Goal: Transaction & Acquisition: Purchase product/service

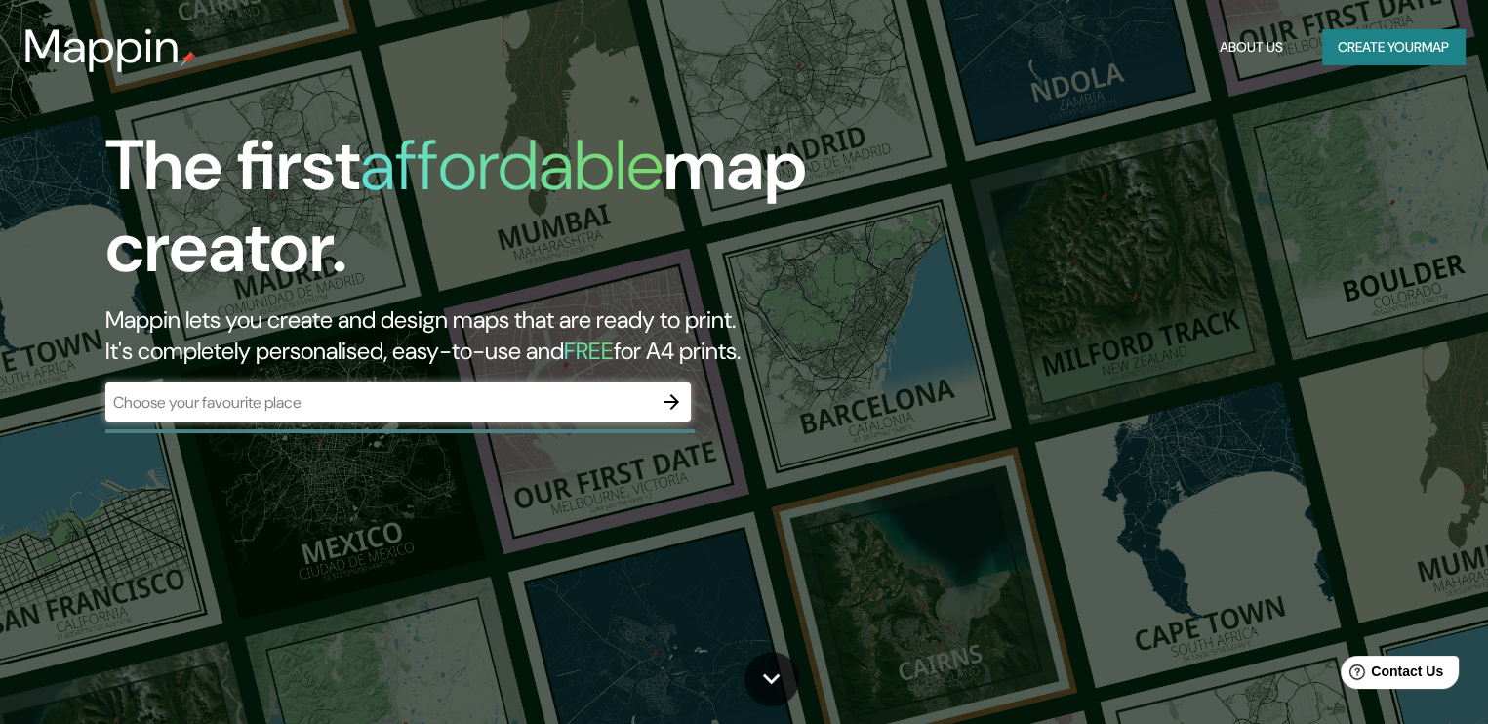
click at [341, 421] on div "​" at bounding box center [398, 402] width 586 height 39
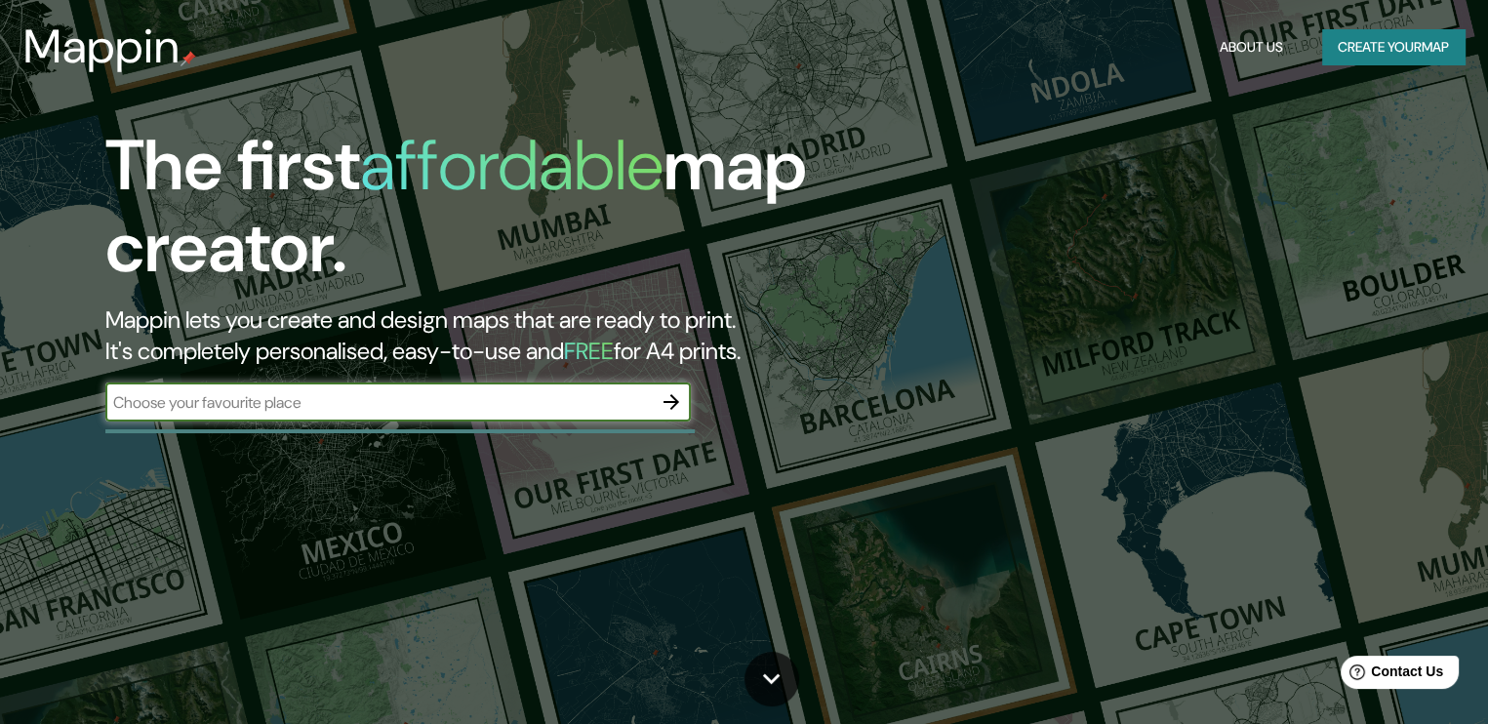
click at [347, 418] on div "​" at bounding box center [398, 402] width 586 height 39
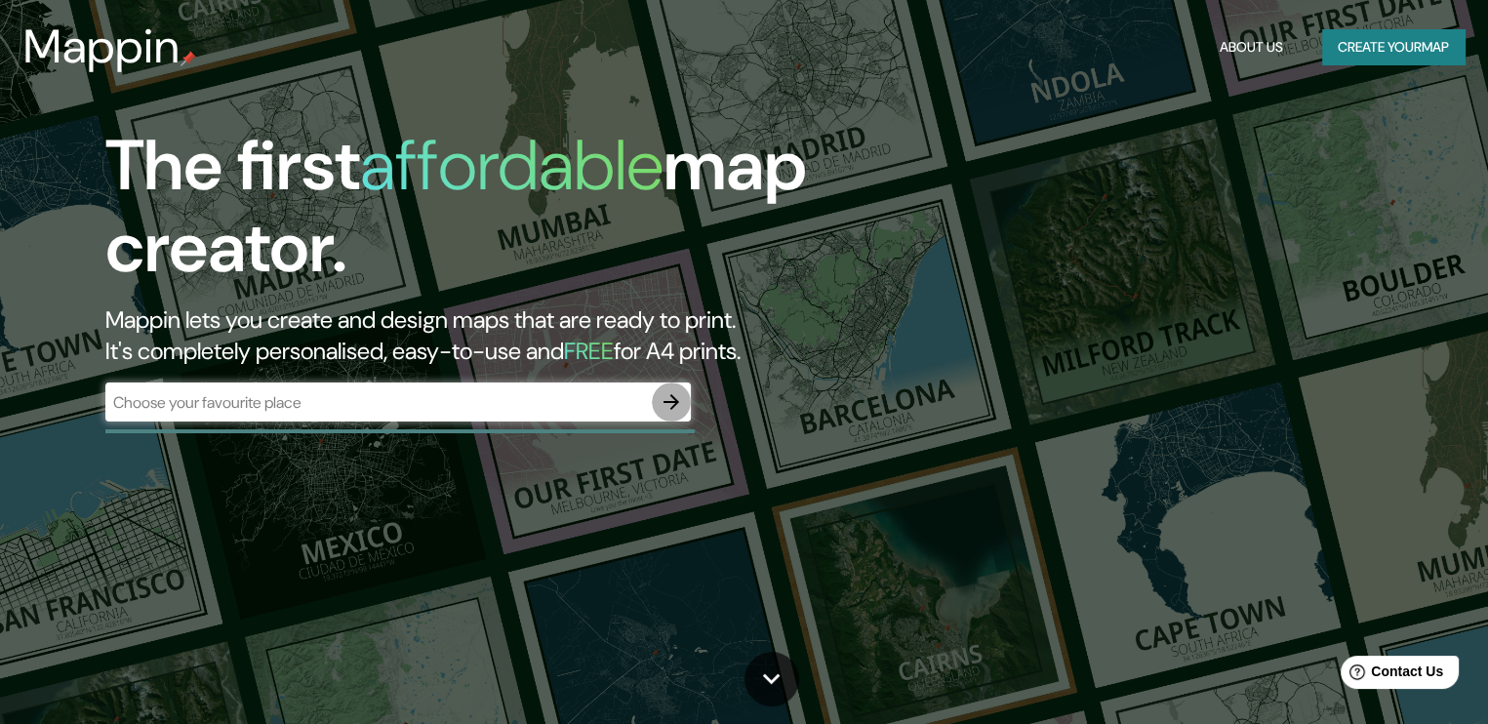
click at [670, 400] on icon "button" at bounding box center [671, 401] width 23 height 23
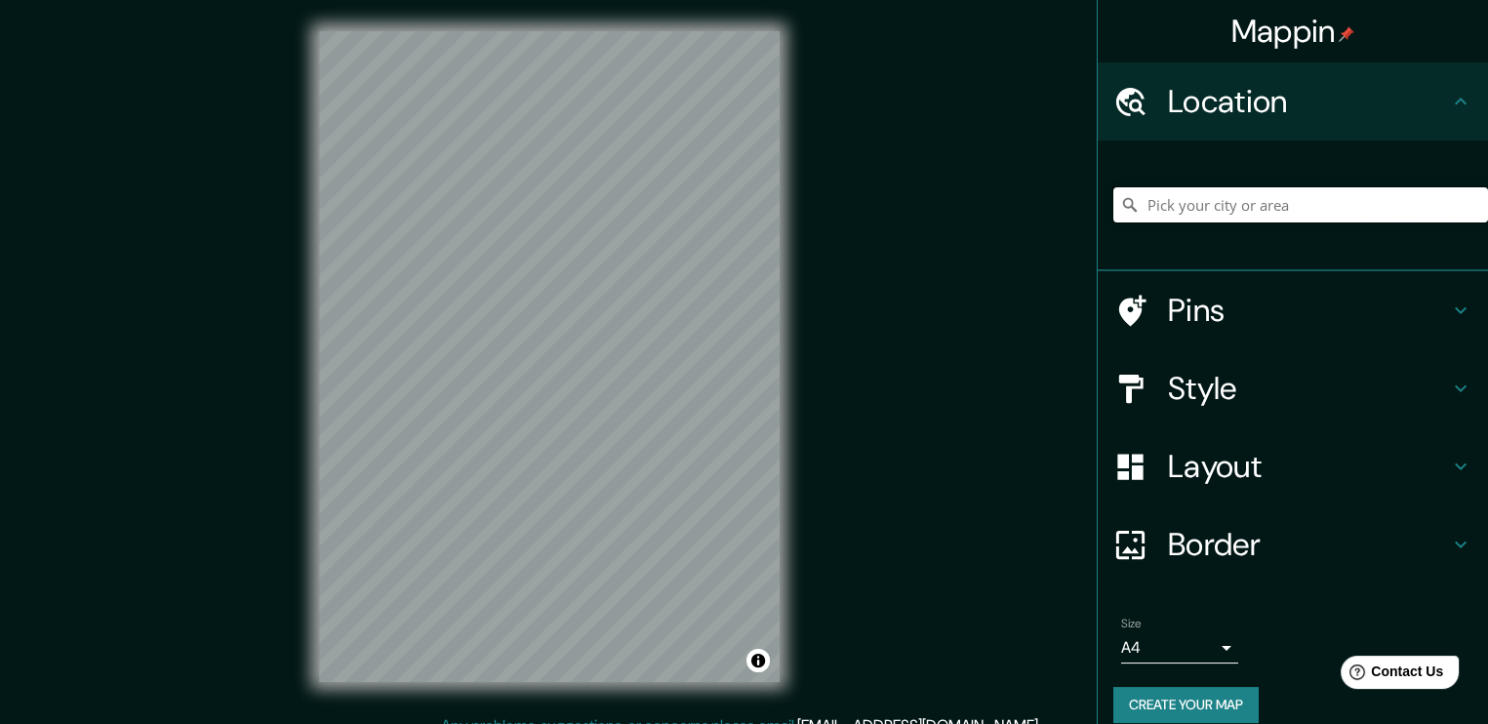
click at [1218, 209] on input "Pick your city or area" at bounding box center [1301, 204] width 375 height 35
type input "[GEOGRAPHIC_DATA], [DATE][GEOGRAPHIC_DATA][PERSON_NAME], [GEOGRAPHIC_DATA], T40…"
click at [1143, 382] on div at bounding box center [1141, 389] width 55 height 34
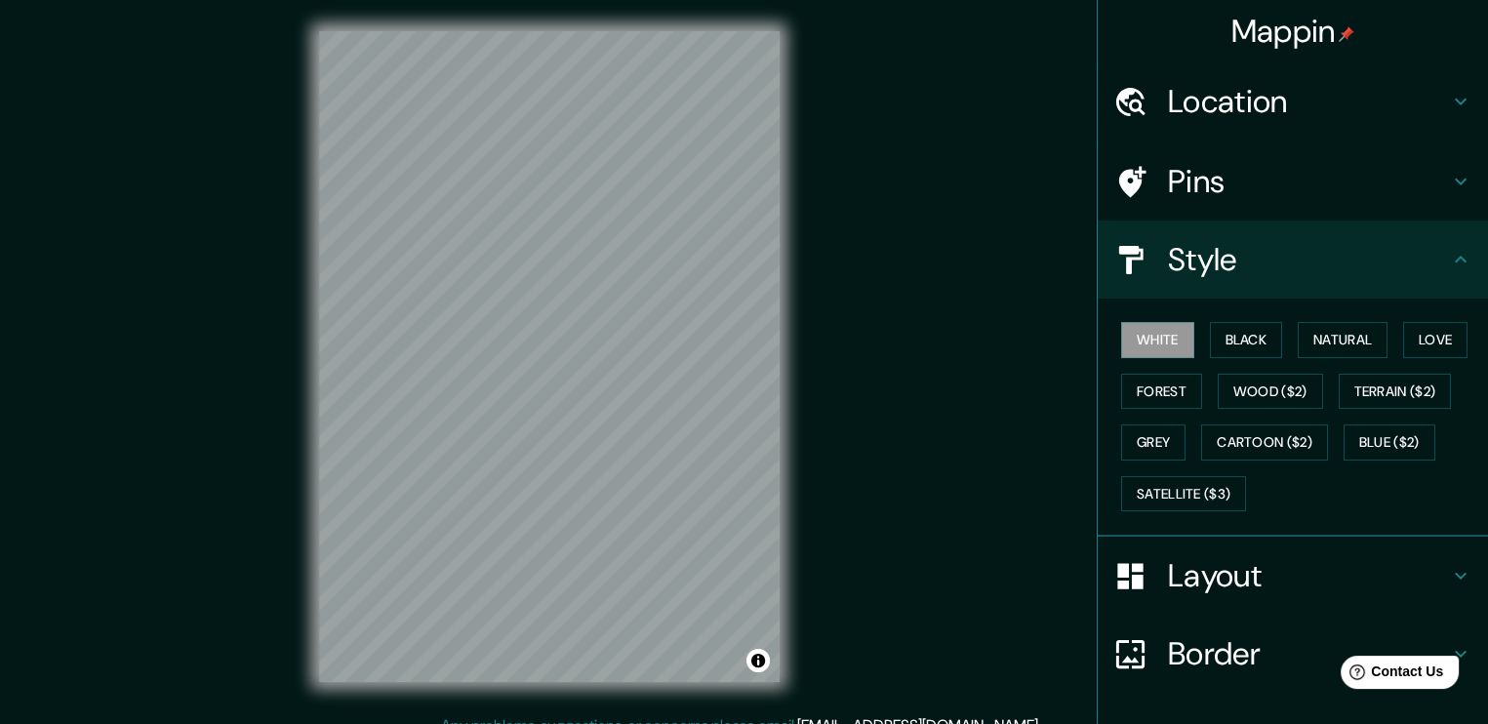
click at [1203, 199] on h4 "Pins" at bounding box center [1308, 181] width 281 height 39
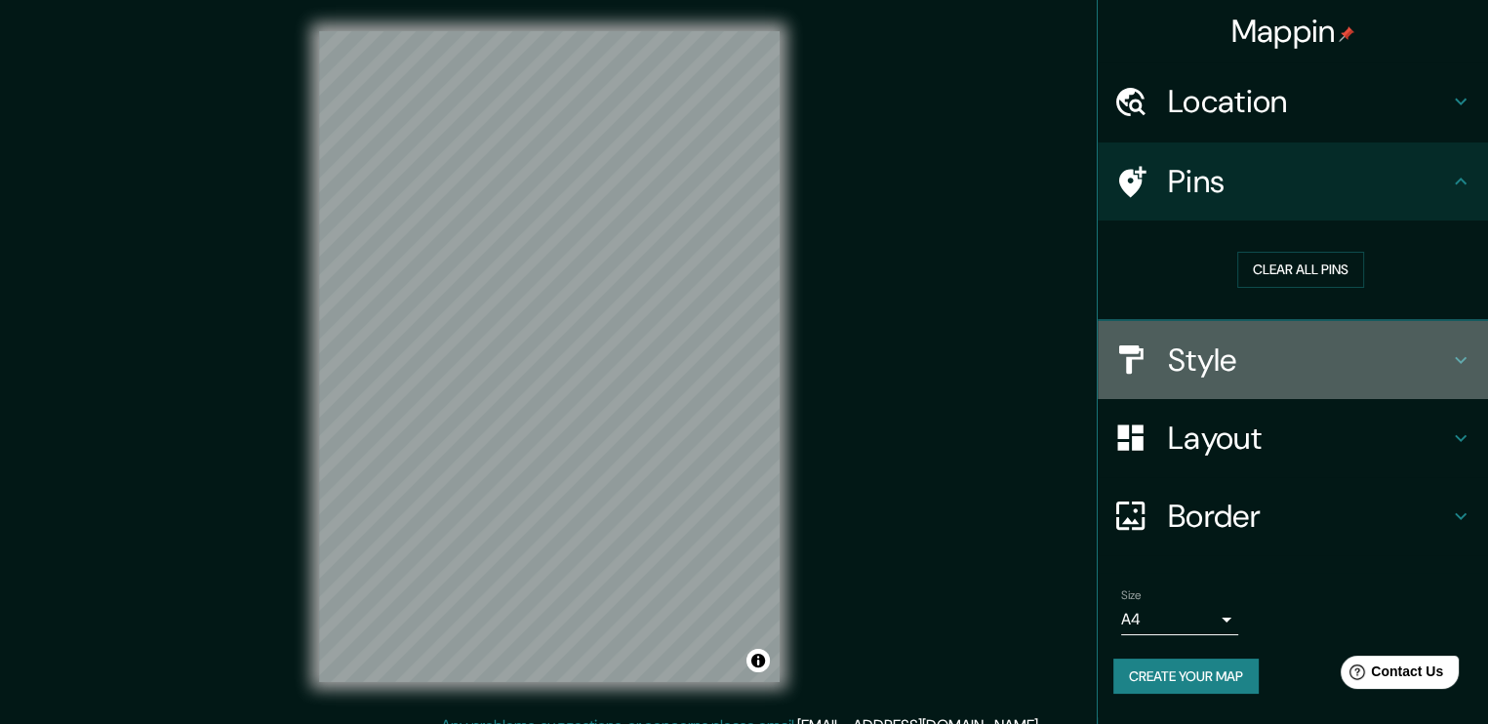
click at [1228, 362] on h4 "Style" at bounding box center [1308, 360] width 281 height 39
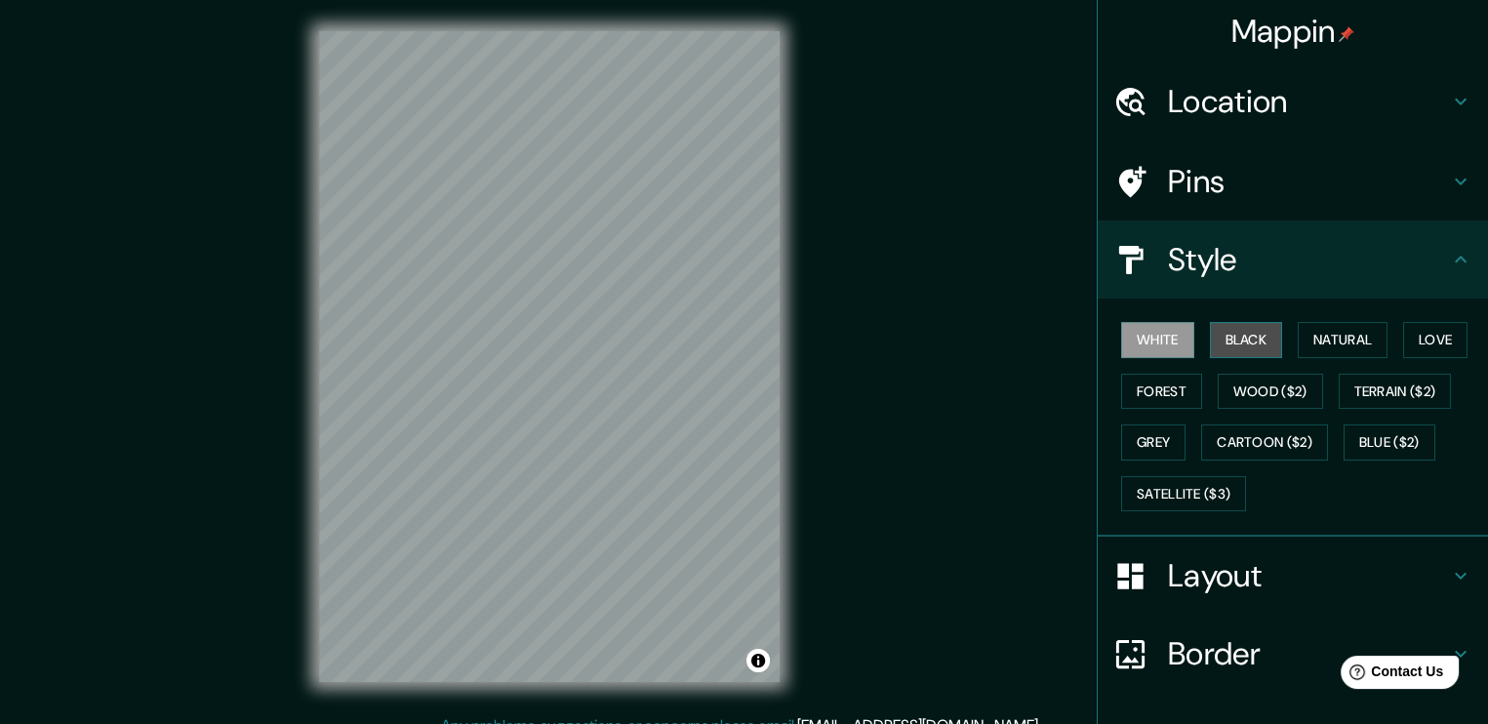
click at [1226, 343] on button "Black" at bounding box center [1246, 340] width 73 height 36
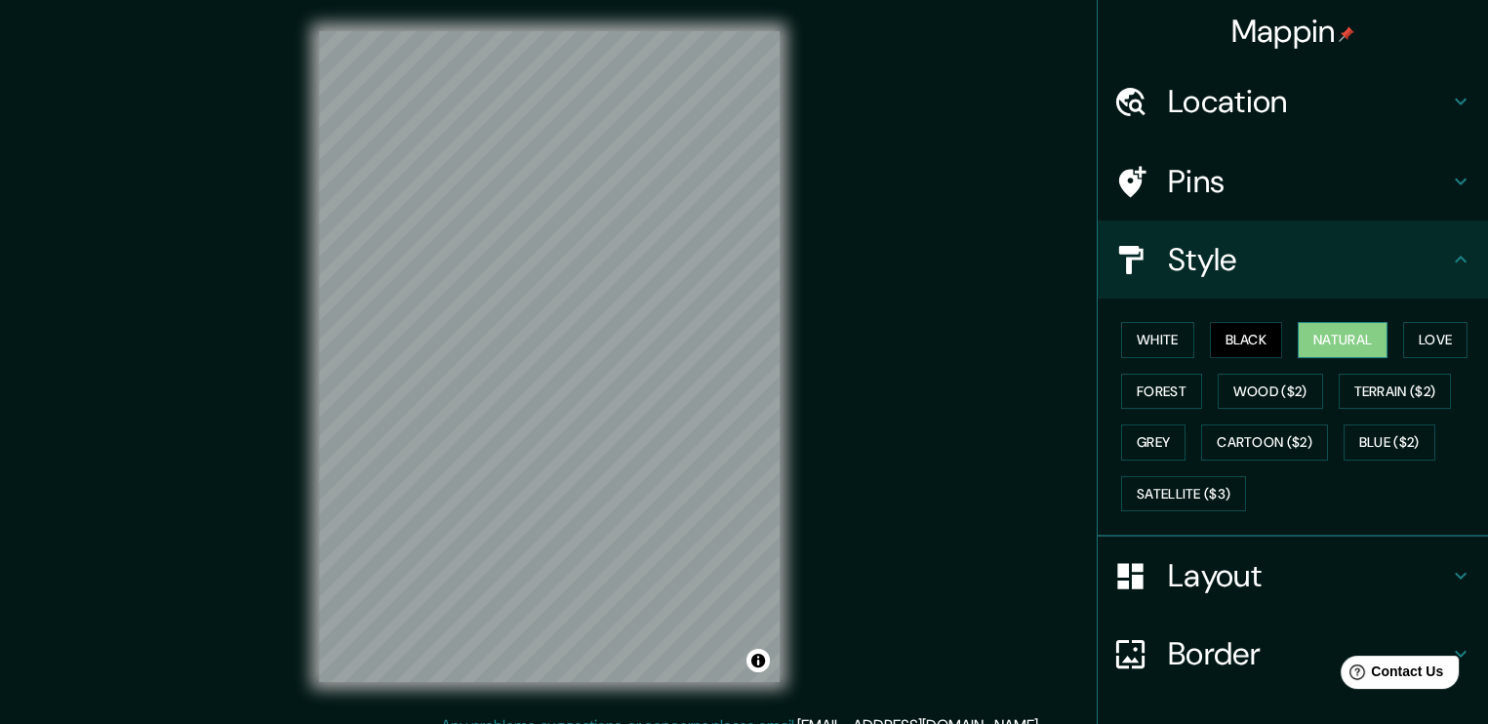
click at [1298, 337] on button "Natural" at bounding box center [1343, 340] width 90 height 36
click at [1433, 347] on button "Love" at bounding box center [1435, 340] width 64 height 36
click at [1361, 345] on button "Natural" at bounding box center [1343, 340] width 90 height 36
click at [1148, 393] on button "Forest" at bounding box center [1161, 392] width 81 height 36
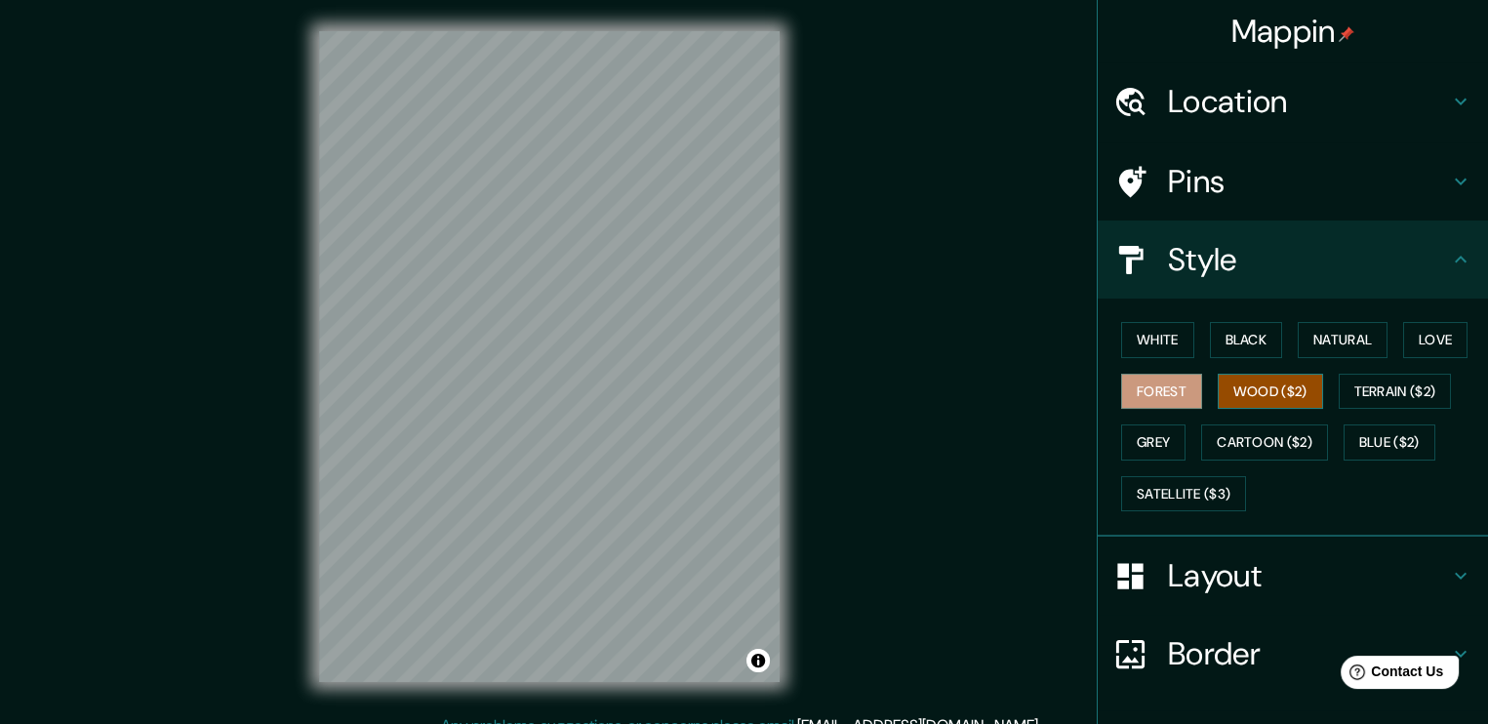
click at [1220, 393] on button "Wood ($2)" at bounding box center [1270, 392] width 105 height 36
click at [1257, 447] on button "Cartoon ($2)" at bounding box center [1264, 443] width 127 height 36
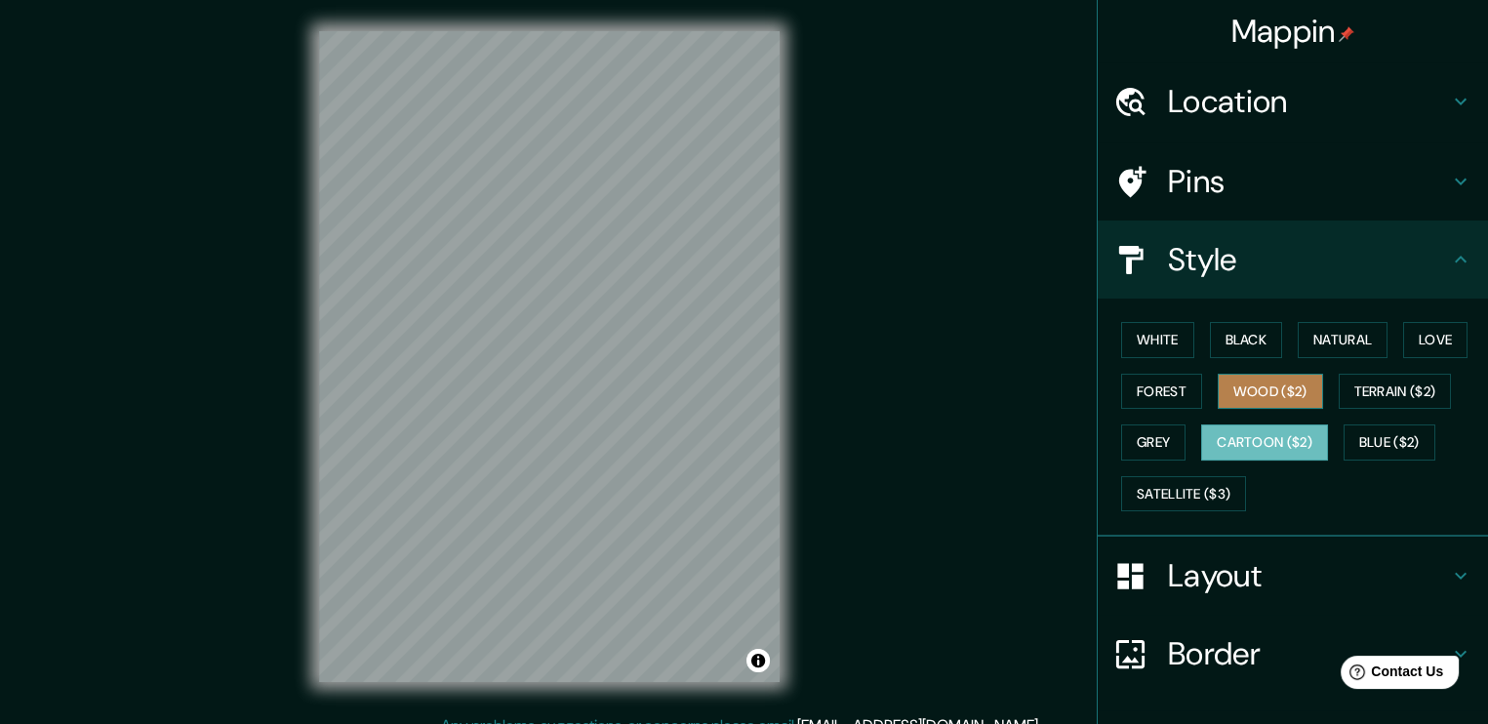
click at [1262, 381] on button "Wood ($2)" at bounding box center [1270, 392] width 105 height 36
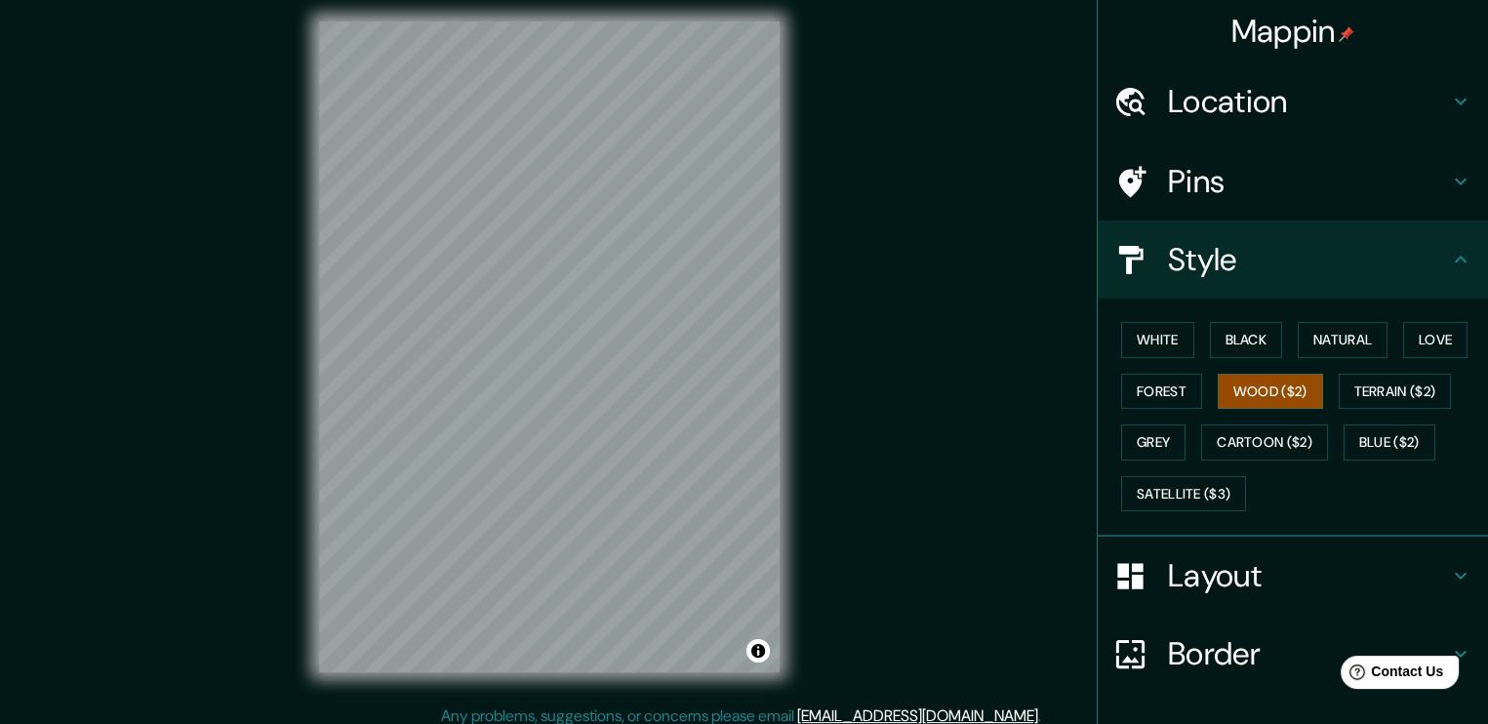
scroll to position [20, 0]
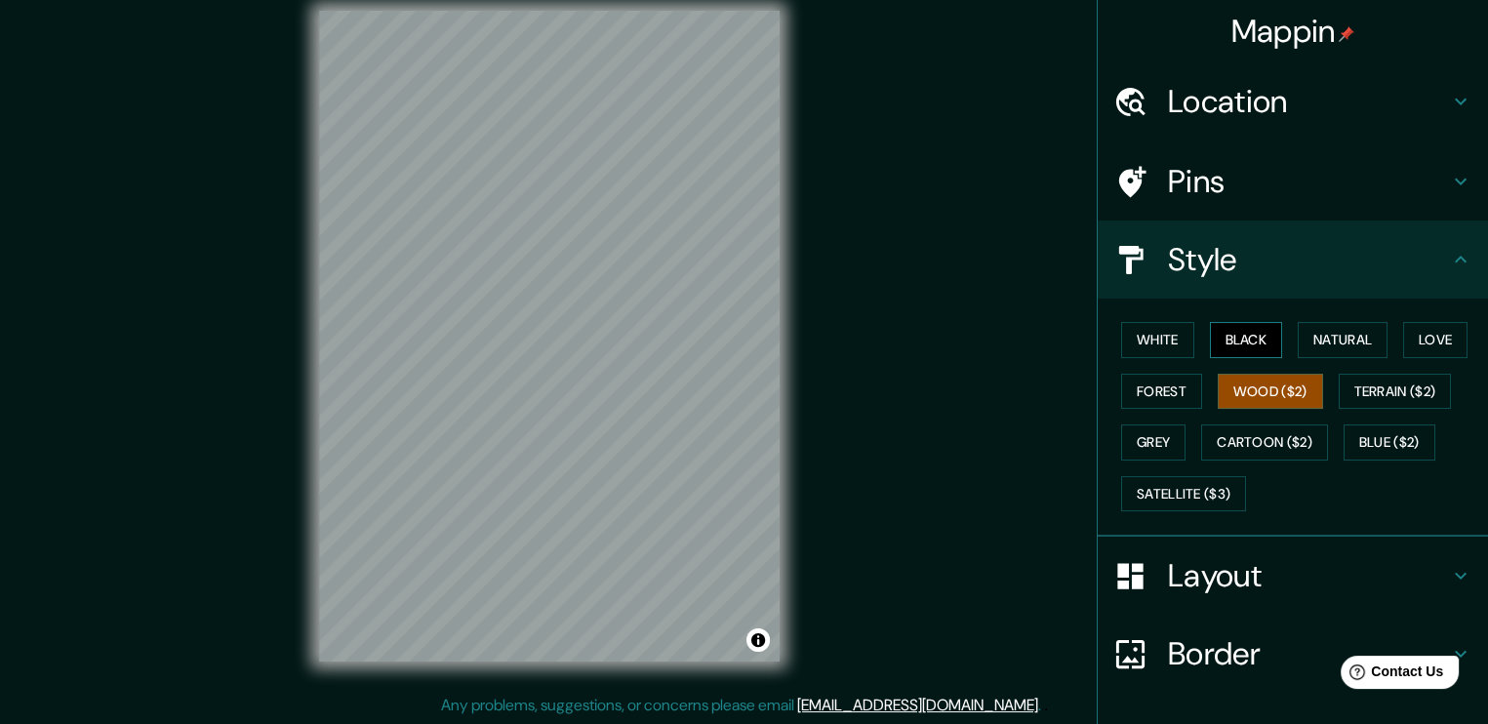
click at [1237, 346] on button "Black" at bounding box center [1246, 340] width 73 height 36
click at [1161, 351] on button "White" at bounding box center [1157, 340] width 73 height 36
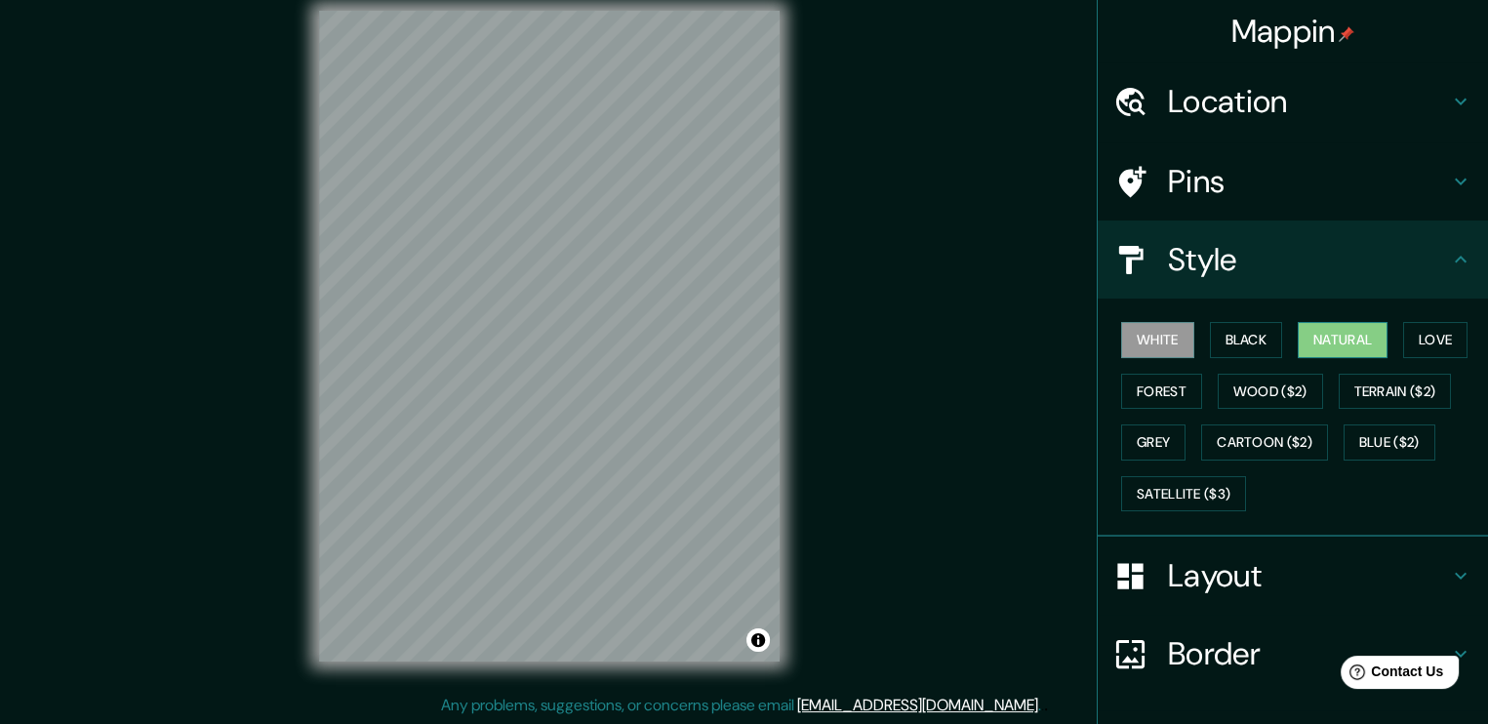
click at [1311, 342] on button "Natural" at bounding box center [1343, 340] width 90 height 36
click at [1126, 430] on button "Grey" at bounding box center [1153, 443] width 64 height 36
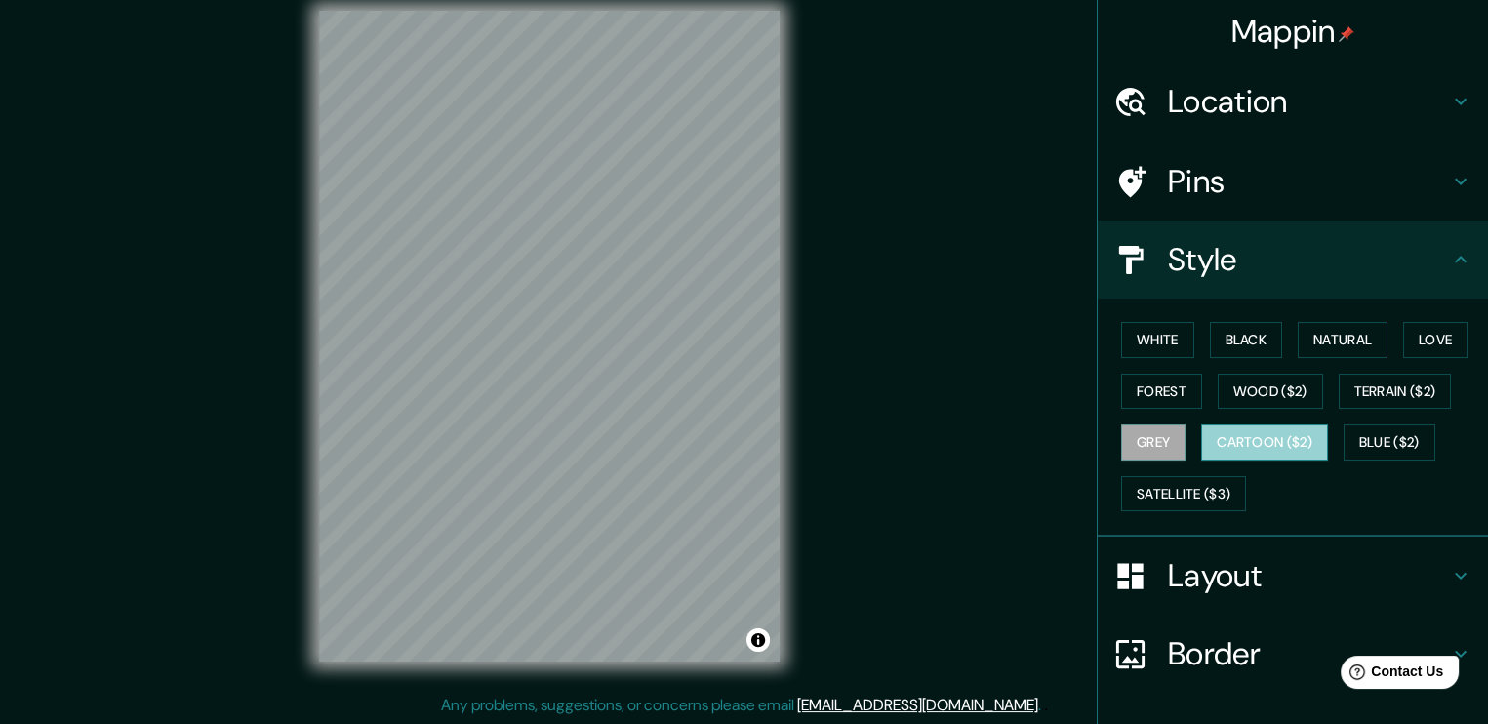
click at [1216, 443] on button "Cartoon ($2)" at bounding box center [1264, 443] width 127 height 36
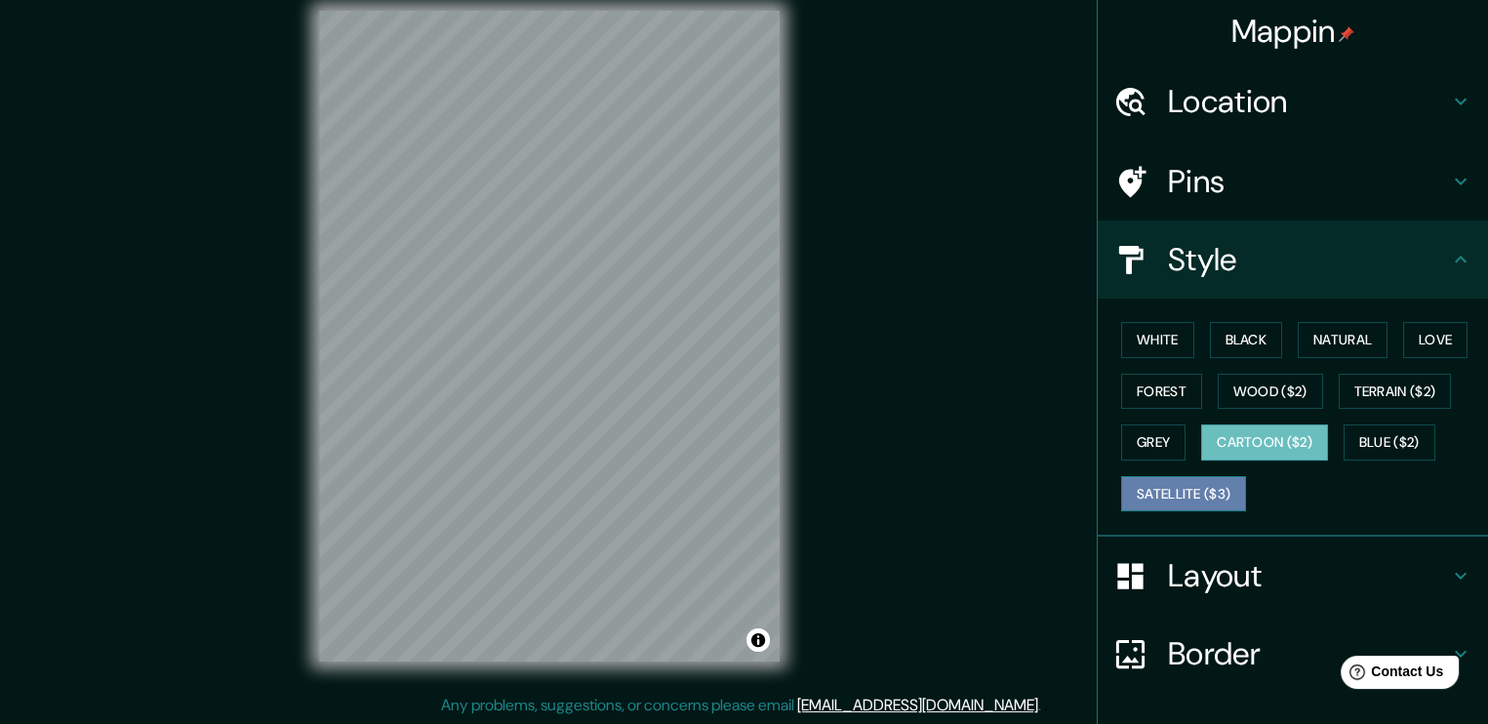
click at [1189, 485] on button "Satellite ($3)" at bounding box center [1183, 494] width 125 height 36
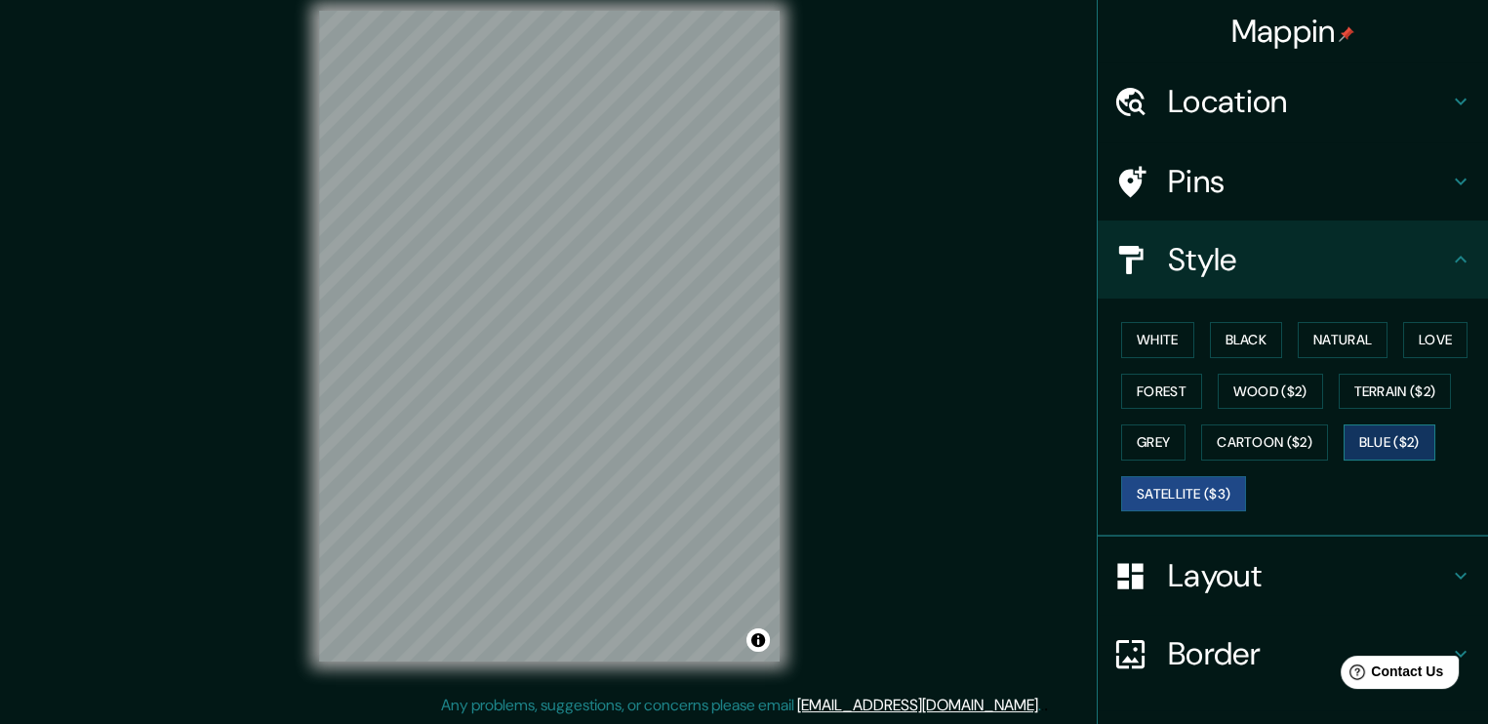
click at [1386, 433] on button "Blue ($2)" at bounding box center [1390, 443] width 92 height 36
click at [1396, 396] on button "Terrain ($2)" at bounding box center [1395, 392] width 113 height 36
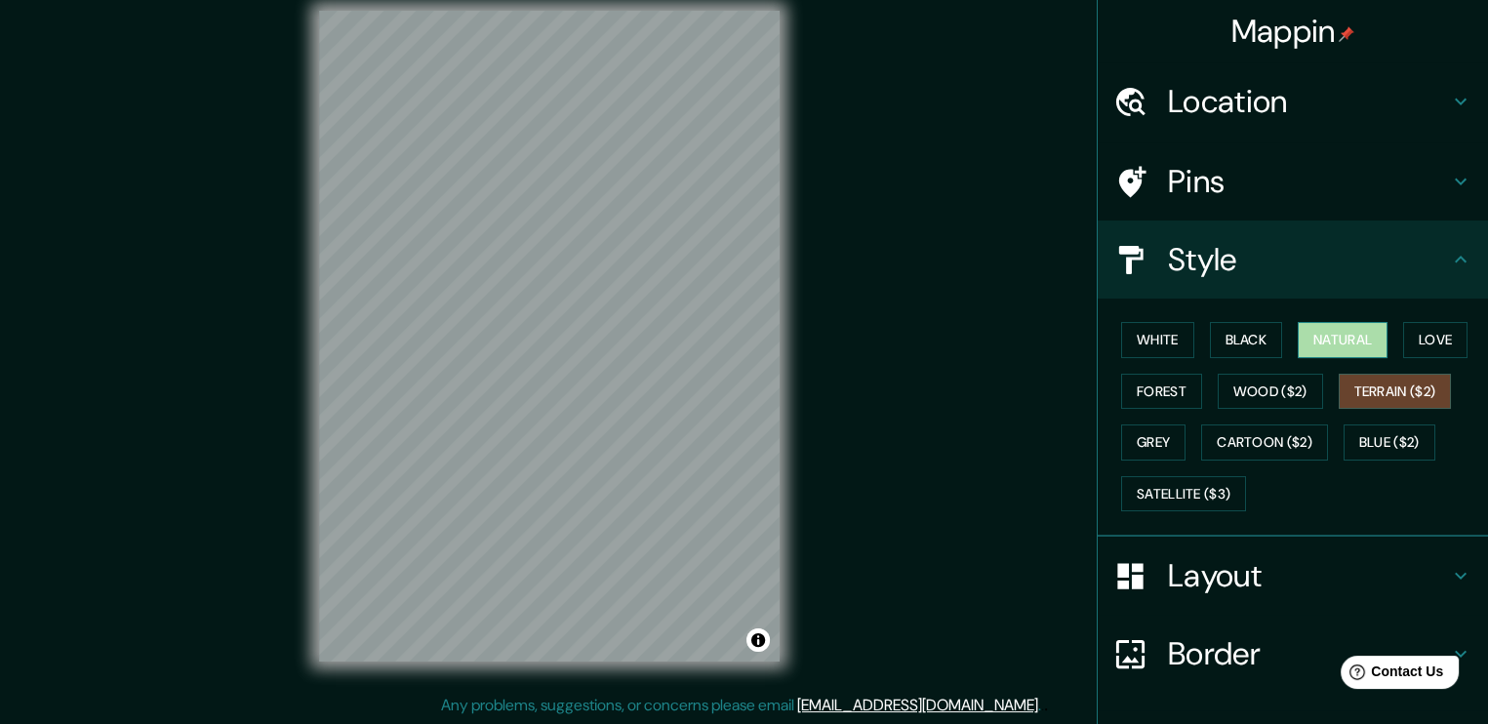
click at [1358, 349] on button "Natural" at bounding box center [1343, 340] width 90 height 36
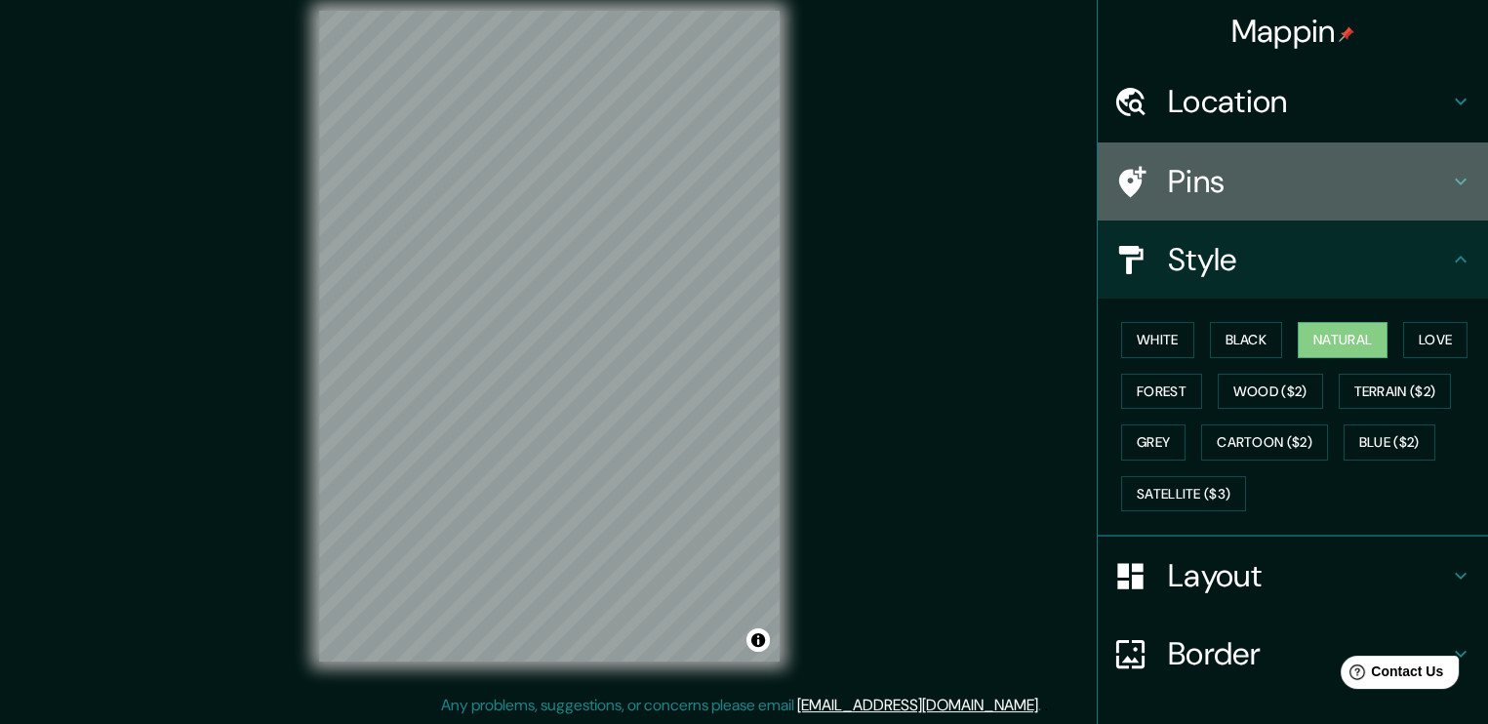
click at [1331, 182] on h4 "Pins" at bounding box center [1308, 181] width 281 height 39
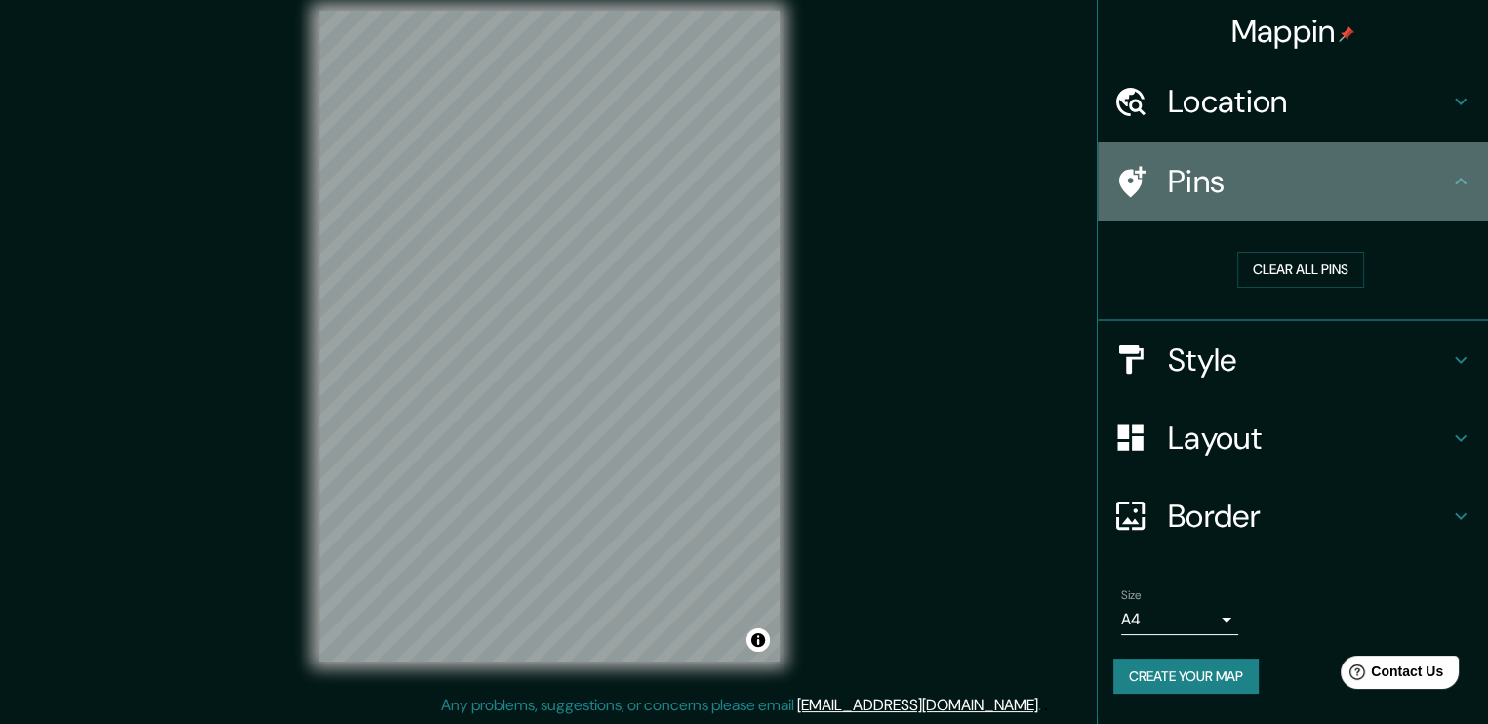
click at [1392, 181] on h4 "Pins" at bounding box center [1308, 181] width 281 height 39
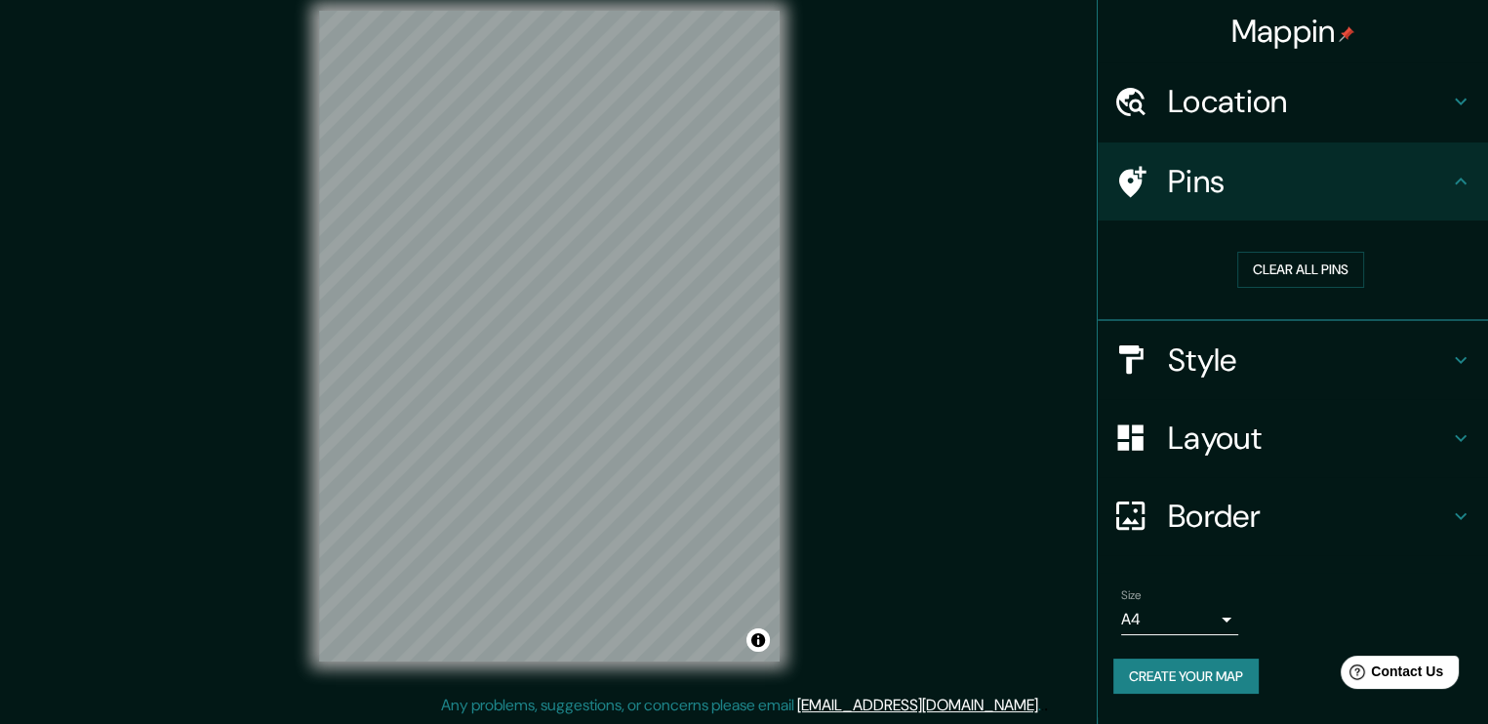
click at [1270, 505] on h4 "Border" at bounding box center [1308, 516] width 281 height 39
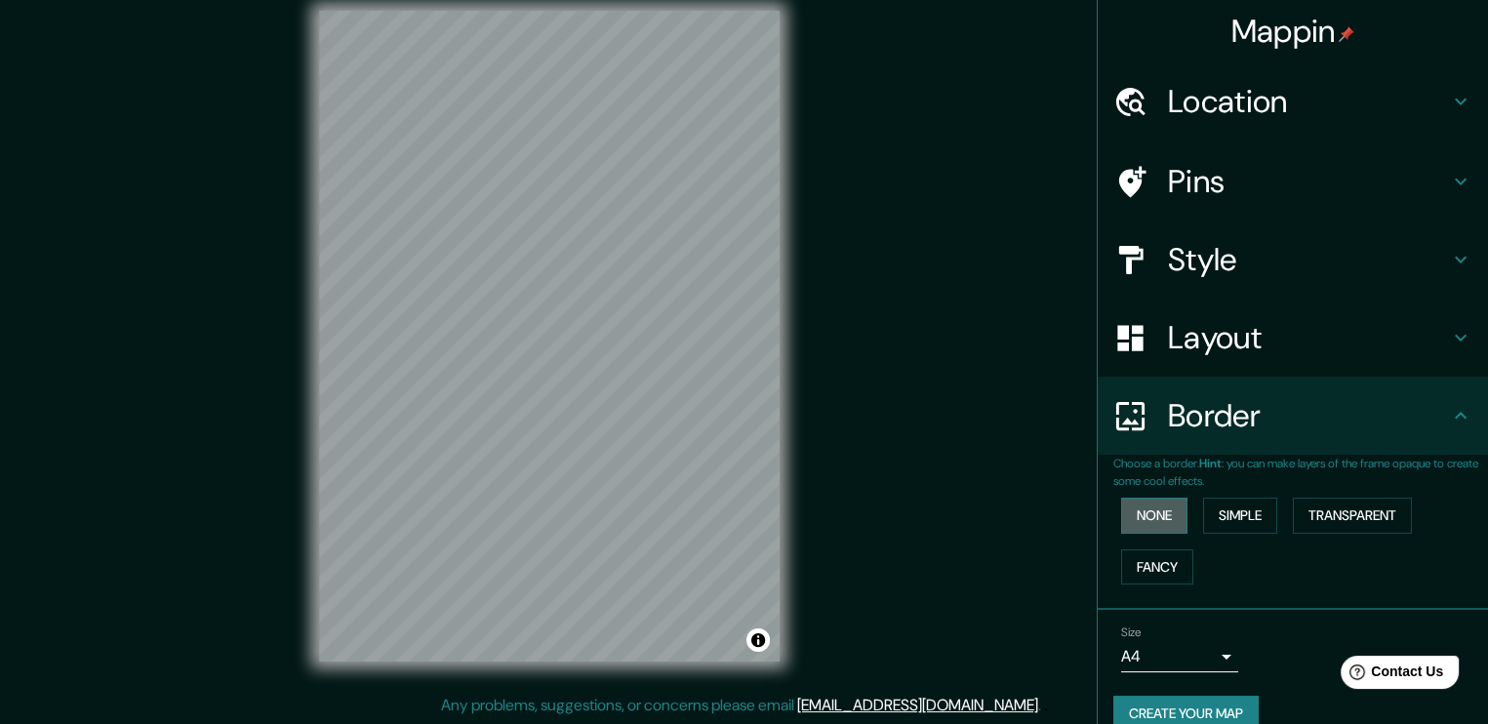
click at [1142, 515] on button "None" at bounding box center [1154, 516] width 66 height 36
click at [1205, 515] on button "Simple" at bounding box center [1240, 516] width 74 height 36
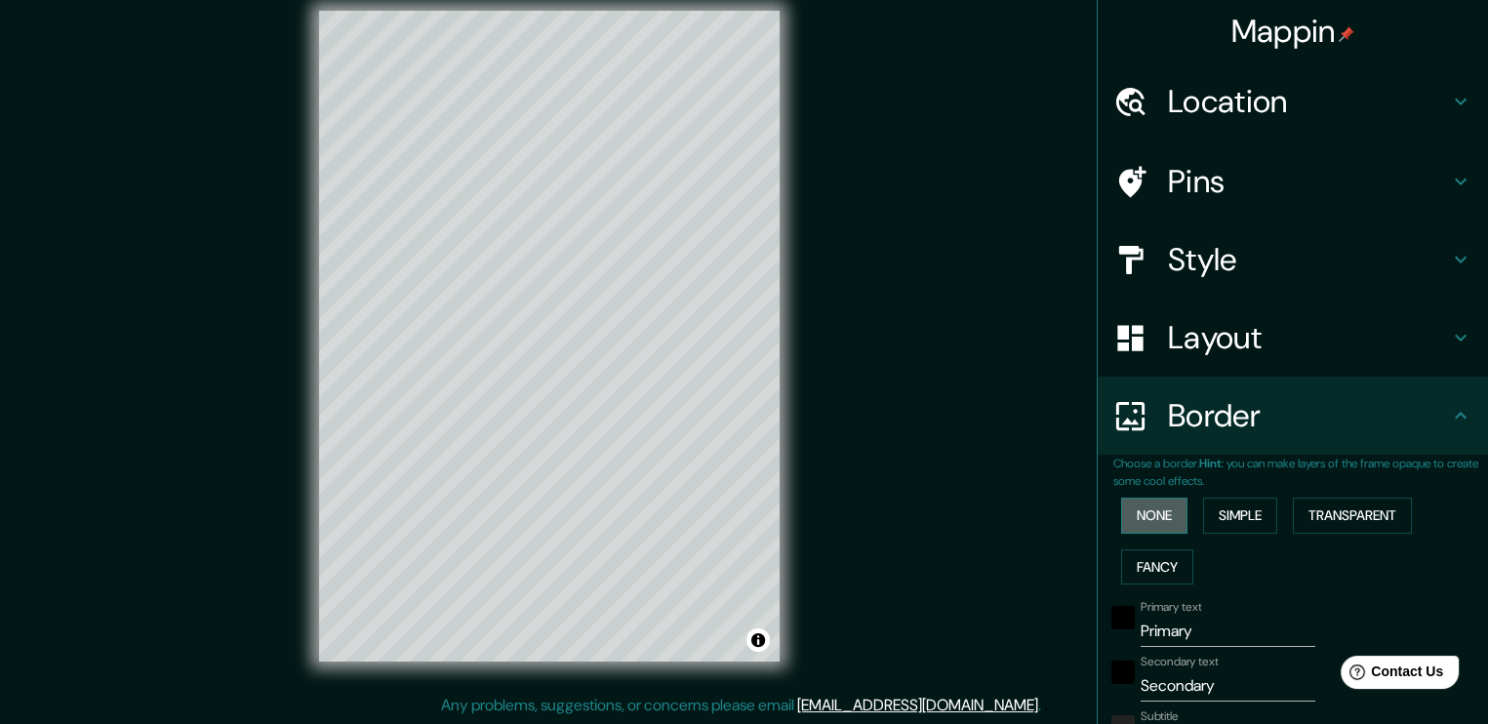
click at [1154, 520] on button "None" at bounding box center [1154, 516] width 66 height 36
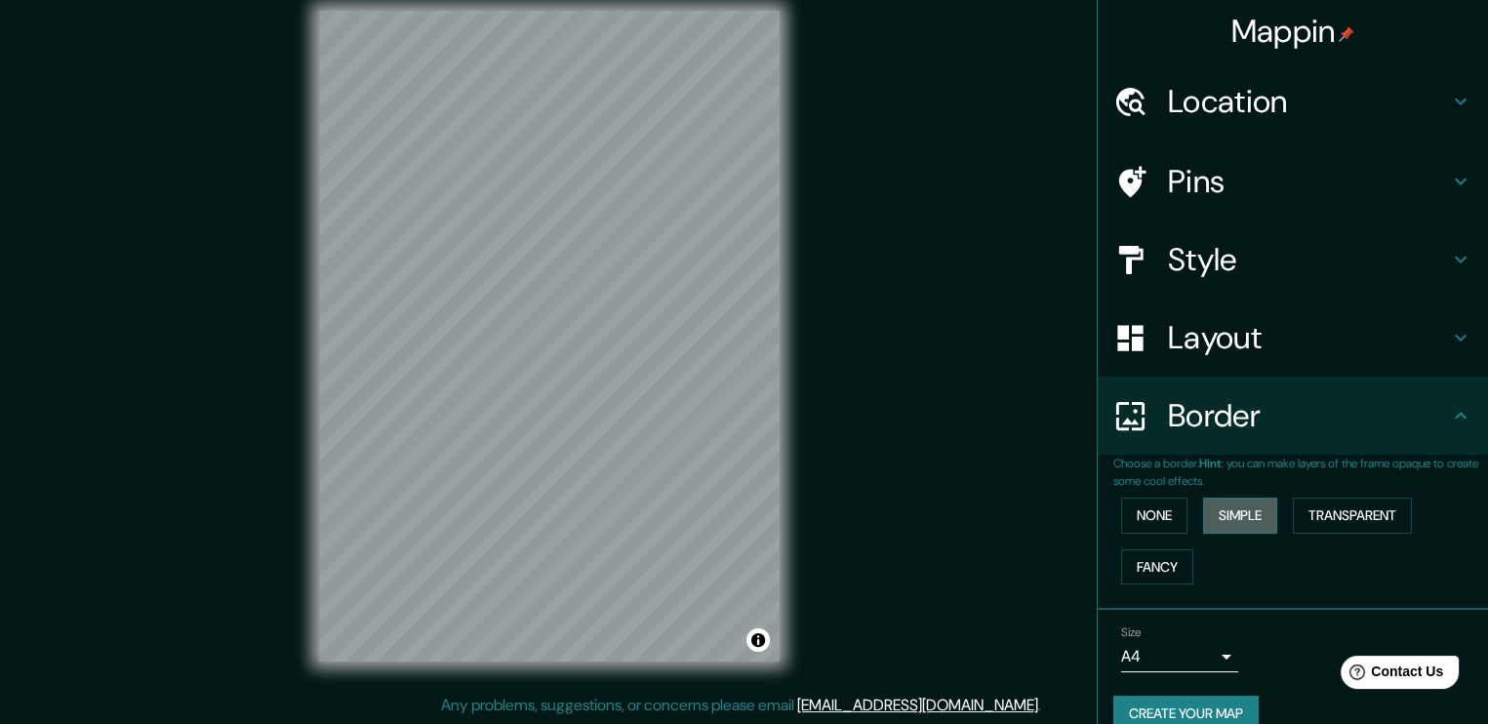
click at [1204, 520] on button "Simple" at bounding box center [1240, 516] width 74 height 36
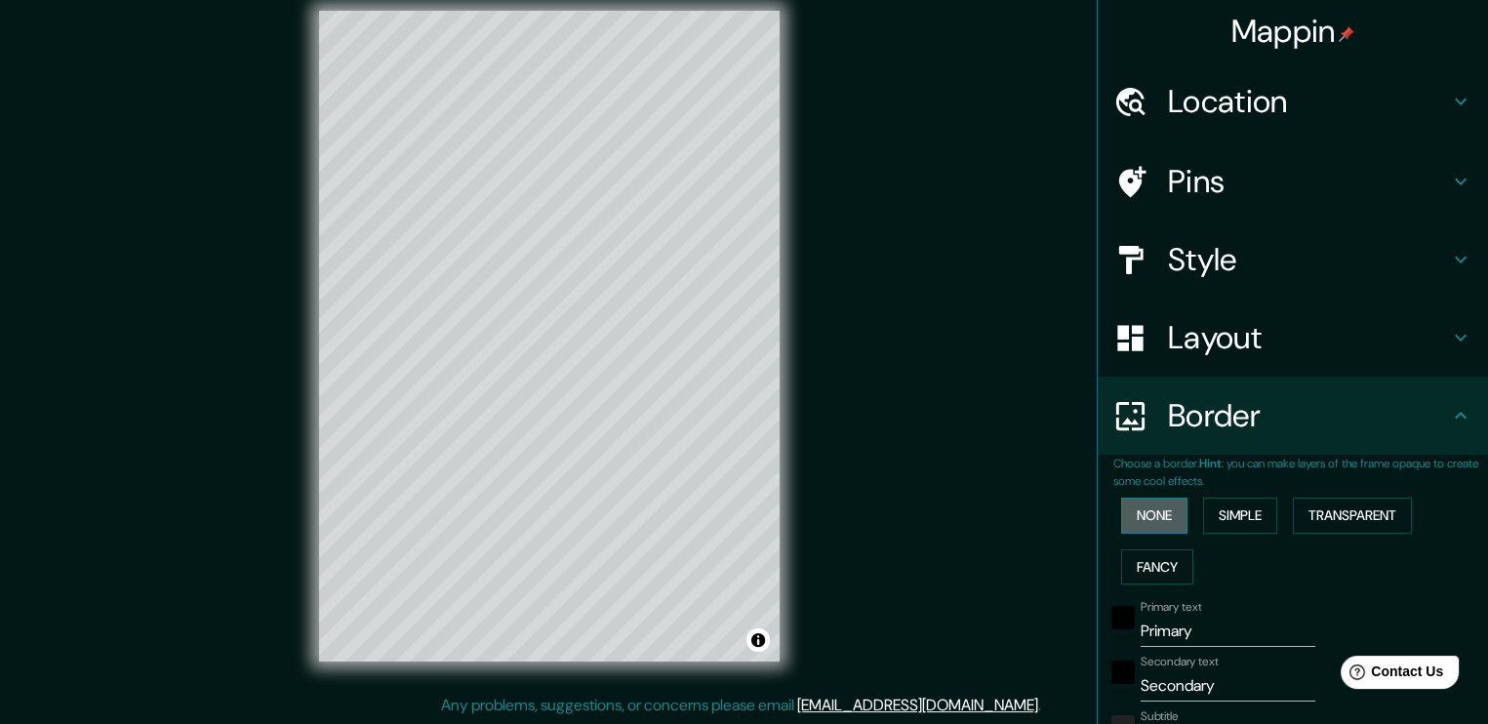
click at [1155, 516] on button "None" at bounding box center [1154, 516] width 66 height 36
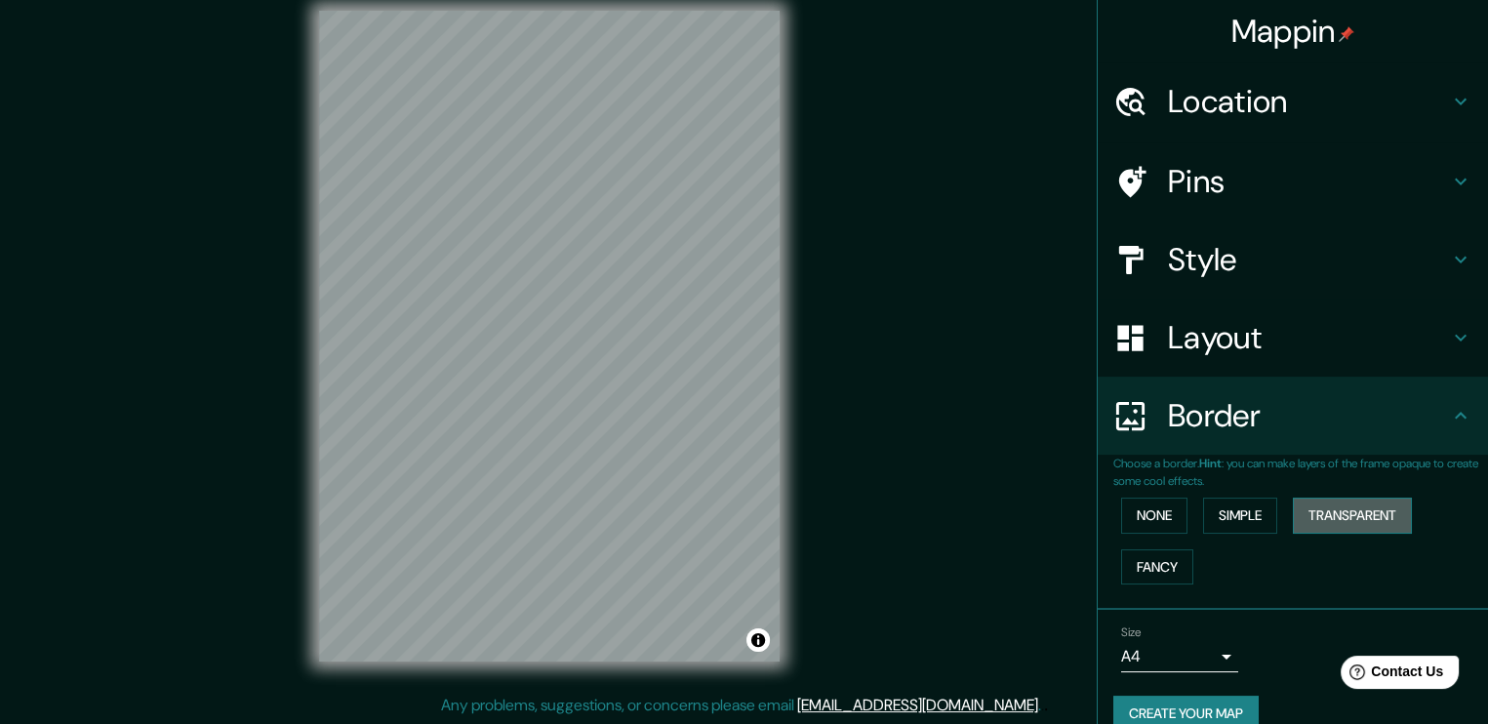
click at [1328, 511] on button "Transparent" at bounding box center [1352, 516] width 119 height 36
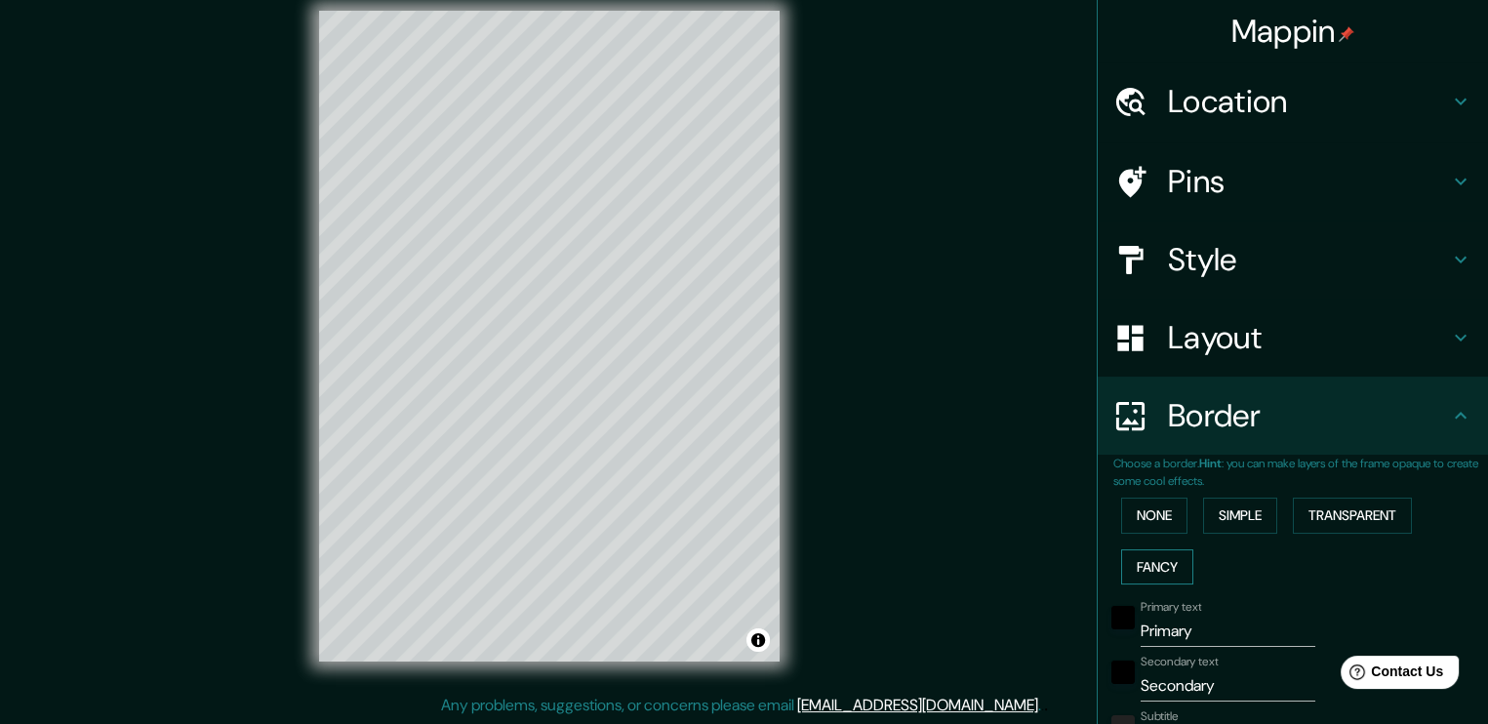
click at [1152, 563] on button "Fancy" at bounding box center [1157, 567] width 72 height 36
click at [1167, 517] on button "None" at bounding box center [1154, 516] width 66 height 36
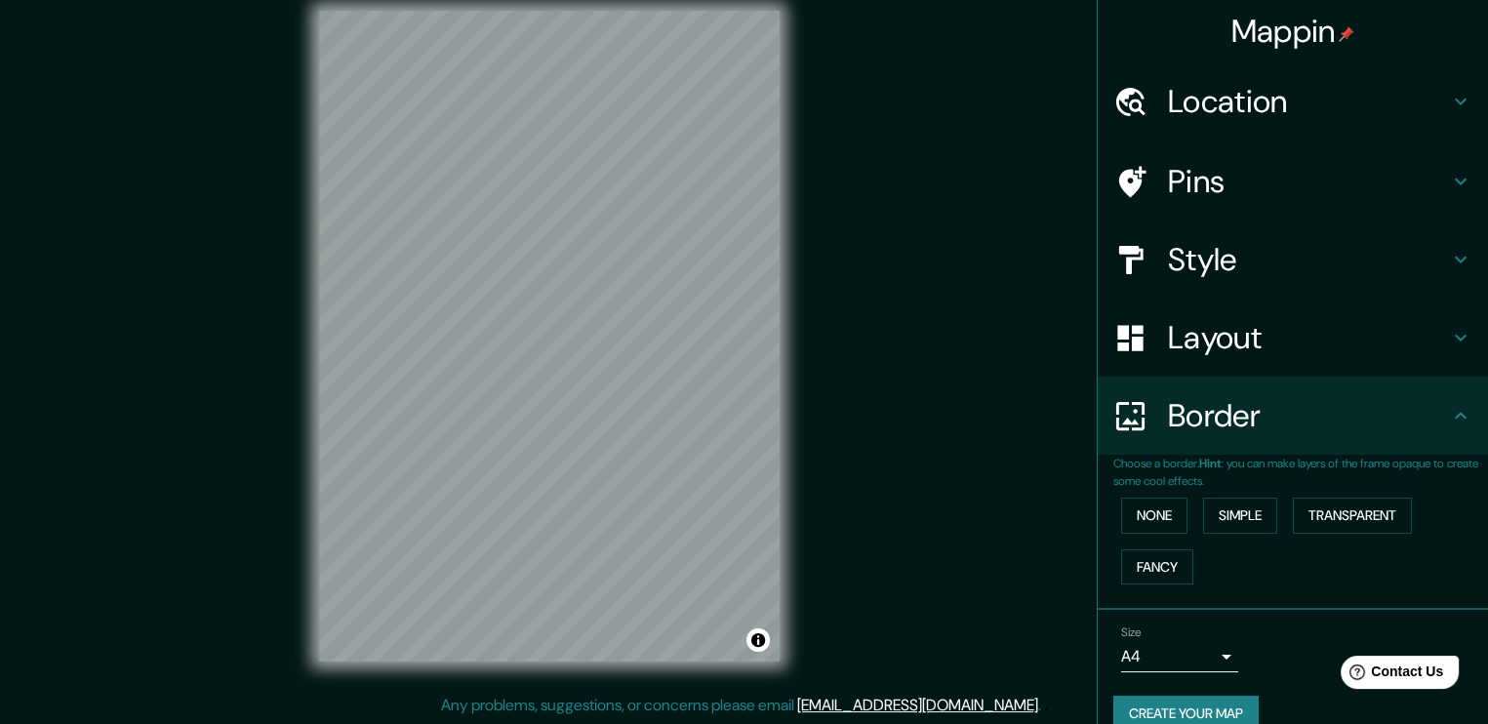
scroll to position [29, 0]
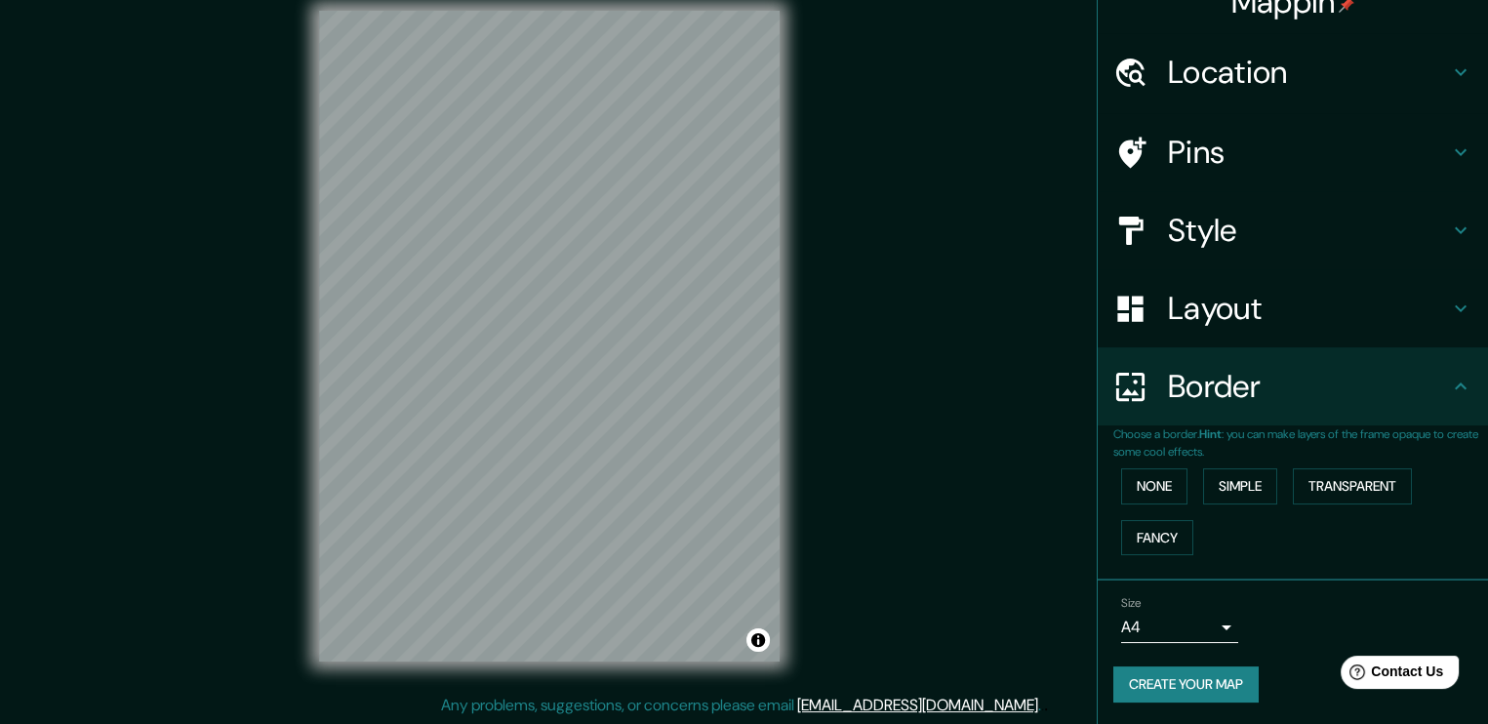
click at [1336, 383] on h4 "Border" at bounding box center [1308, 386] width 281 height 39
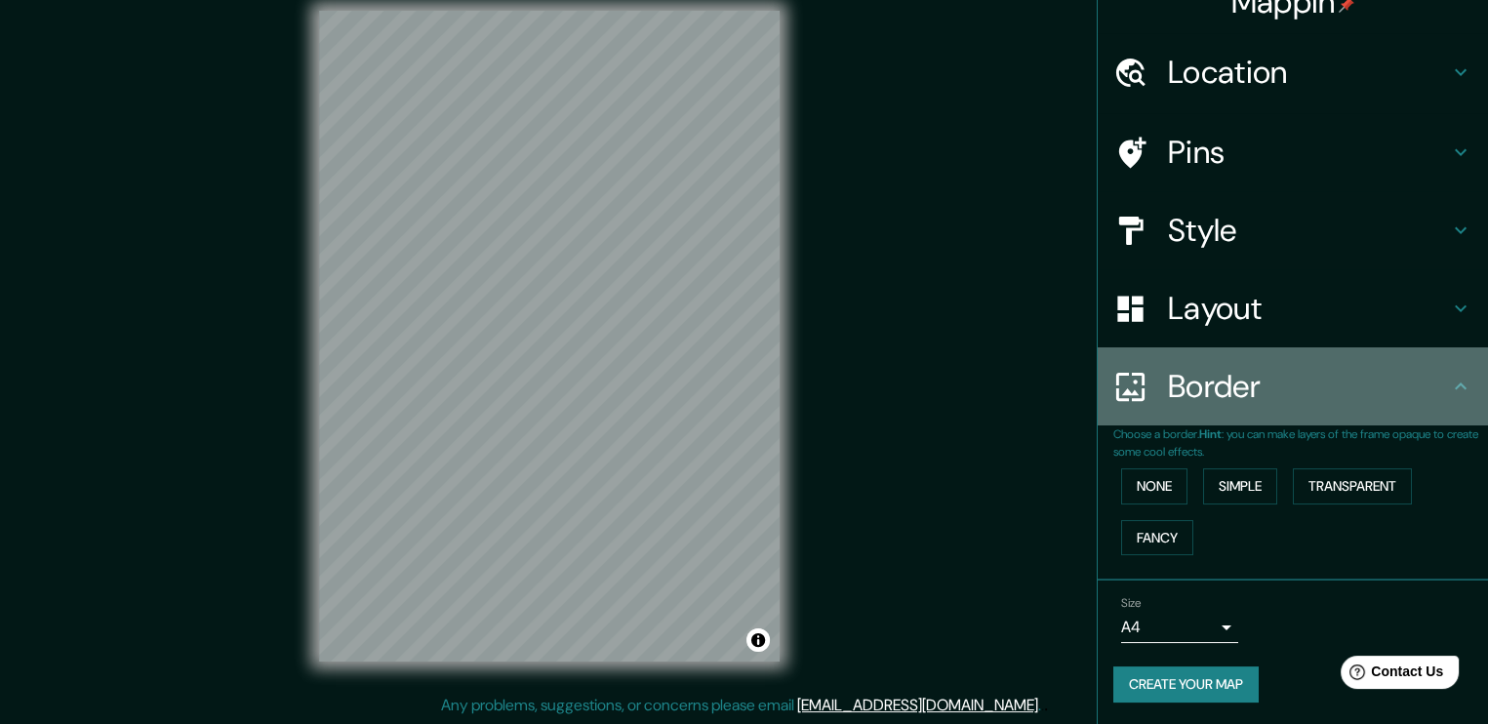
click at [1449, 377] on icon at bounding box center [1460, 386] width 23 height 23
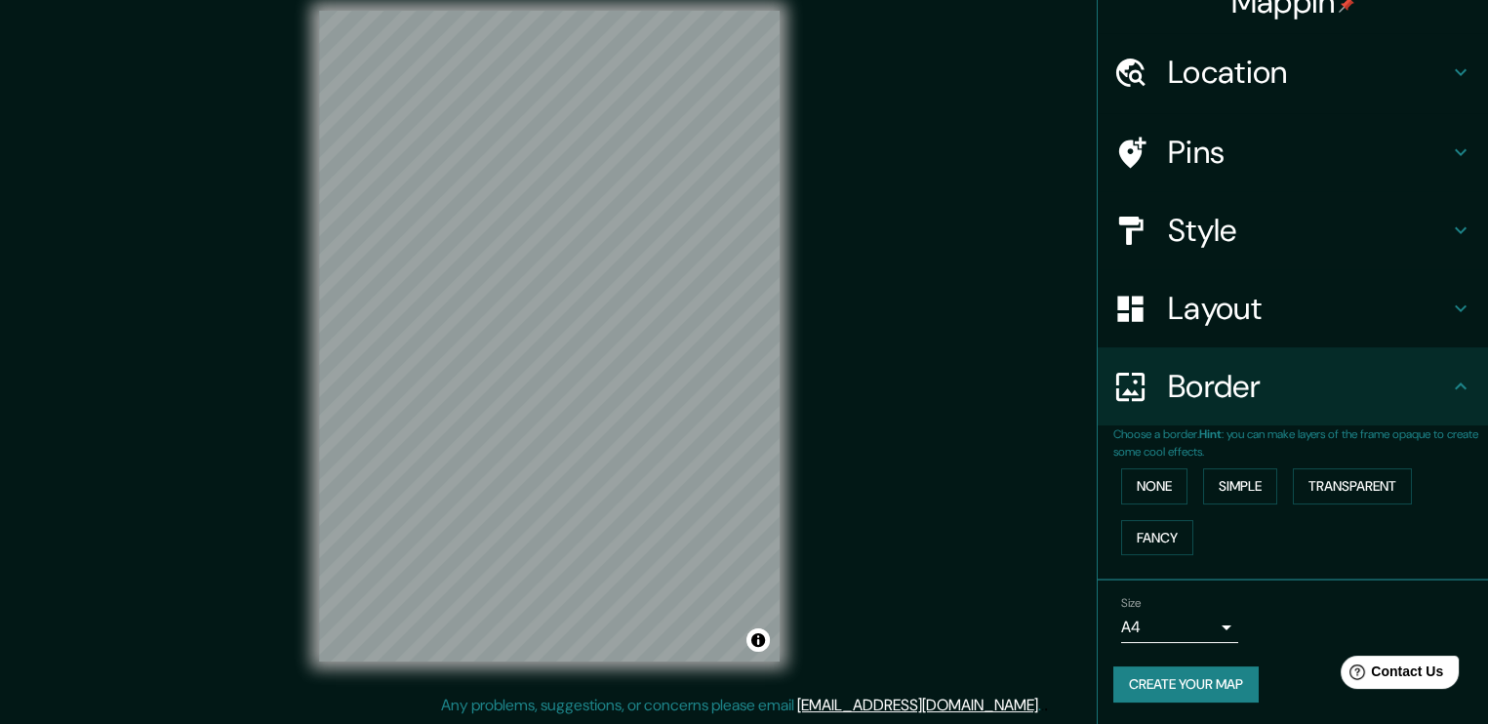
click at [1431, 303] on h4 "Layout" at bounding box center [1308, 308] width 281 height 39
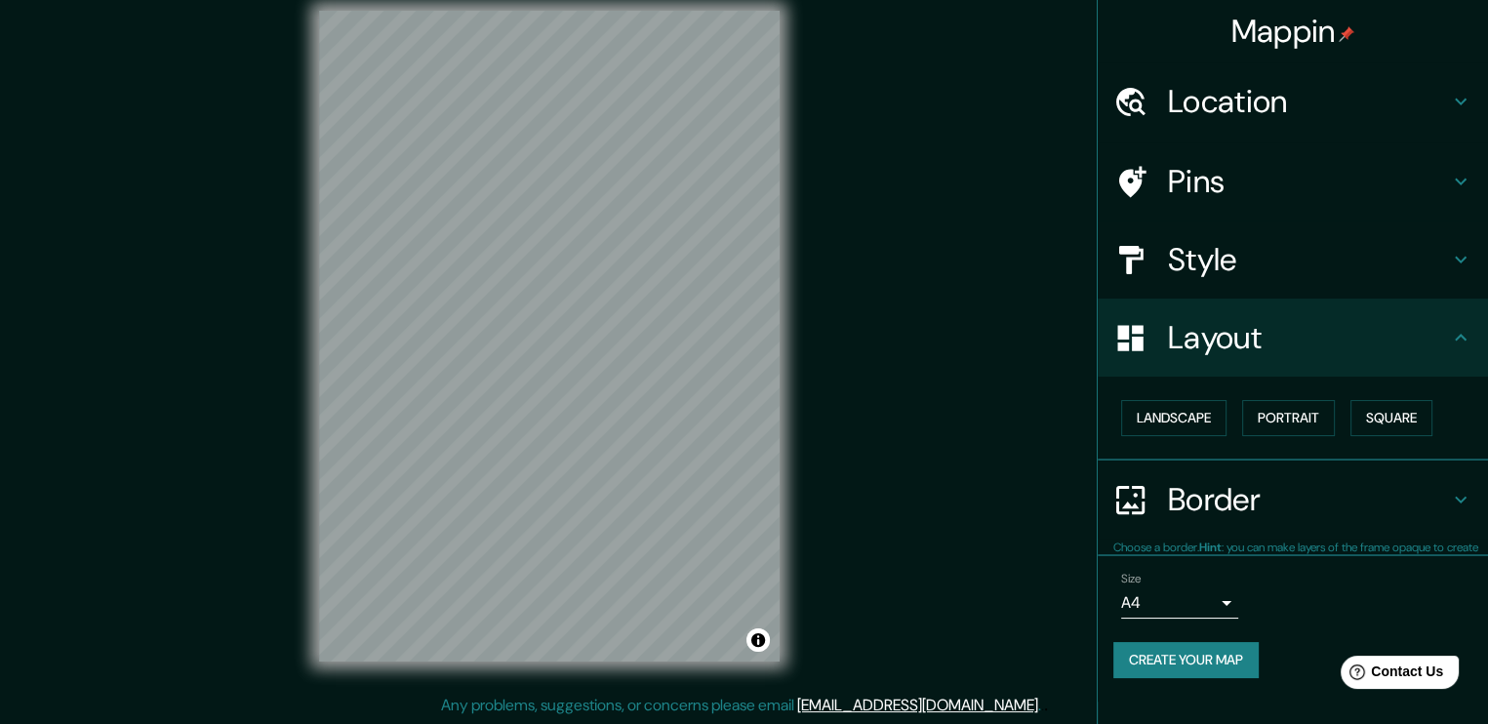
scroll to position [0, 0]
click at [1202, 411] on button "Landscape" at bounding box center [1173, 418] width 105 height 36
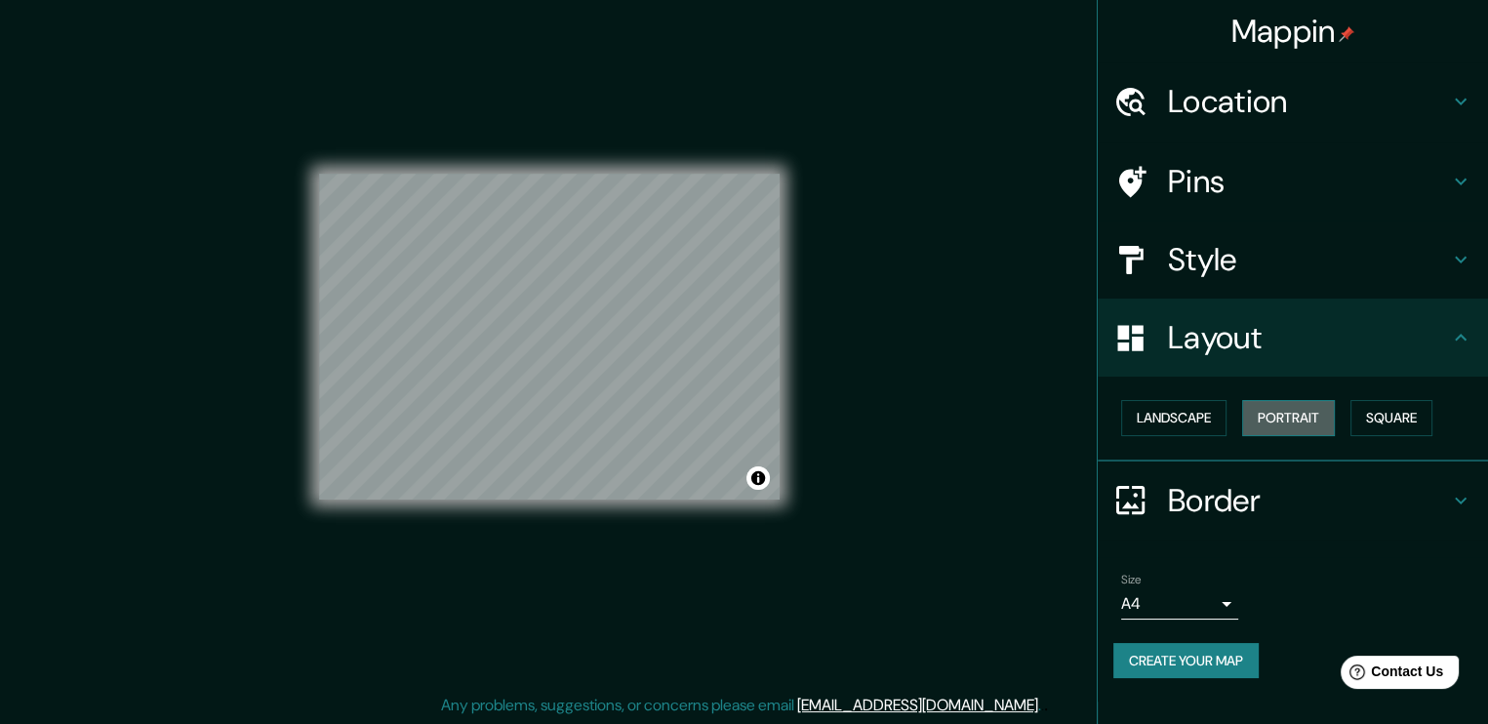
click at [1290, 411] on button "Portrait" at bounding box center [1288, 418] width 93 height 36
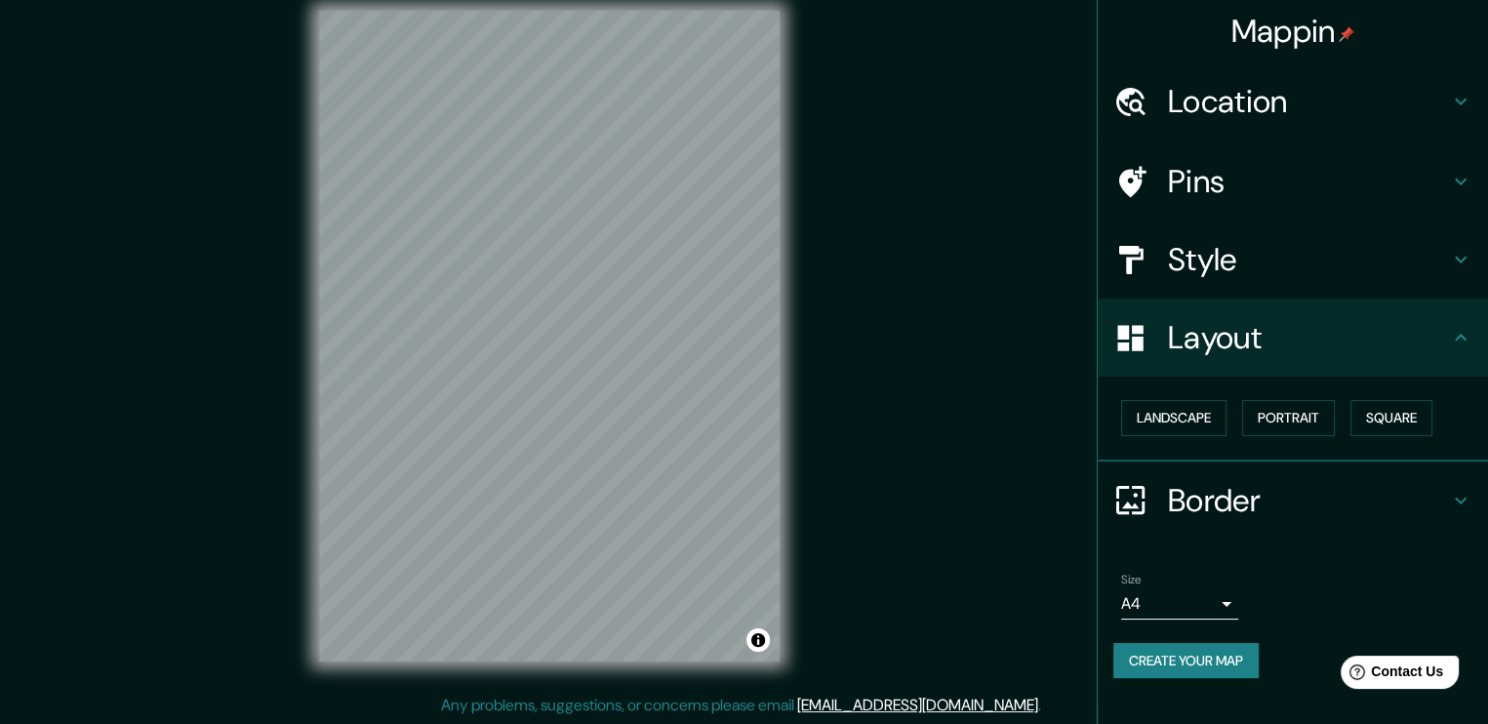
click at [1355, 426] on div "Landscape [GEOGRAPHIC_DATA]" at bounding box center [1301, 418] width 375 height 52
click at [1374, 424] on button "Square" at bounding box center [1392, 418] width 82 height 36
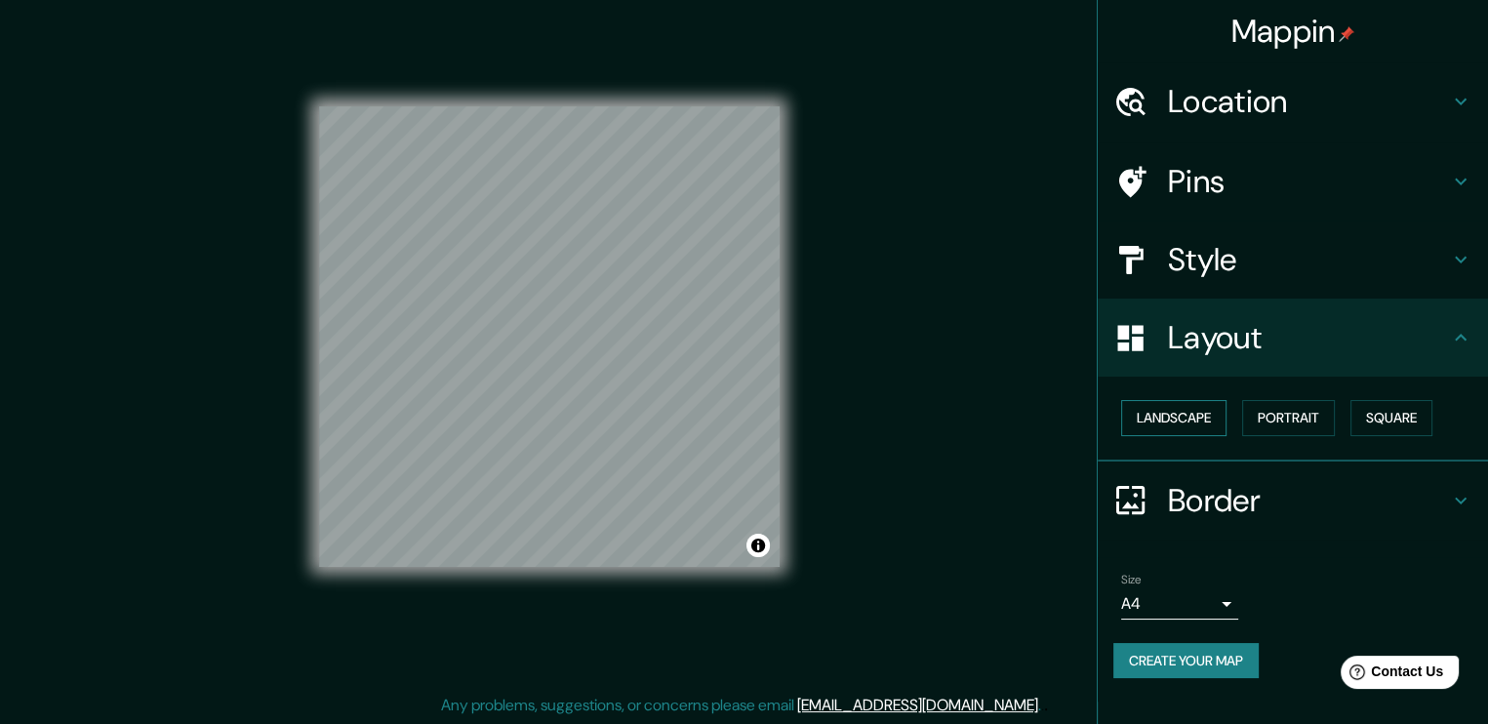
click at [1164, 415] on button "Landscape" at bounding box center [1173, 418] width 105 height 36
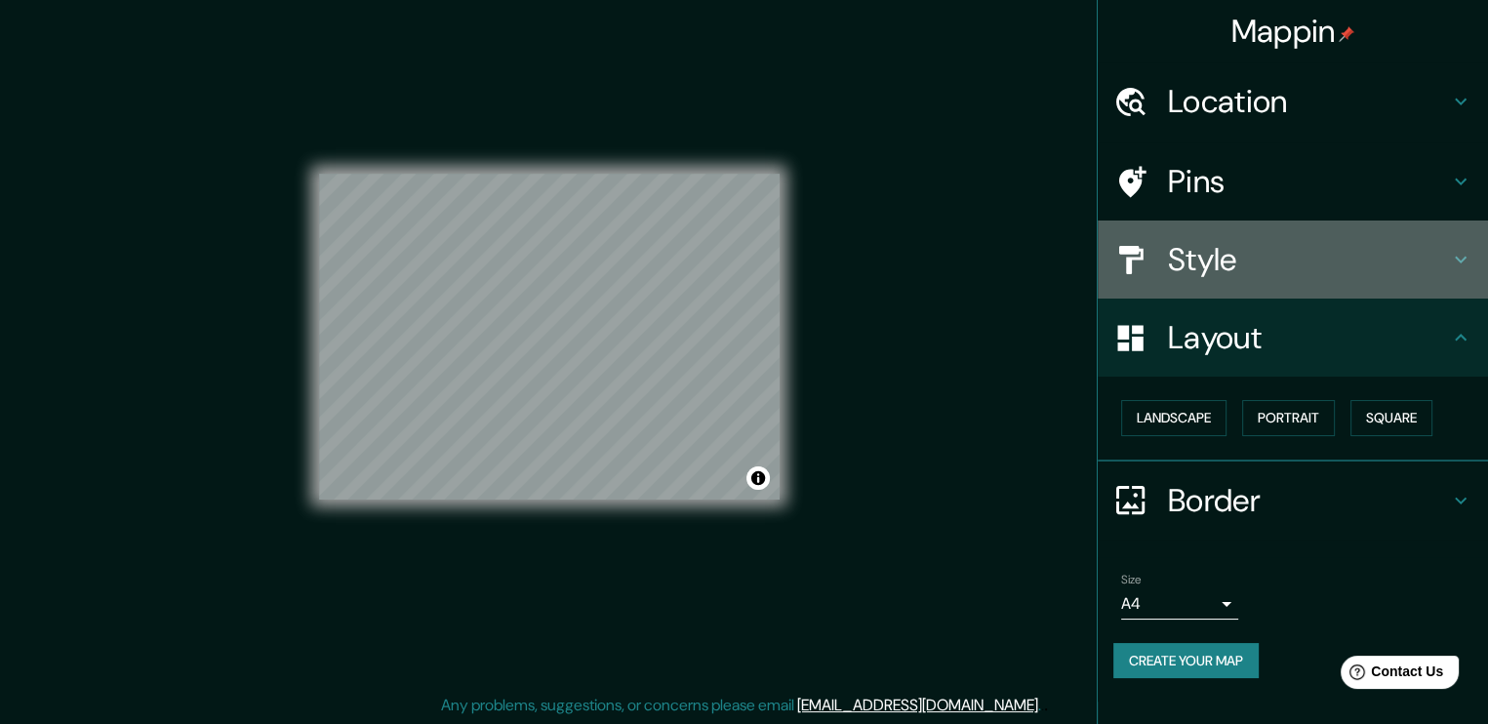
click at [1279, 265] on h4 "Style" at bounding box center [1308, 259] width 281 height 39
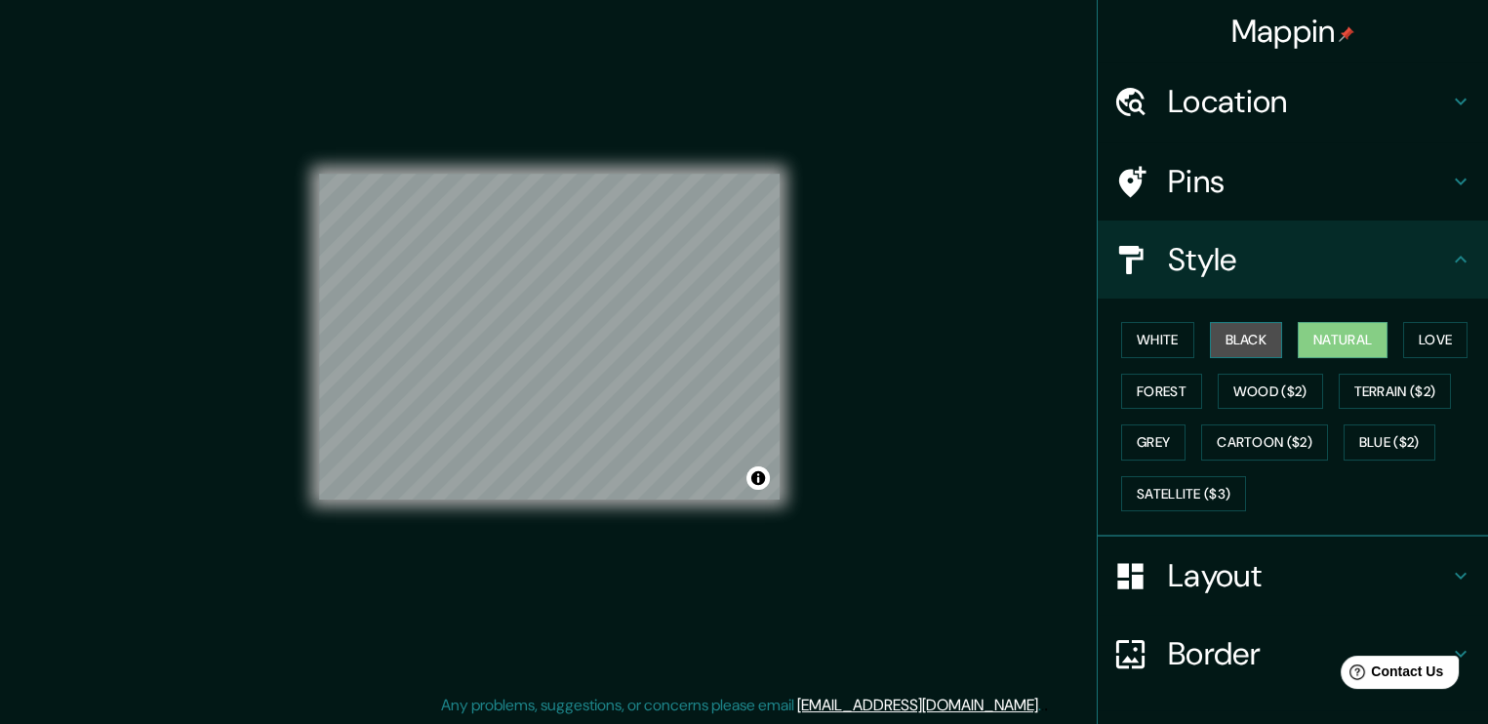
click at [1226, 340] on button "Black" at bounding box center [1246, 340] width 73 height 36
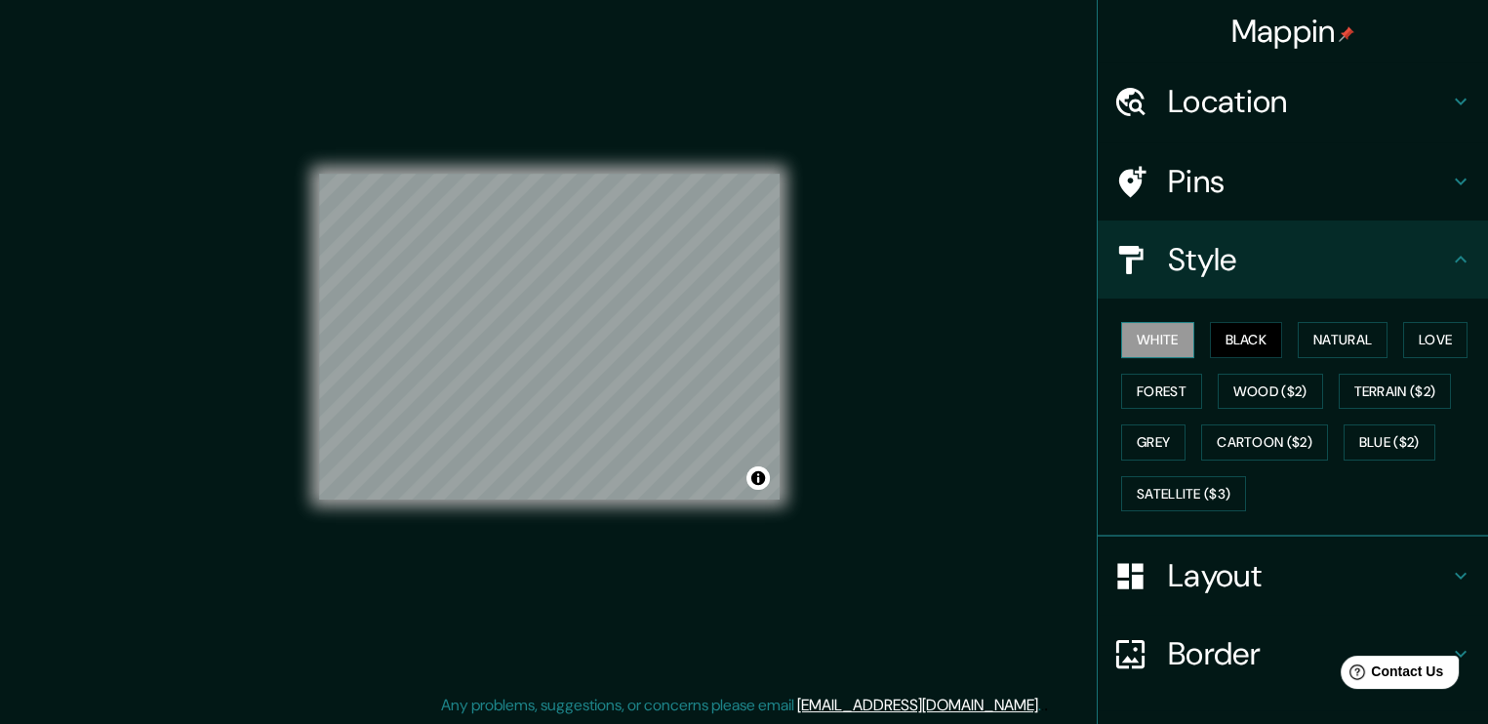
click at [1144, 341] on button "White" at bounding box center [1157, 340] width 73 height 36
click at [1224, 331] on button "Black" at bounding box center [1246, 340] width 73 height 36
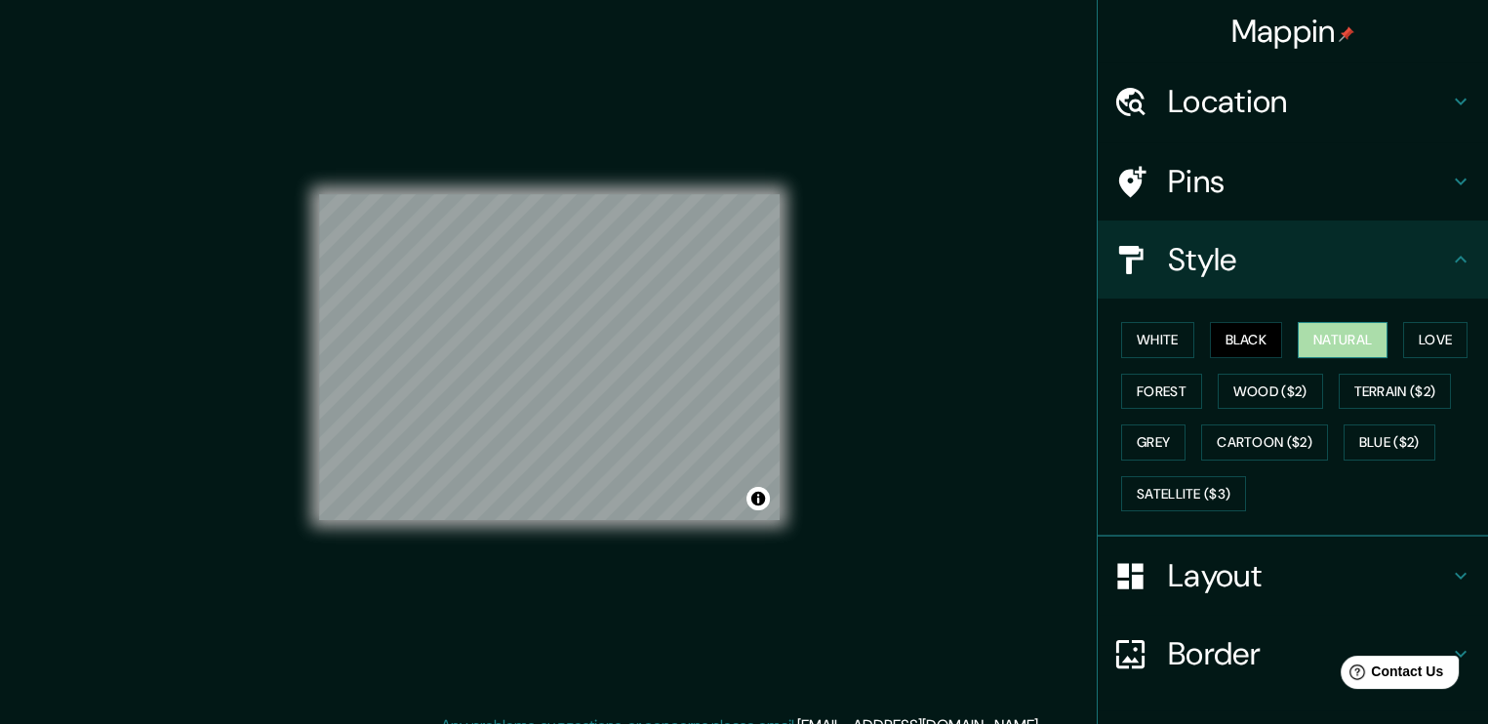
click at [1316, 325] on button "Natural" at bounding box center [1343, 340] width 90 height 36
click at [1166, 342] on button "White" at bounding box center [1157, 340] width 73 height 36
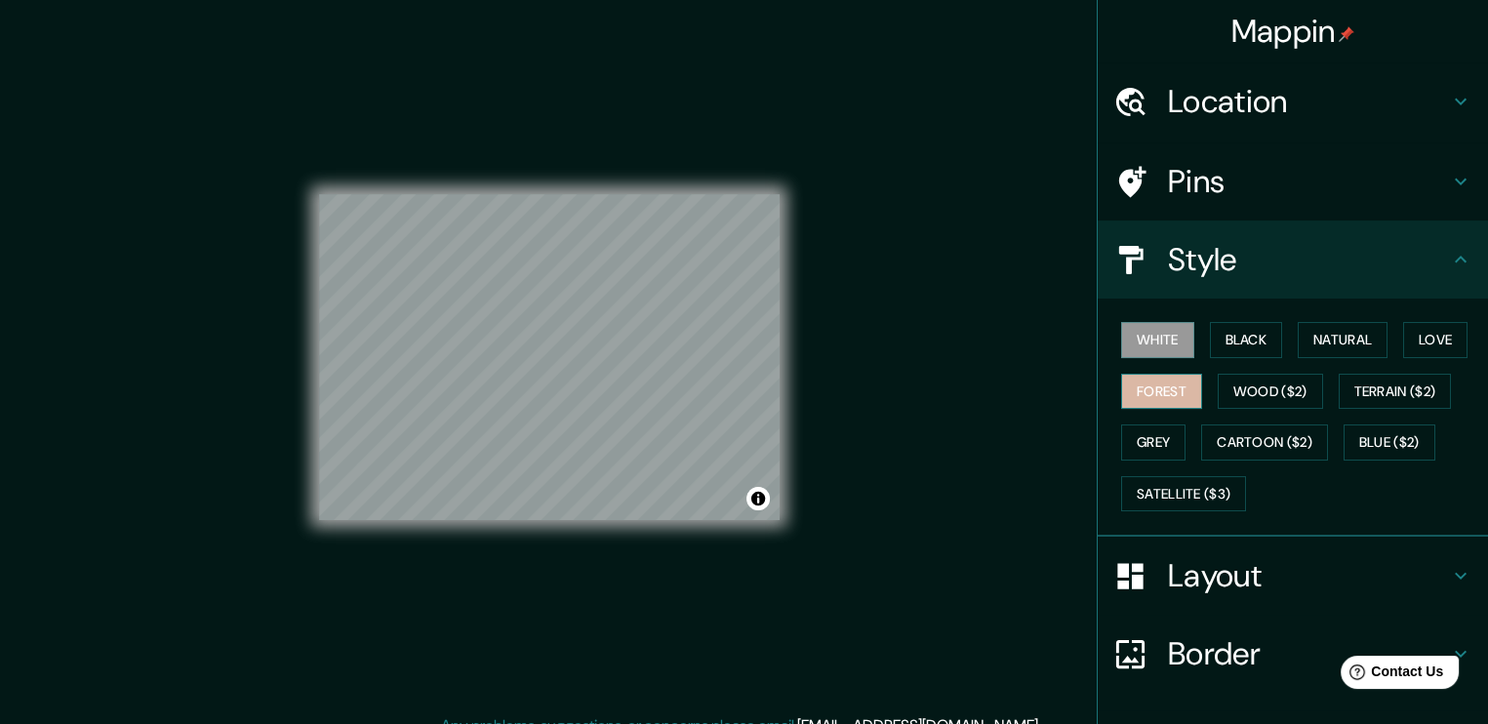
click at [1145, 401] on button "Forest" at bounding box center [1161, 392] width 81 height 36
click at [1145, 442] on button "Grey" at bounding box center [1153, 443] width 64 height 36
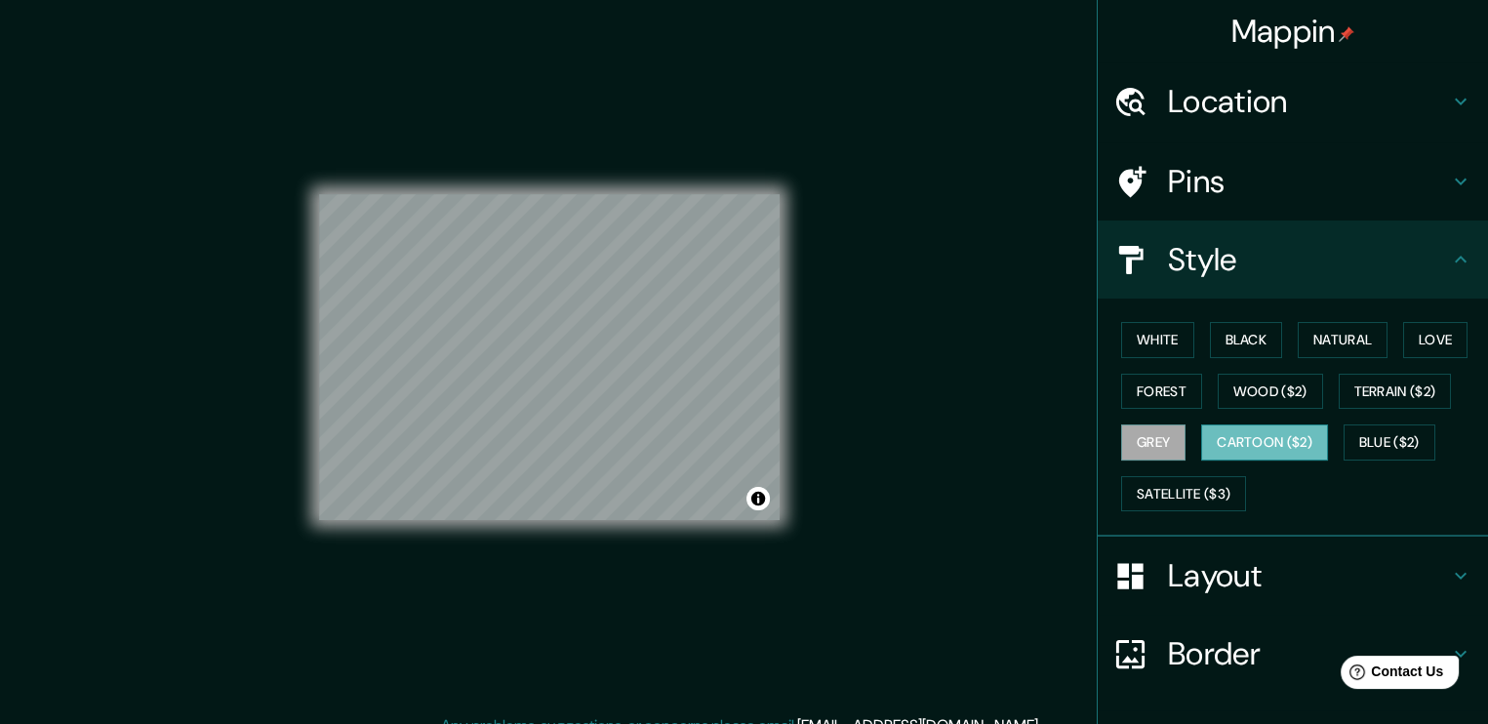
click at [1265, 435] on button "Cartoon ($2)" at bounding box center [1264, 443] width 127 height 36
click at [1176, 486] on button "Satellite ($3)" at bounding box center [1183, 494] width 125 height 36
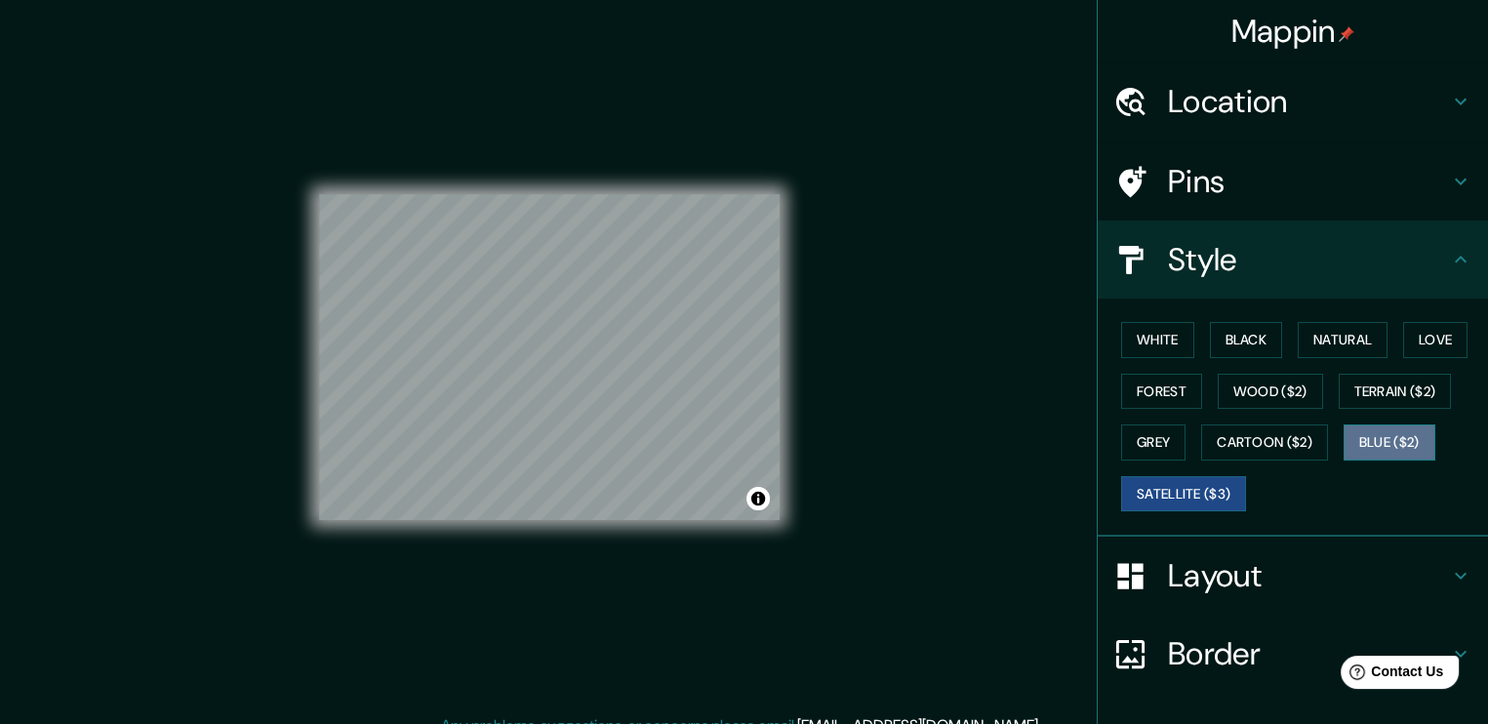
click at [1363, 434] on button "Blue ($2)" at bounding box center [1390, 443] width 92 height 36
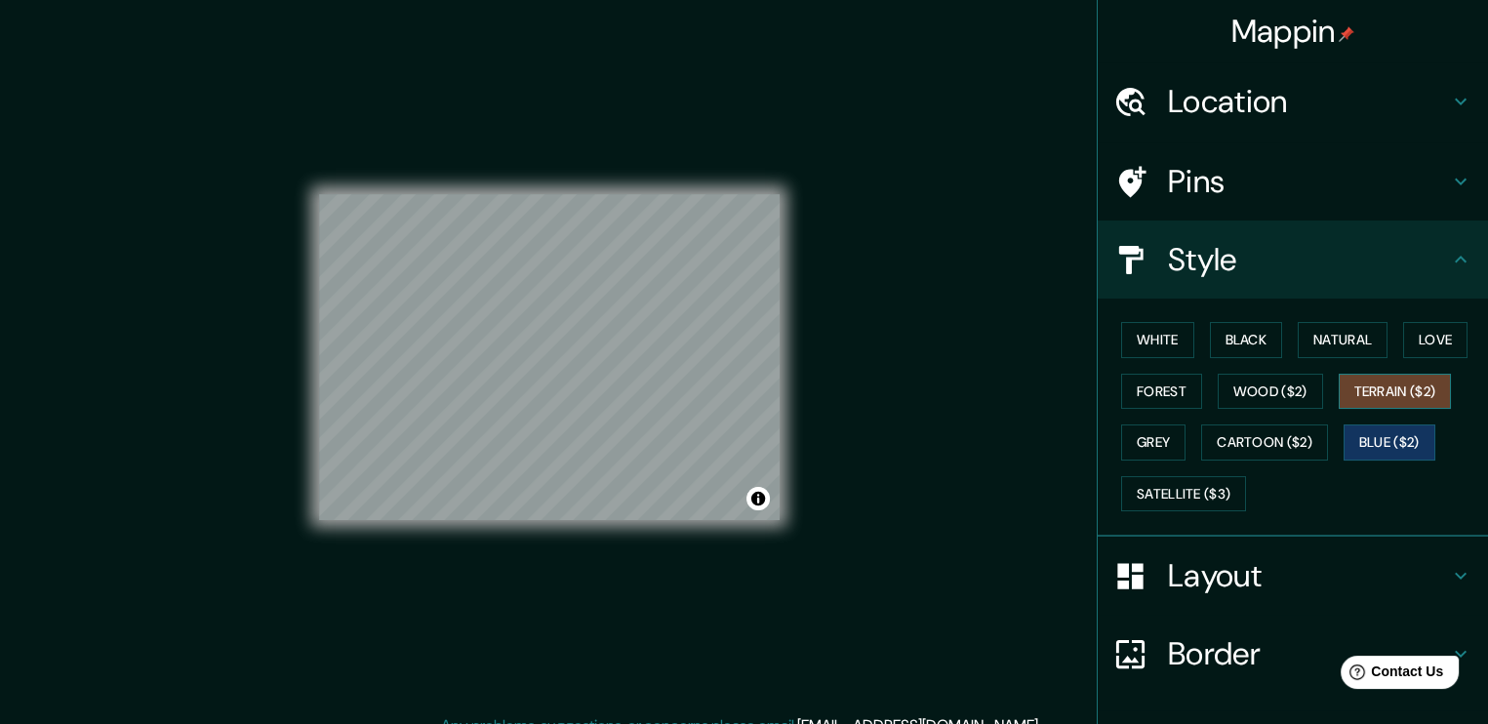
click at [1375, 385] on button "Terrain ($2)" at bounding box center [1395, 392] width 113 height 36
click at [1353, 348] on button "Natural" at bounding box center [1343, 340] width 90 height 36
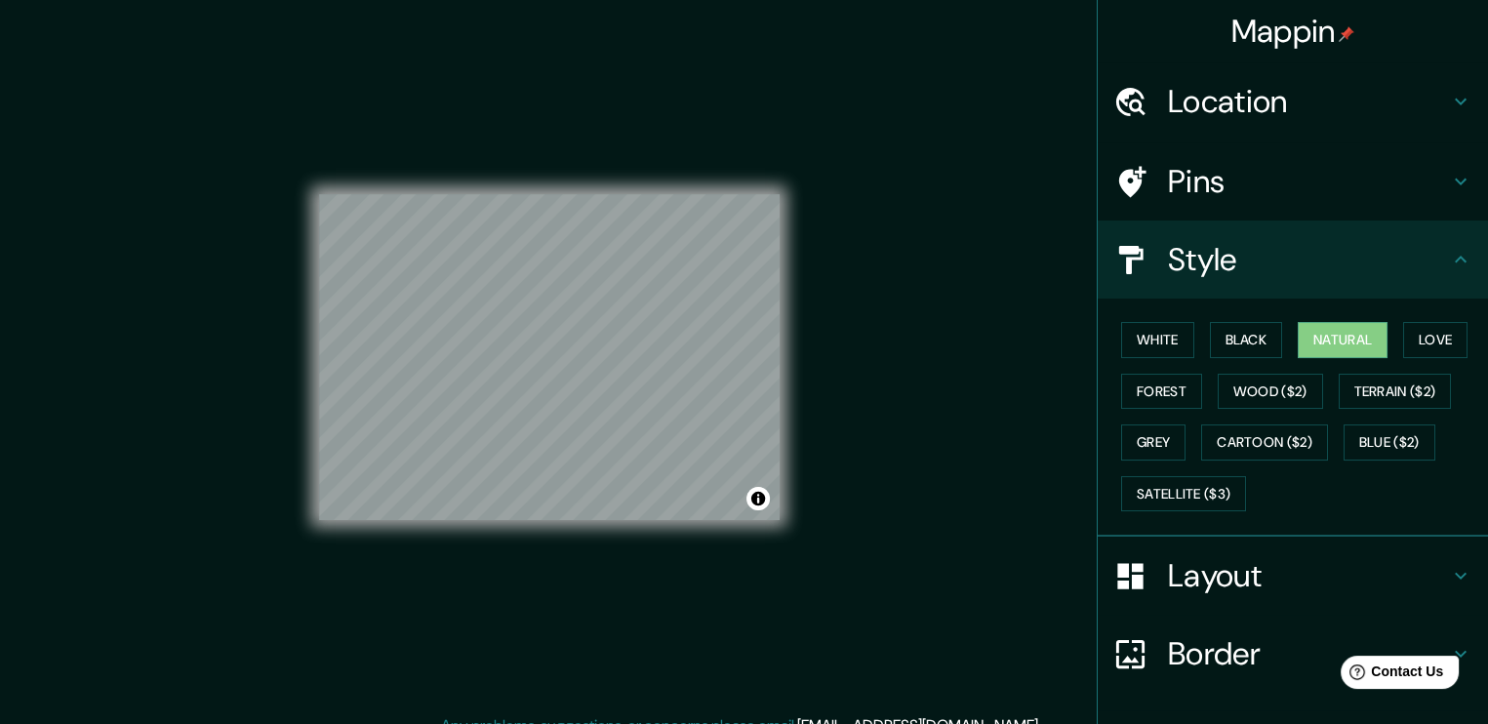
click at [904, 243] on div "Mappin Location [GEOGRAPHIC_DATA], [DATE][GEOGRAPHIC_DATA][PERSON_NAME], [GEOGR…" at bounding box center [744, 373] width 1488 height 746
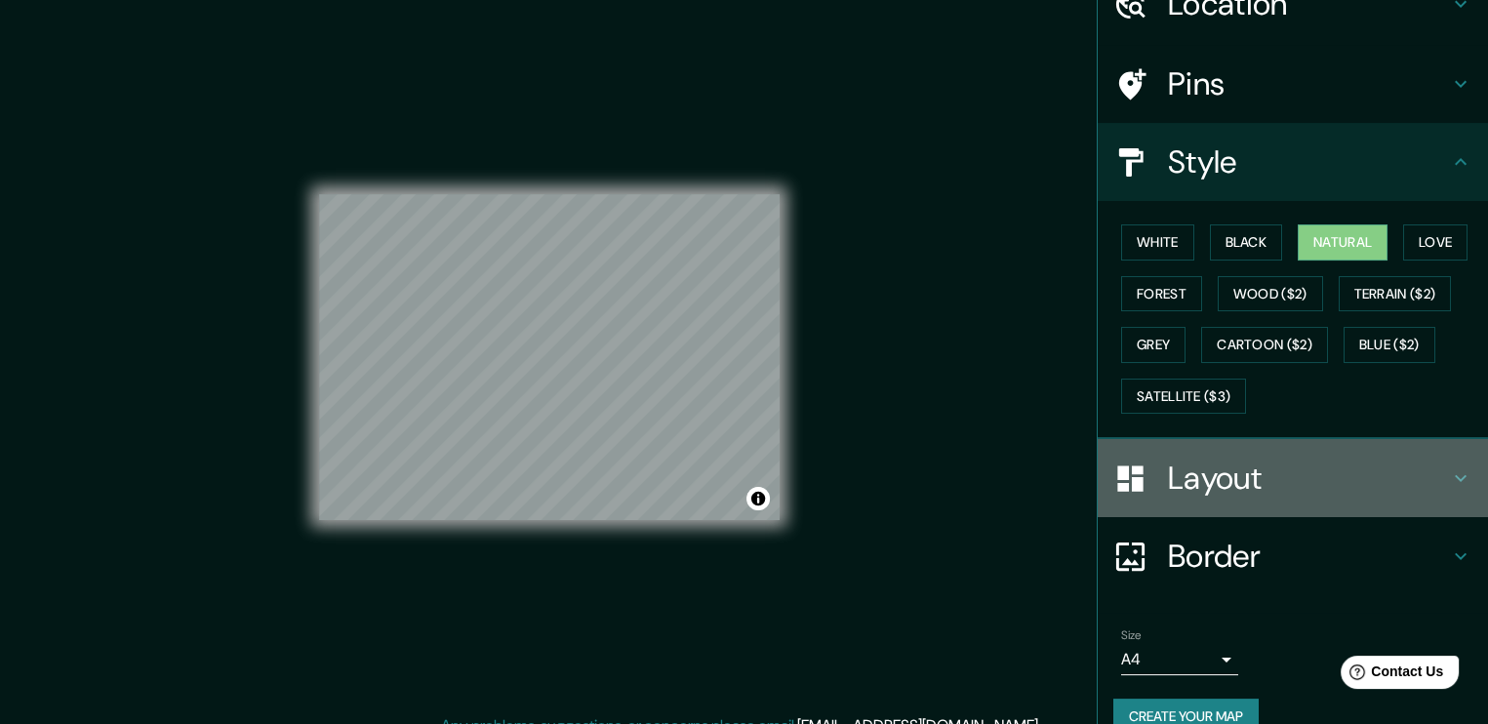
click at [1237, 459] on h4 "Layout" at bounding box center [1308, 478] width 281 height 39
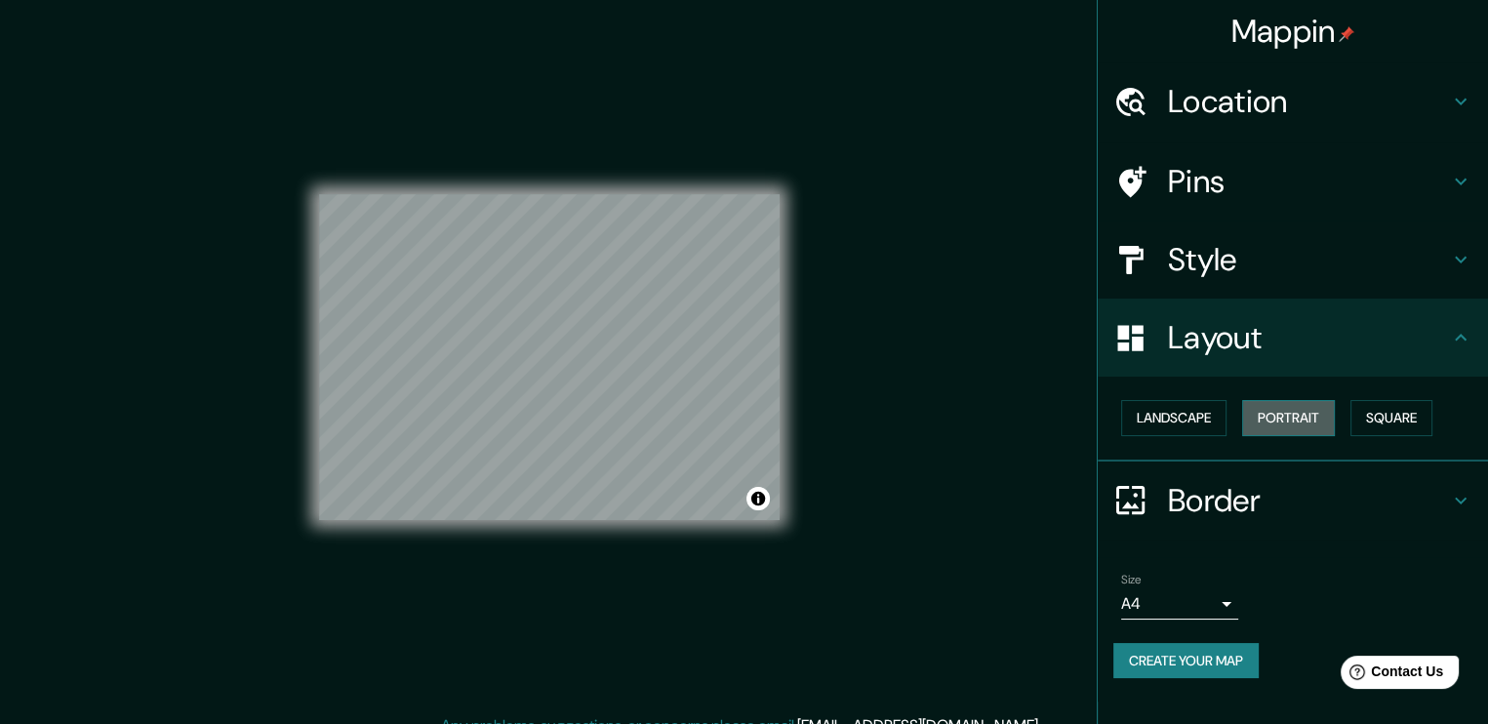
click at [1287, 421] on button "Portrait" at bounding box center [1288, 418] width 93 height 36
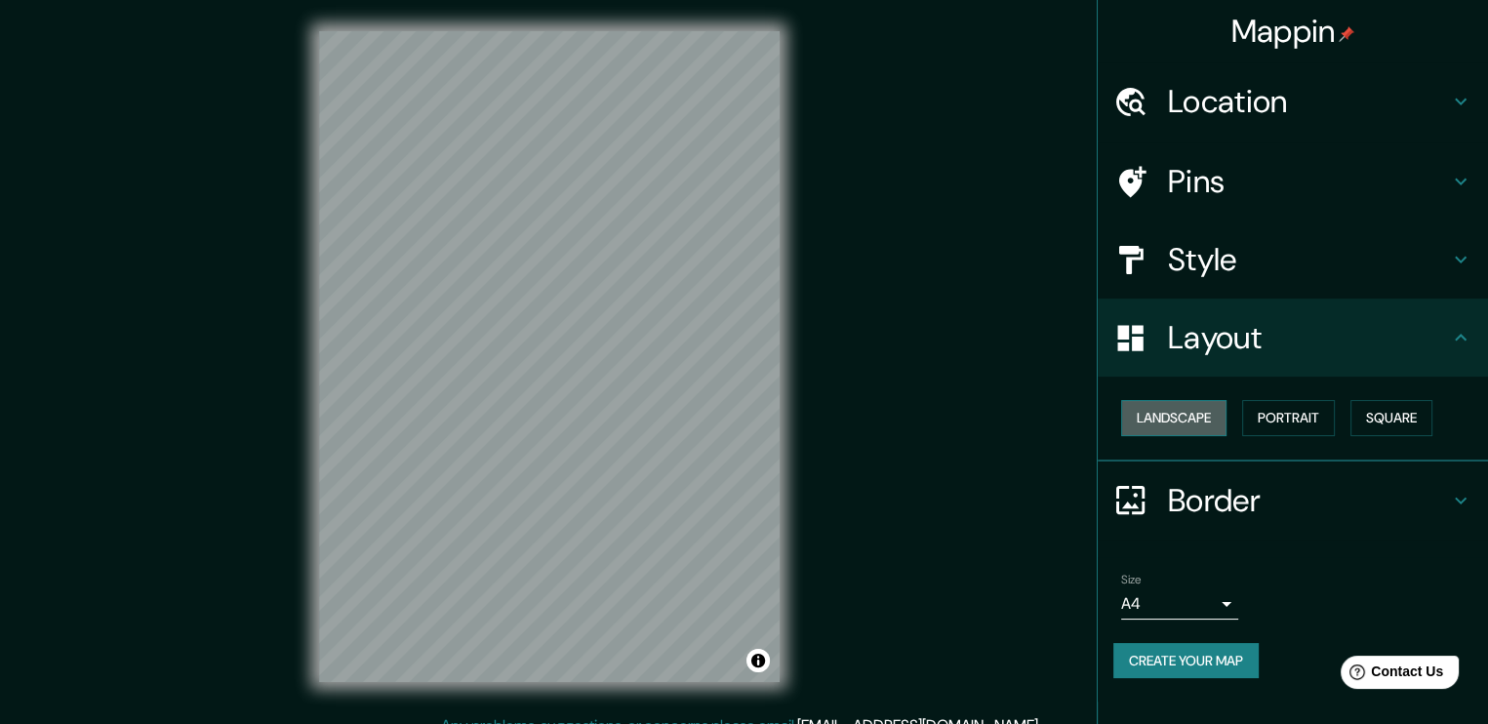
click at [1191, 407] on button "Landscape" at bounding box center [1173, 418] width 105 height 36
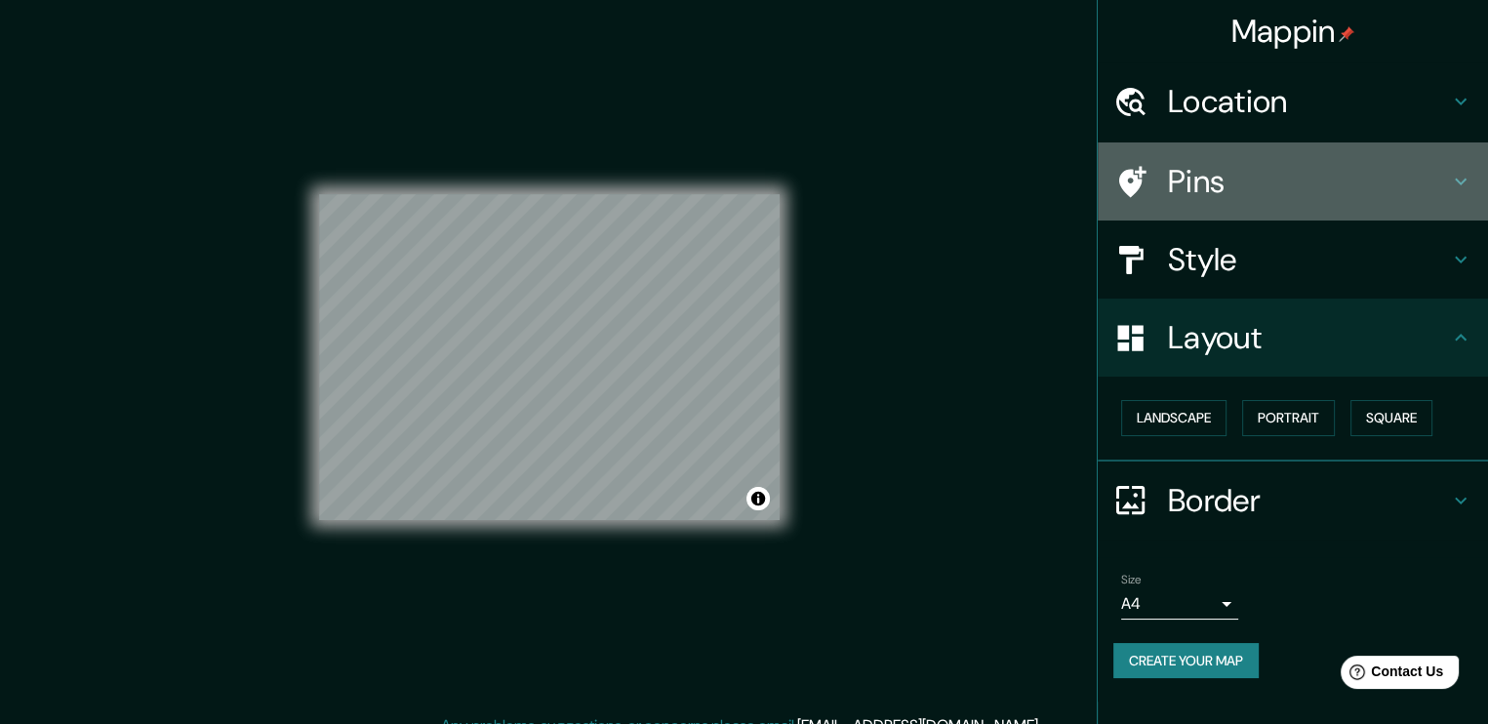
click at [1237, 198] on h4 "Pins" at bounding box center [1308, 181] width 281 height 39
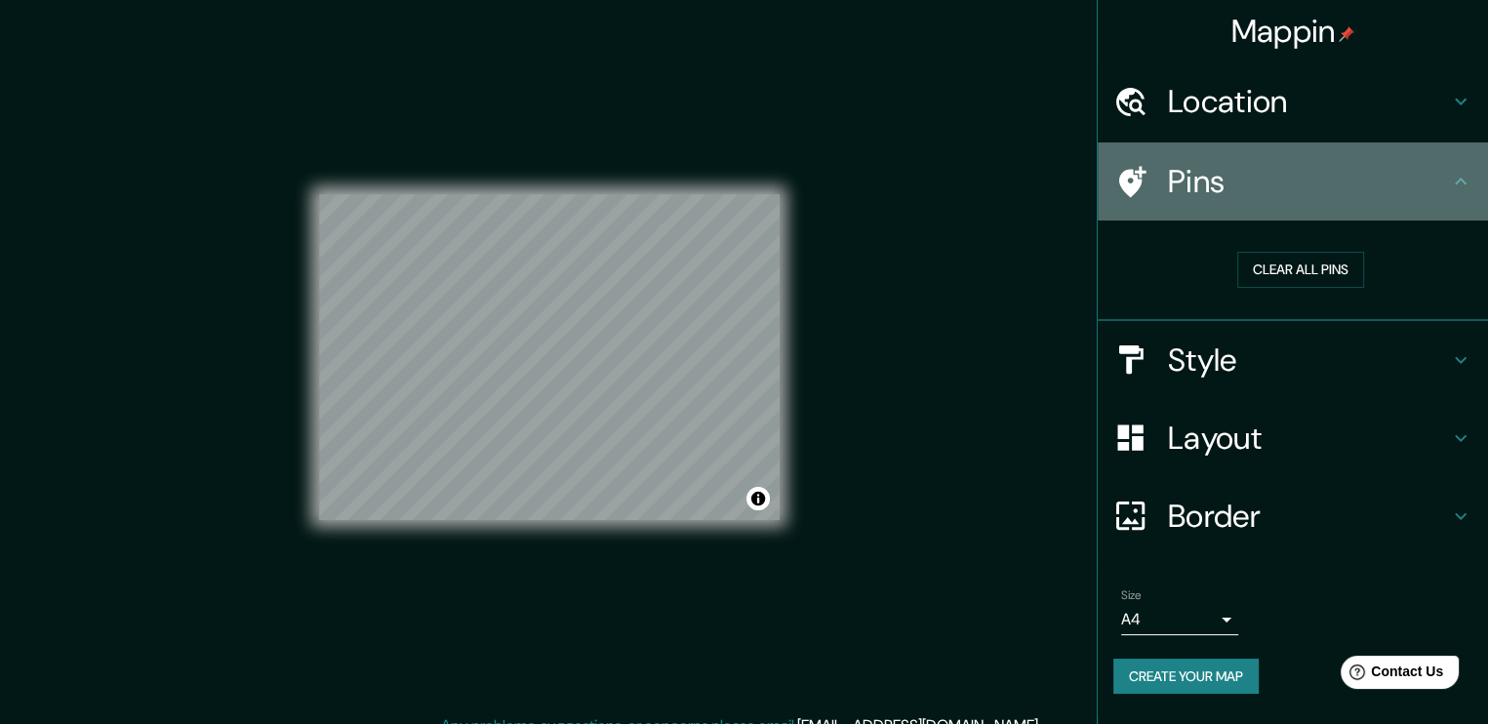
click at [1446, 177] on h4 "Pins" at bounding box center [1308, 181] width 281 height 39
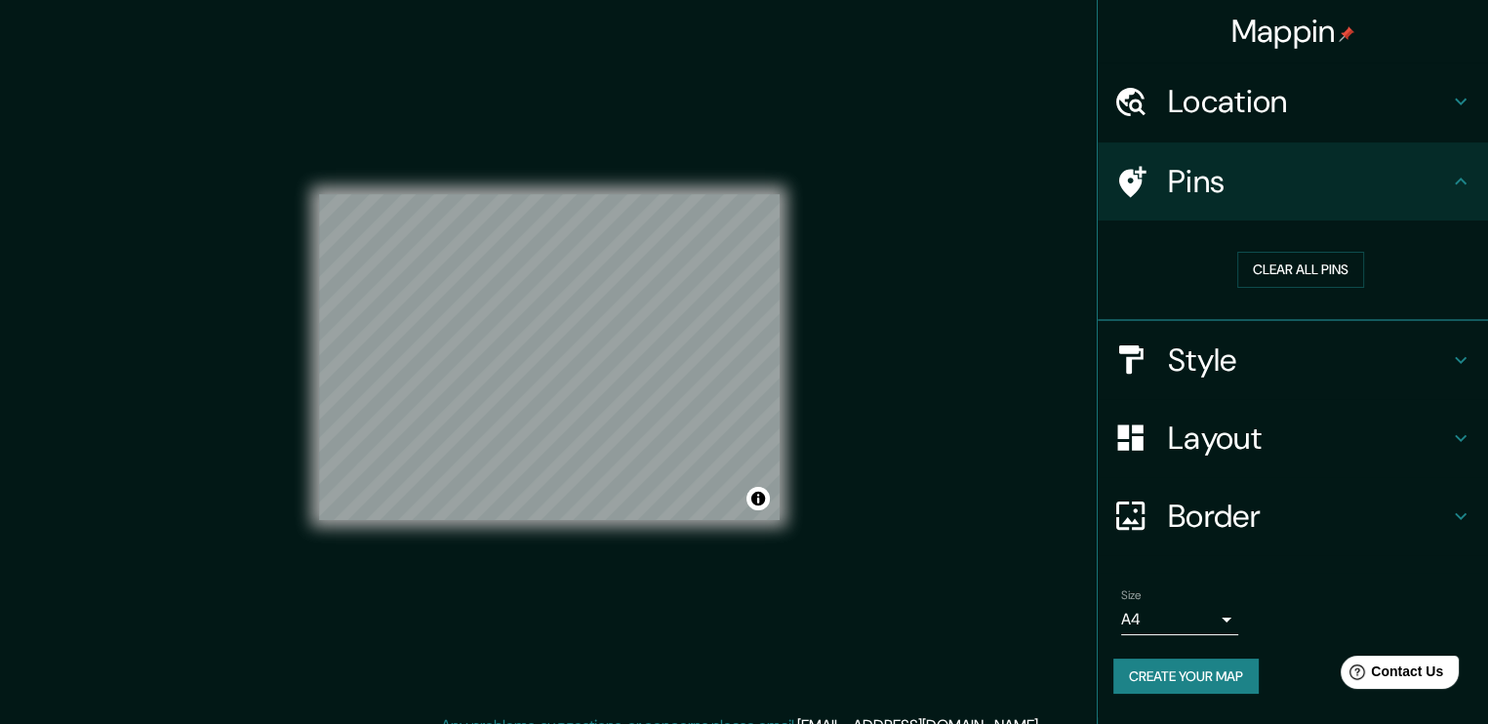
click at [1323, 287] on div "Clear all pins" at bounding box center [1301, 269] width 375 height 67
click at [1330, 278] on button "Clear all pins" at bounding box center [1300, 270] width 127 height 36
click at [1284, 275] on button "Clear all pins" at bounding box center [1300, 270] width 127 height 36
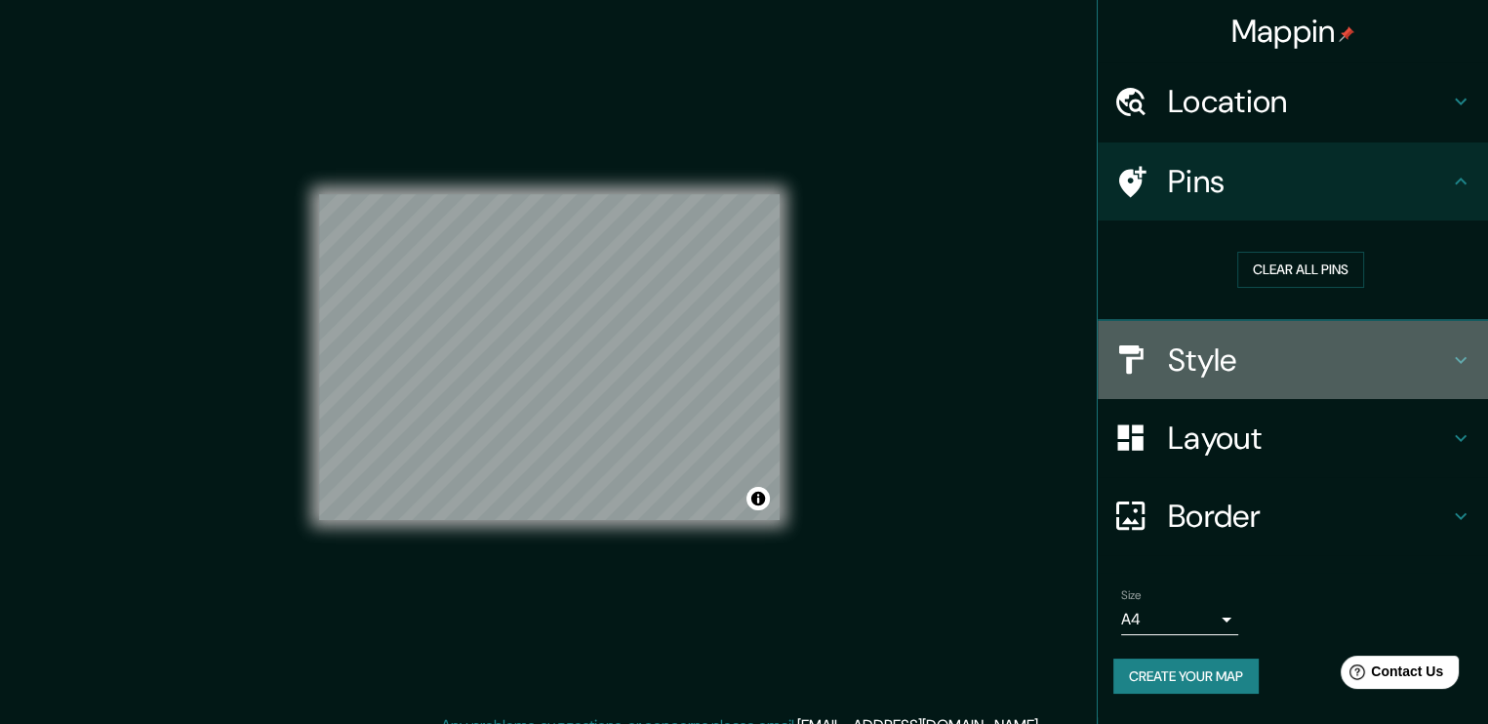
click at [1241, 346] on h4 "Style" at bounding box center [1308, 360] width 281 height 39
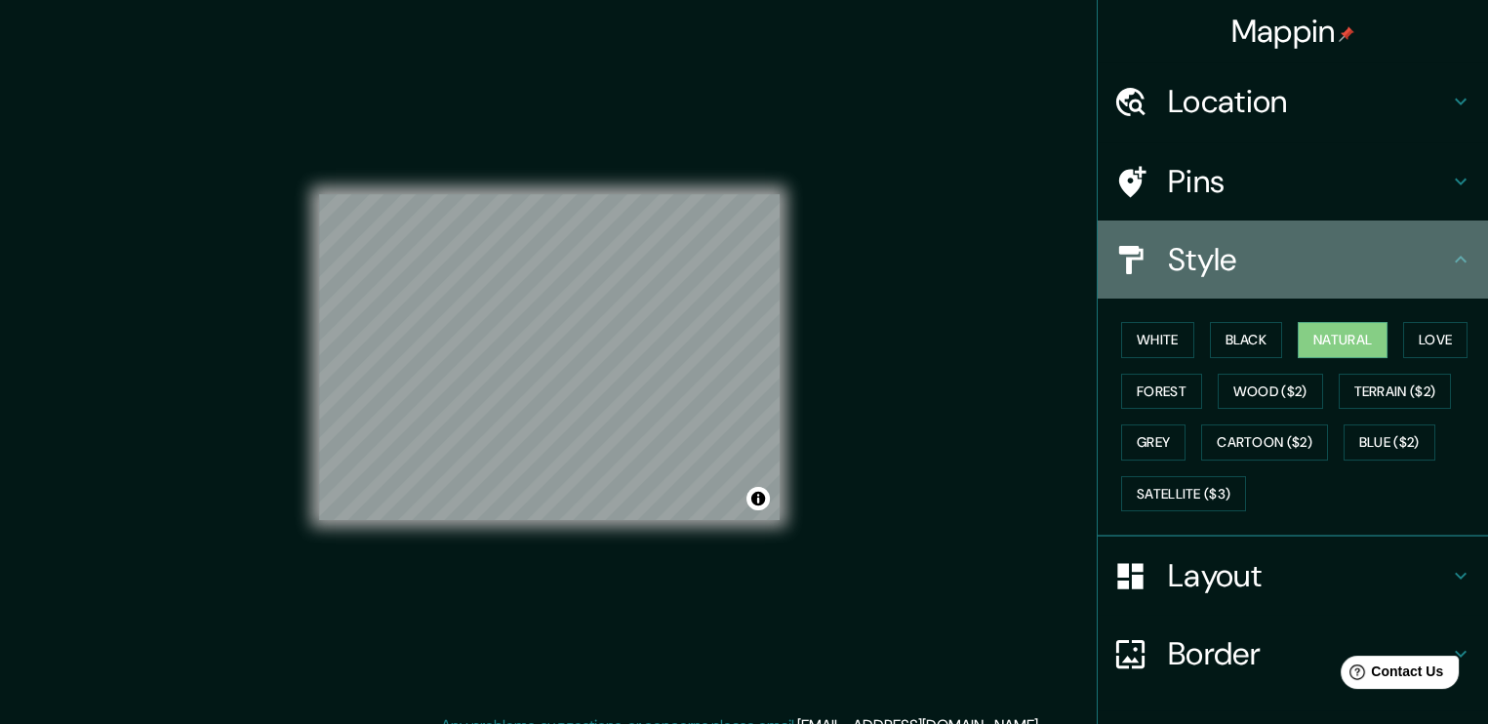
click at [1307, 260] on h4 "Style" at bounding box center [1308, 259] width 281 height 39
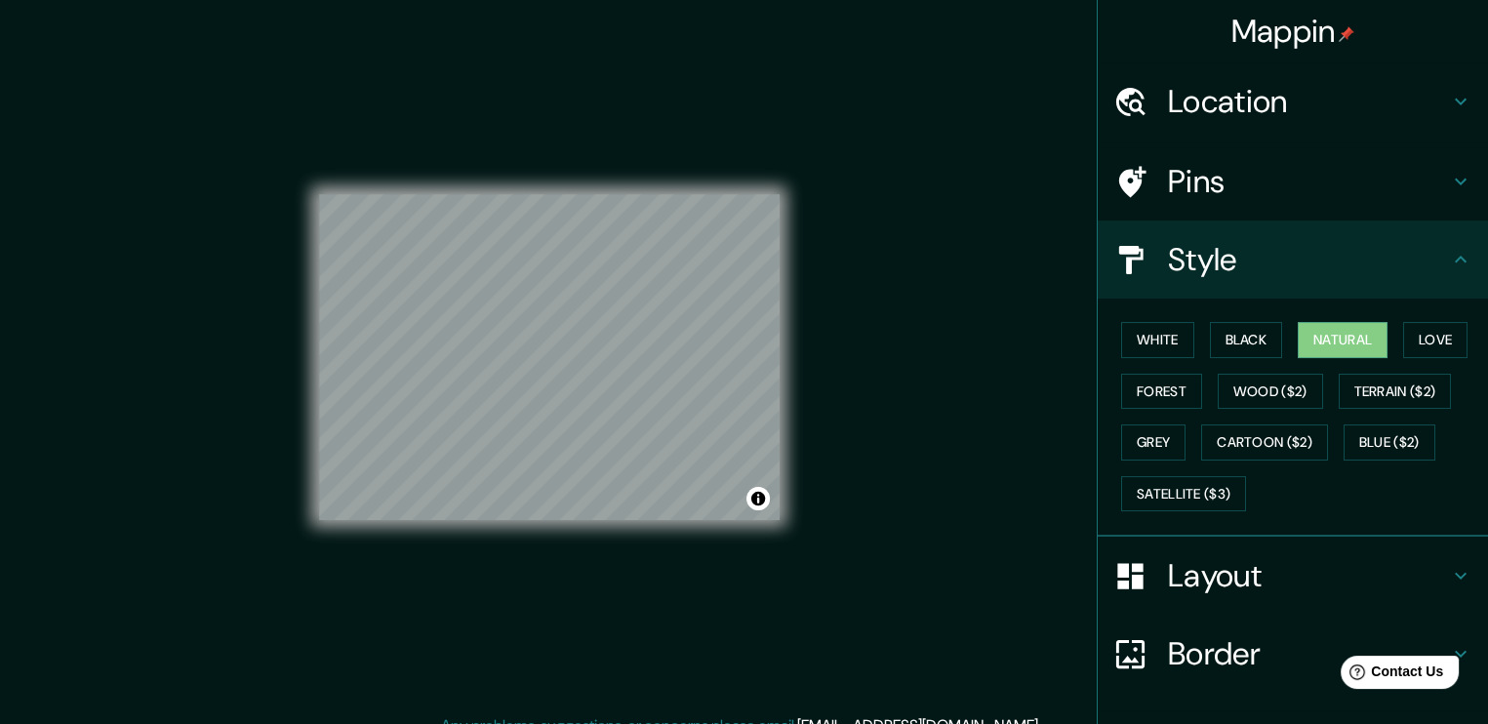
click at [1277, 351] on div "White Black Natural Love Forest Wood ($2) Terrain ($2) Grey Cartoon ($2) Blue (…" at bounding box center [1301, 416] width 375 height 205
click at [1255, 339] on button "Black" at bounding box center [1246, 340] width 73 height 36
click at [1329, 333] on button "Natural" at bounding box center [1343, 340] width 90 height 36
click at [1403, 327] on button "Love" at bounding box center [1435, 340] width 64 height 36
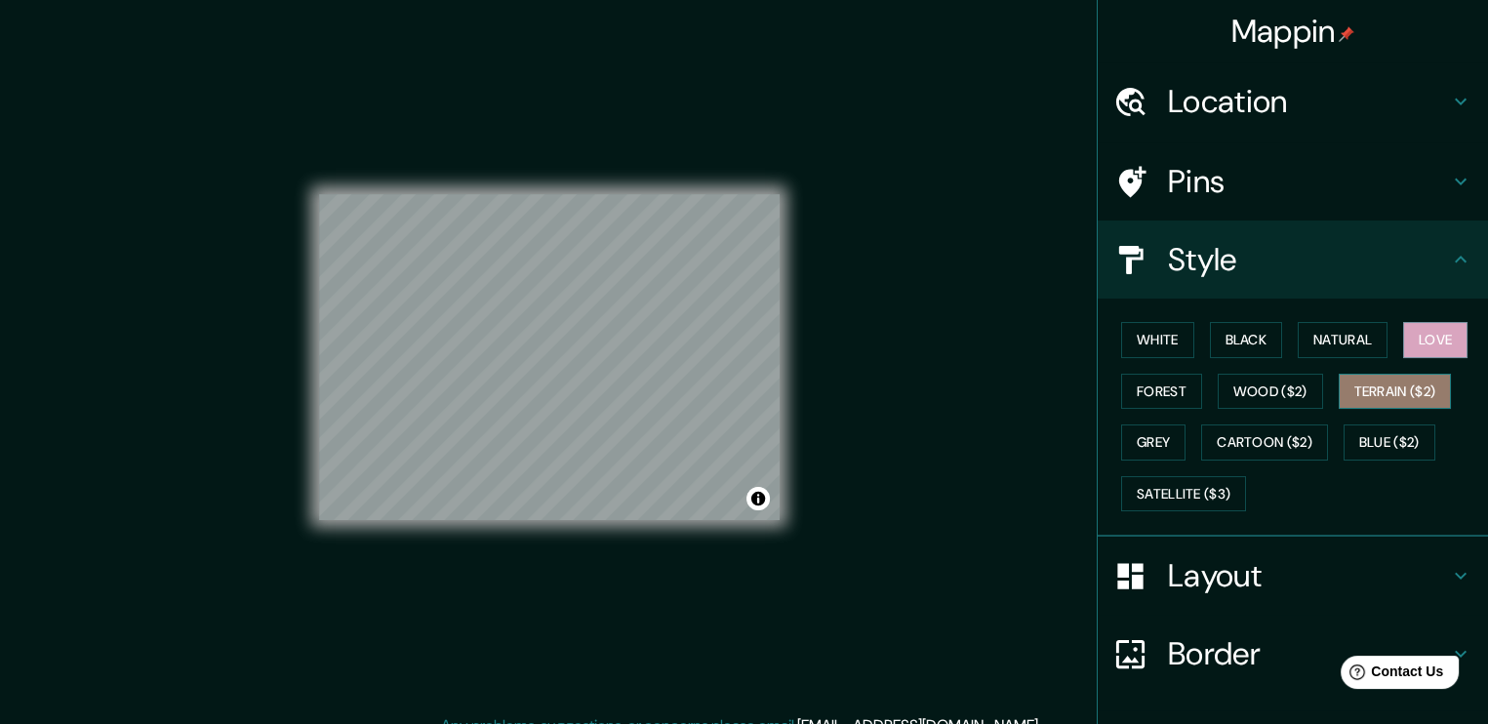
click at [1395, 388] on button "Terrain ($2)" at bounding box center [1395, 392] width 113 height 36
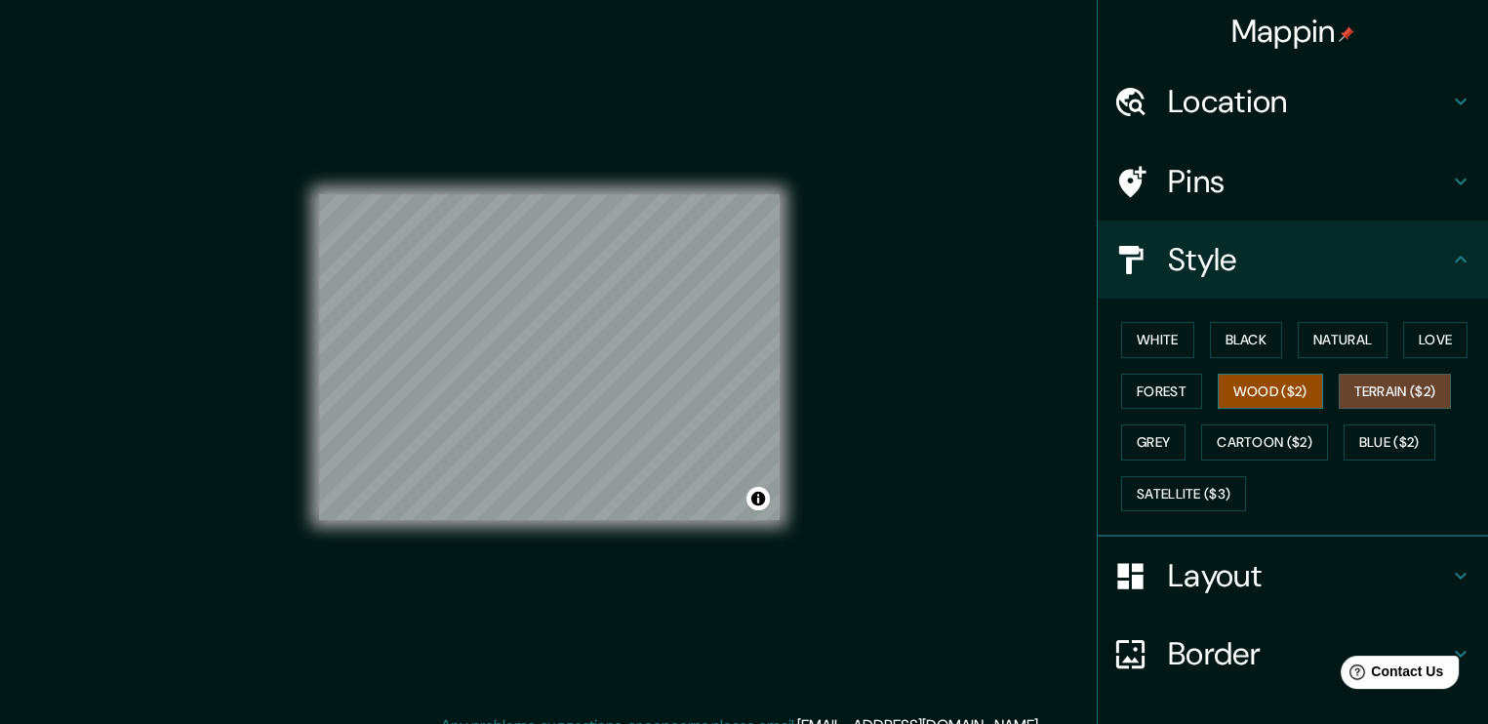
click at [1293, 392] on button "Wood ($2)" at bounding box center [1270, 392] width 105 height 36
click at [1155, 404] on button "Forest" at bounding box center [1161, 392] width 81 height 36
click at [1254, 394] on button "Wood ($2)" at bounding box center [1270, 392] width 105 height 36
click at [1158, 393] on button "Forest" at bounding box center [1161, 392] width 81 height 36
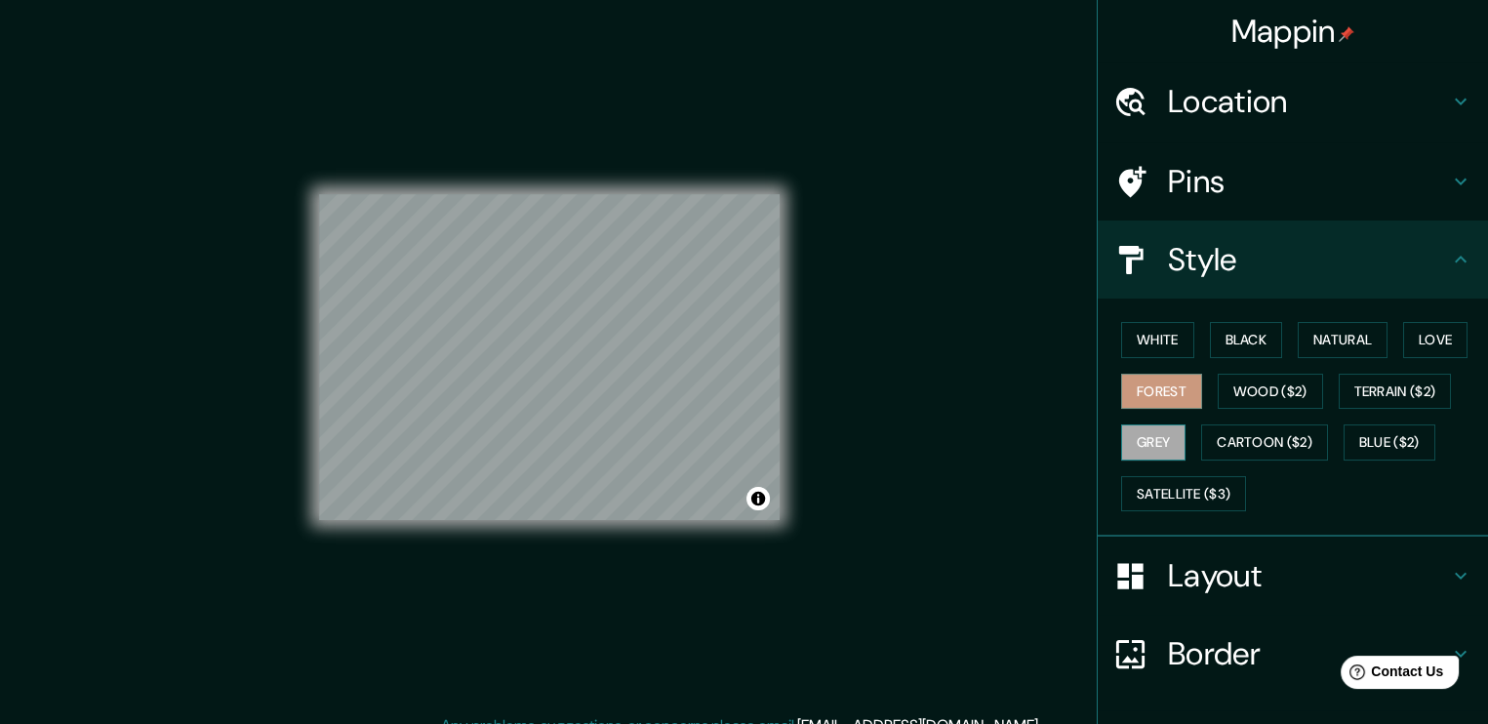
click at [1143, 423] on div "White Black Natural Love Forest Wood ($2) Terrain ($2) Grey Cartoon ($2) Blue (…" at bounding box center [1301, 416] width 375 height 205
click at [1147, 435] on button "Grey" at bounding box center [1153, 443] width 64 height 36
click at [1144, 397] on button "Forest" at bounding box center [1161, 392] width 81 height 36
click at [1150, 491] on button "Satellite ($3)" at bounding box center [1183, 494] width 125 height 36
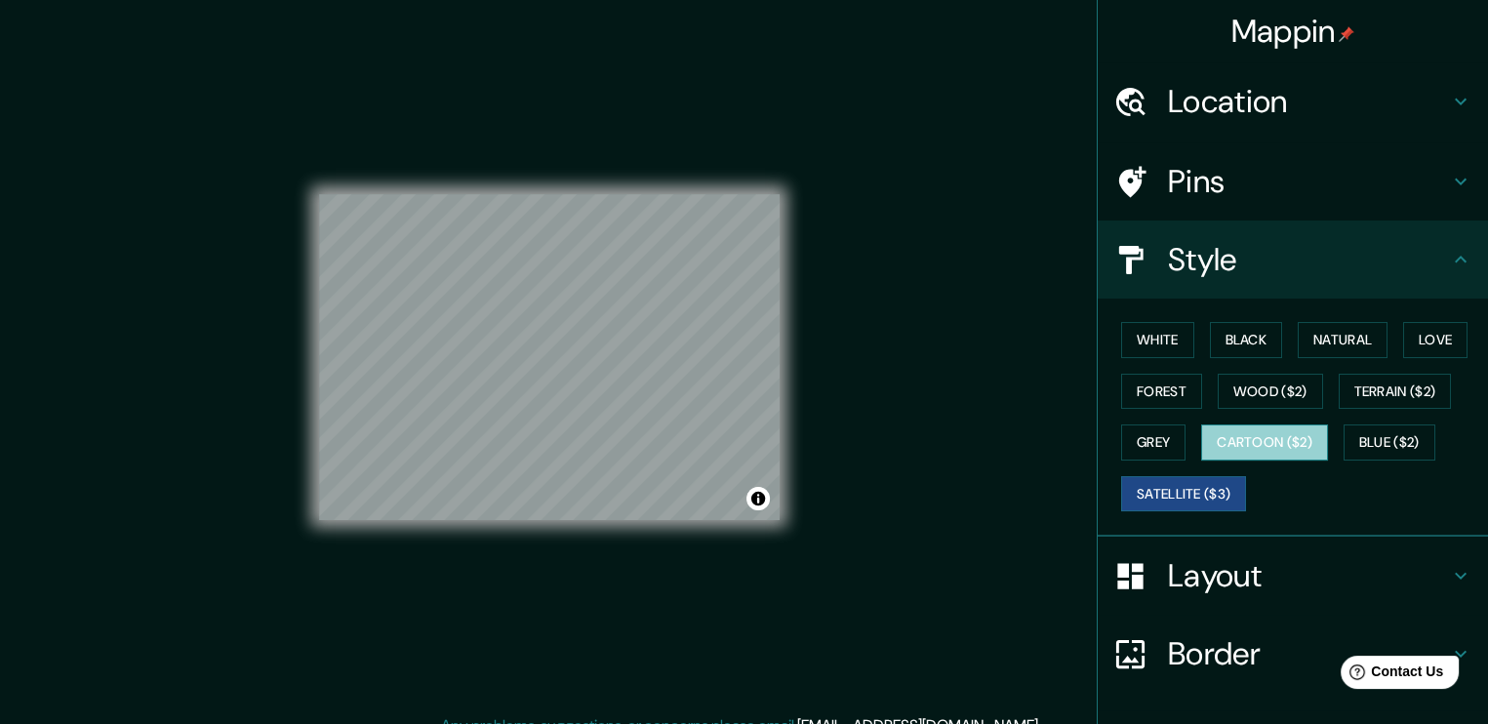
click at [1214, 437] on button "Cartoon ($2)" at bounding box center [1264, 443] width 127 height 36
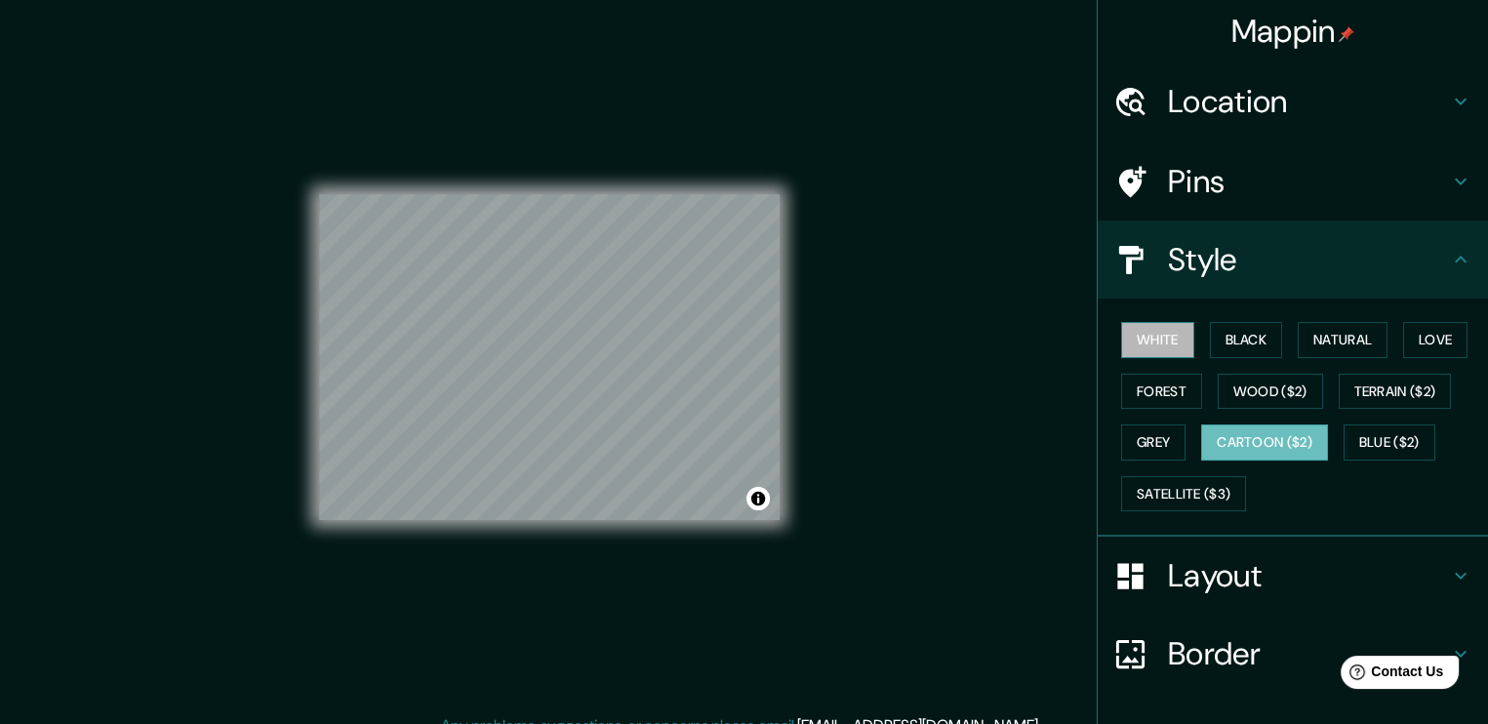
click at [1132, 341] on button "White" at bounding box center [1157, 340] width 73 height 36
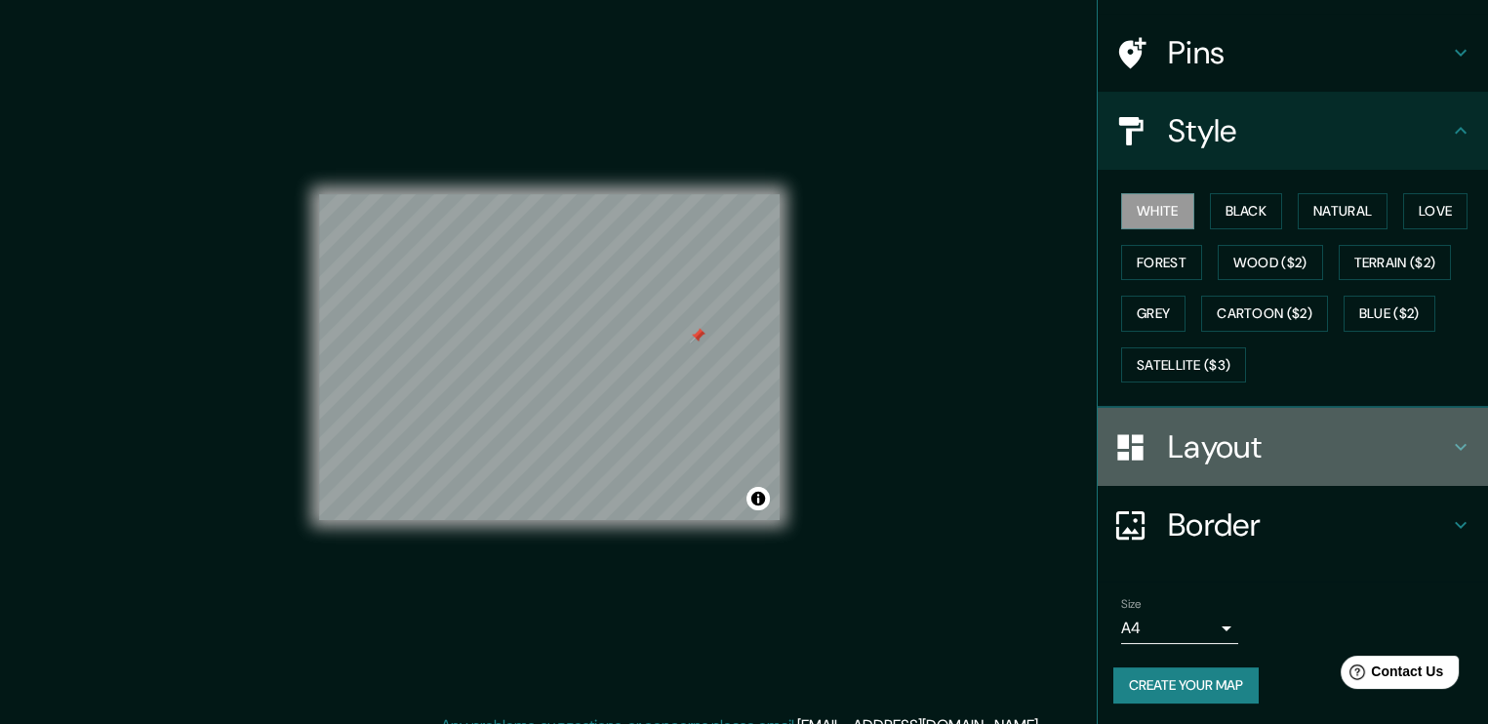
click at [1315, 452] on h4 "Layout" at bounding box center [1308, 446] width 281 height 39
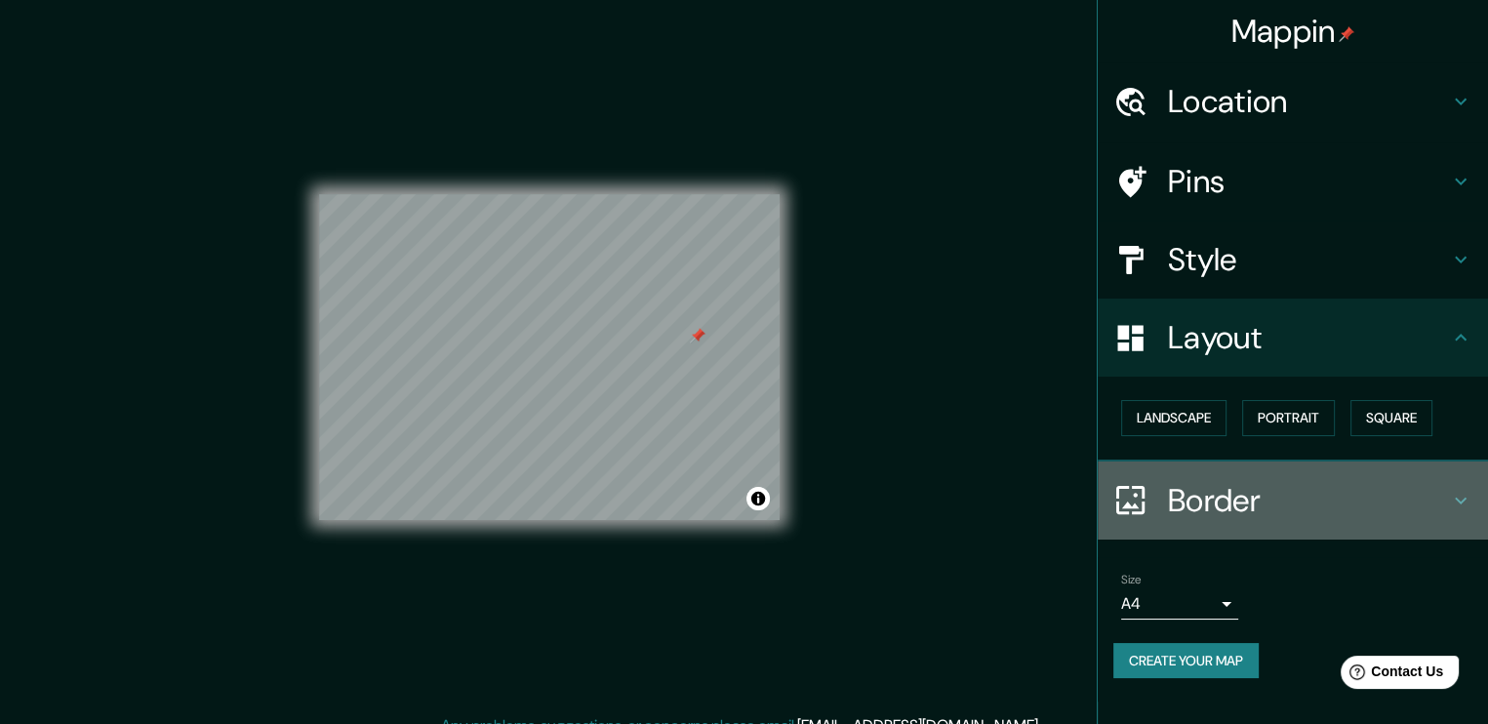
click at [1309, 484] on h4 "Border" at bounding box center [1308, 500] width 281 height 39
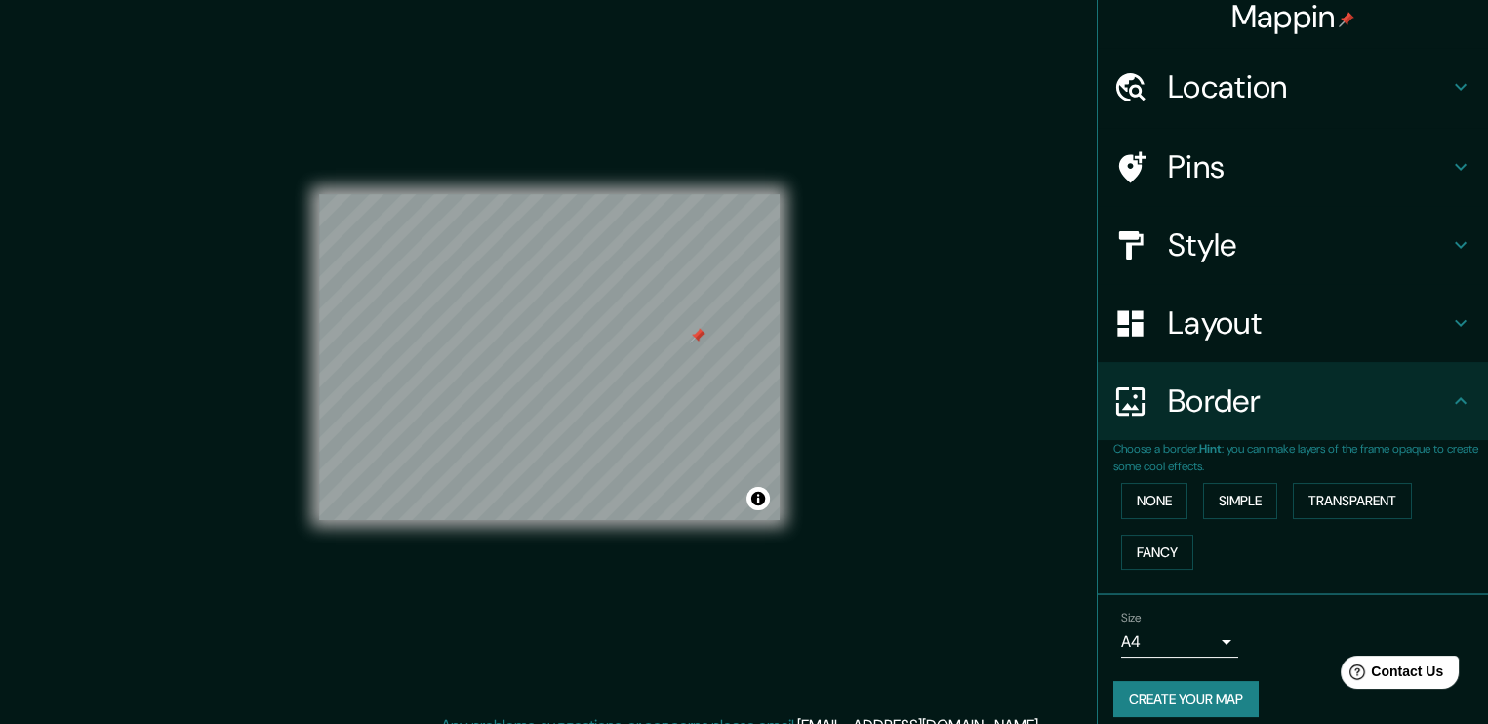
scroll to position [29, 0]
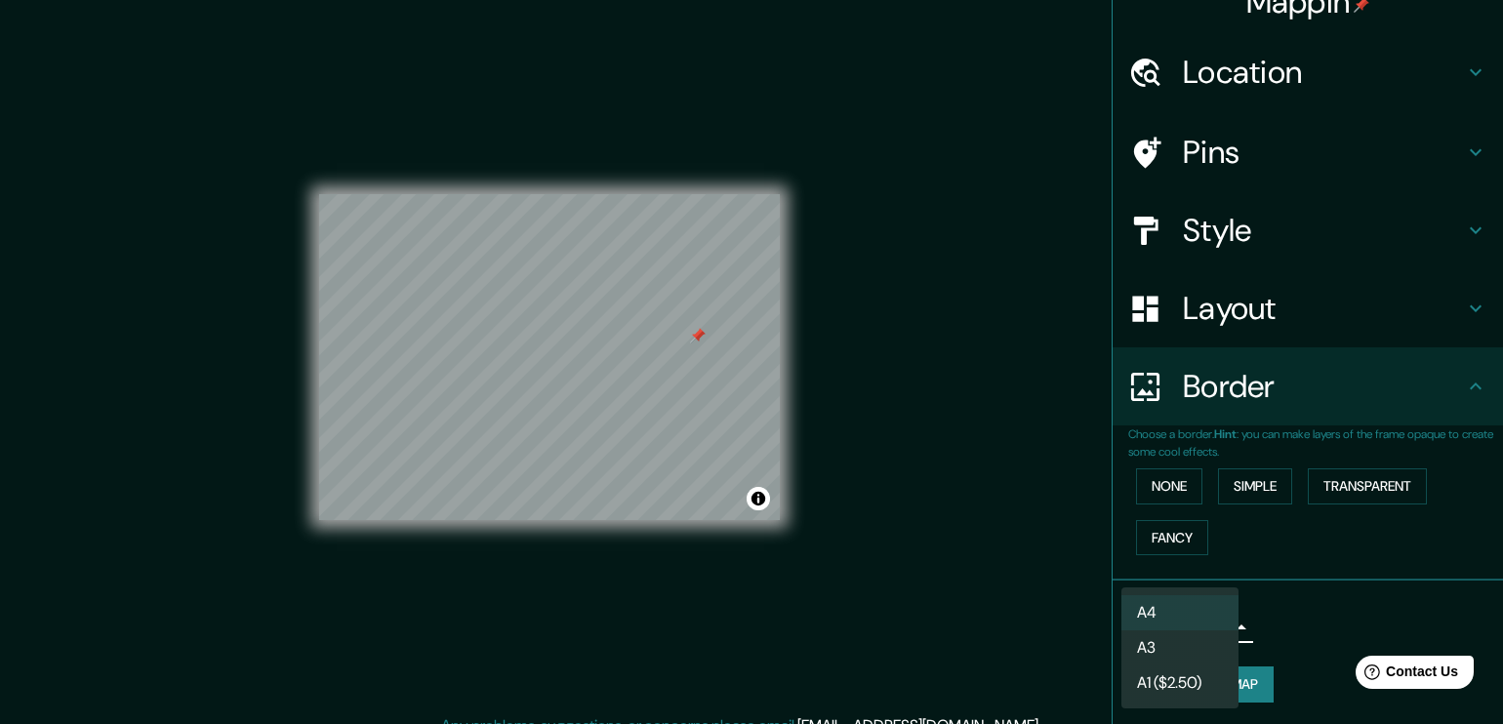
click at [1163, 630] on body "Mappin Location [GEOGRAPHIC_DATA], [DATE][GEOGRAPHIC_DATA][PERSON_NAME], [GEOGR…" at bounding box center [751, 362] width 1503 height 724
click at [1261, 608] on div at bounding box center [751, 362] width 1503 height 724
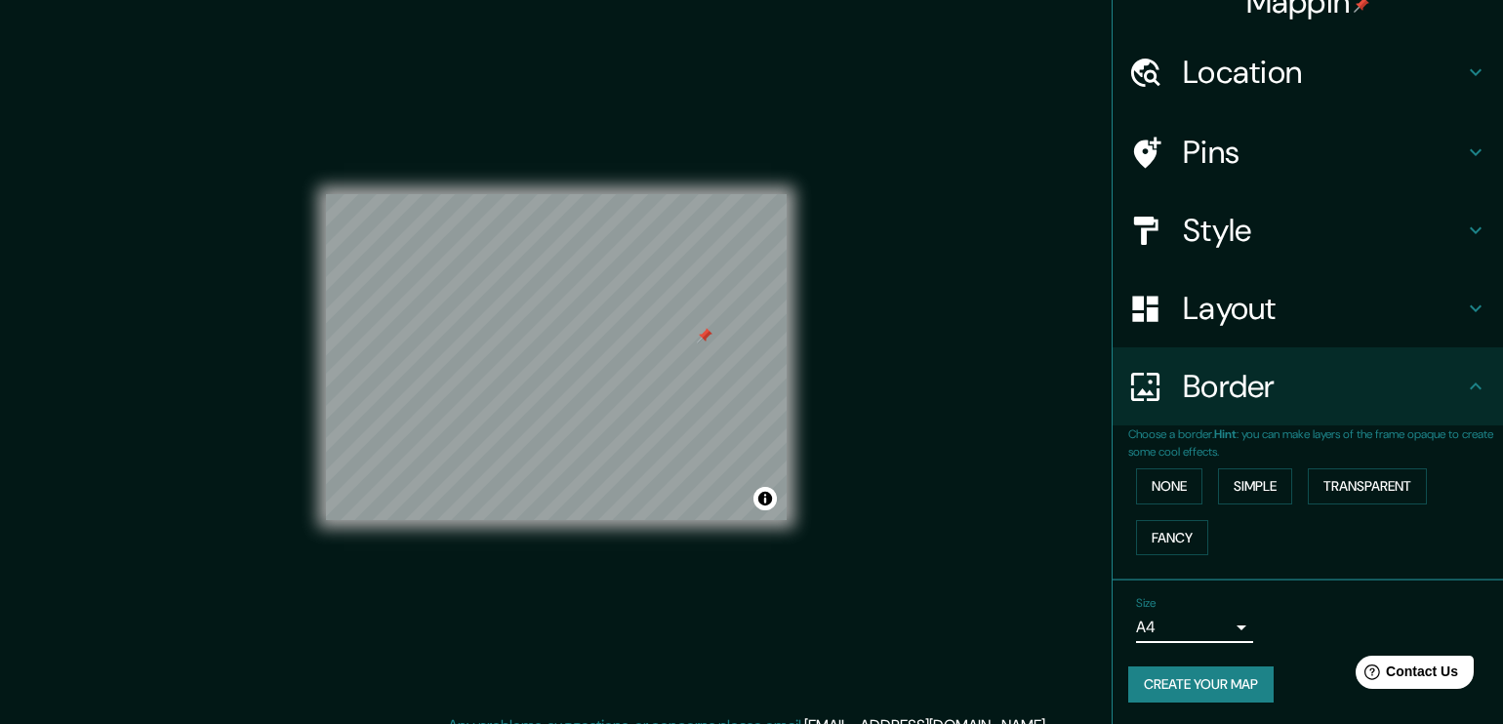
click at [1202, 619] on body "Mappin Location [GEOGRAPHIC_DATA], [DATE][GEOGRAPHIC_DATA][PERSON_NAME], [GEOGR…" at bounding box center [751, 362] width 1503 height 724
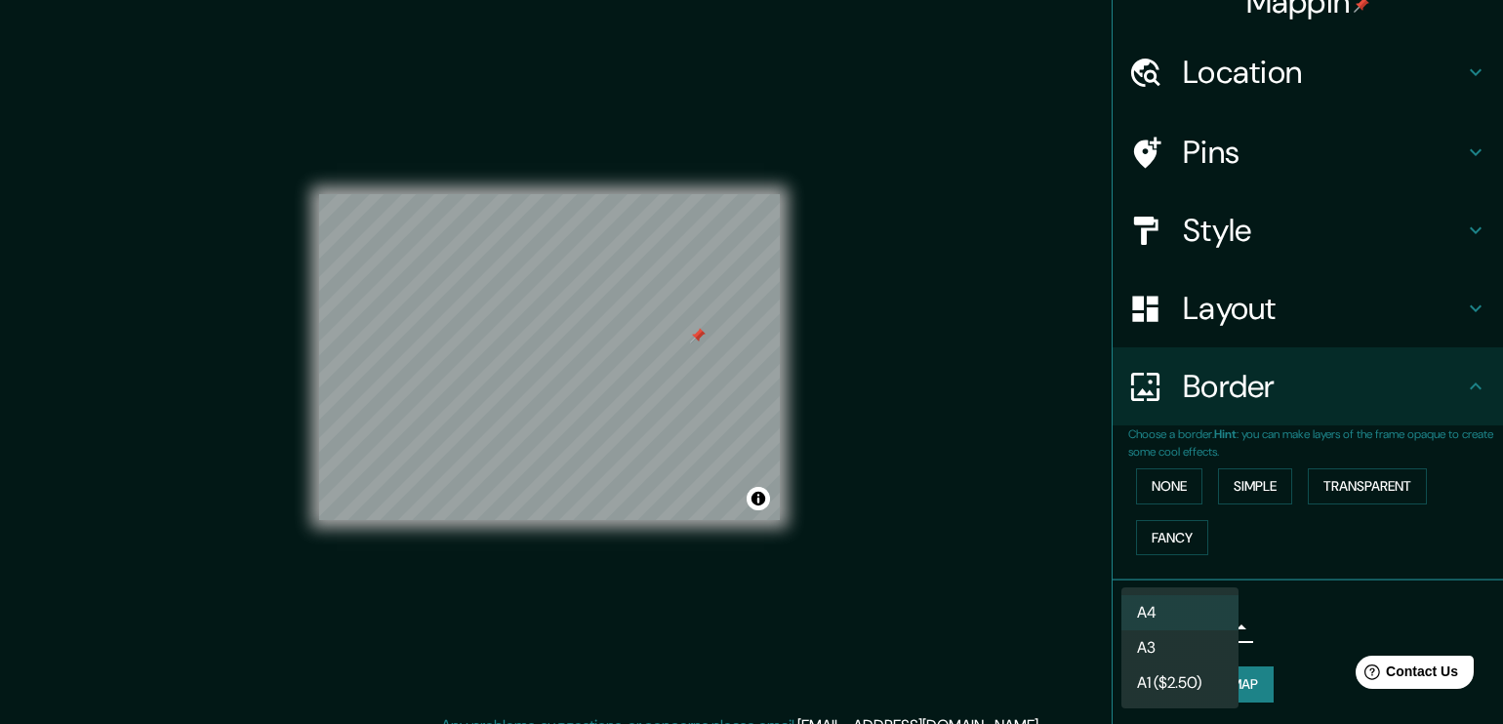
click at [1280, 606] on div at bounding box center [751, 362] width 1503 height 724
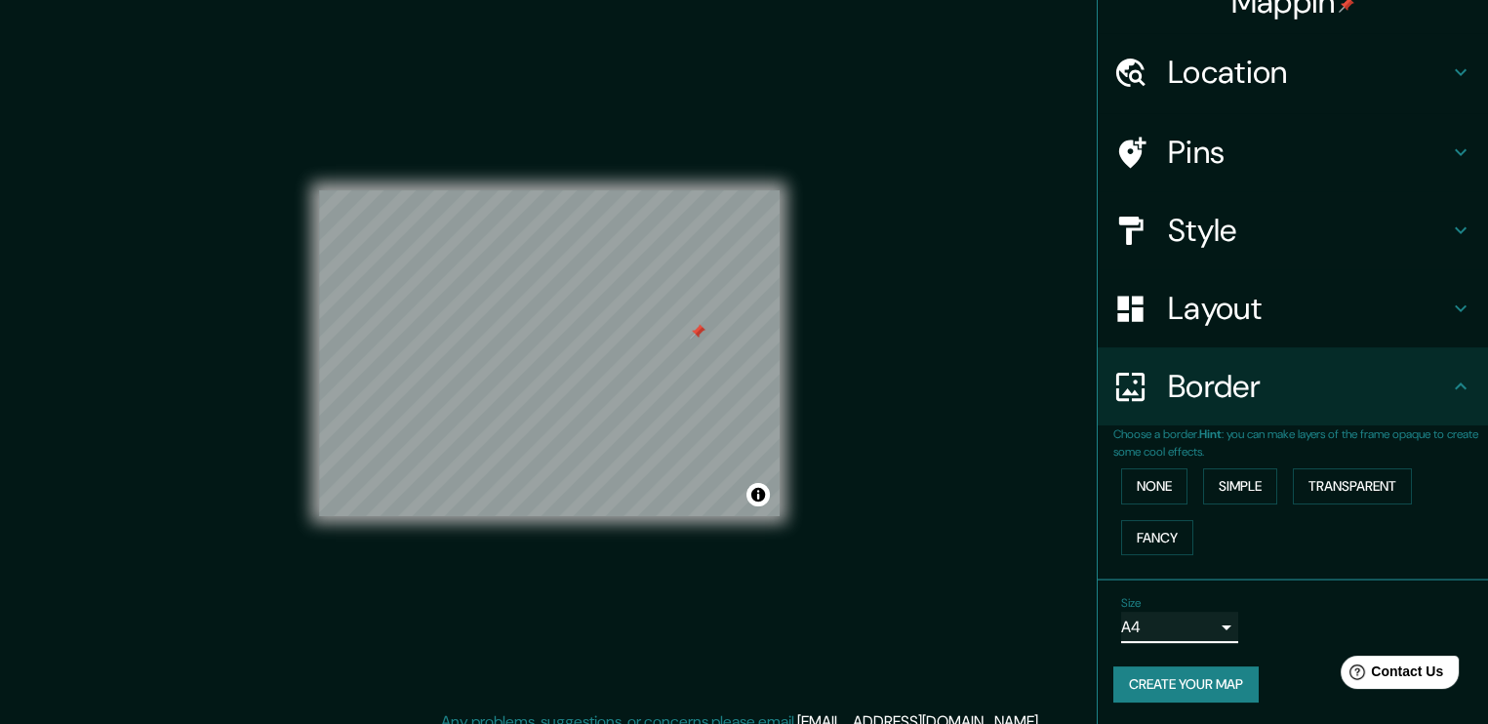
scroll to position [0, 0]
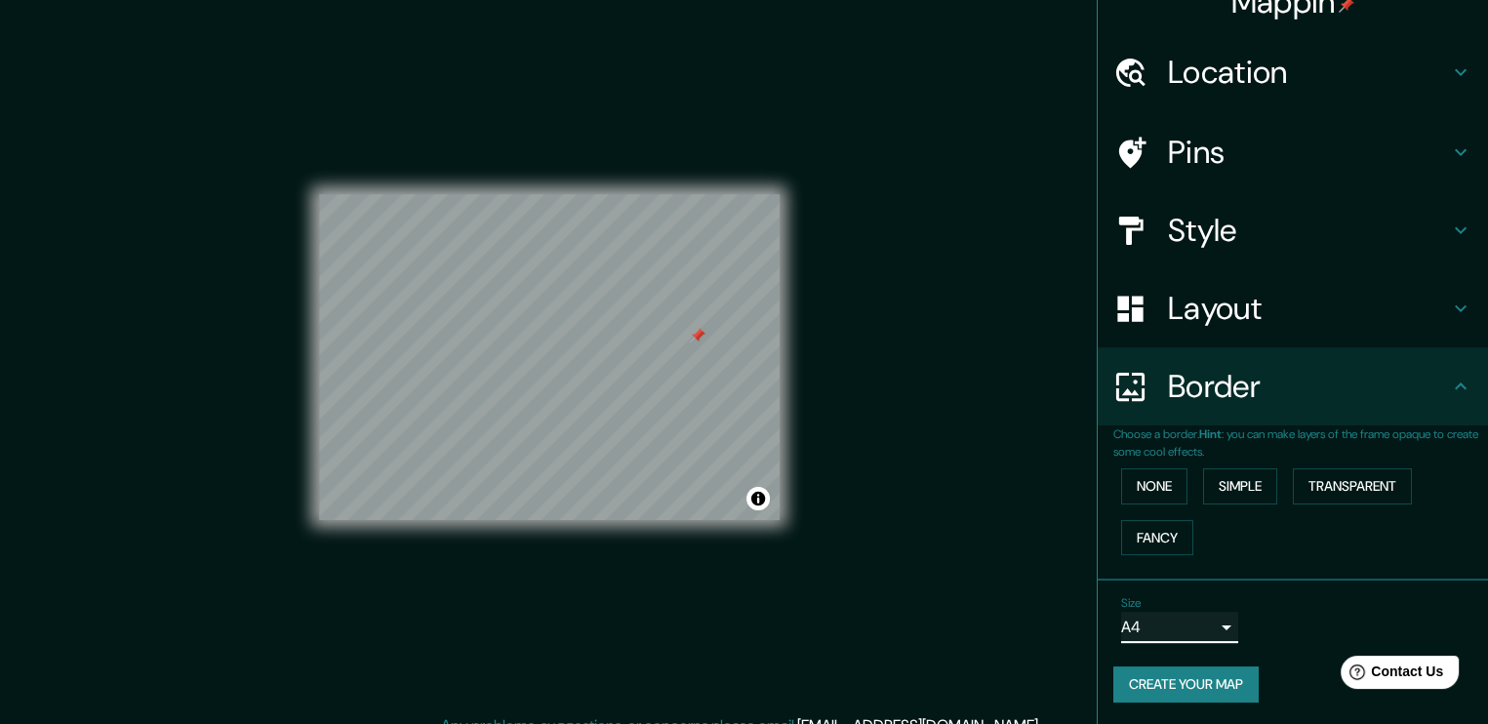
click at [700, 341] on div at bounding box center [698, 336] width 16 height 16
click at [868, 349] on div "Mappin Location [GEOGRAPHIC_DATA], [DATE][GEOGRAPHIC_DATA][PERSON_NAME], [GEOGR…" at bounding box center [744, 373] width 1488 height 746
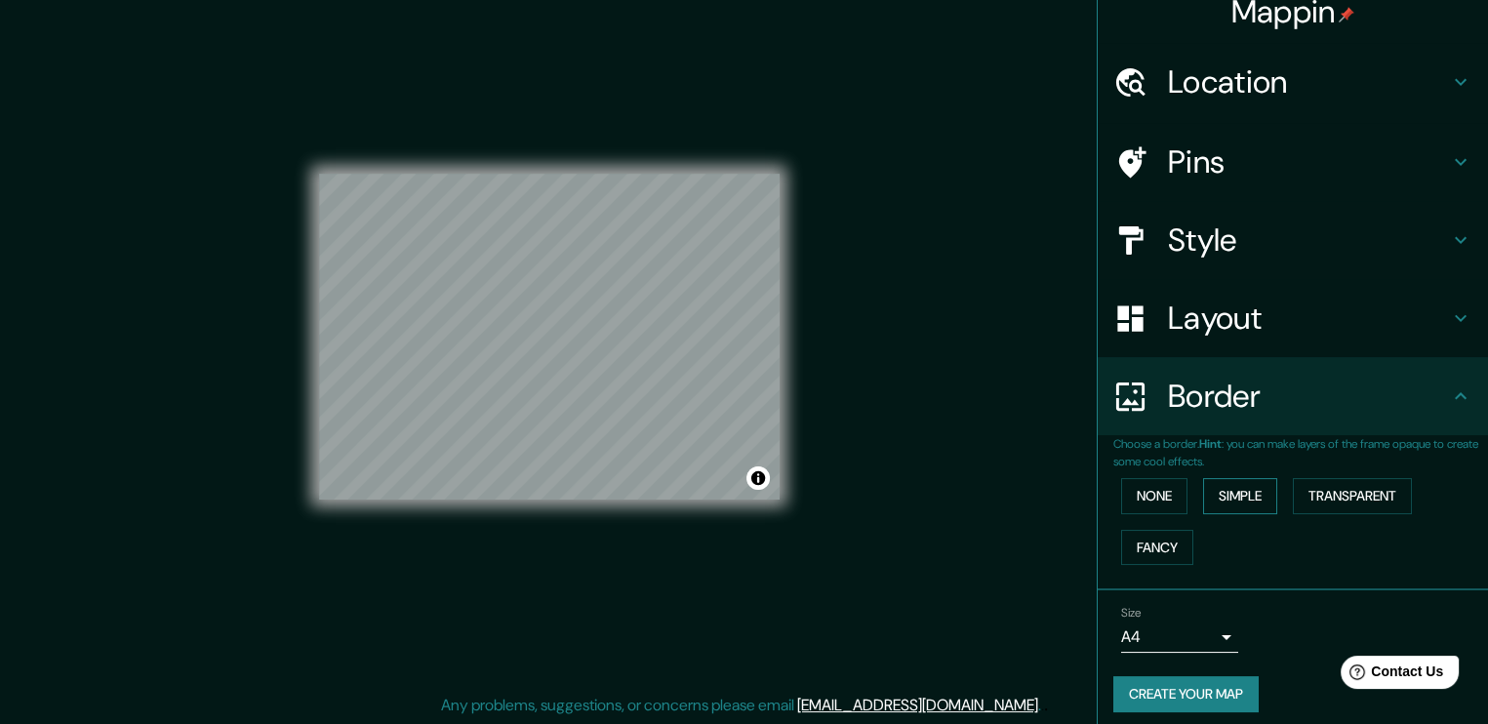
scroll to position [29, 0]
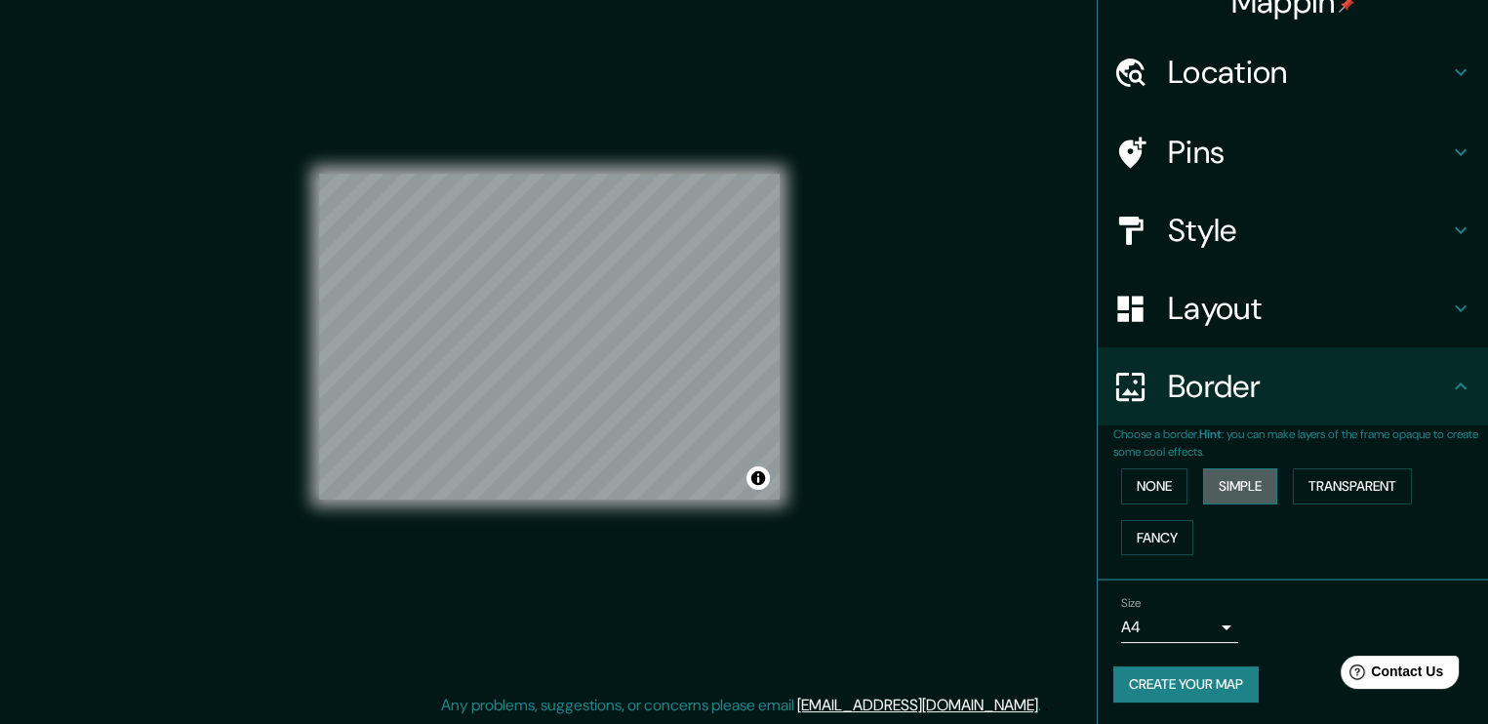
click at [1237, 479] on button "Simple" at bounding box center [1240, 486] width 74 height 36
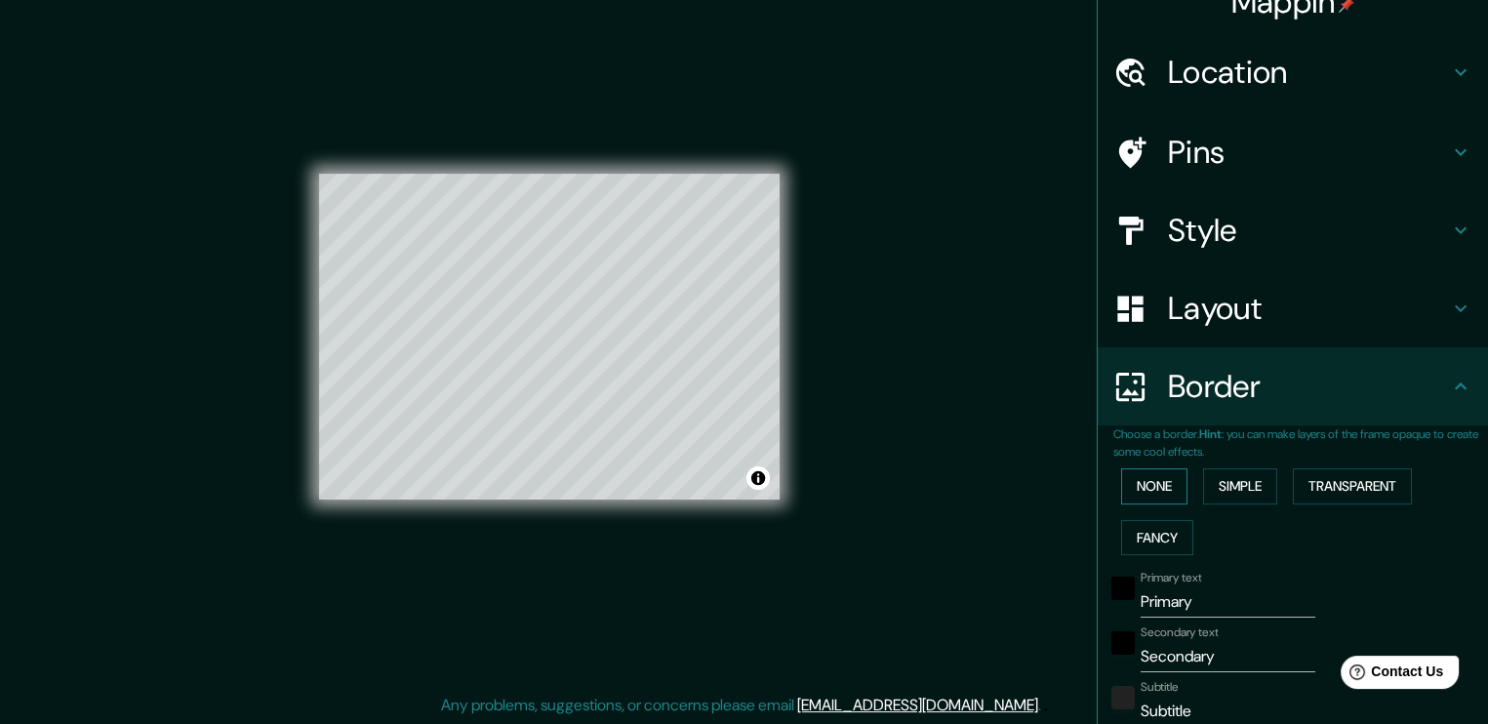
click at [1136, 480] on button "None" at bounding box center [1154, 486] width 66 height 36
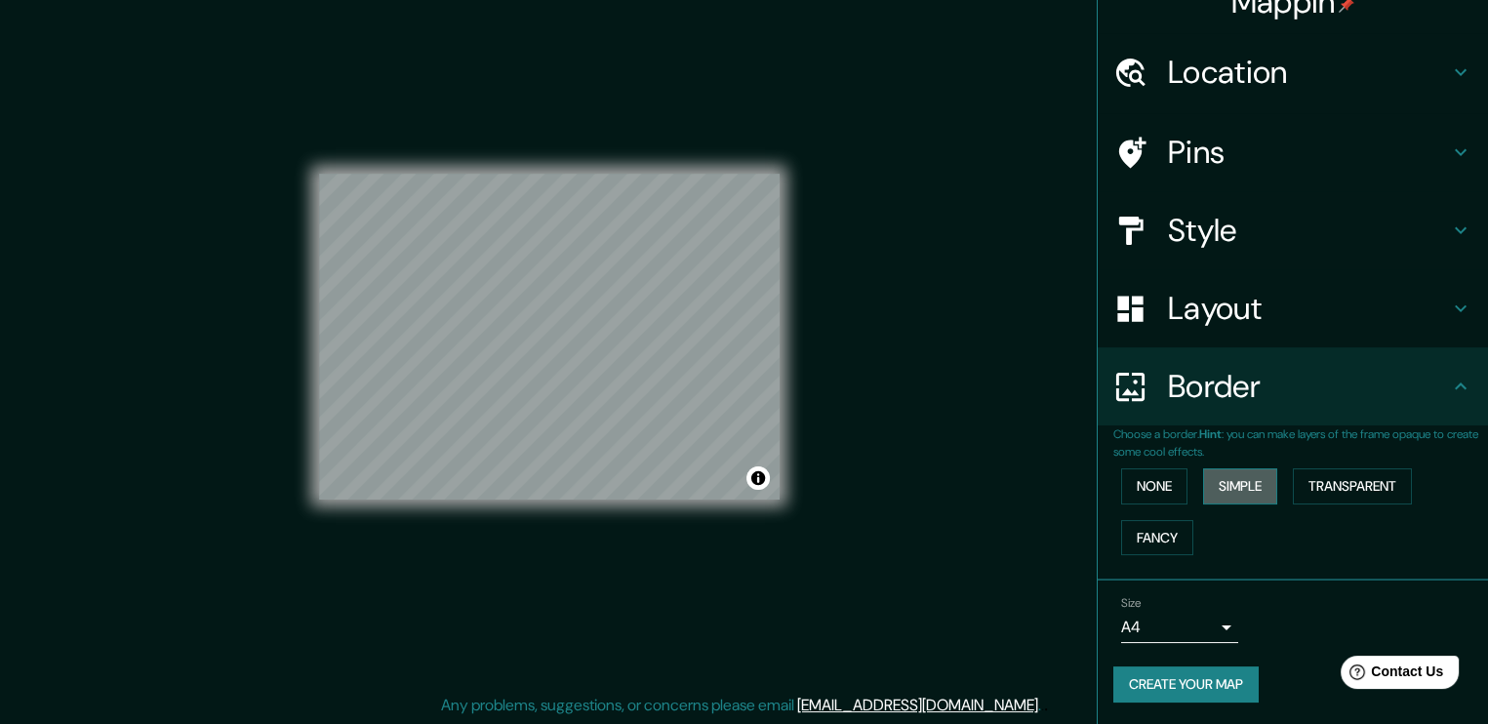
click at [1260, 476] on button "Simple" at bounding box center [1240, 486] width 74 height 36
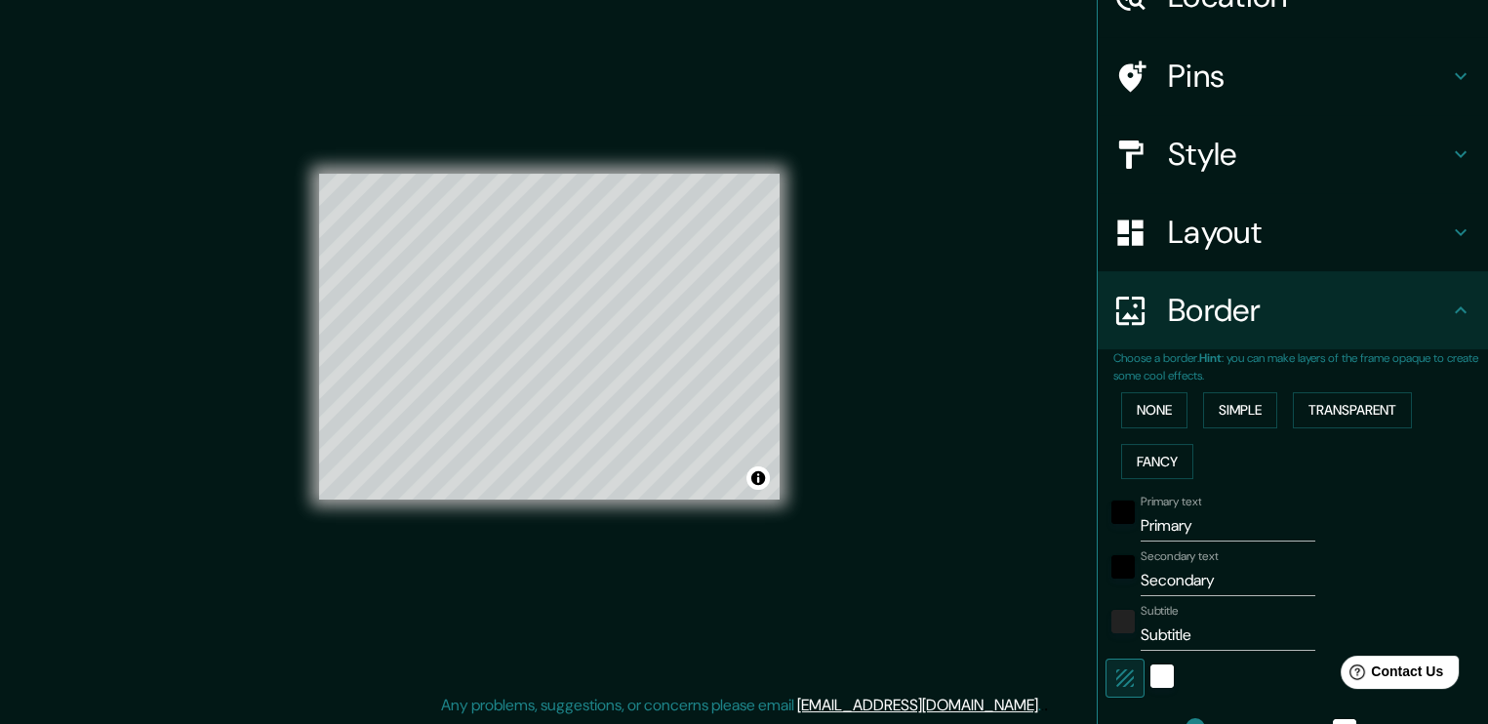
scroll to position [127, 0]
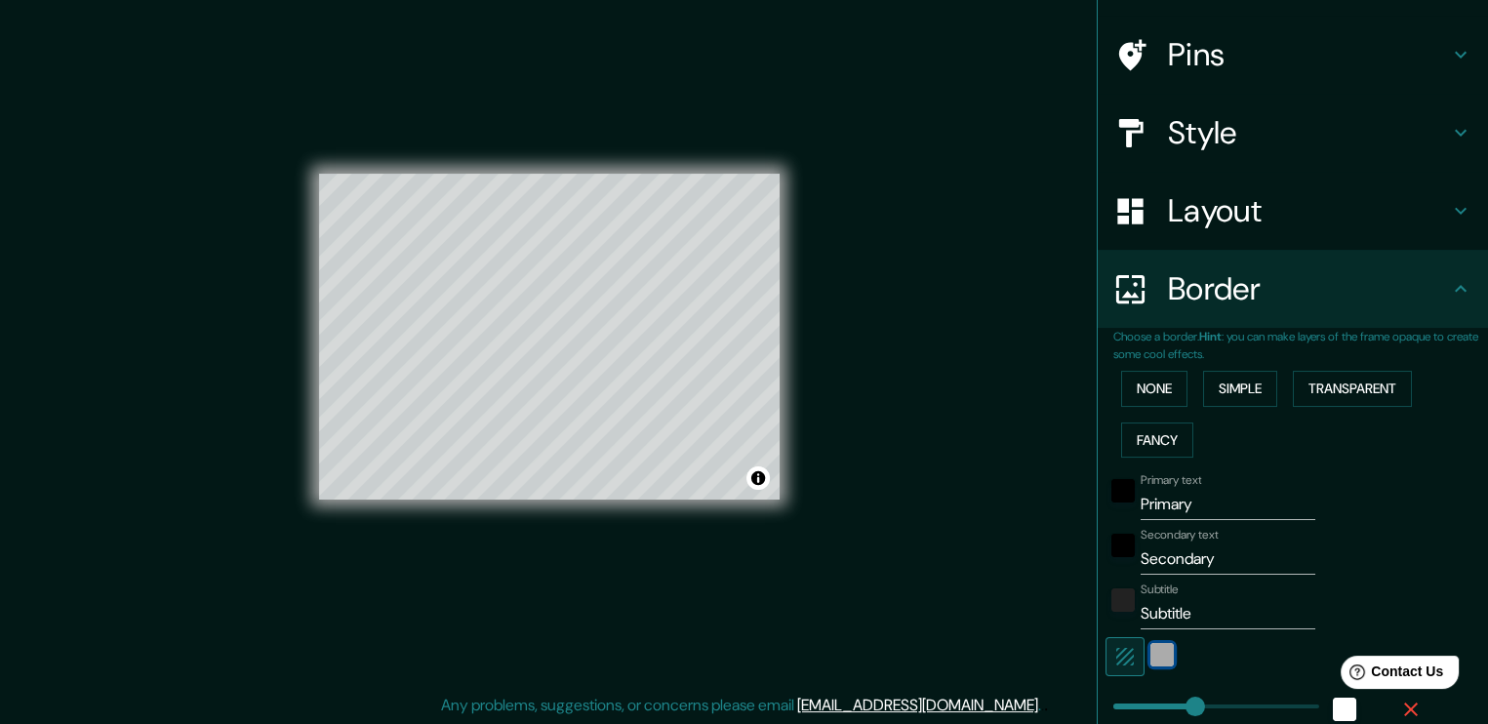
click at [1151, 658] on div "white" at bounding box center [1162, 654] width 23 height 23
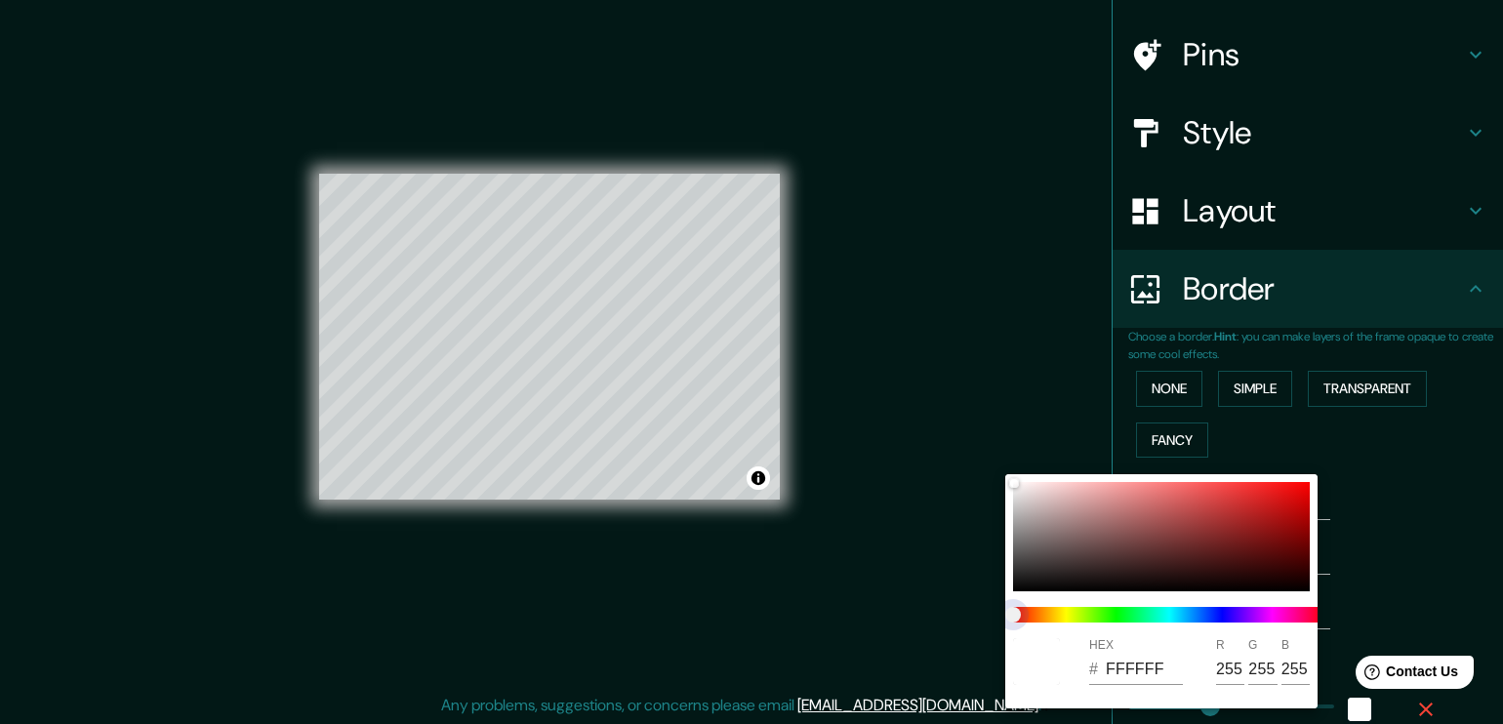
type input "189"
type input "38"
type input "189"
type input "38"
type input "189"
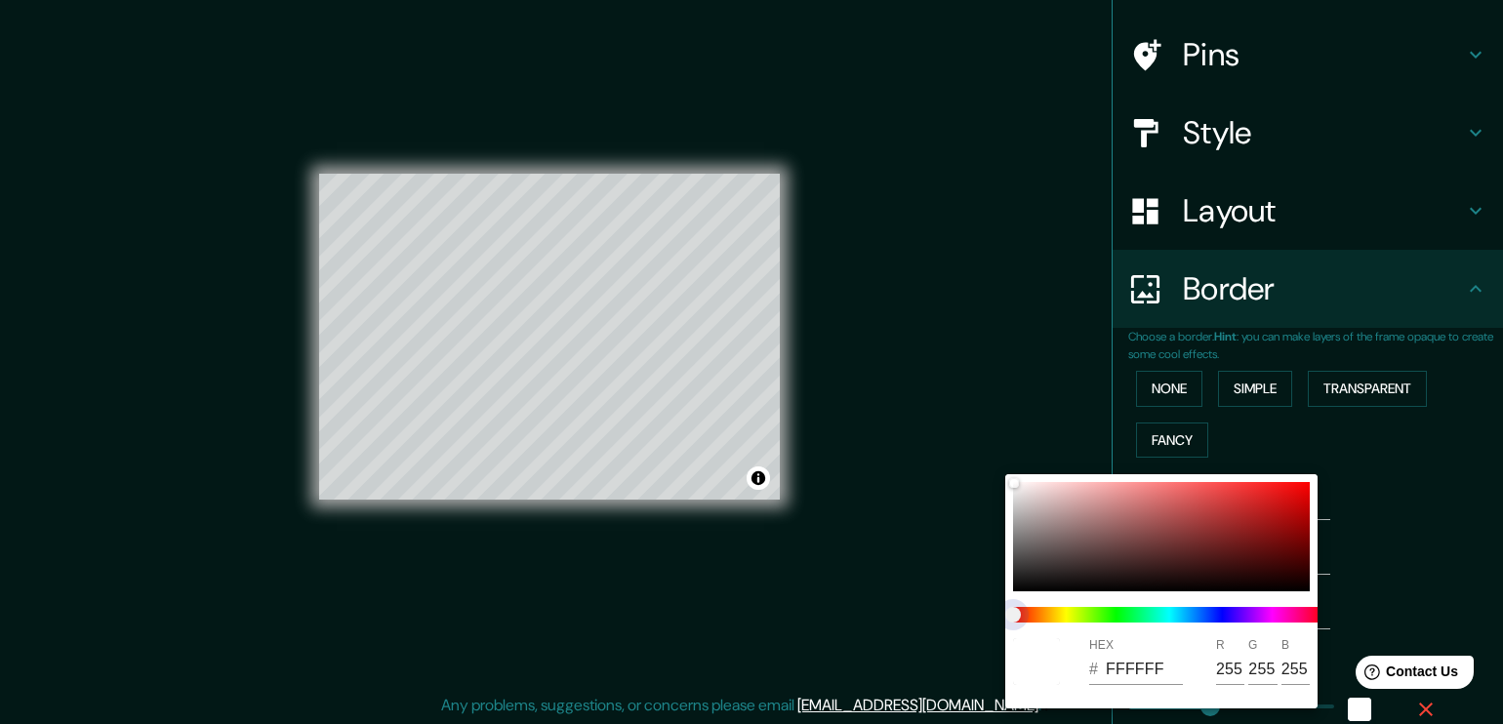
type input "38"
type input "189"
type input "38"
type input "189"
type input "38"
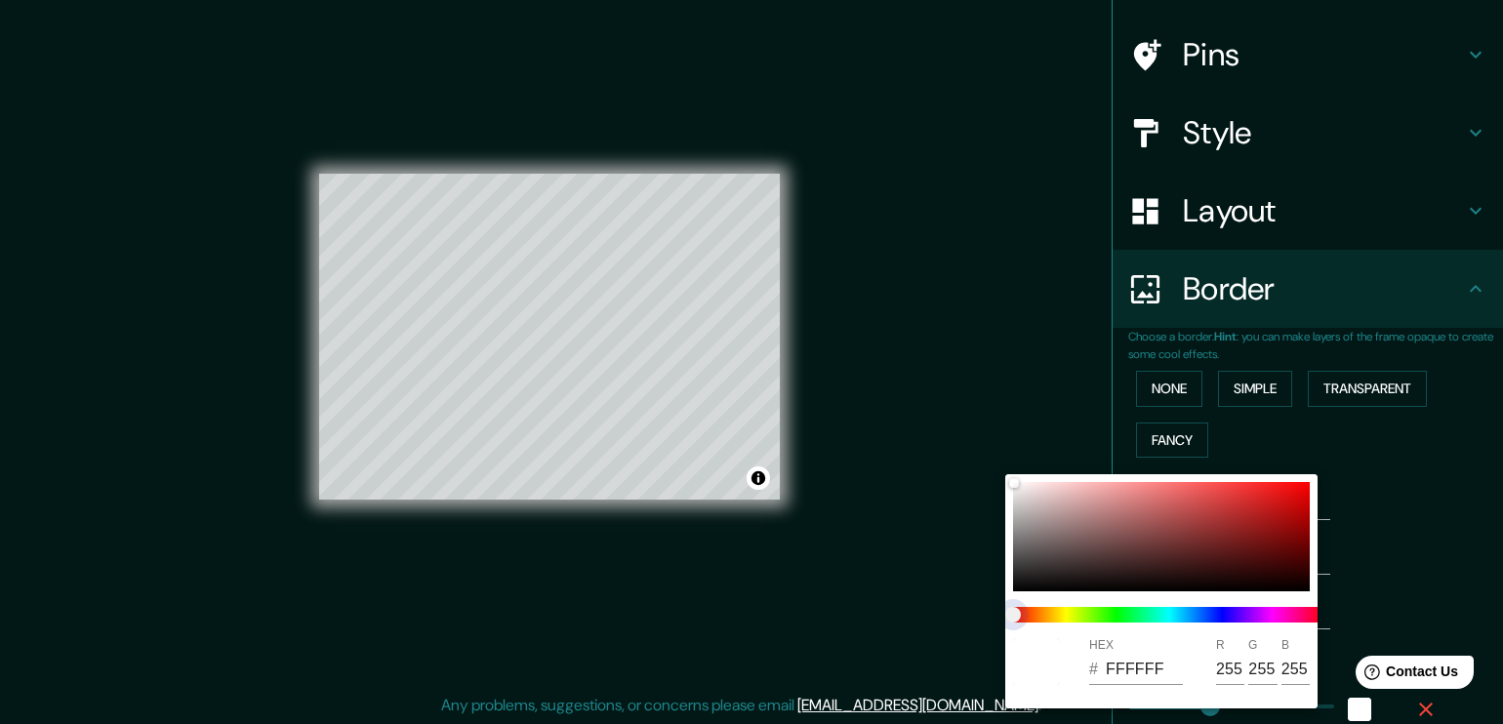
type input "189"
type input "38"
type input "189"
type input "38"
type input "189"
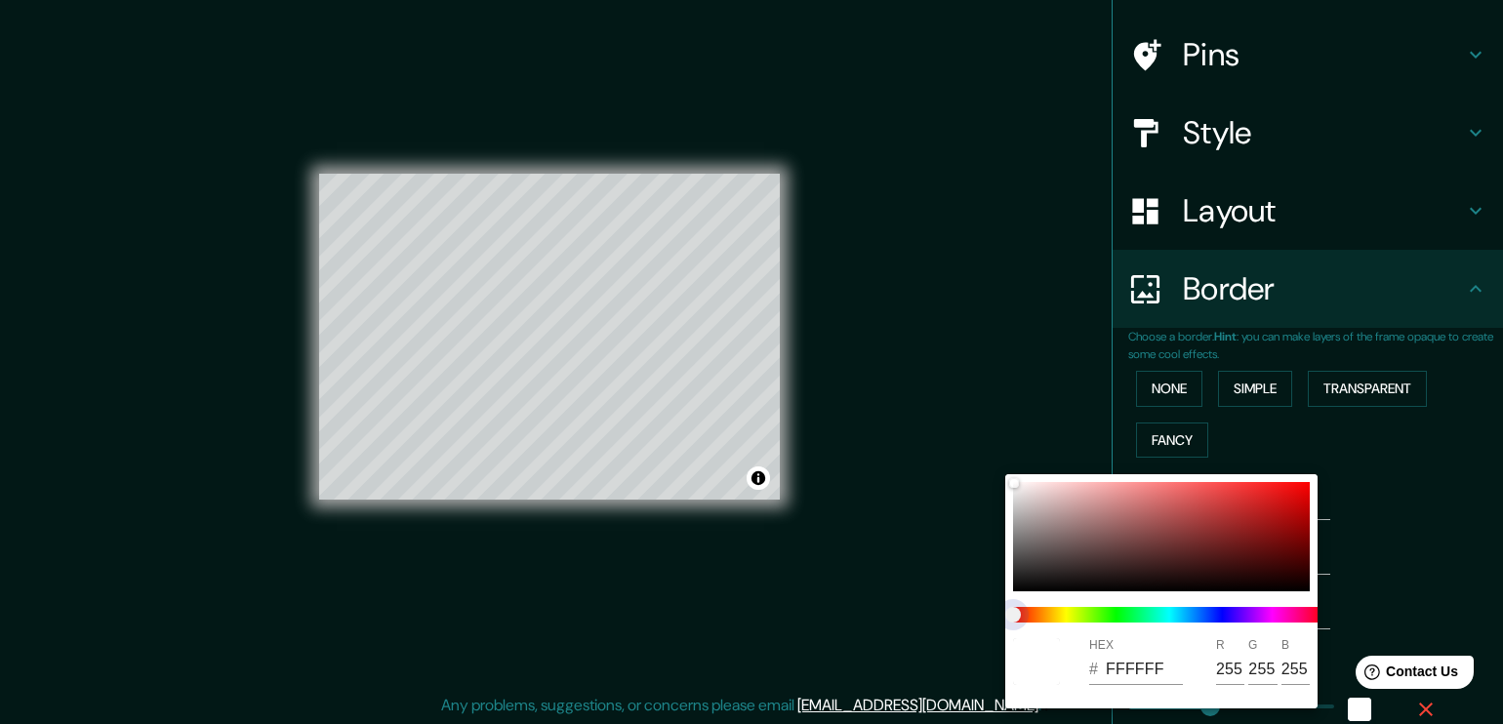
type input "38"
type input "189"
type input "38"
type input "189"
type input "38"
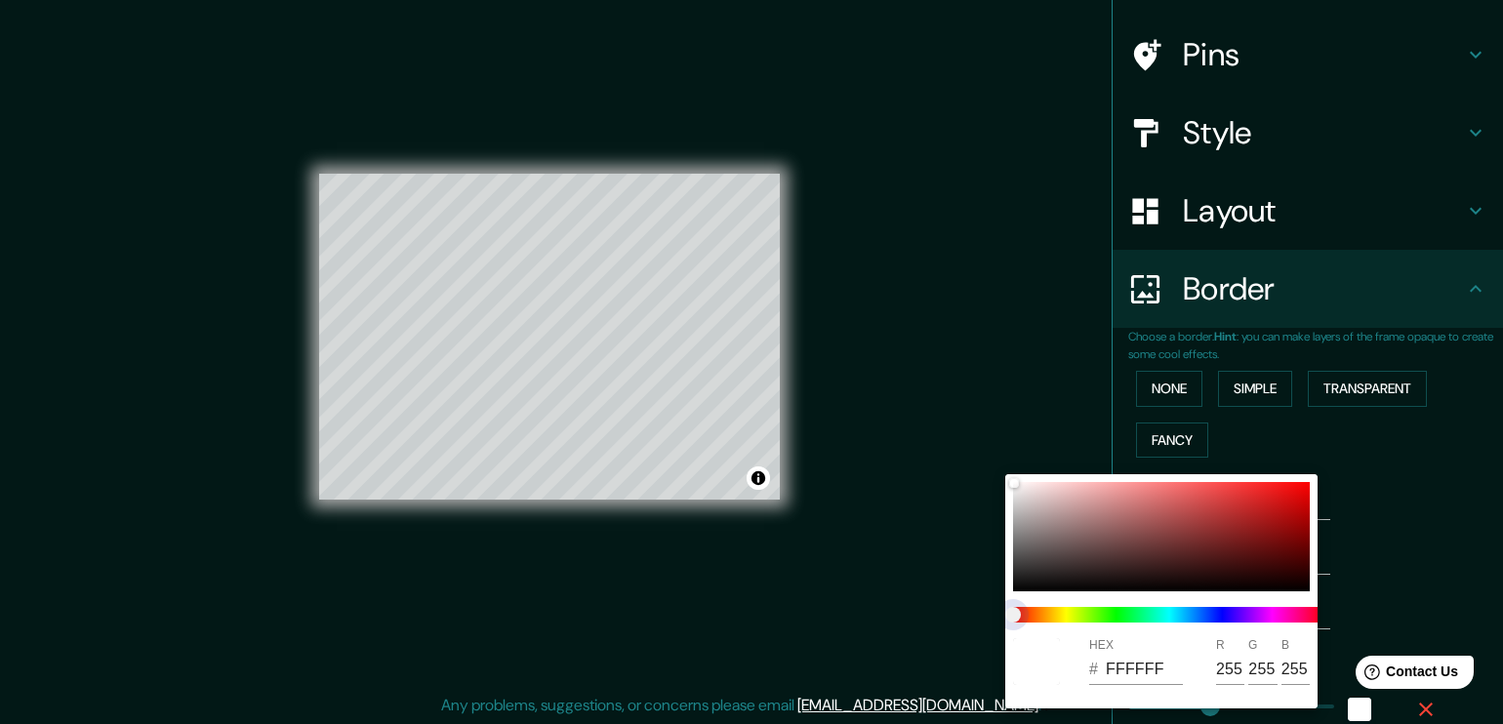
drag, startPoint x: 1109, startPoint y: 618, endPoint x: 1189, endPoint y: 626, distance: 80.4
click at [1189, 626] on div at bounding box center [1169, 614] width 328 height 31
click at [1187, 625] on div at bounding box center [1169, 614] width 328 height 31
type input "189"
type input "38"
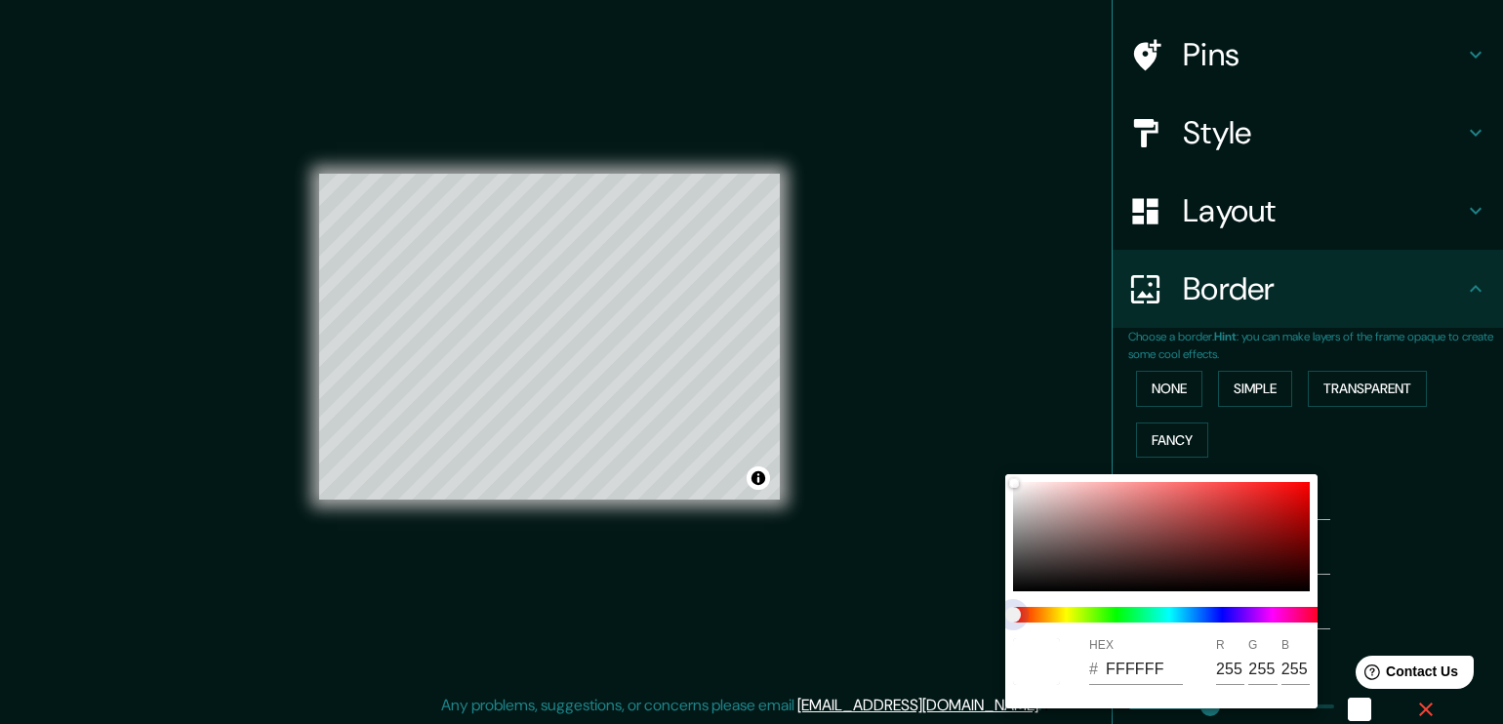
type input "189"
type input "38"
click at [1175, 610] on span at bounding box center [1169, 615] width 312 height 16
type input "189"
type input "38"
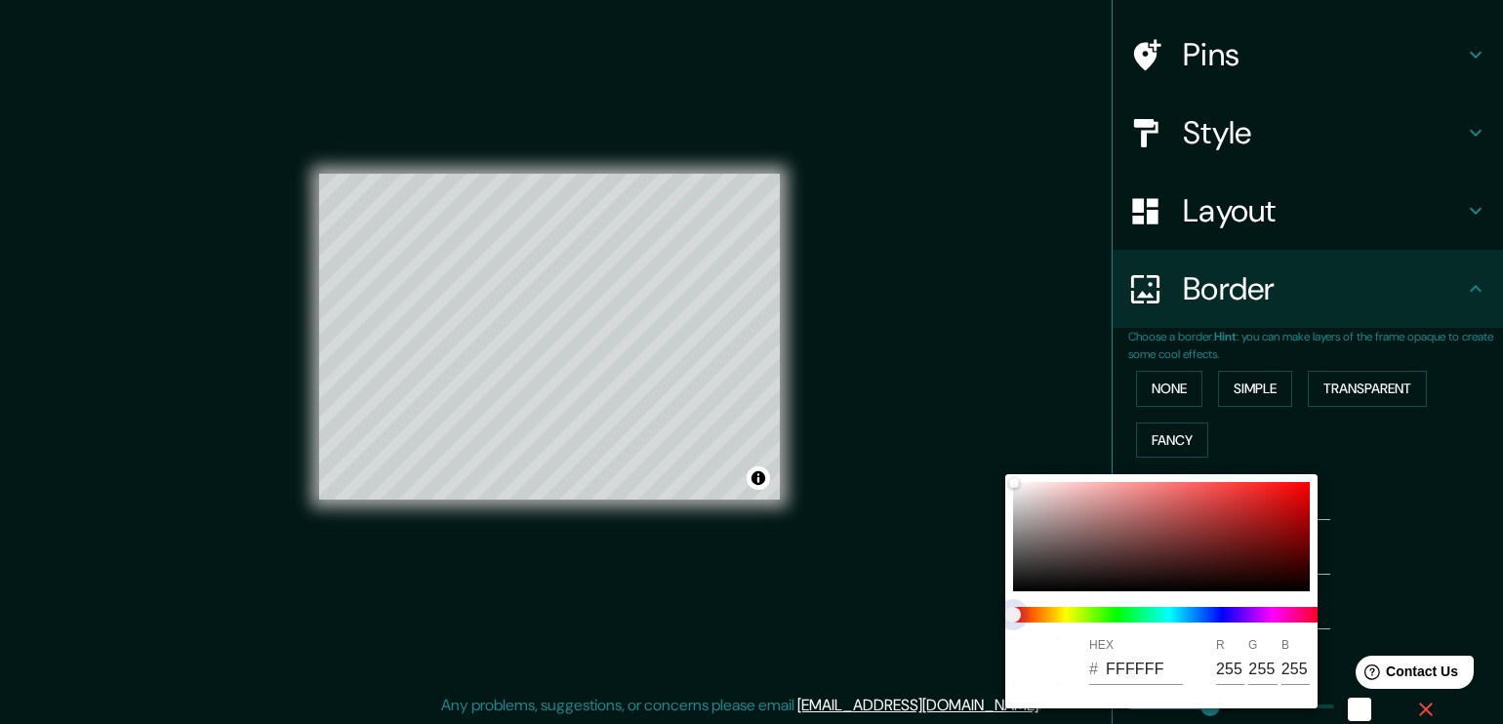
type input "189"
type input "38"
type input "189"
type input "38"
click at [1186, 620] on span at bounding box center [1169, 615] width 312 height 16
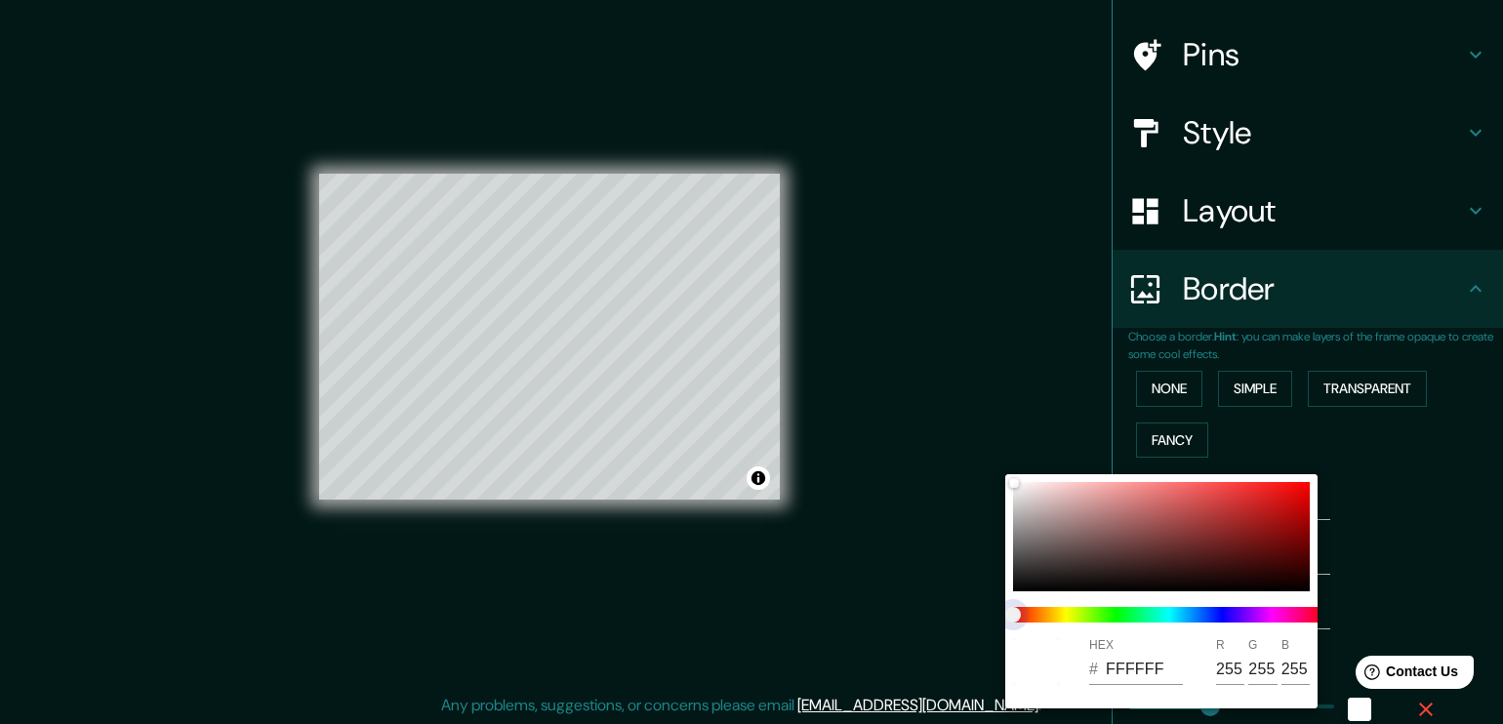
type input "189"
type input "38"
type input "189"
type input "38"
click at [1187, 620] on span at bounding box center [1169, 615] width 312 height 16
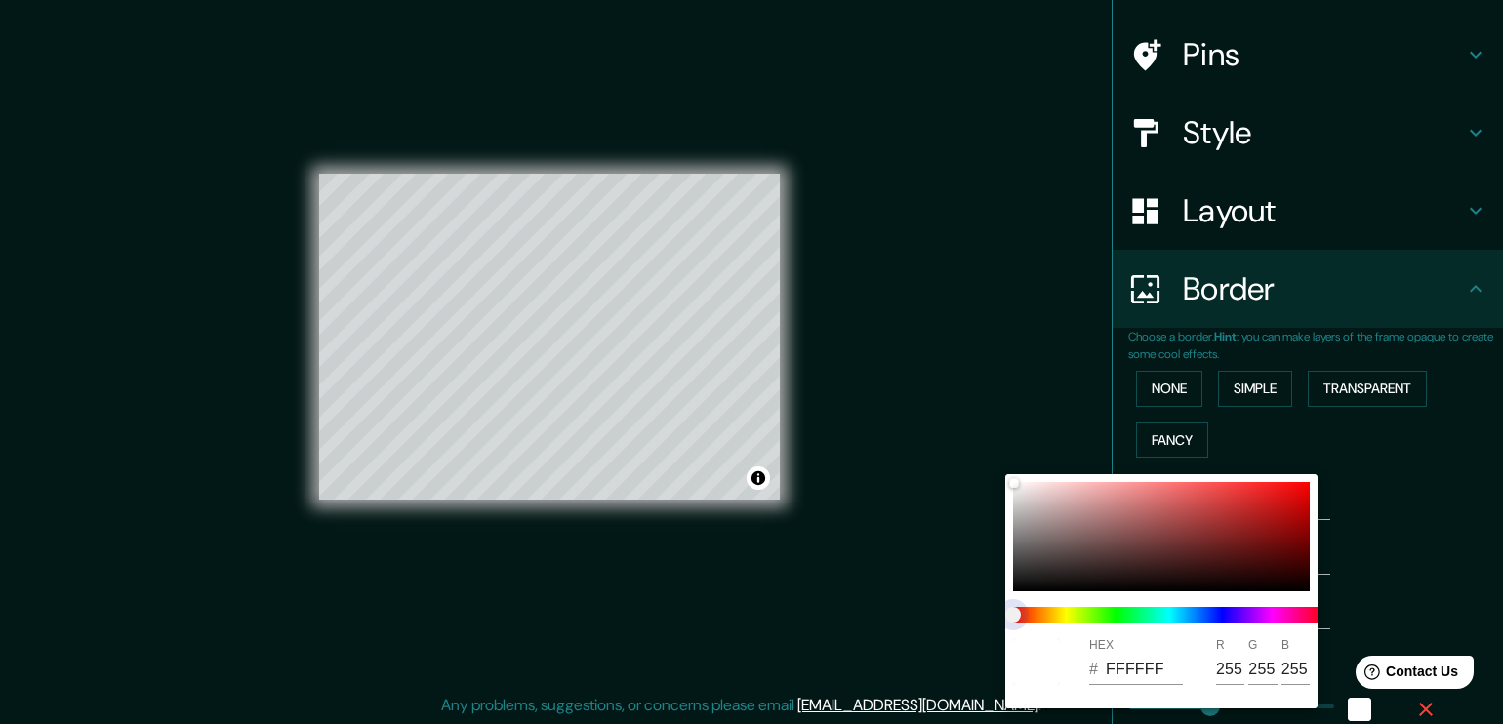
type input "189"
type input "38"
type input "189"
type input "38"
type input "189"
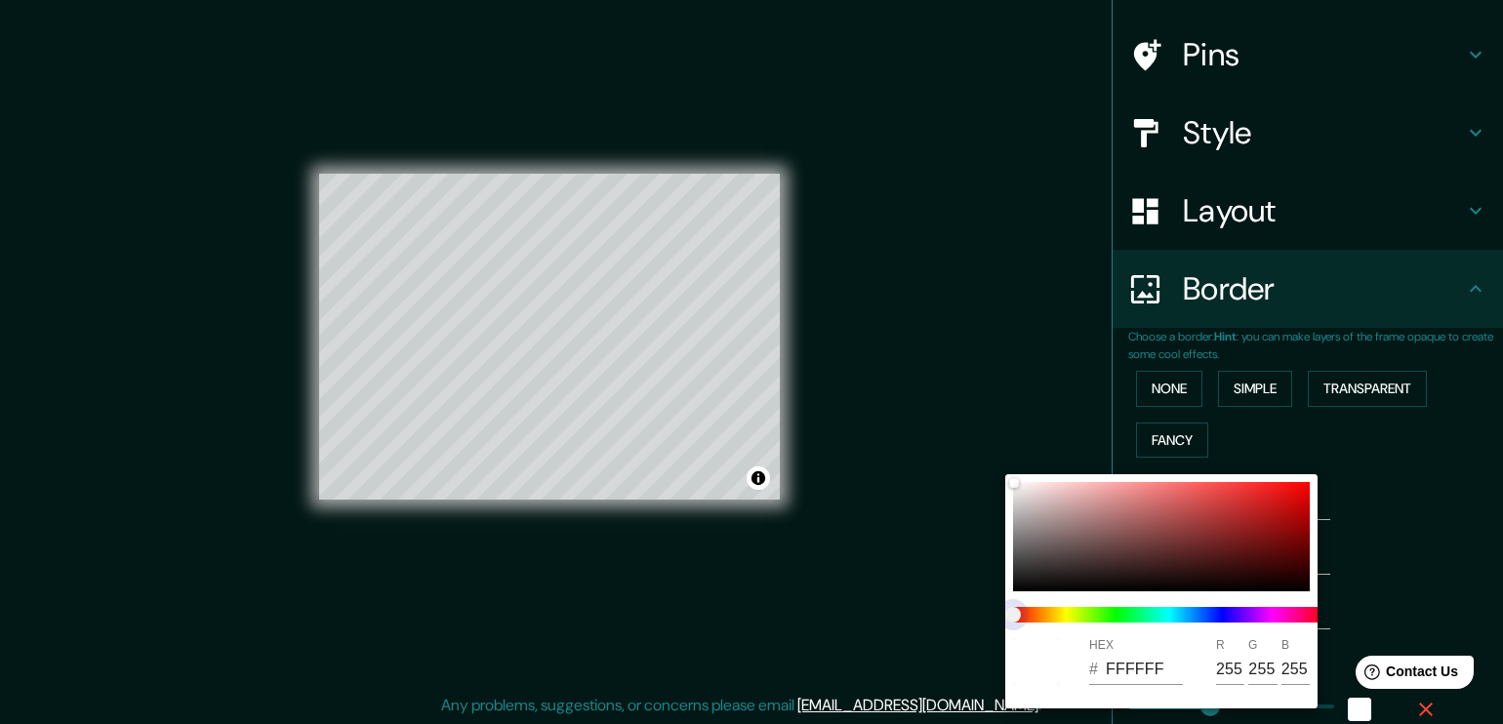
type input "38"
type input "189"
type input "38"
type input "189"
type input "38"
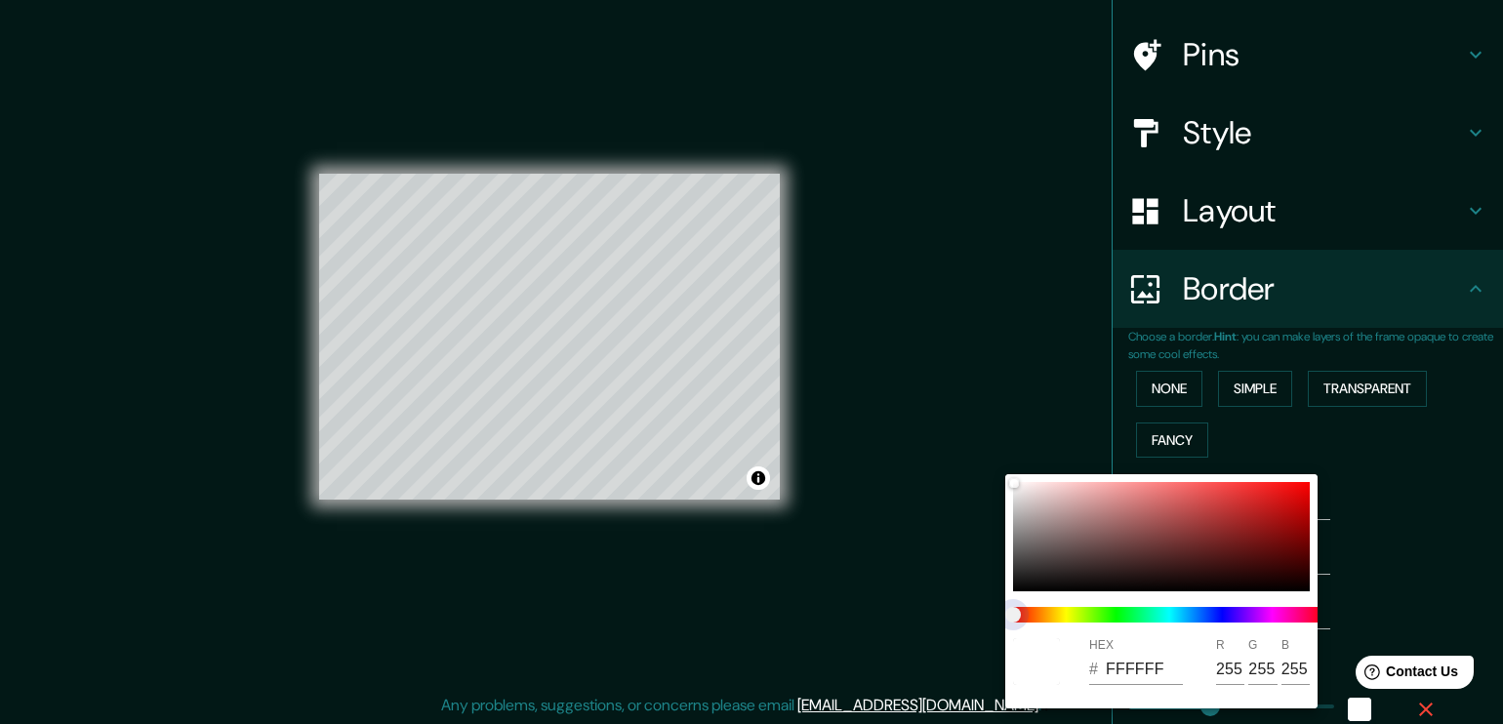
type input "189"
type input "38"
type input "189"
type input "38"
type input "189"
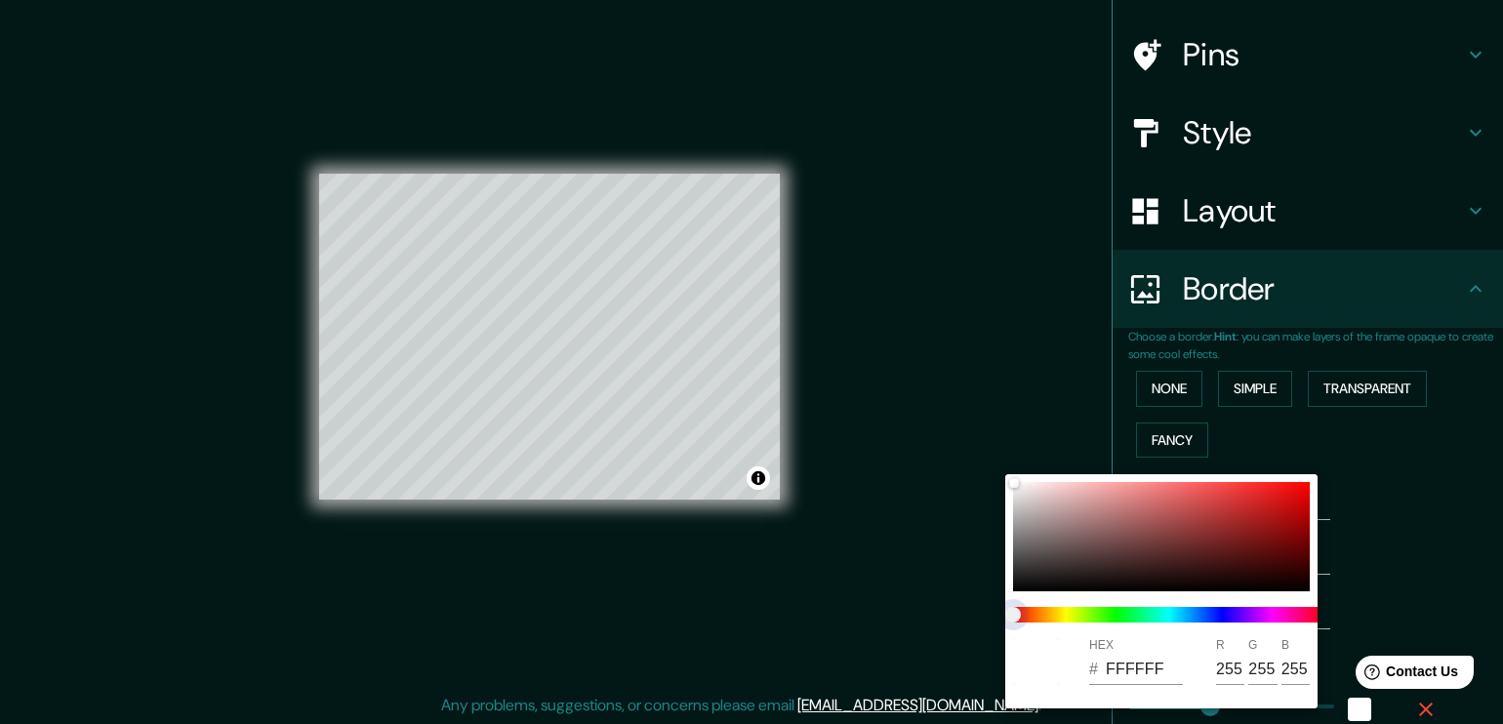
type input "38"
type input "189"
type input "38"
type input "189"
type input "38"
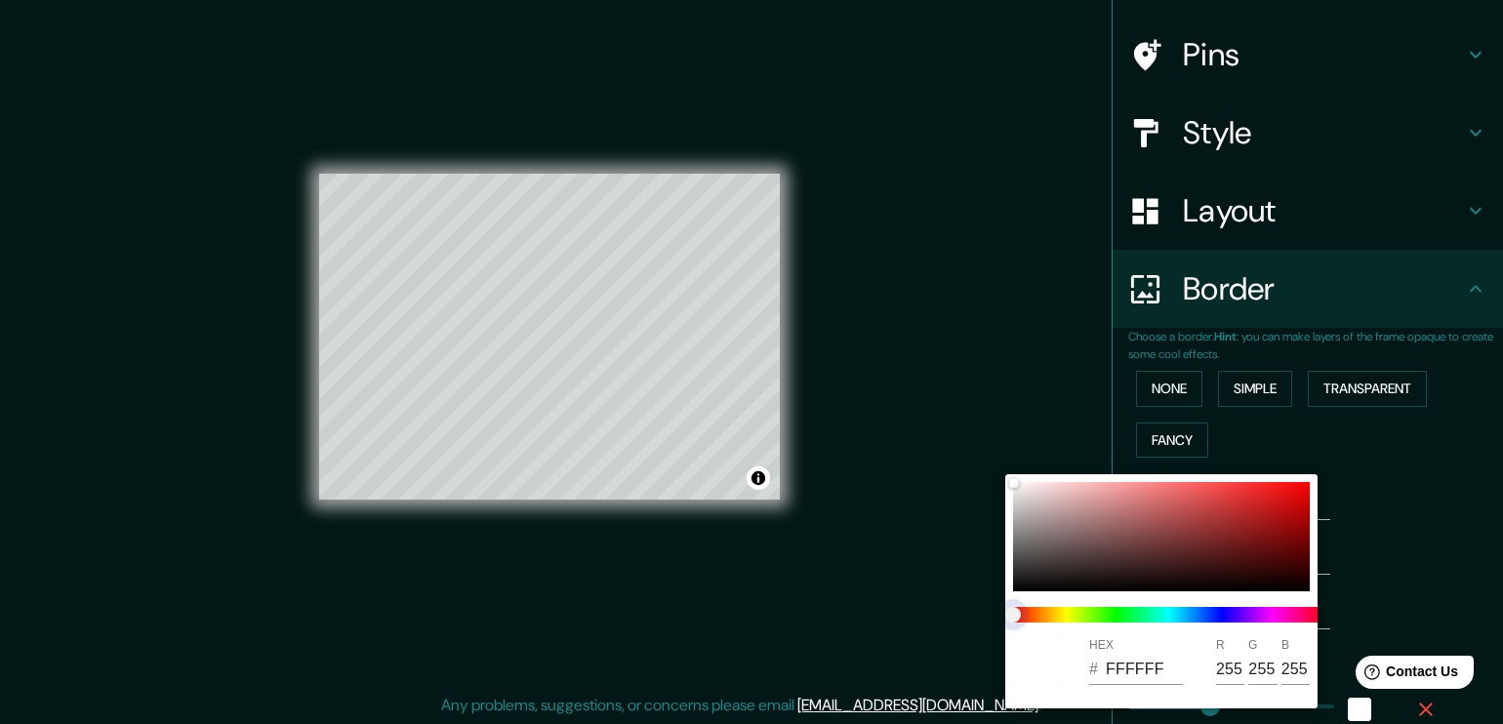
type input "189"
type input "38"
type input "189"
type input "38"
type input "189"
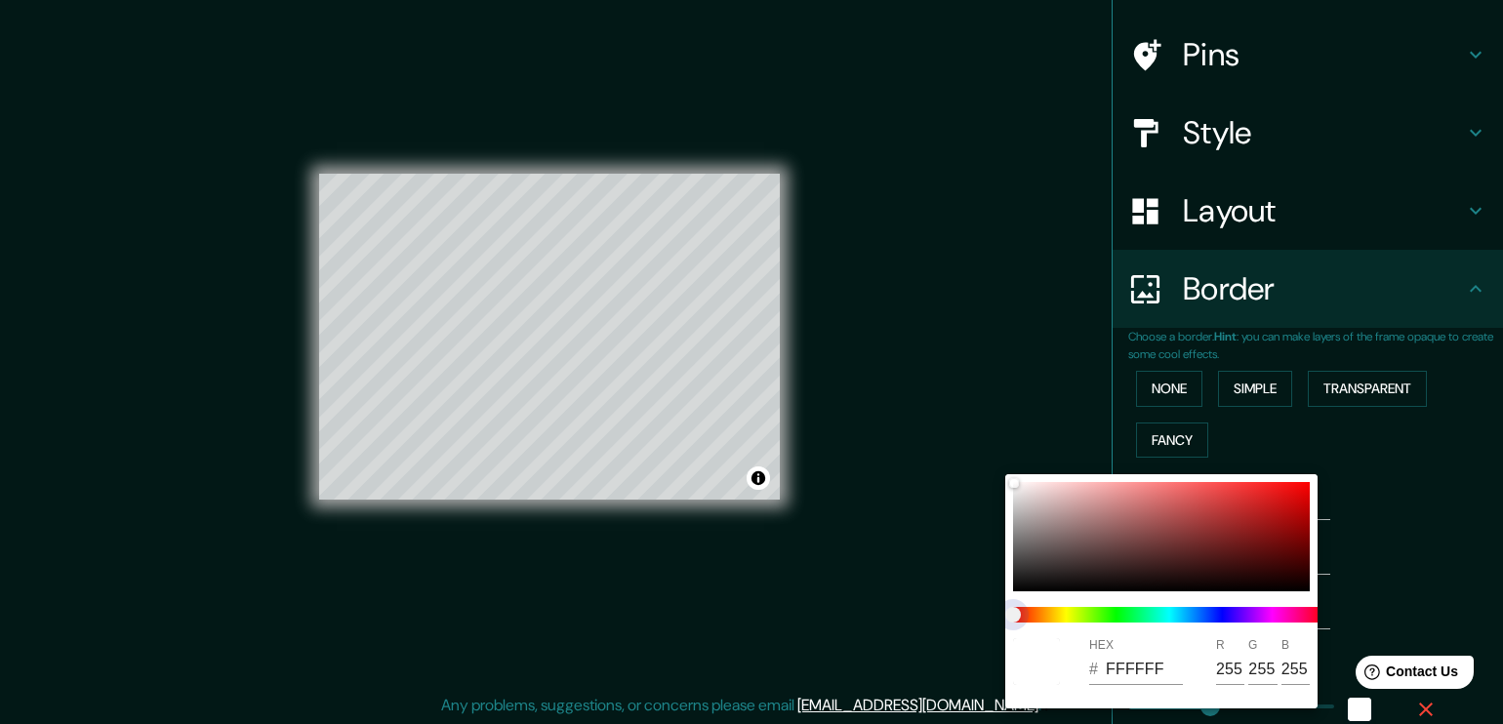
type input "38"
type input "189"
type input "38"
type input "189"
type input "38"
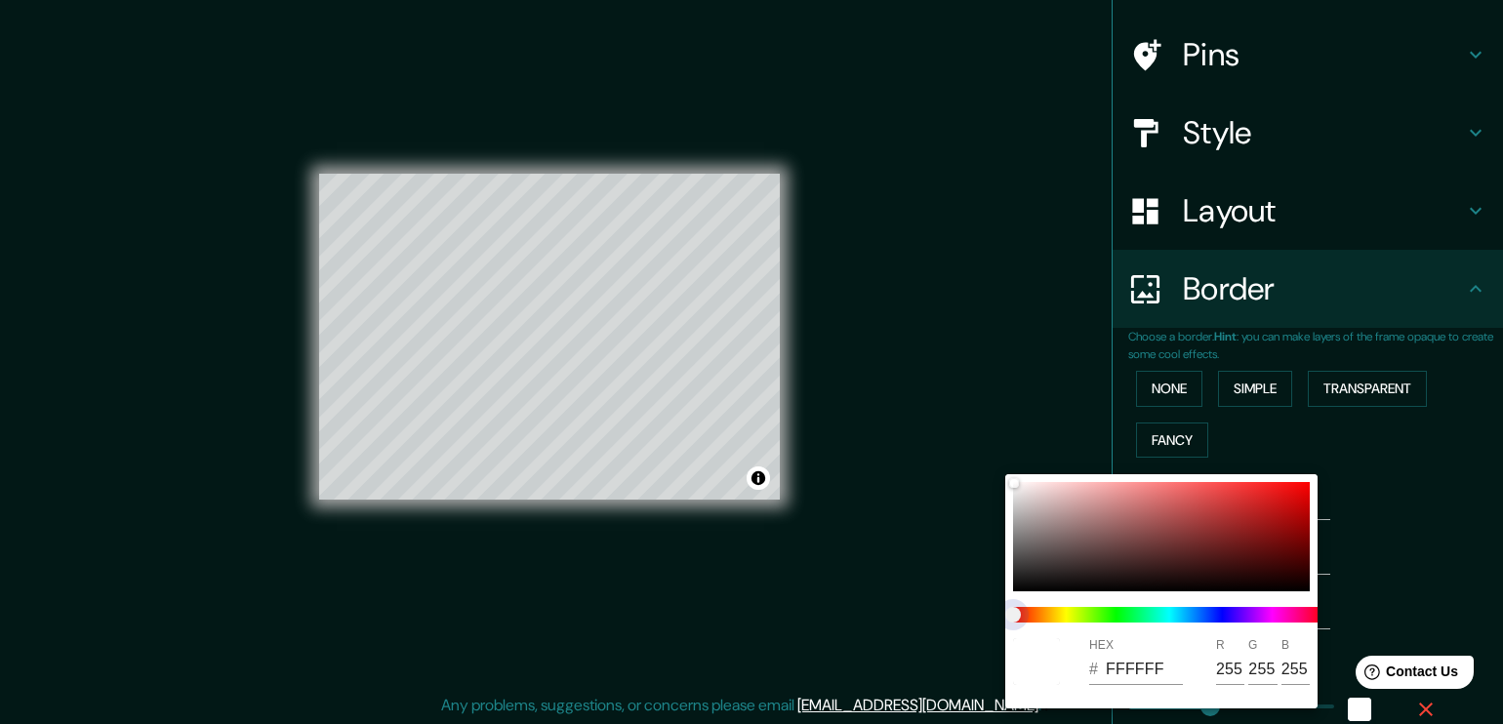
type input "189"
type input "38"
type input "189"
type input "38"
type input "189"
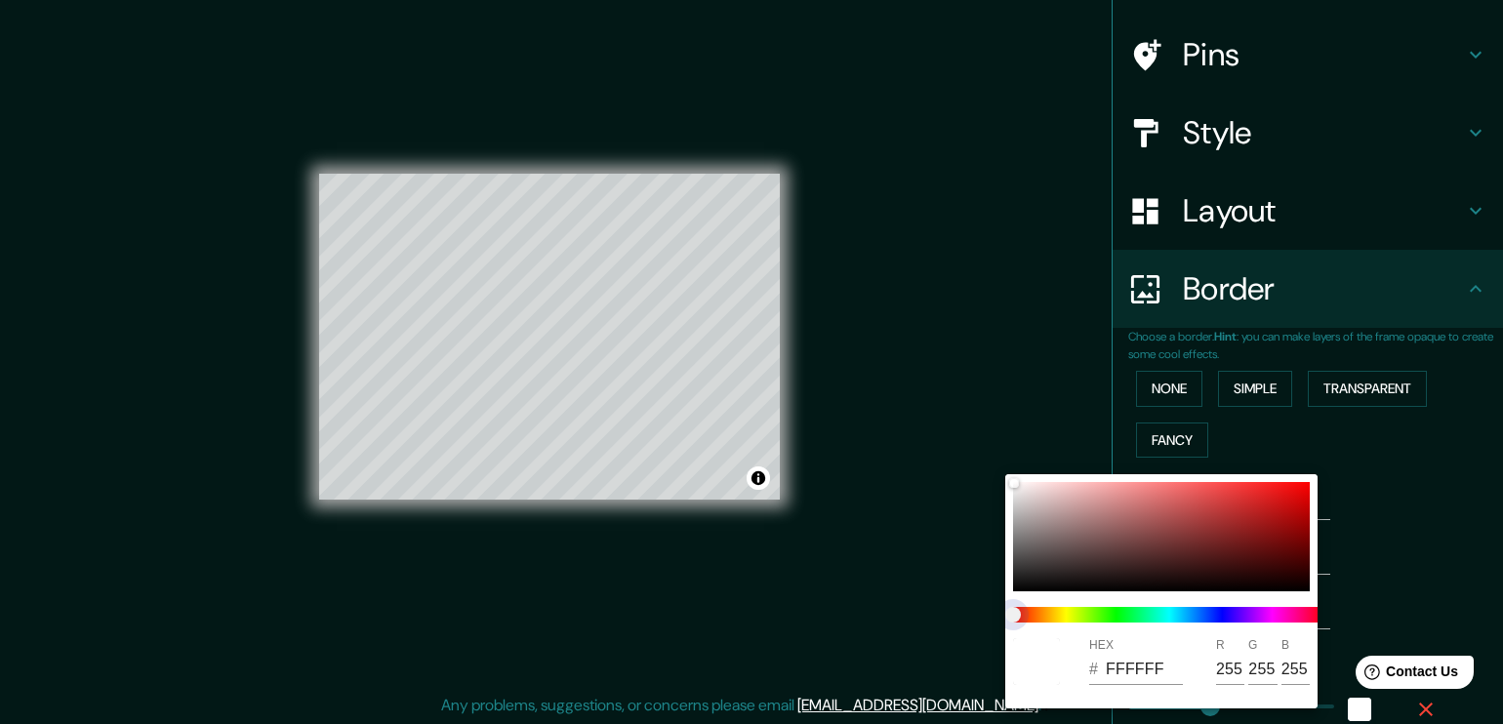
type input "38"
type input "189"
type input "38"
type input "189"
type input "38"
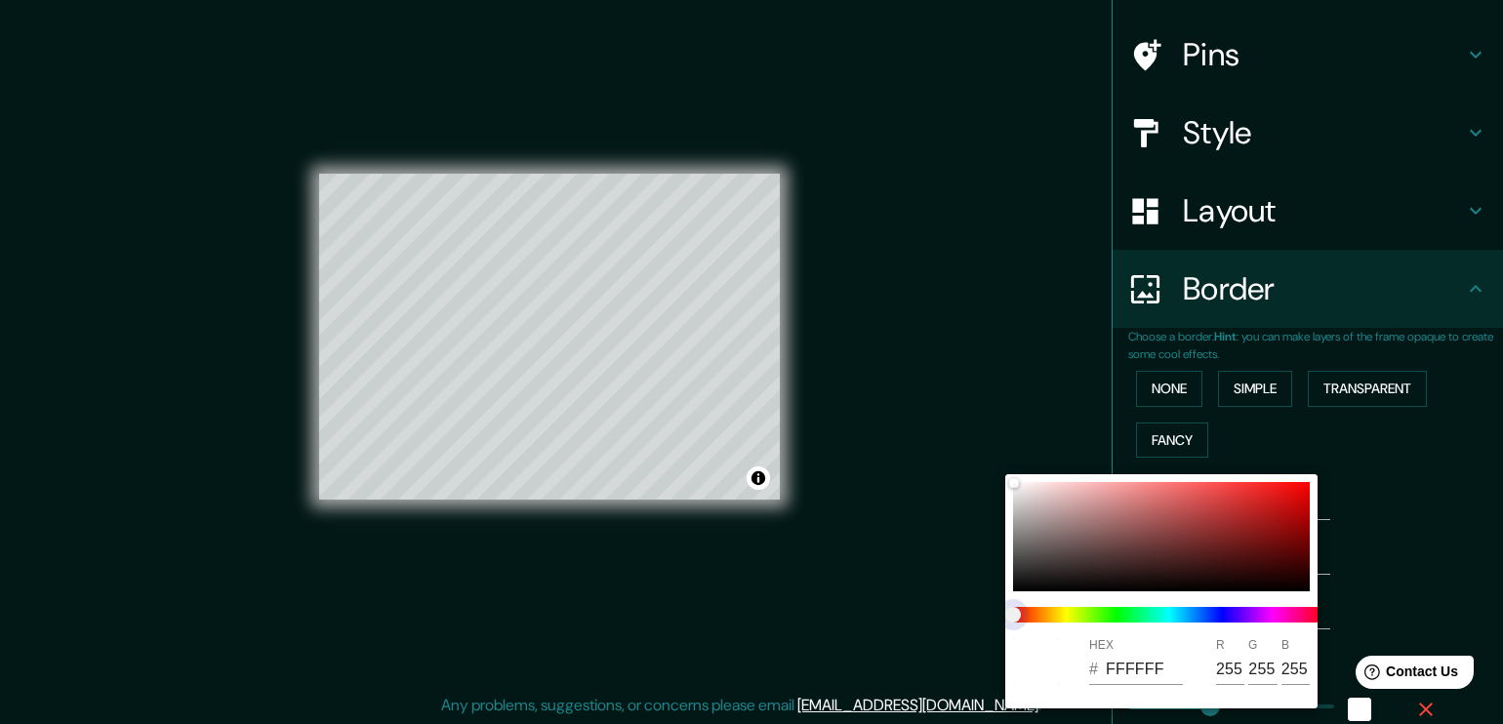
type input "189"
type input "38"
type input "189"
type input "38"
type input "189"
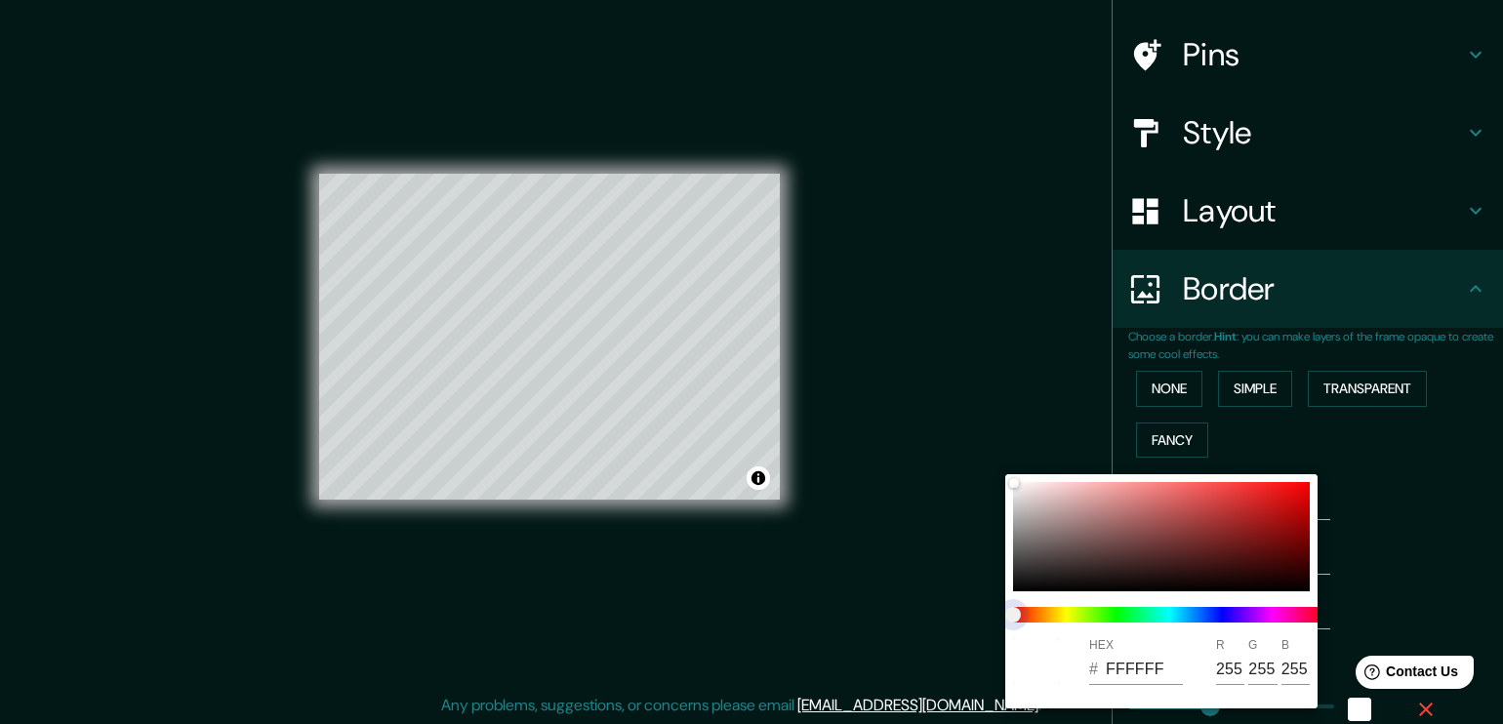
type input "38"
drag, startPoint x: 1016, startPoint y: 618, endPoint x: 1071, endPoint y: 612, distance: 55.0
click at [1073, 614] on span at bounding box center [1169, 615] width 312 height 16
type input "189"
type input "38"
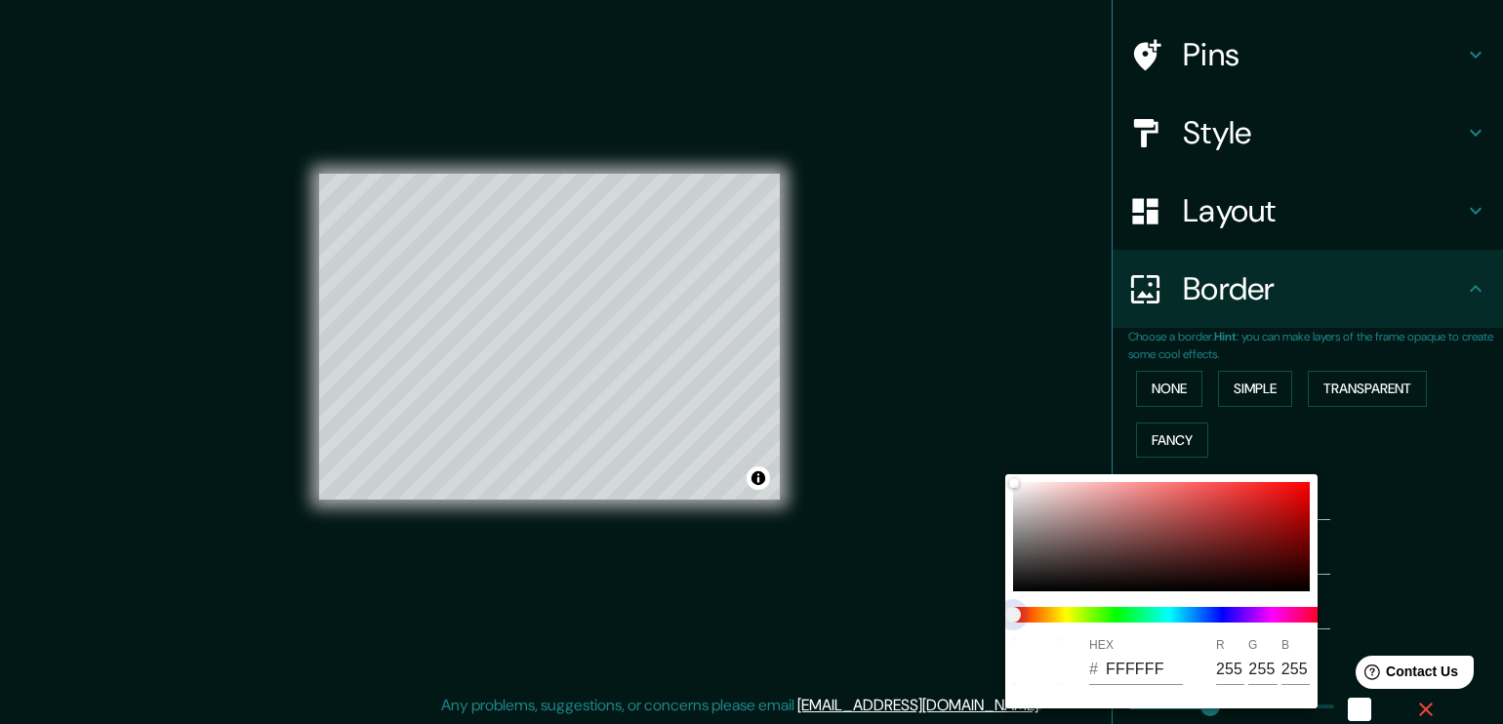
type input "189"
type input "38"
type input "189"
type input "38"
type input "189"
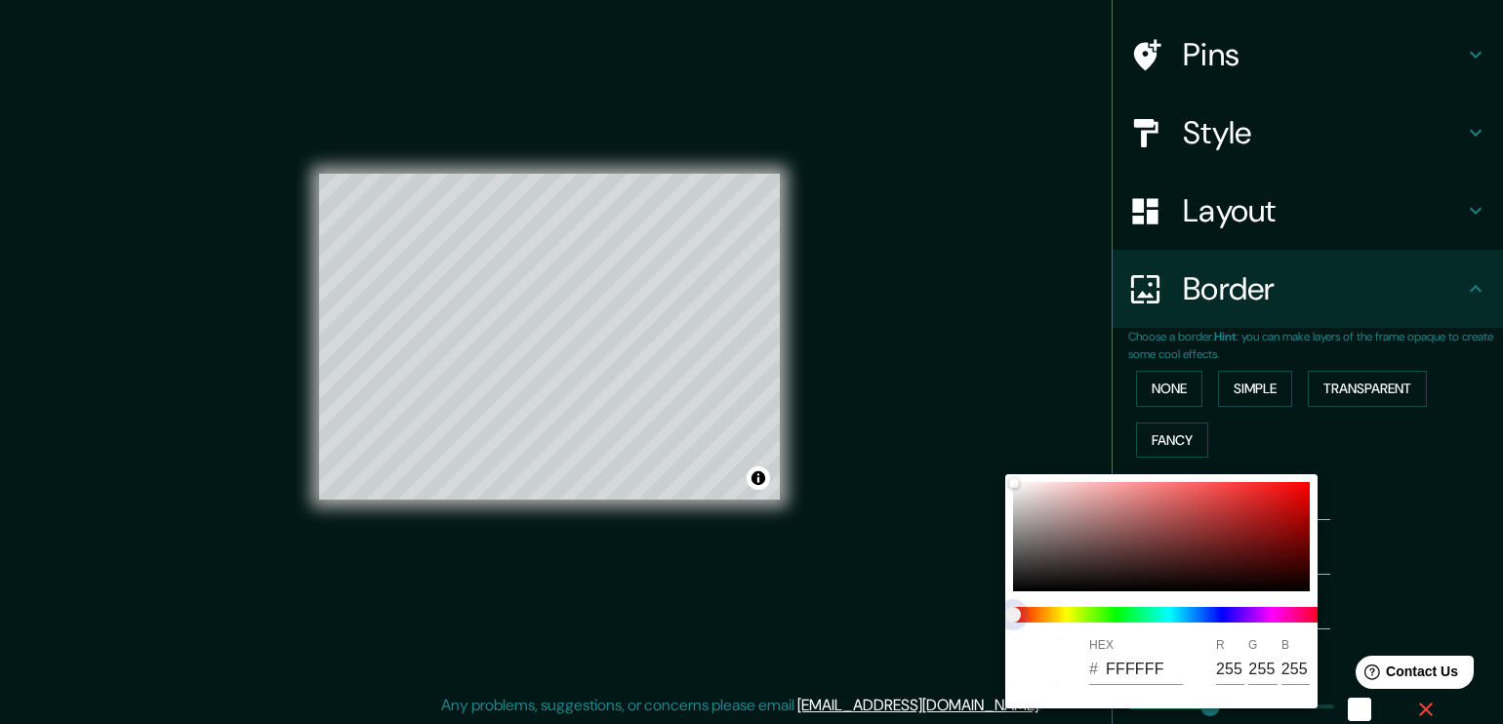
type input "38"
type input "189"
type input "38"
type input "189"
type input "38"
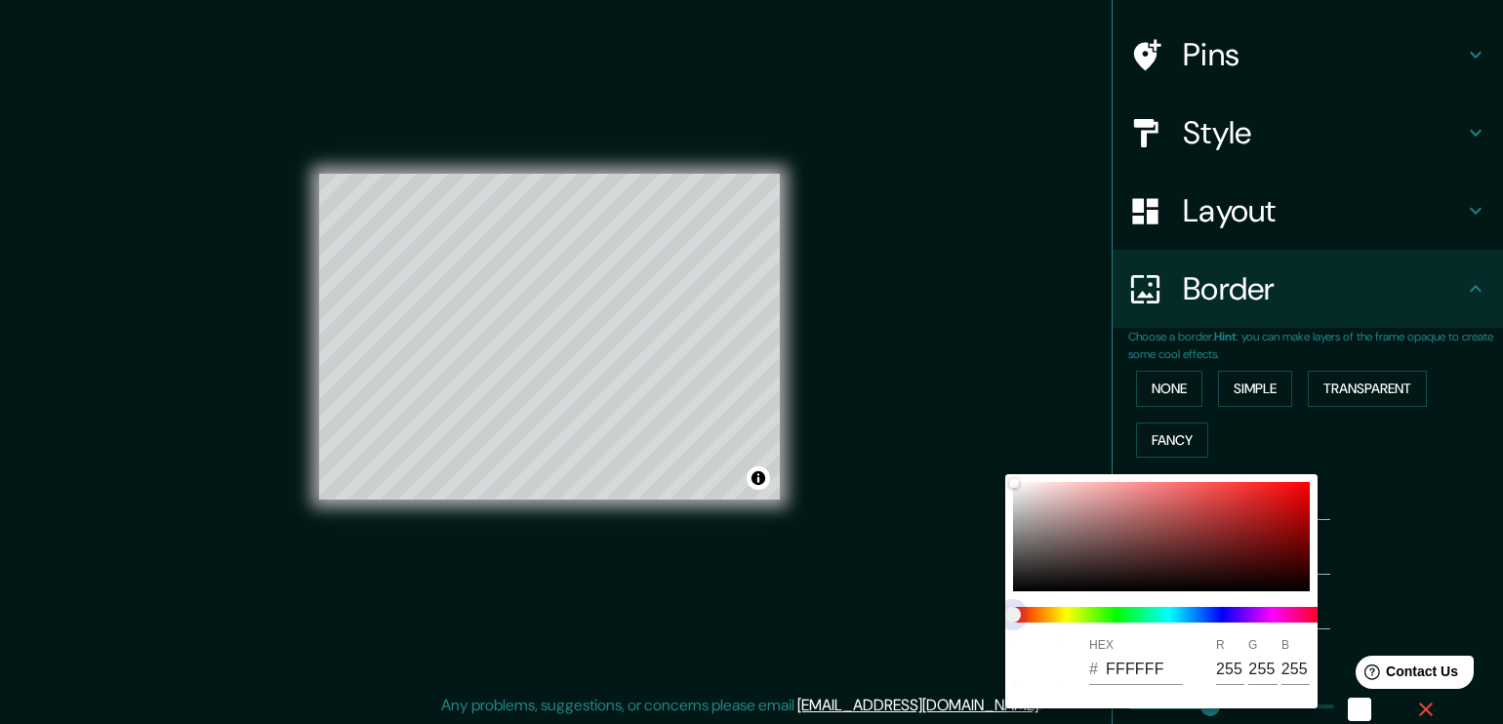
type input "189"
type input "38"
type input "189"
type input "38"
type input "189"
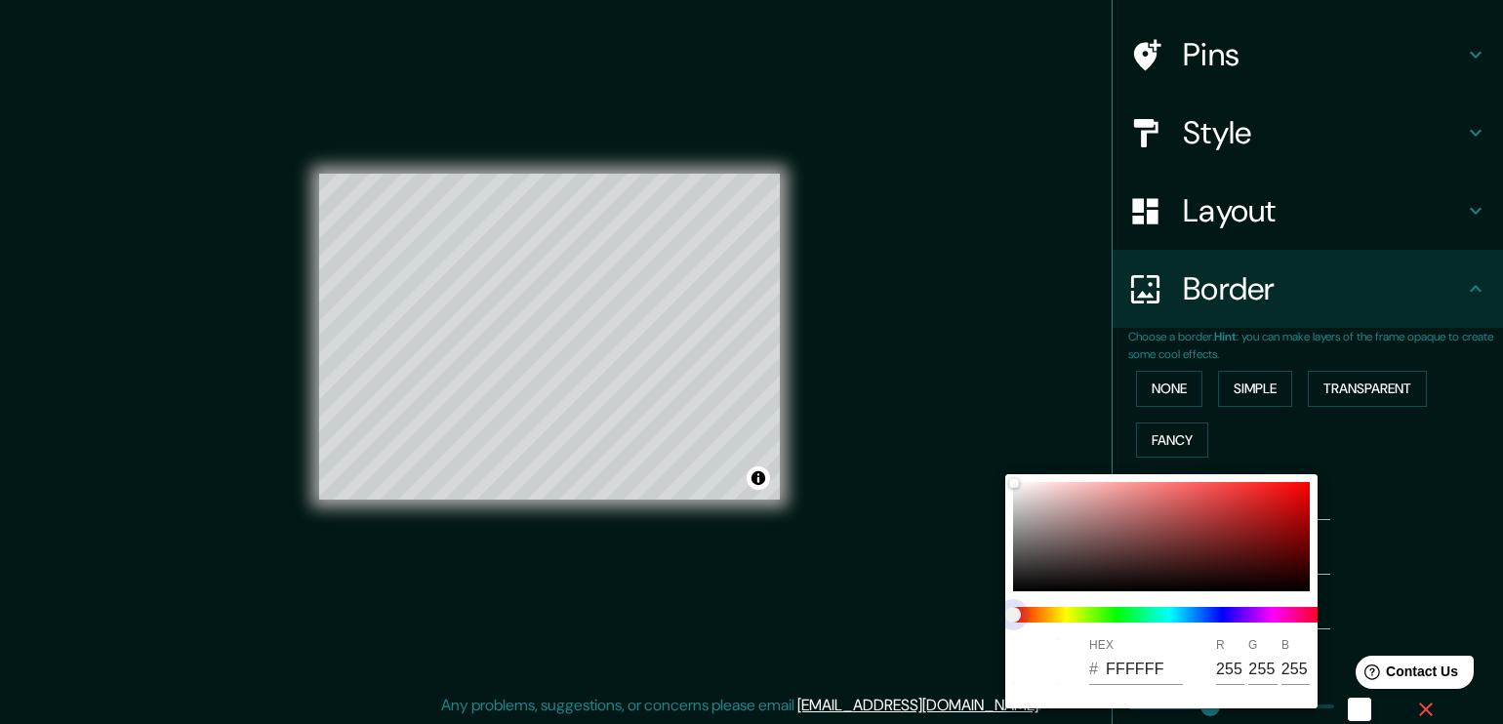
type input "38"
drag, startPoint x: 1061, startPoint y: 612, endPoint x: 1034, endPoint y: 612, distance: 26.4
click at [1036, 612] on span at bounding box center [1169, 615] width 312 height 16
type input "189"
type input "38"
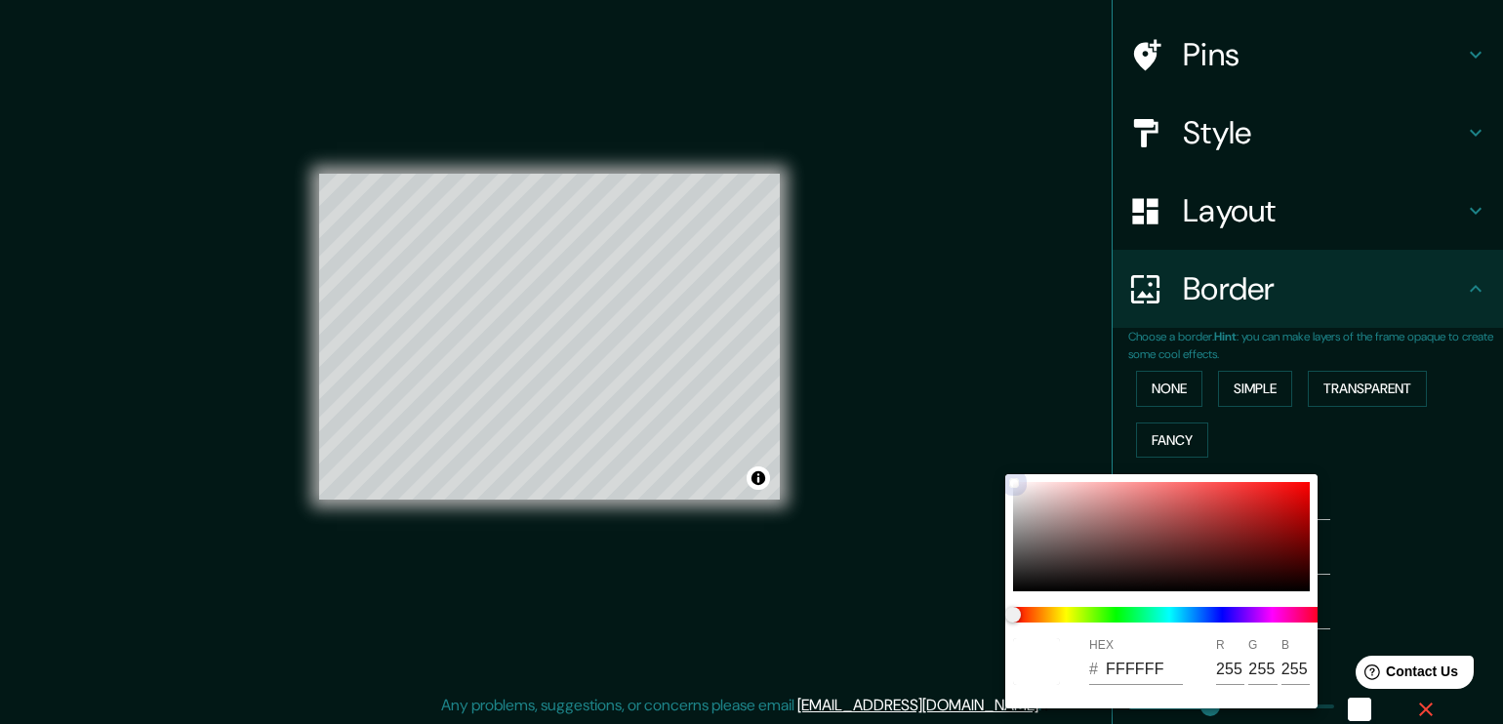
type input "189"
type input "38"
type input "AE9898"
type input "174"
type input "152"
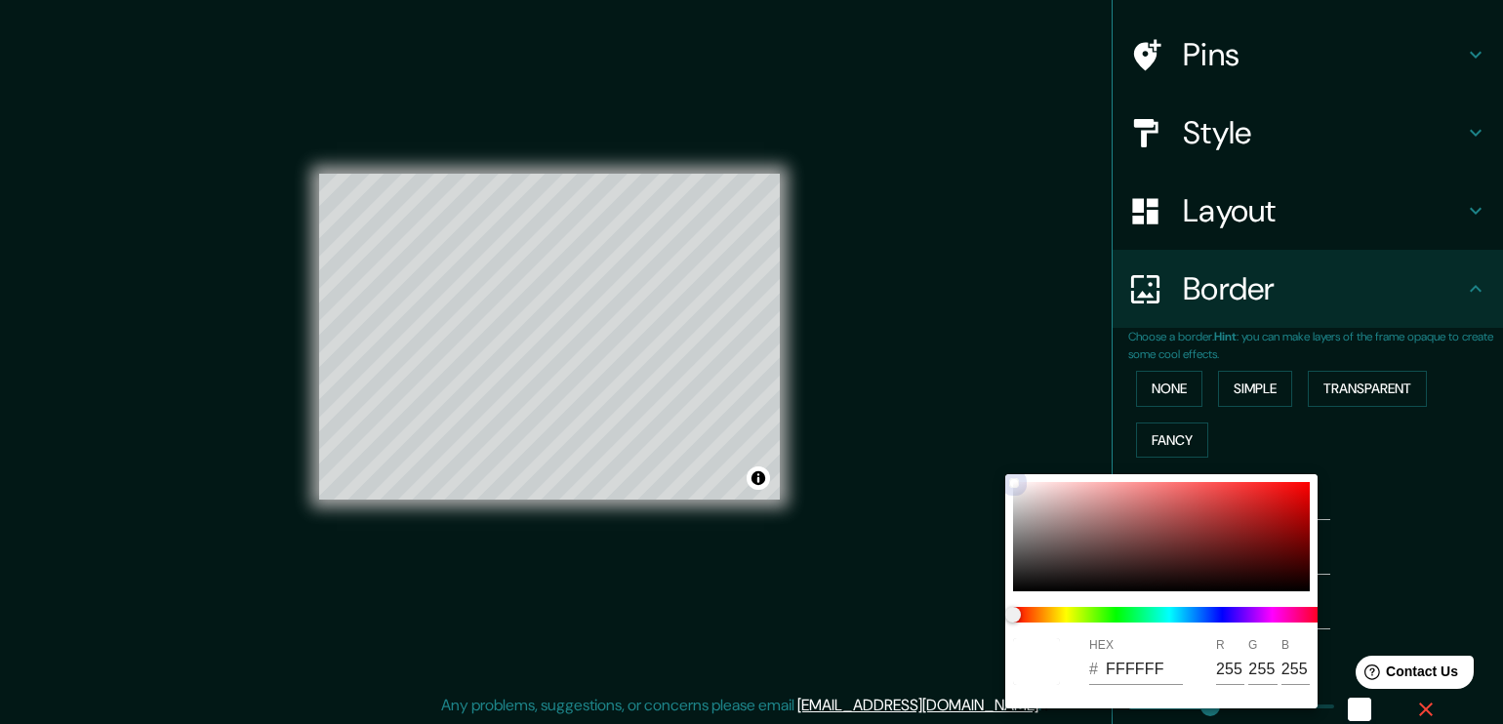
type input "152"
type input "189"
type input "38"
type input "B09A9A"
type input "176"
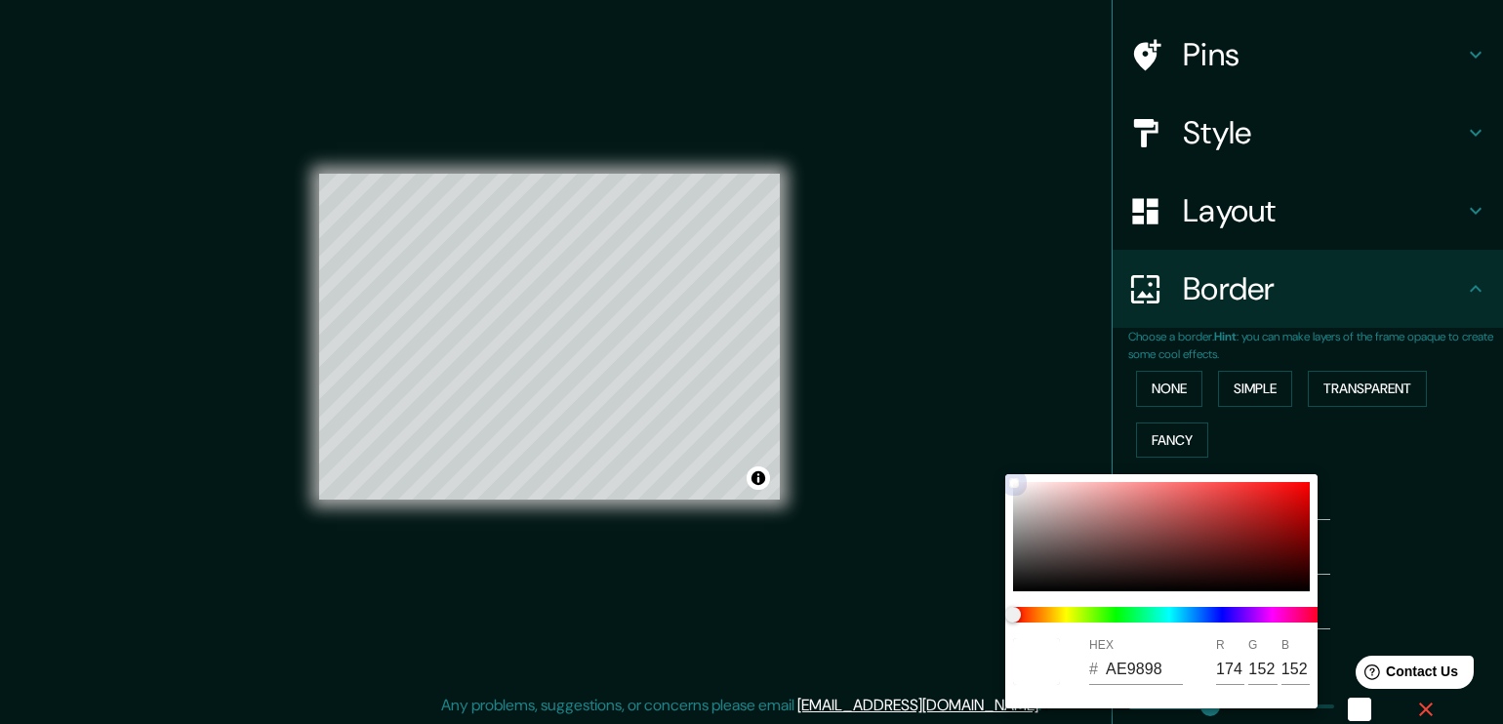
type input "154"
type input "189"
type input "38"
type input "B29C9C"
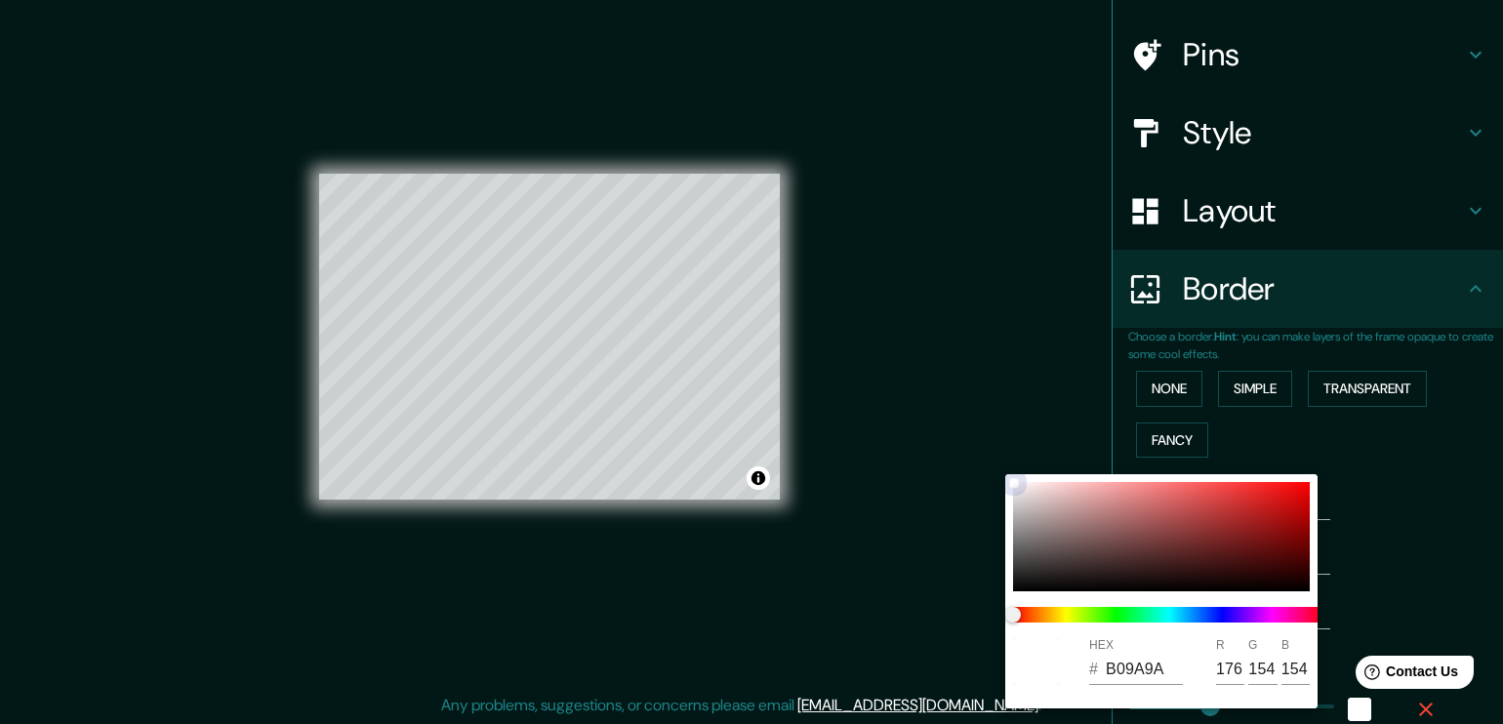
type input "178"
type input "156"
type input "189"
type input "38"
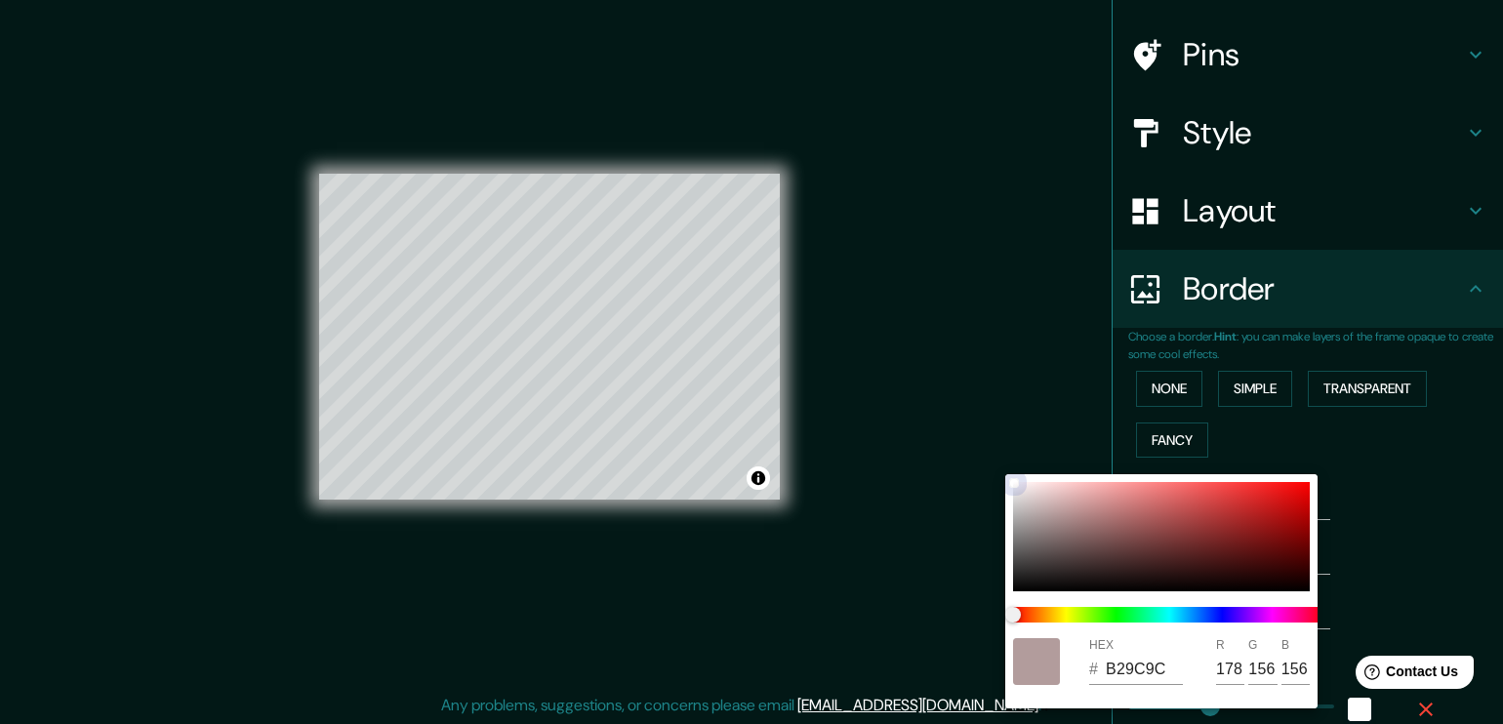
type input "B59E9E"
type input "181"
type input "158"
type input "189"
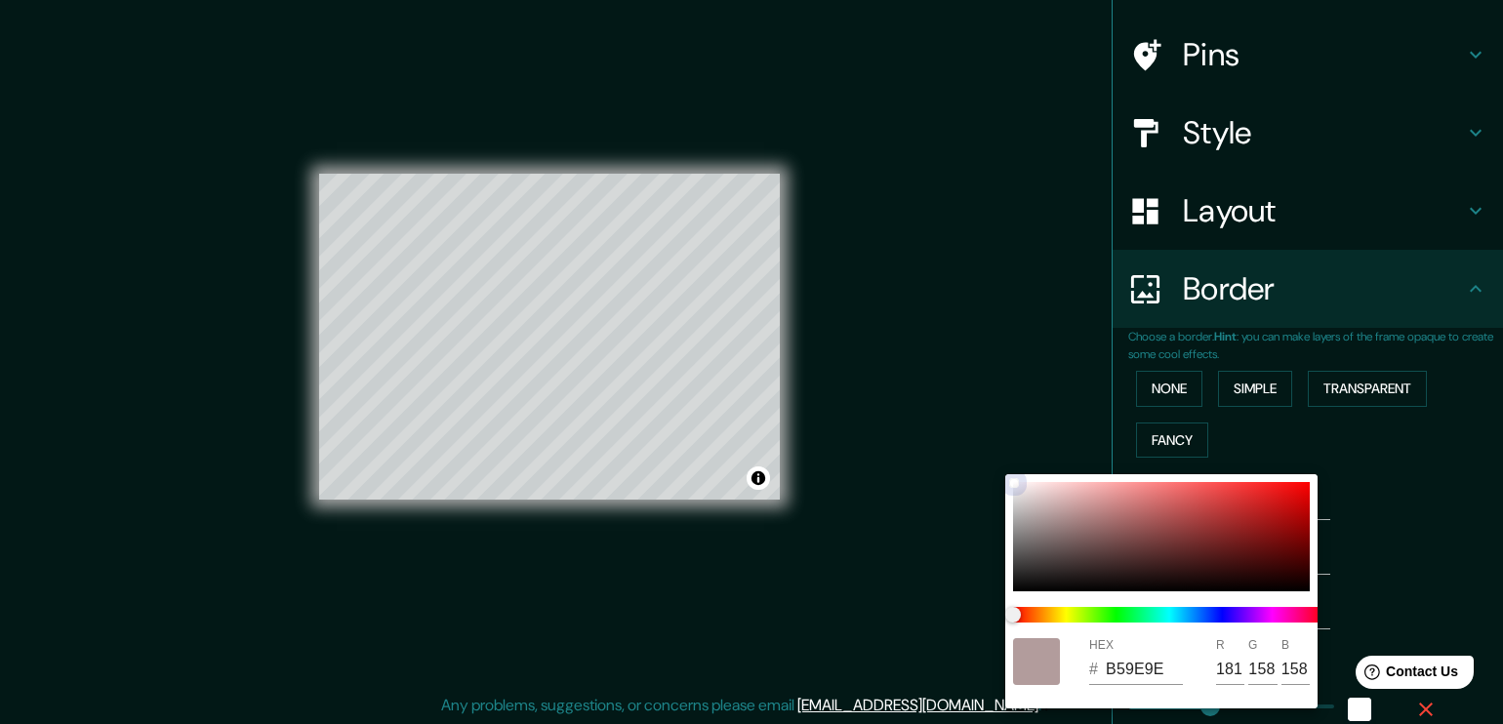
type input "38"
type input "BBA4A4"
type input "187"
type input "164"
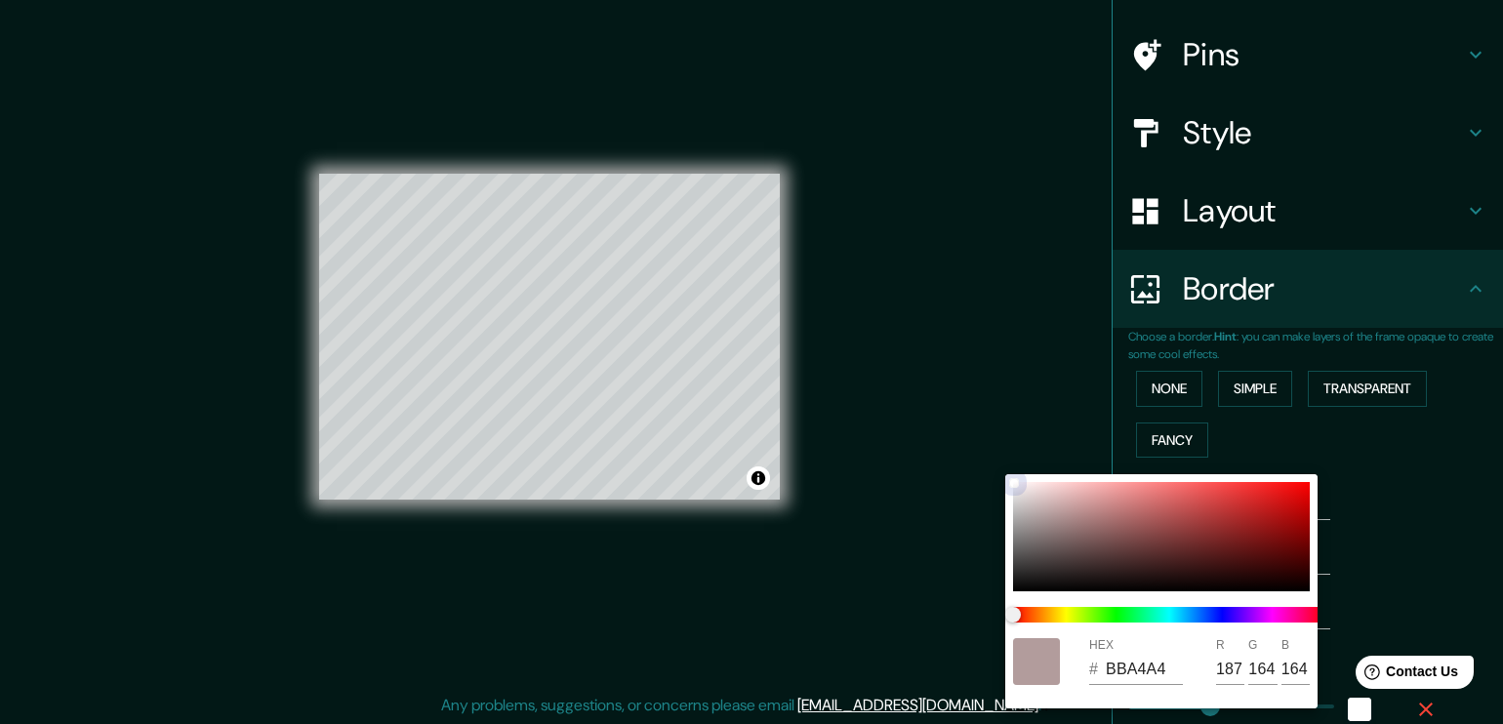
type input "189"
type input "38"
type input "C0A9A9"
type input "192"
type input "169"
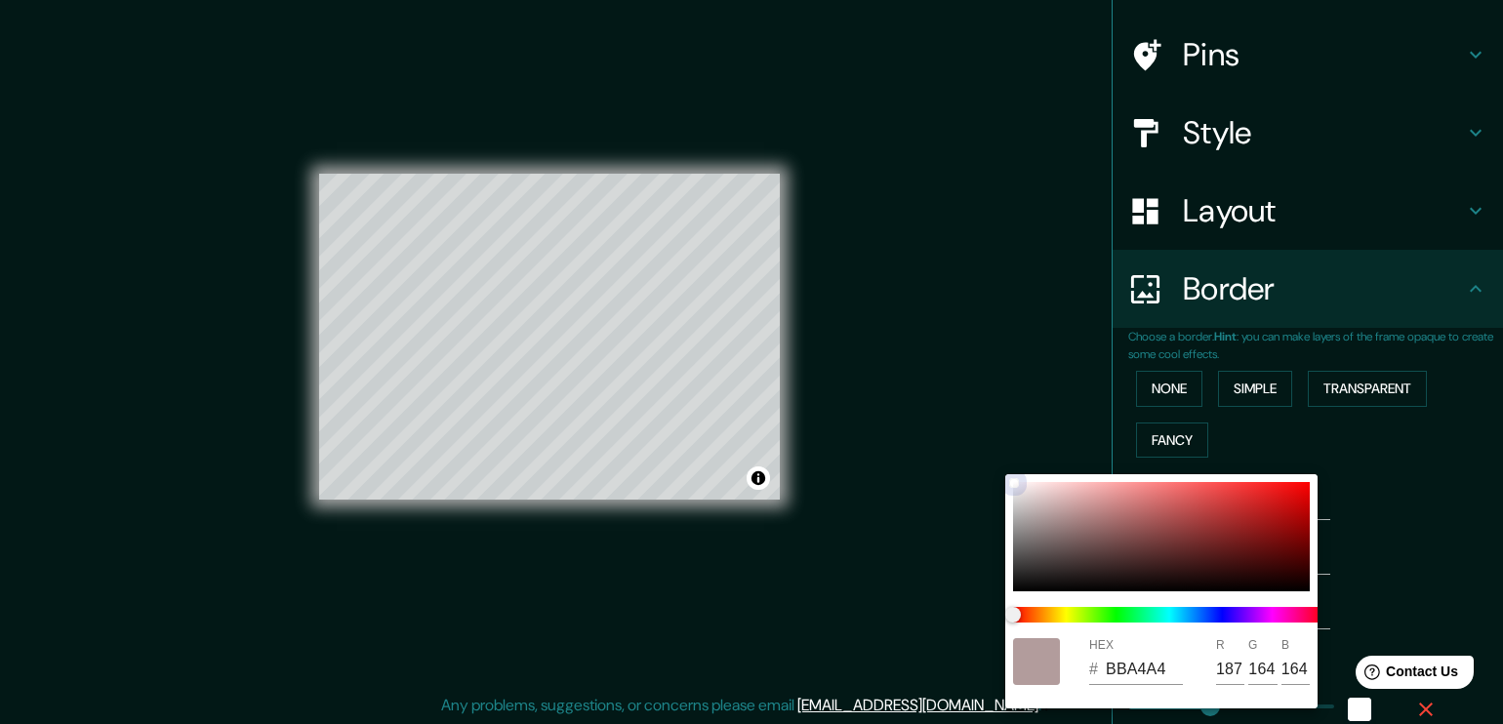
type input "169"
type input "189"
type input "38"
type input "C7B1B1"
type input "199"
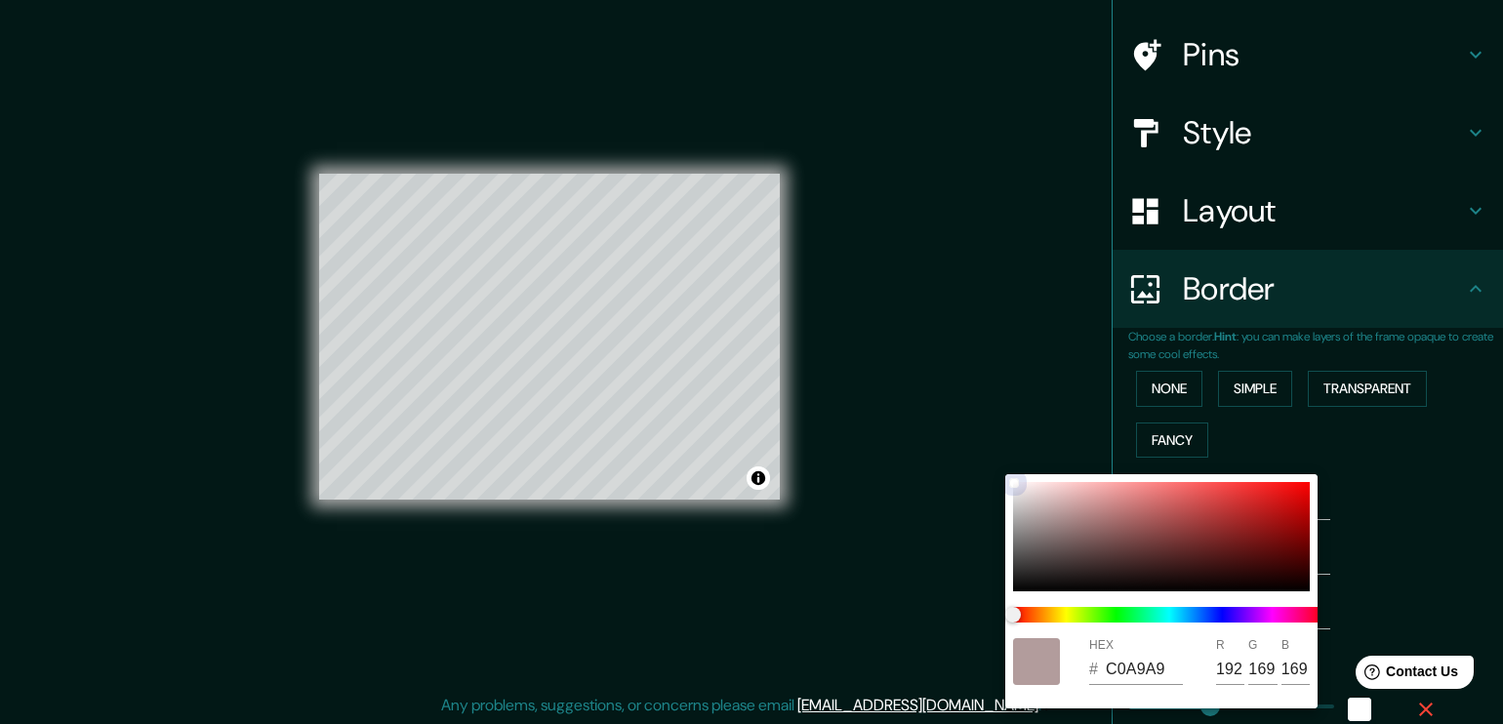
type input "177"
type input "189"
type input "38"
type input "D0BABA"
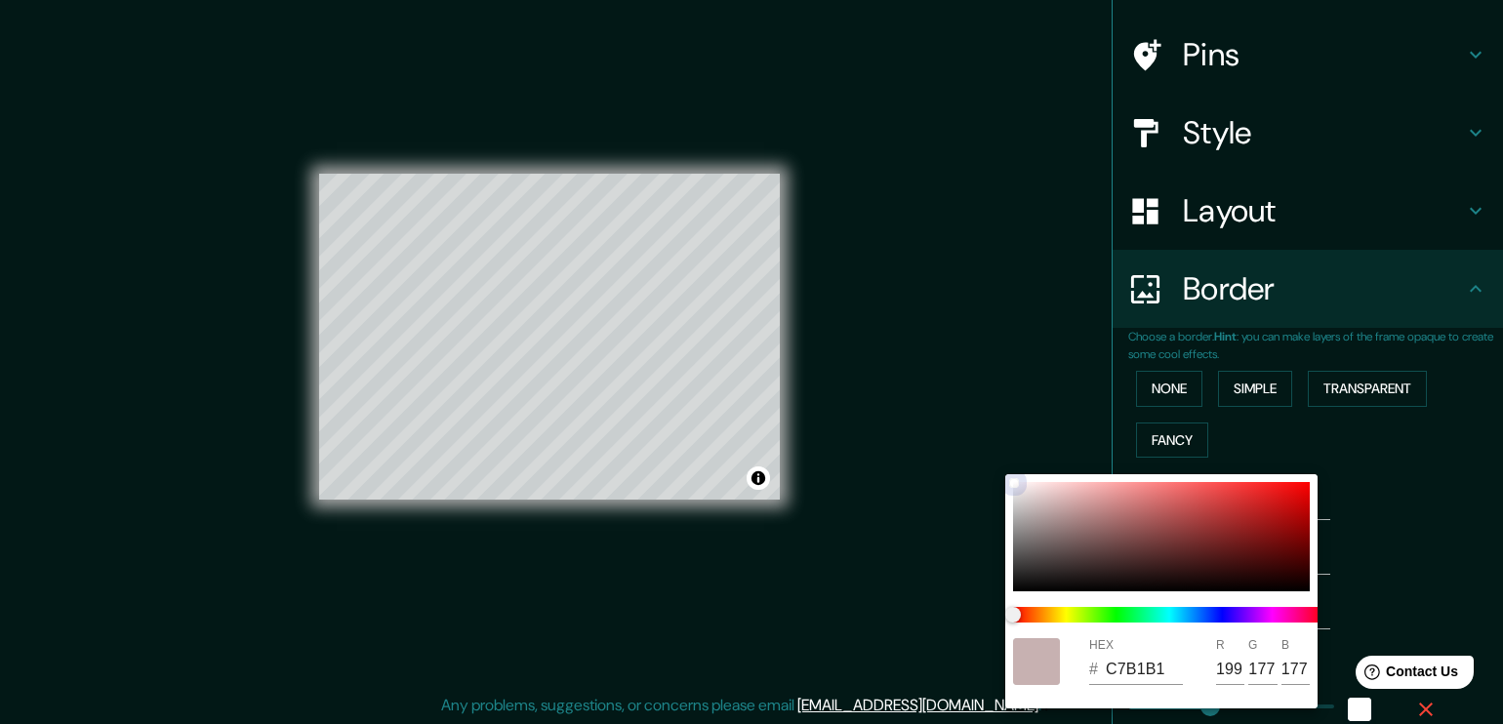
type input "208"
type input "186"
type input "189"
type input "38"
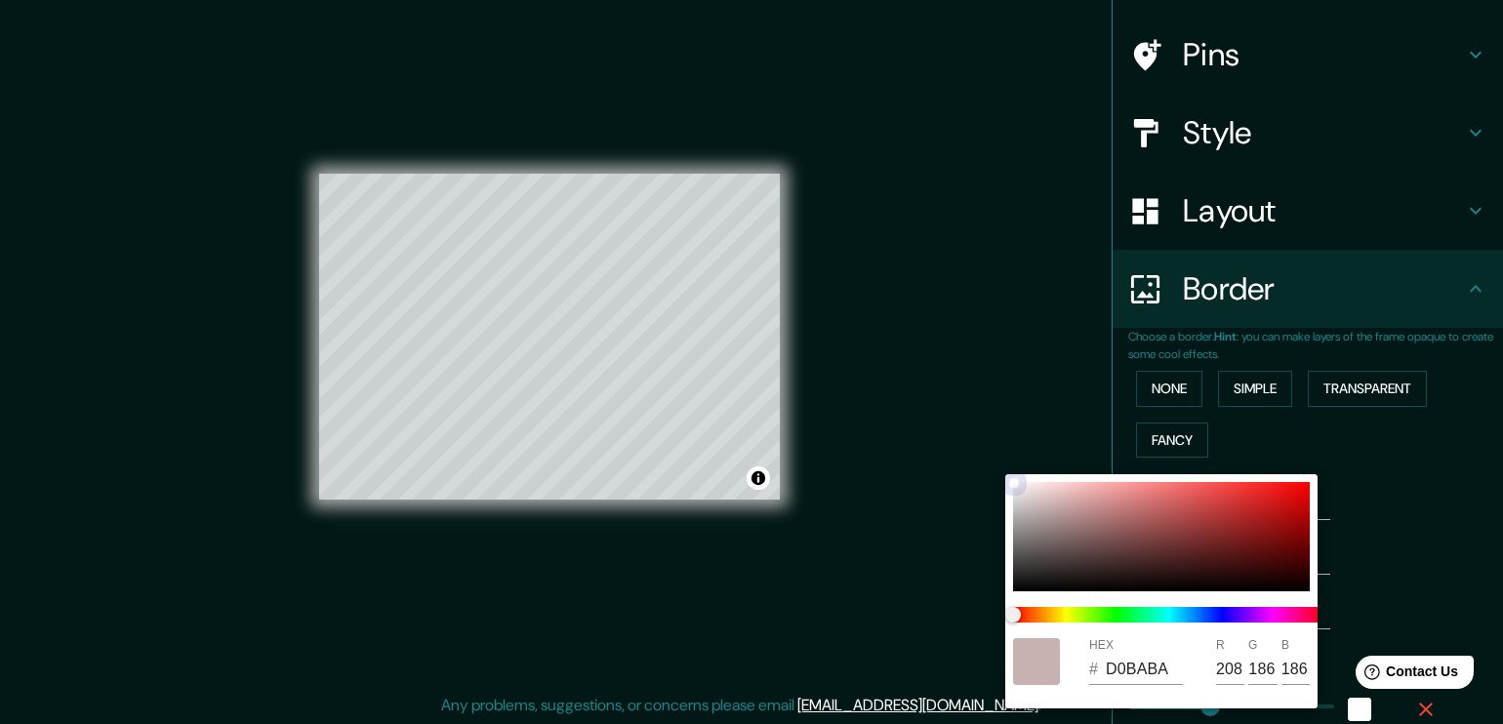
type input "D5BFBF"
type input "213"
type input "191"
type input "189"
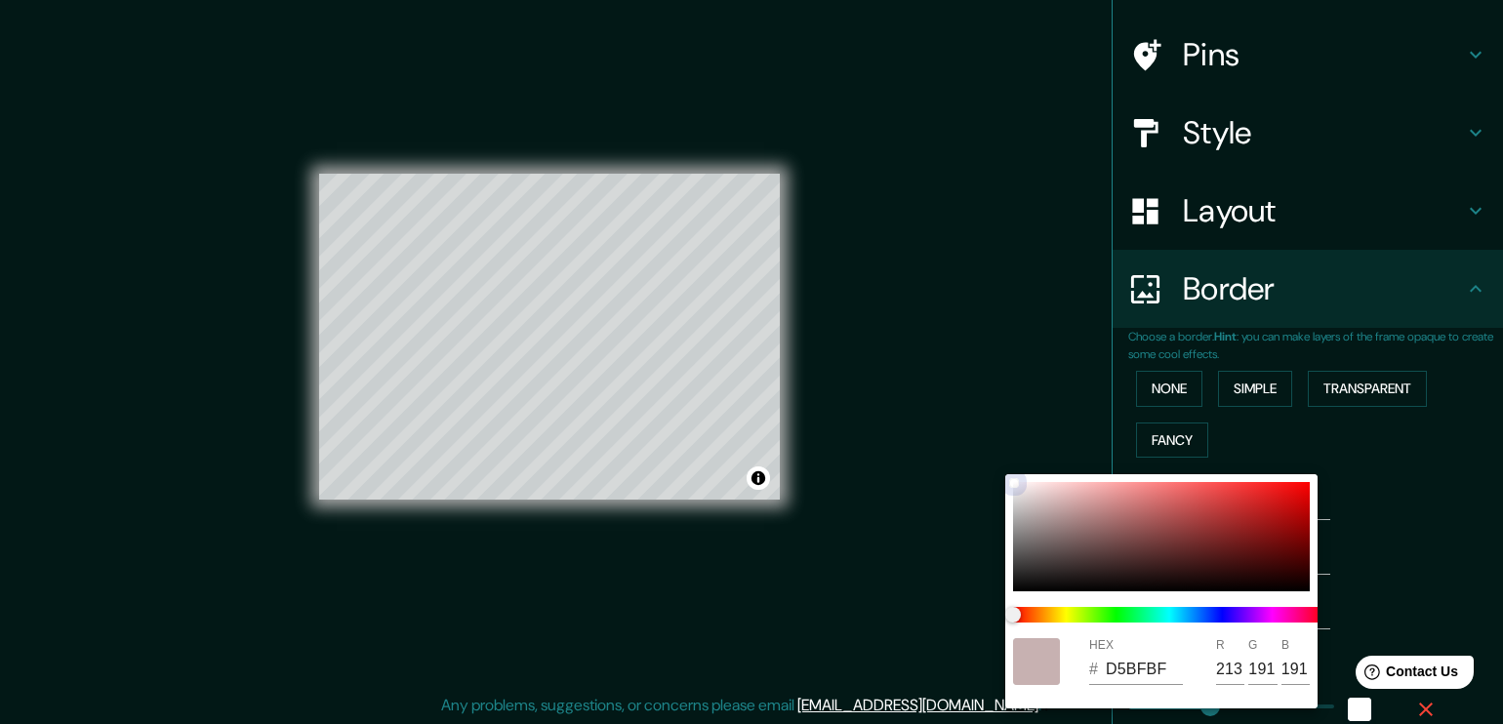
type input "38"
type input "DEC9C9"
type input "222"
type input "201"
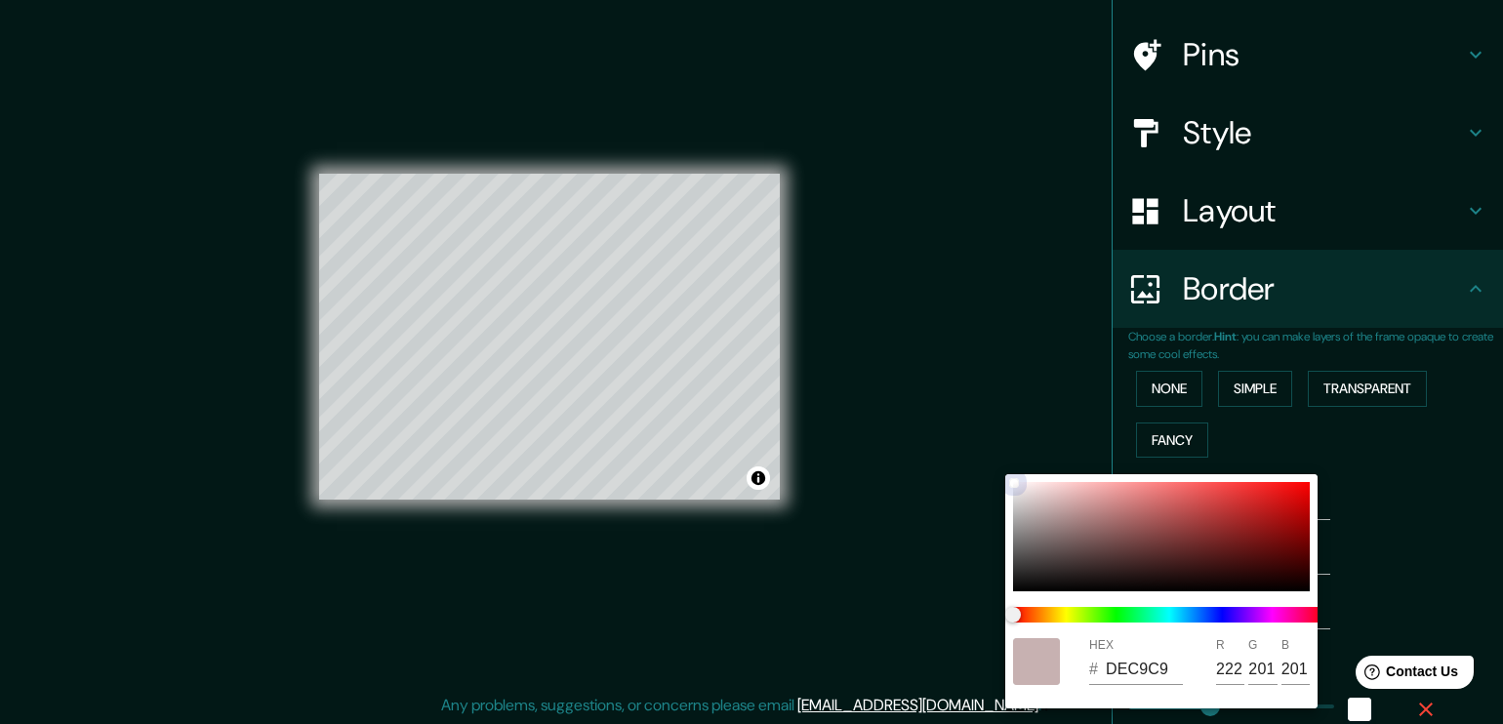
type input "189"
type input "38"
type input "E0CBCB"
type input "224"
type input "203"
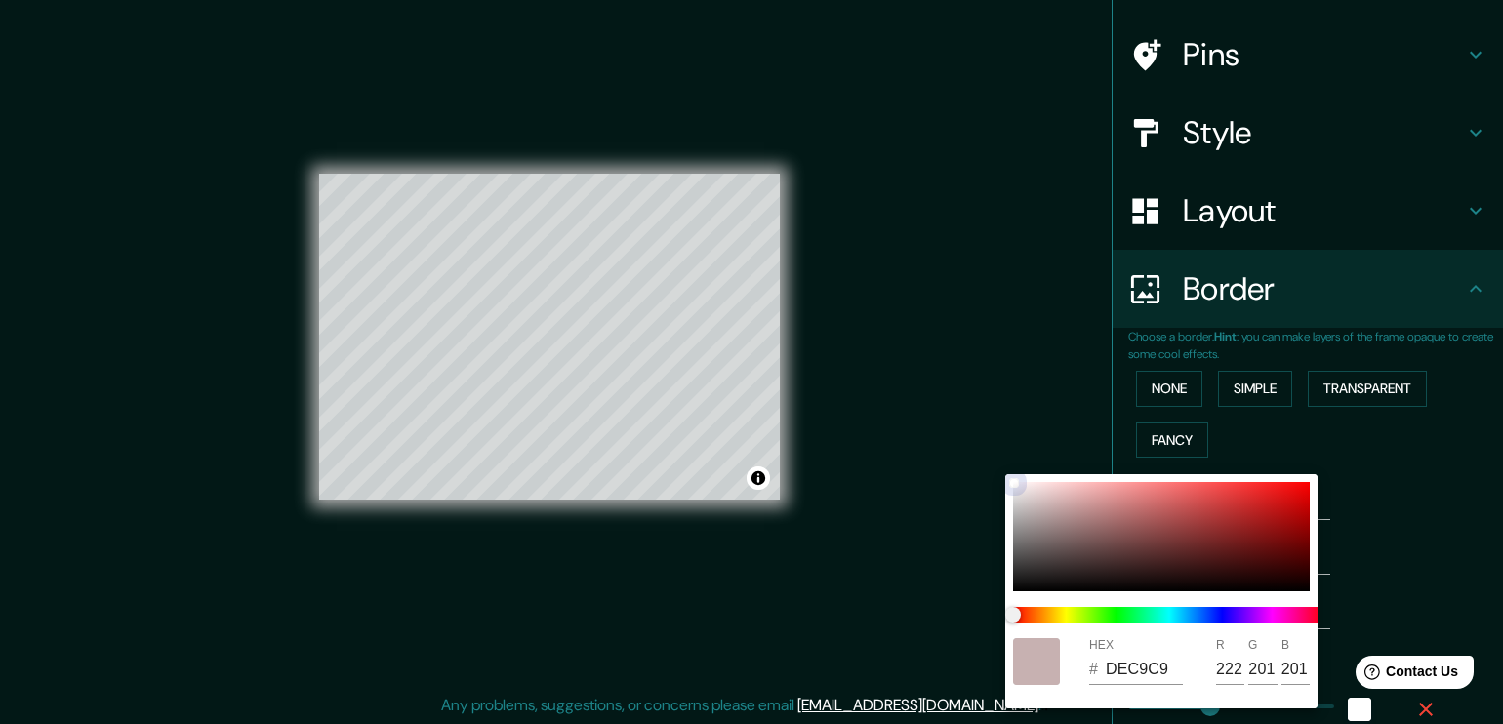
type input "203"
type input "189"
type input "38"
type input "E3CFCF"
type input "227"
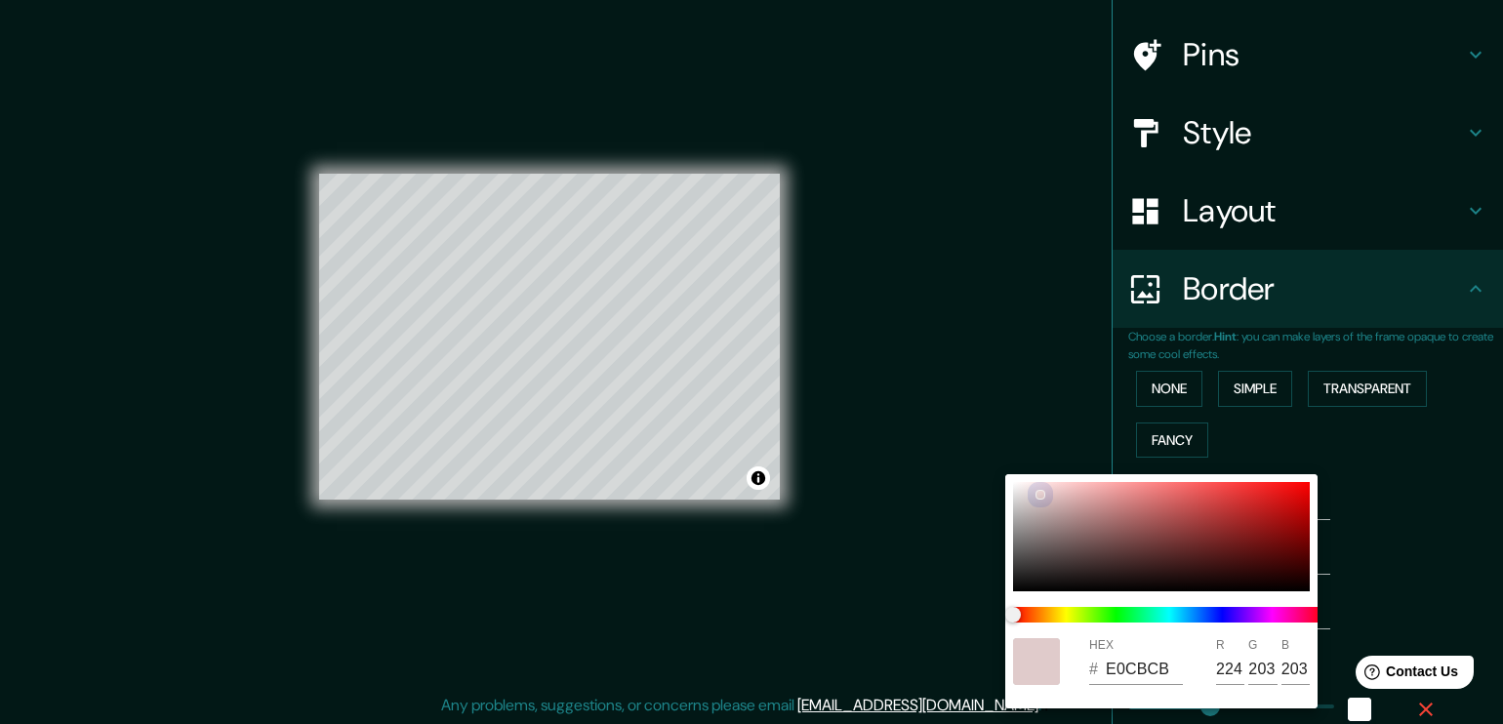
type input "207"
type input "189"
type input "38"
type input "E5D1D1"
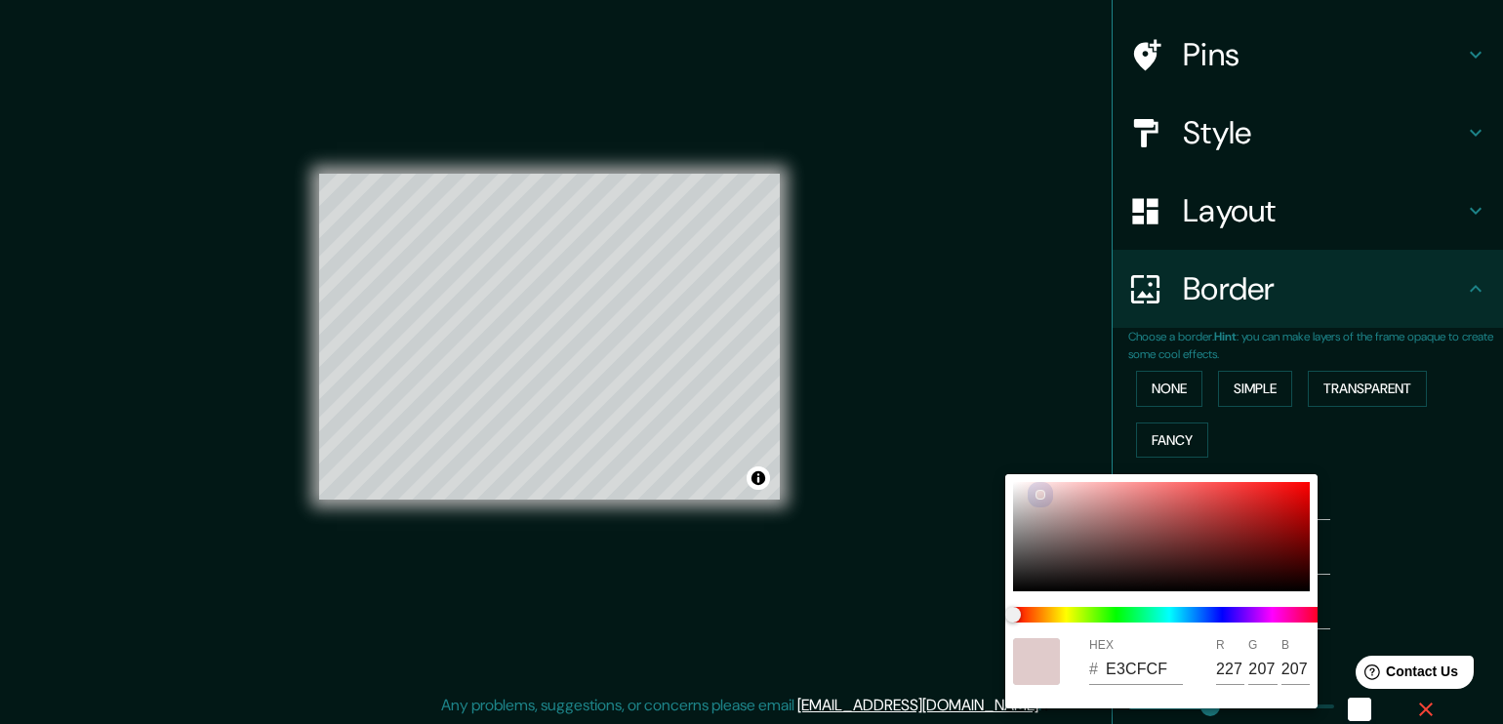
type input "229"
type input "209"
type input "189"
type input "38"
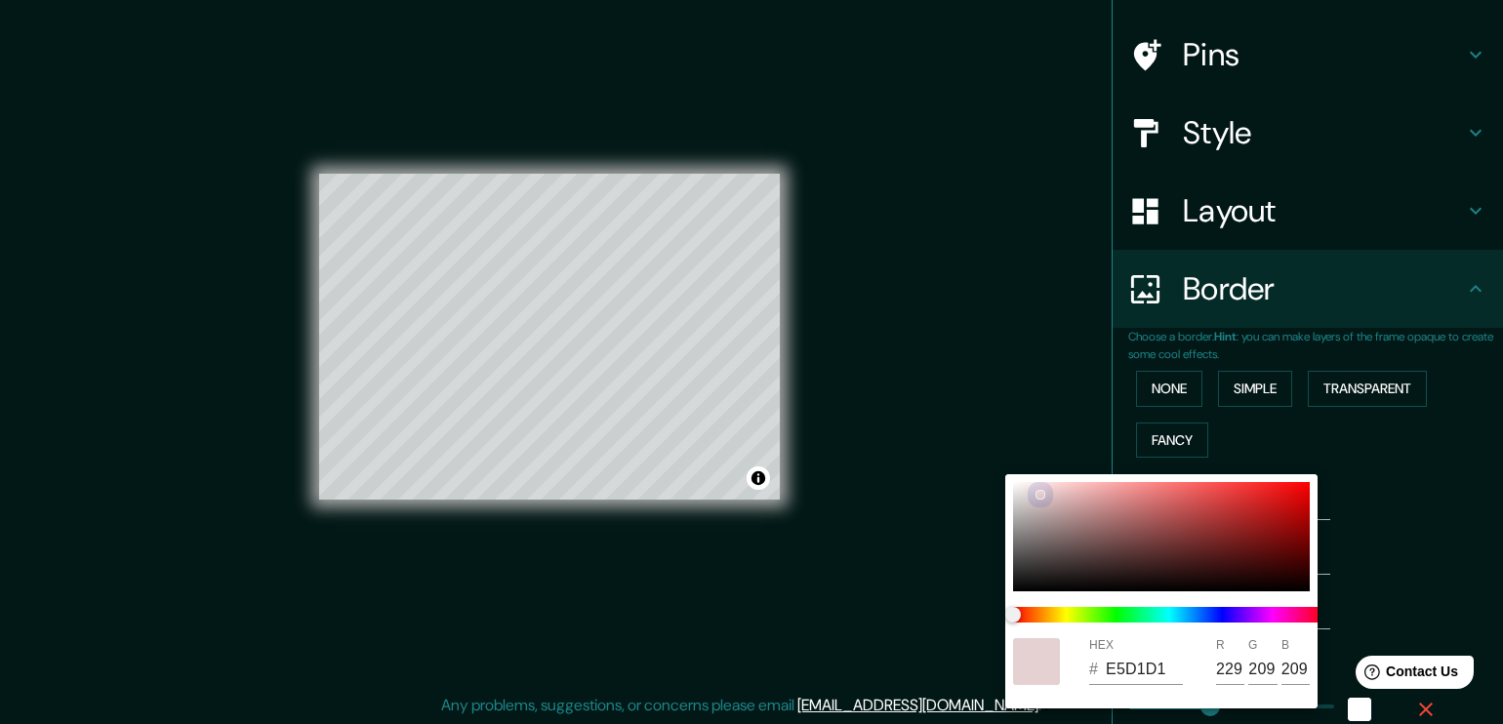
type input "189"
type input "38"
type input "E5D6D6"
type input "214"
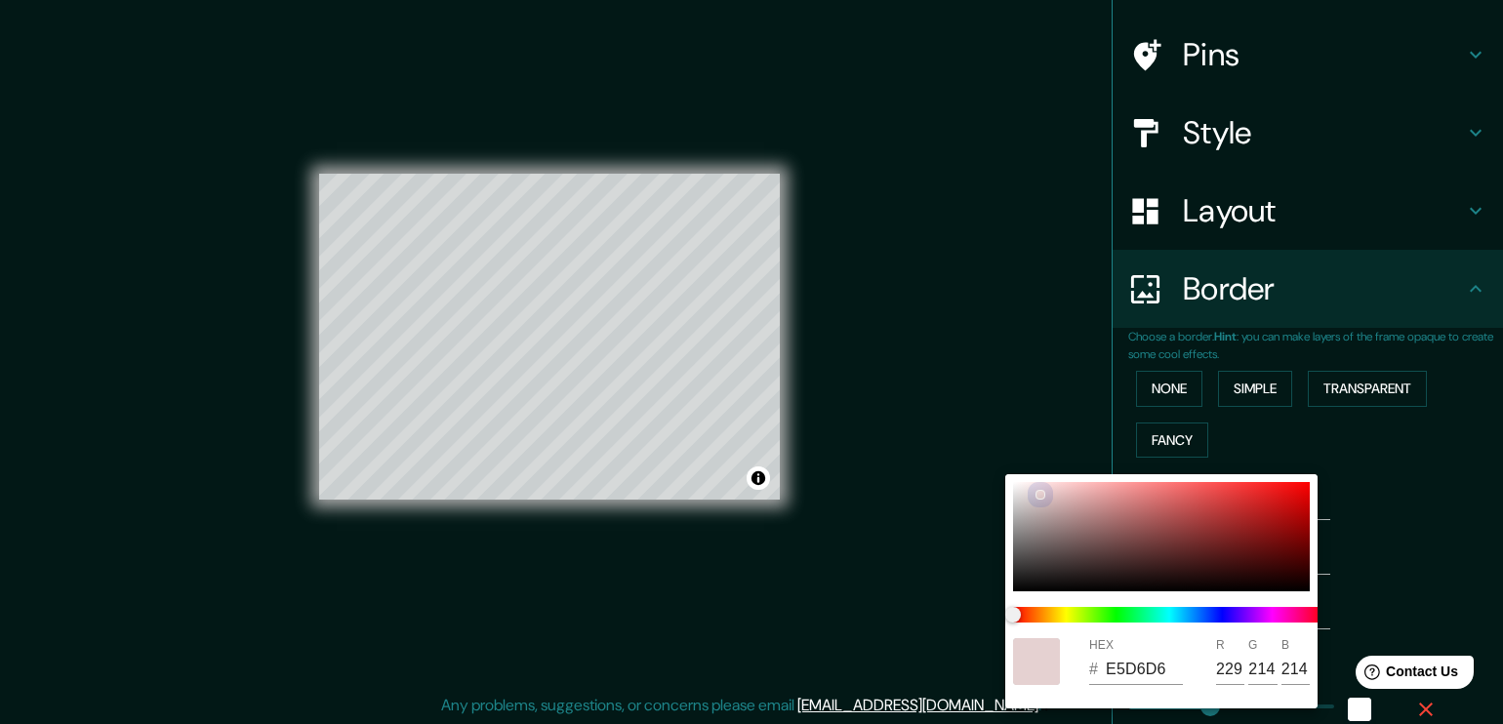
type input "189"
type input "38"
type input "E5D9D9"
type input "217"
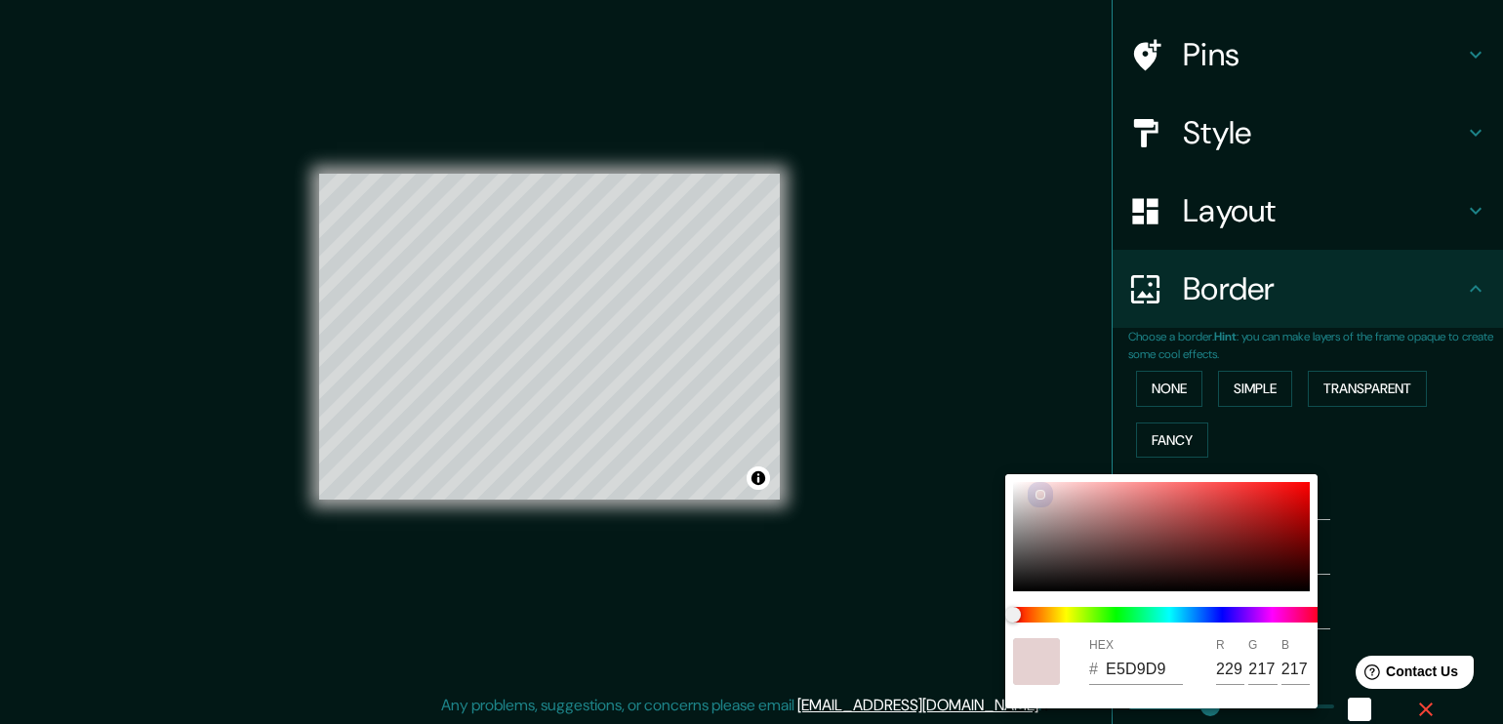
type input "189"
type input "38"
type input "E5DBDB"
type input "219"
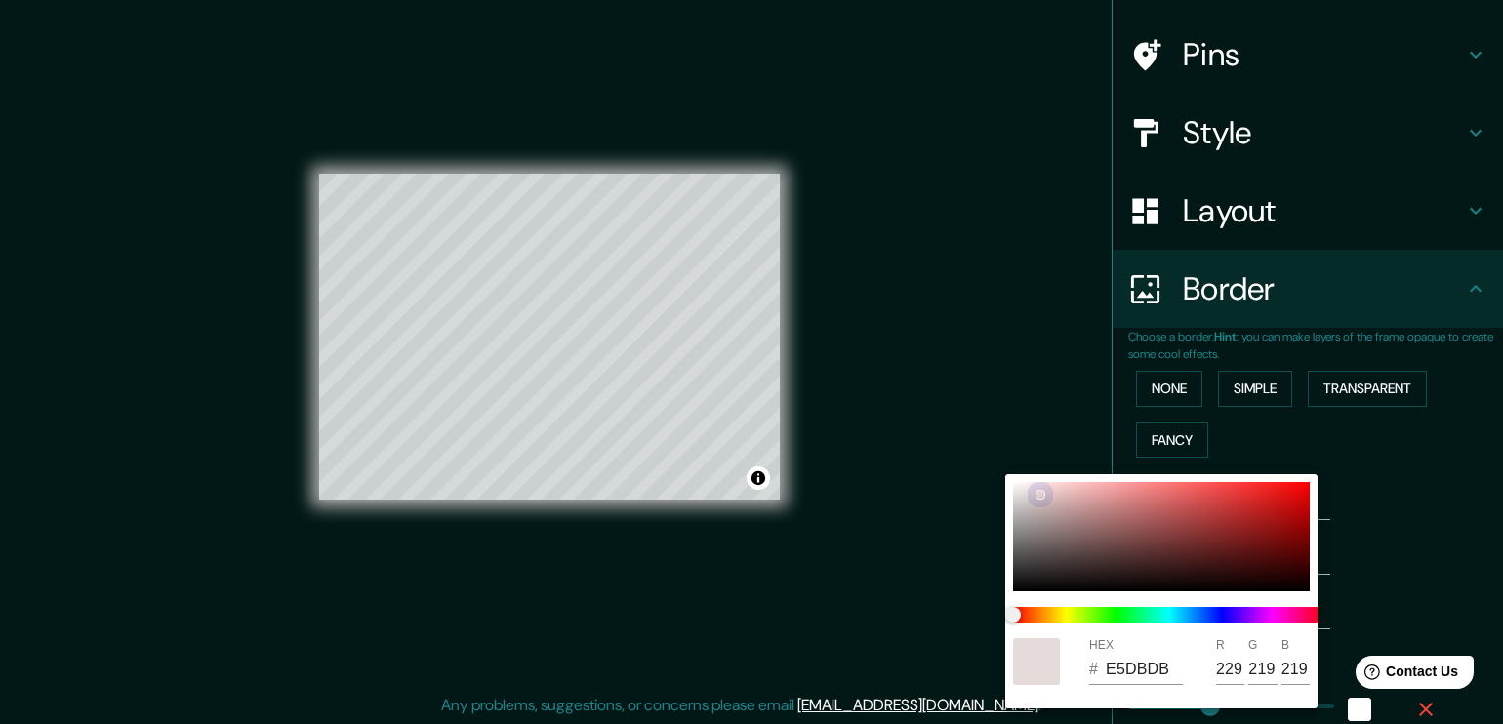
type input "189"
drag, startPoint x: 1050, startPoint y: 514, endPoint x: 1118, endPoint y: 485, distance: 74.3
click at [1005, 492] on div "HEX # E3E3E3 R 227 G 227 B 227" at bounding box center [1161, 591] width 312 height 234
drag, startPoint x: 1382, startPoint y: 466, endPoint x: 1370, endPoint y: 469, distance: 12.1
click at [1381, 467] on div at bounding box center [751, 362] width 1503 height 724
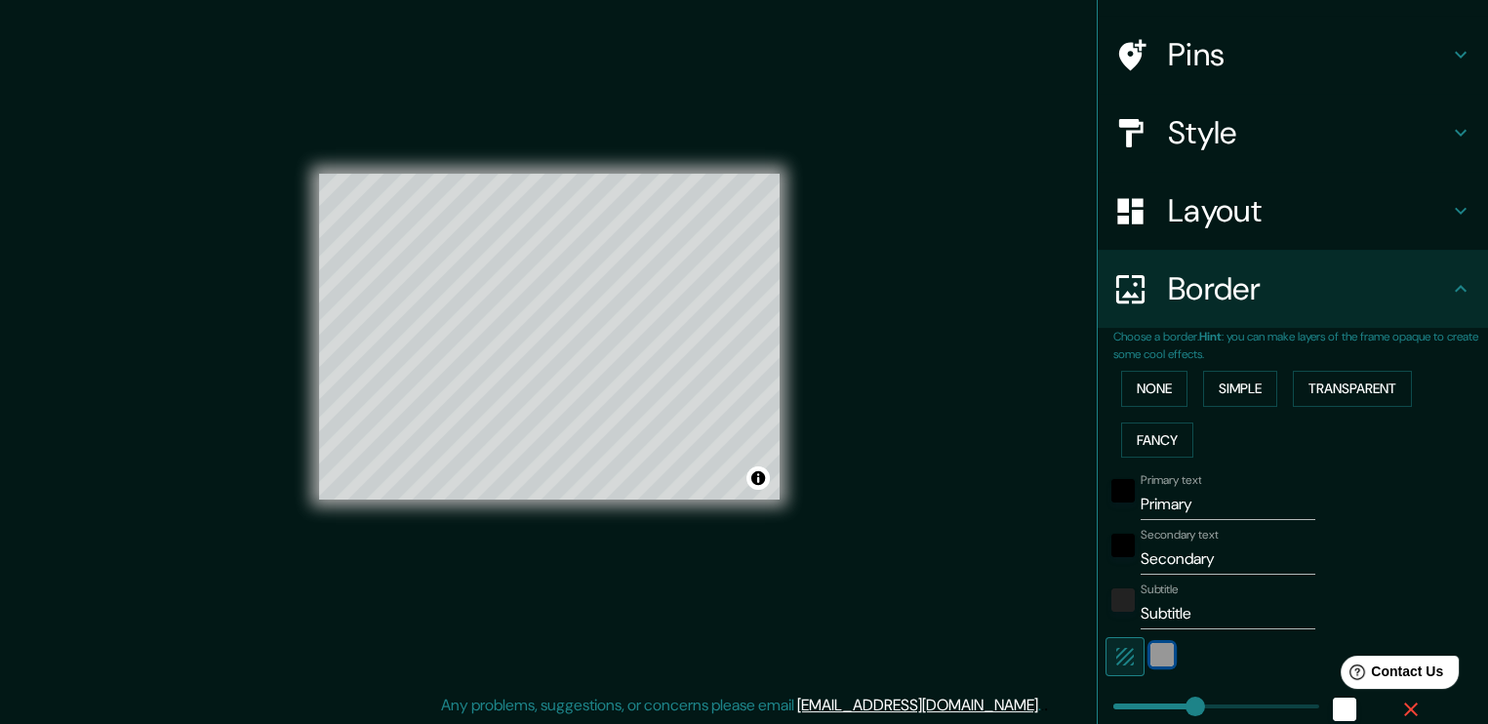
click at [1151, 654] on div "color-E3E3E3" at bounding box center [1162, 654] width 23 height 23
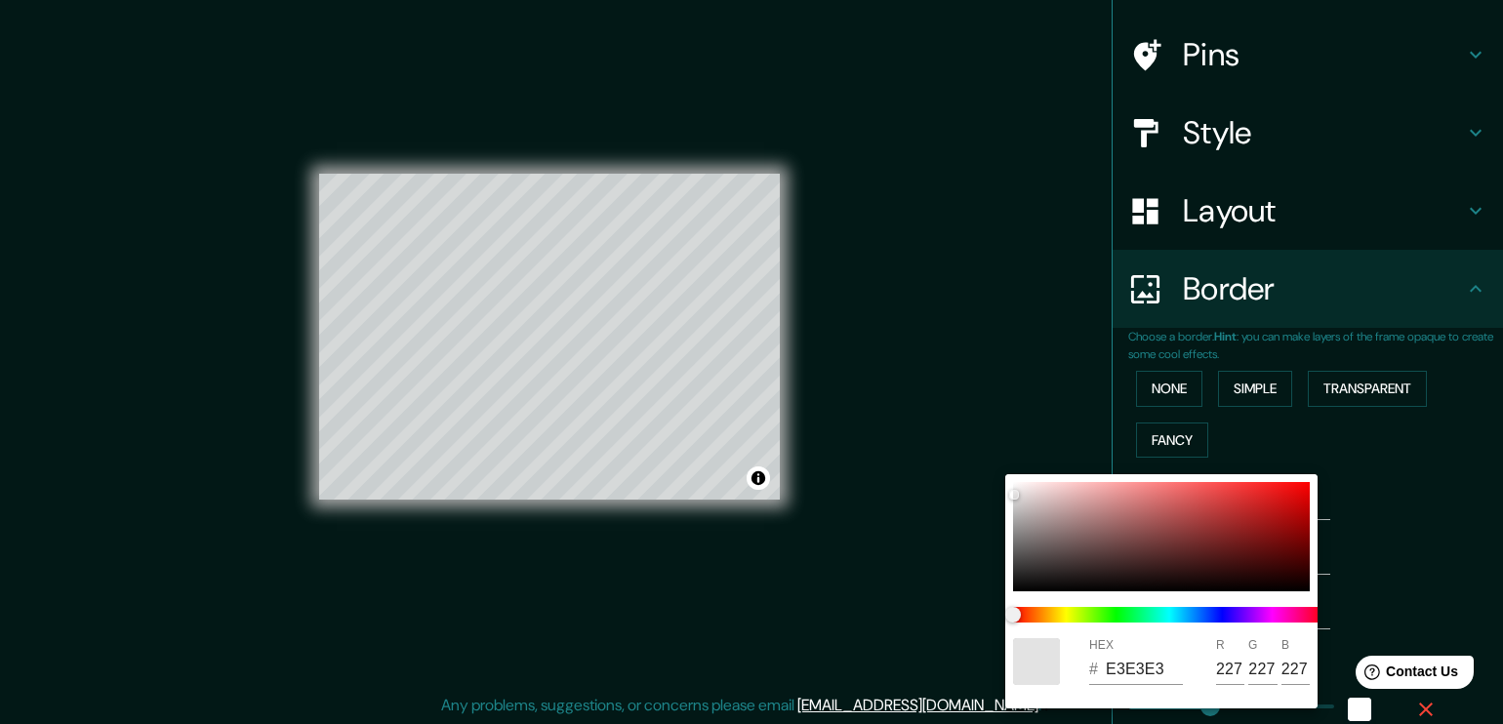
click at [1049, 665] on div at bounding box center [1036, 661] width 47 height 47
drag, startPoint x: 1011, startPoint y: 496, endPoint x: 1016, endPoint y: 454, distance: 42.2
click at [1016, 454] on div "HEX # F9F9F9 R 249 G 249 B 249" at bounding box center [751, 362] width 1503 height 724
click at [1347, 481] on div at bounding box center [751, 362] width 1503 height 724
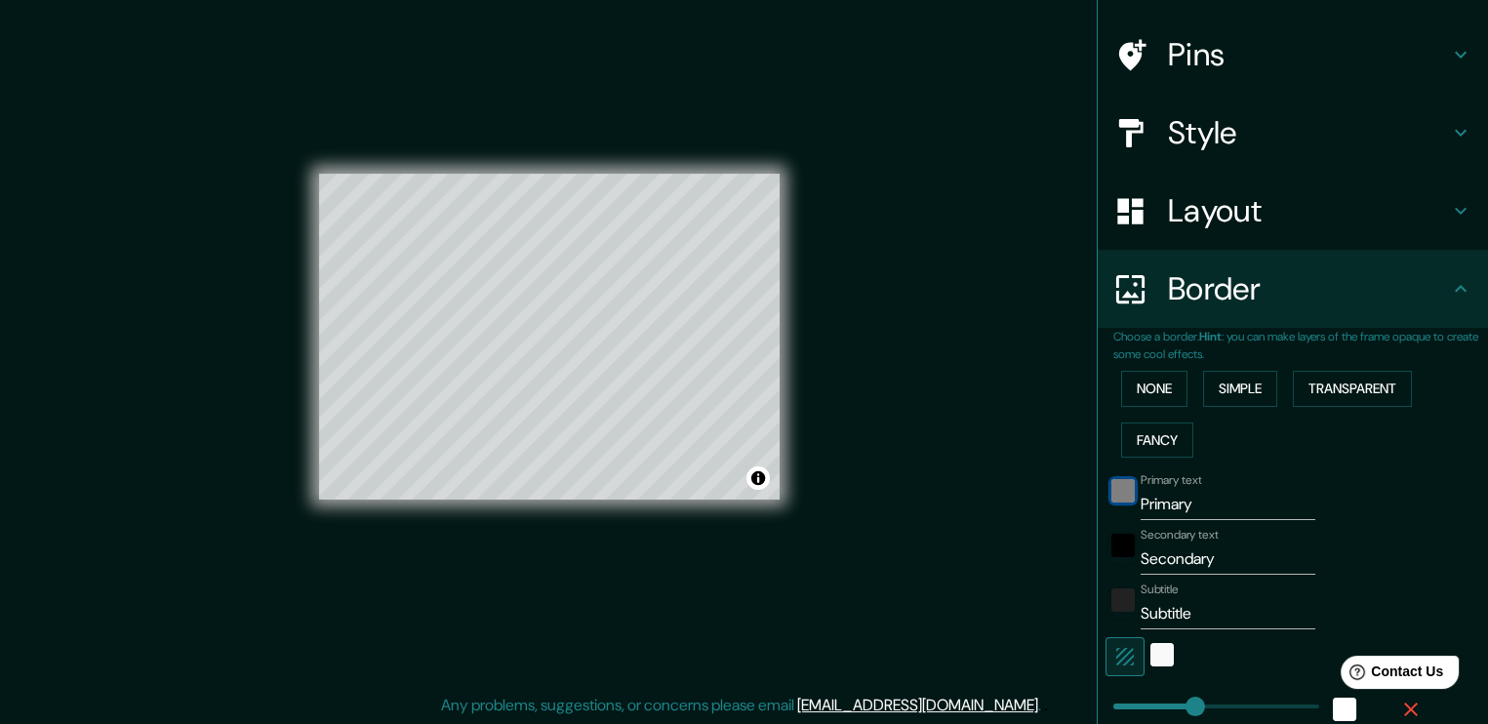
click at [1112, 489] on div "black" at bounding box center [1123, 490] width 23 height 23
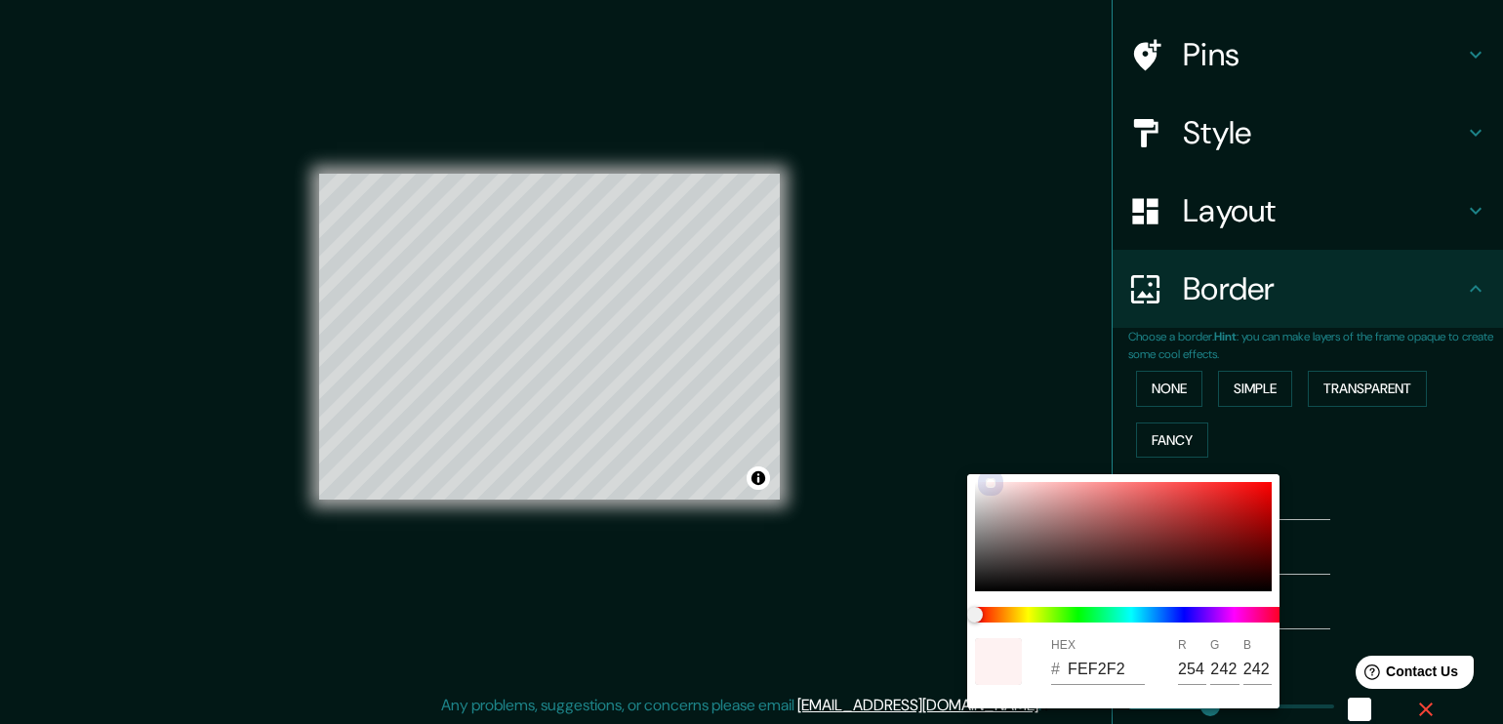
drag, startPoint x: 988, startPoint y: 543, endPoint x: 999, endPoint y: 432, distance: 110.9
click at [995, 433] on div "HEX # FEF2F2 R 254 G 242 B 242" at bounding box center [751, 362] width 1503 height 724
click at [1474, 509] on div at bounding box center [751, 362] width 1503 height 724
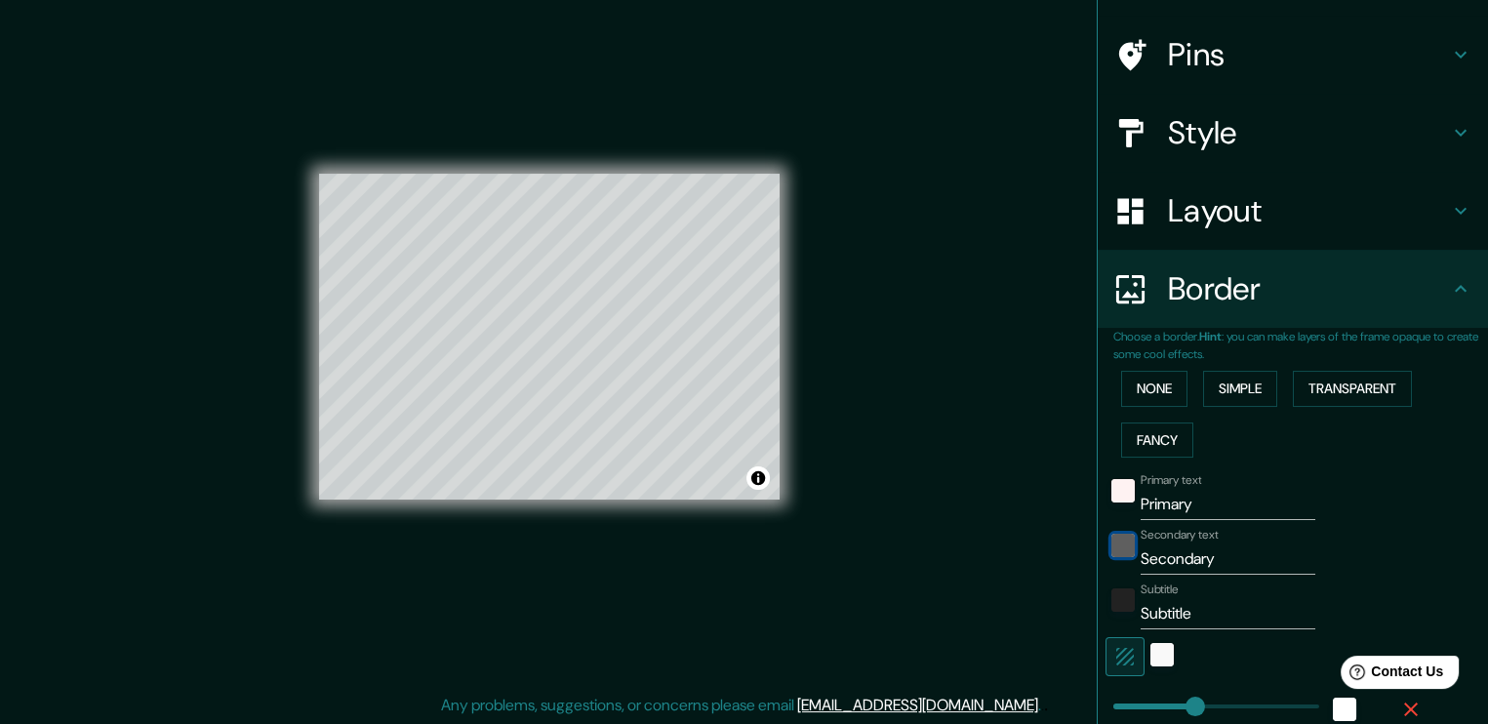
click at [1112, 544] on div "black" at bounding box center [1123, 545] width 23 height 23
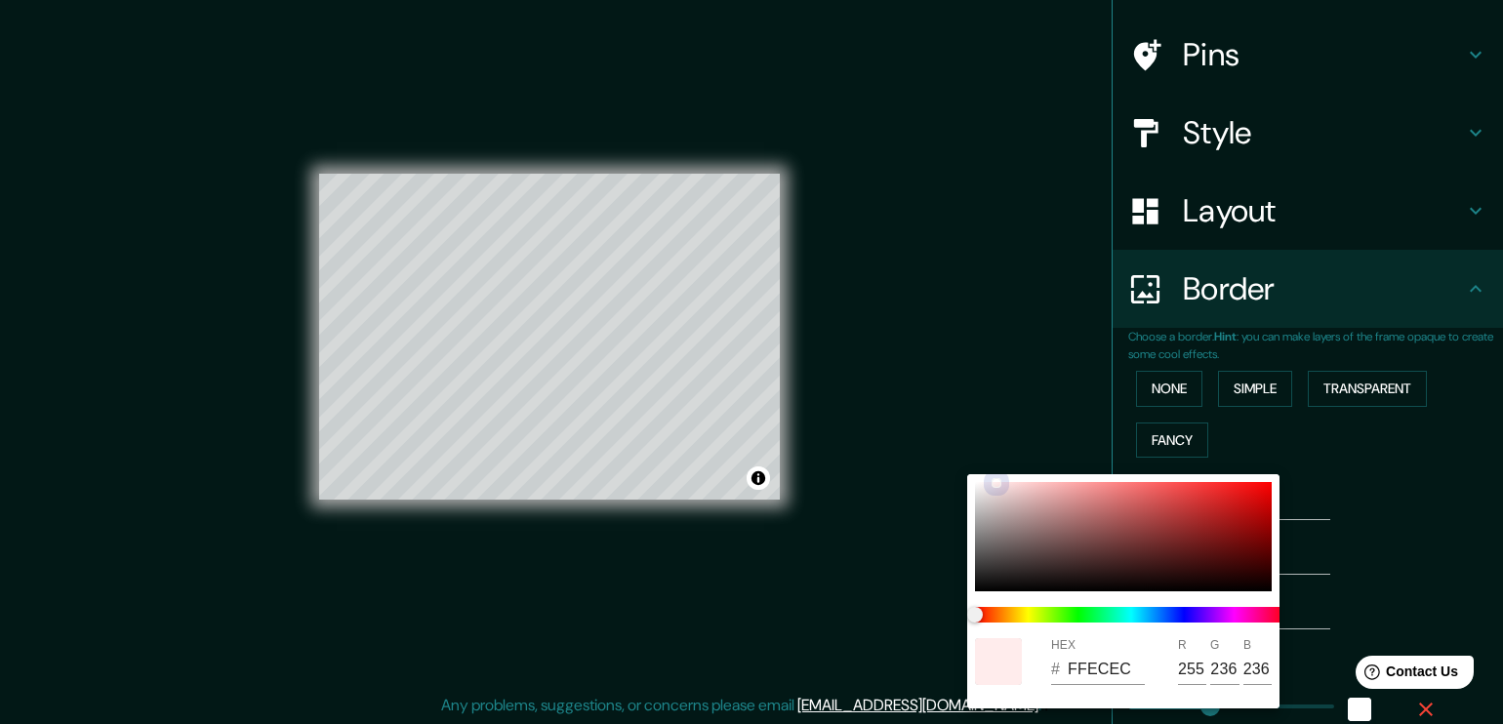
drag, startPoint x: 976, startPoint y: 520, endPoint x: 980, endPoint y: 462, distance: 58.7
click at [980, 462] on div "HEX # FFECEC R 255 G 236 B 236" at bounding box center [751, 362] width 1503 height 724
click at [1363, 494] on div at bounding box center [751, 362] width 1503 height 724
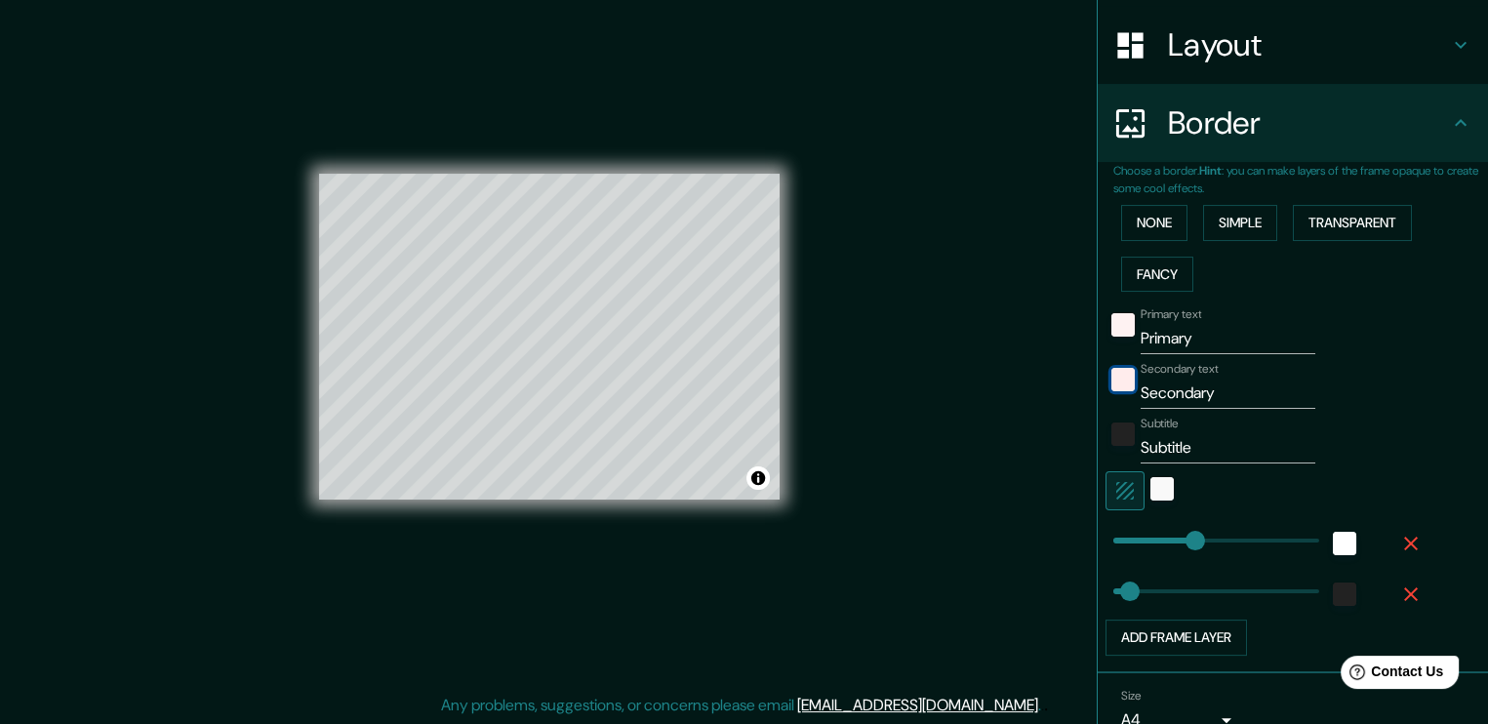
scroll to position [384, 0]
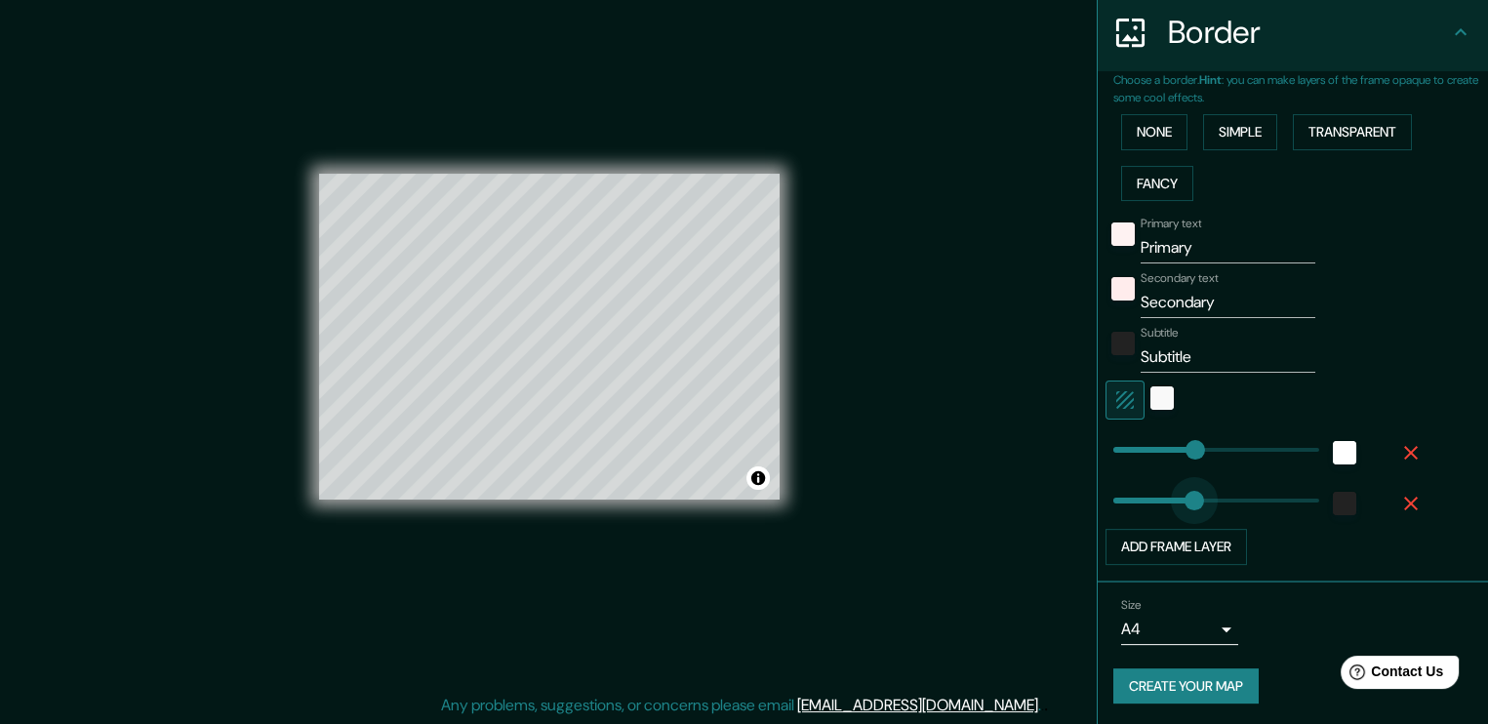
drag, startPoint x: 1277, startPoint y: 498, endPoint x: 1180, endPoint y: 520, distance: 99.2
drag, startPoint x: 1174, startPoint y: 500, endPoint x: 1043, endPoint y: 499, distance: 130.8
drag, startPoint x: 1173, startPoint y: 460, endPoint x: 1053, endPoint y: 461, distance: 120.0
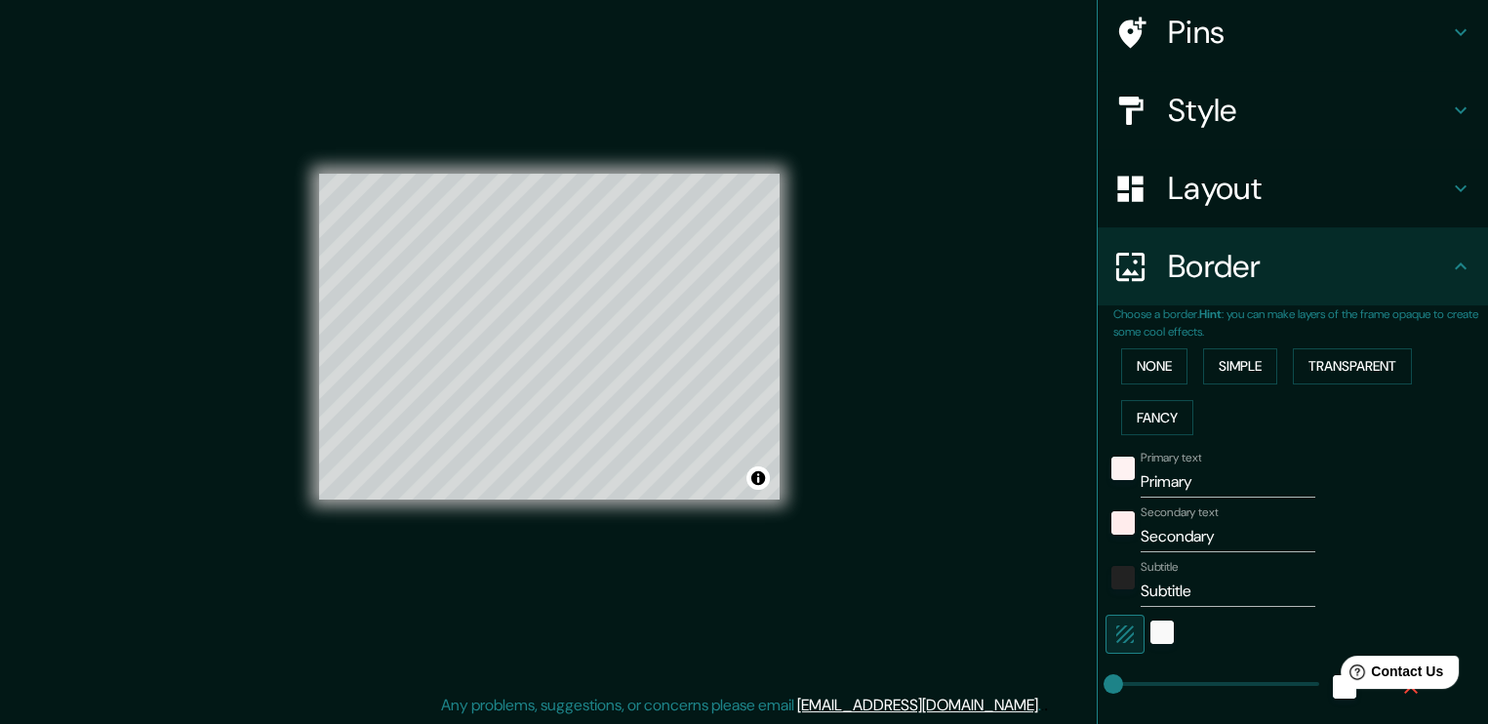
scroll to position [0, 0]
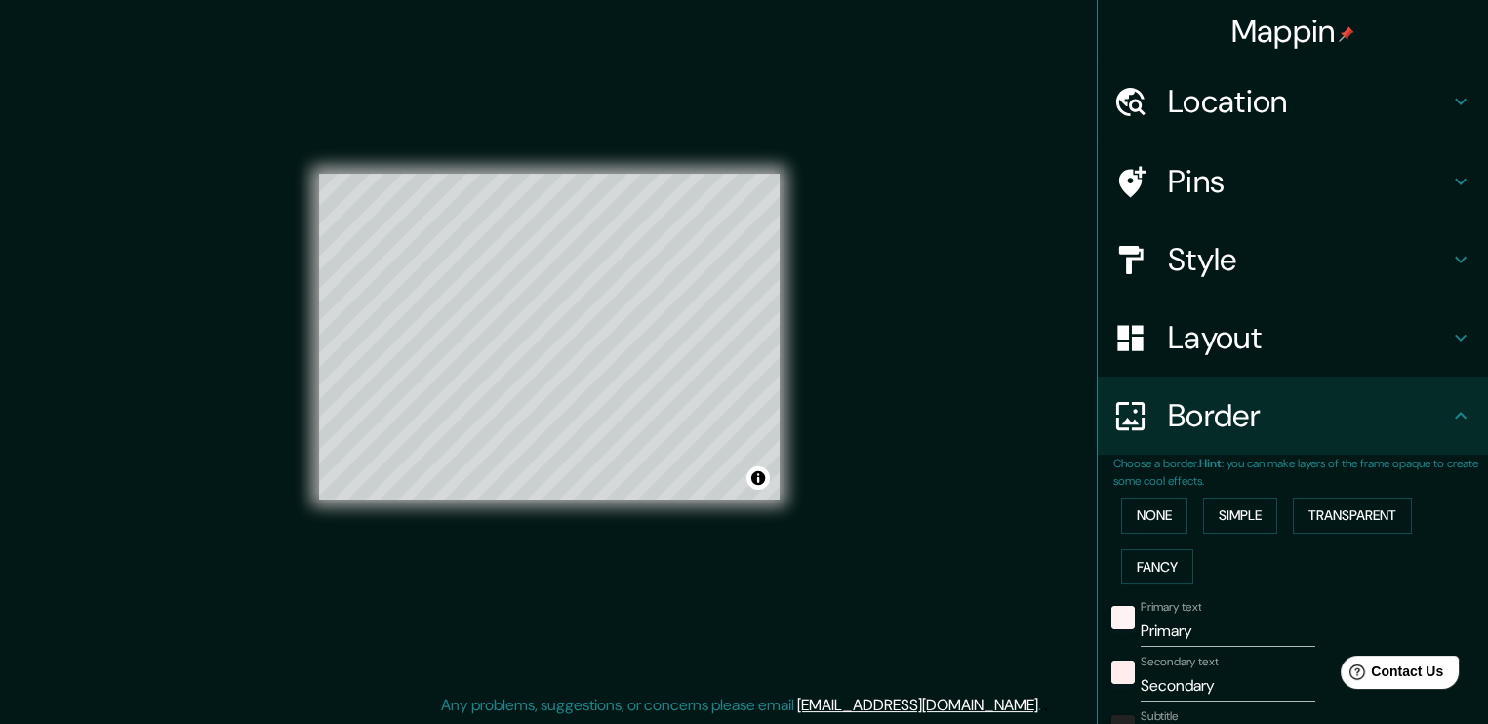
click at [1398, 275] on h4 "Style" at bounding box center [1308, 259] width 281 height 39
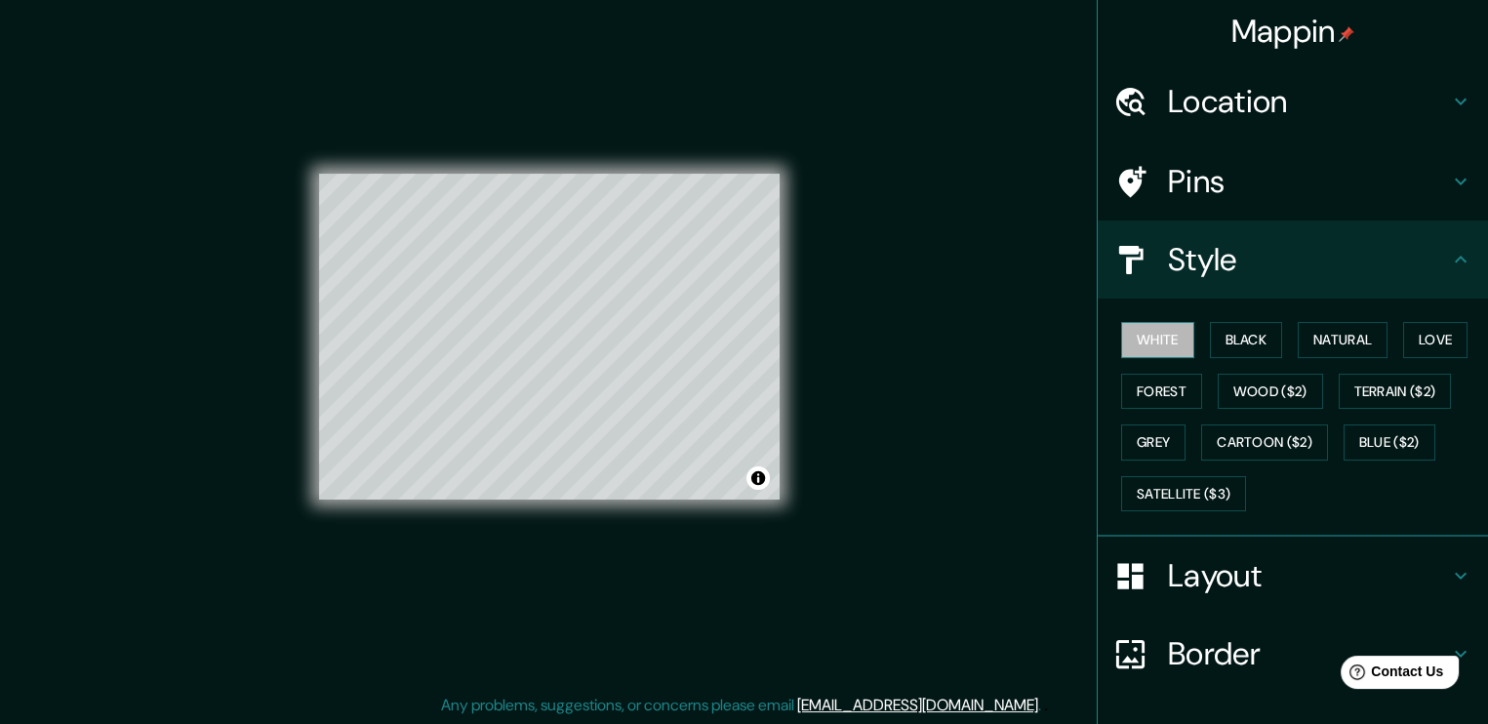
click at [1142, 336] on button "White" at bounding box center [1157, 340] width 73 height 36
click at [1144, 333] on button "White" at bounding box center [1157, 340] width 73 height 36
click at [1150, 333] on button "White" at bounding box center [1157, 340] width 73 height 36
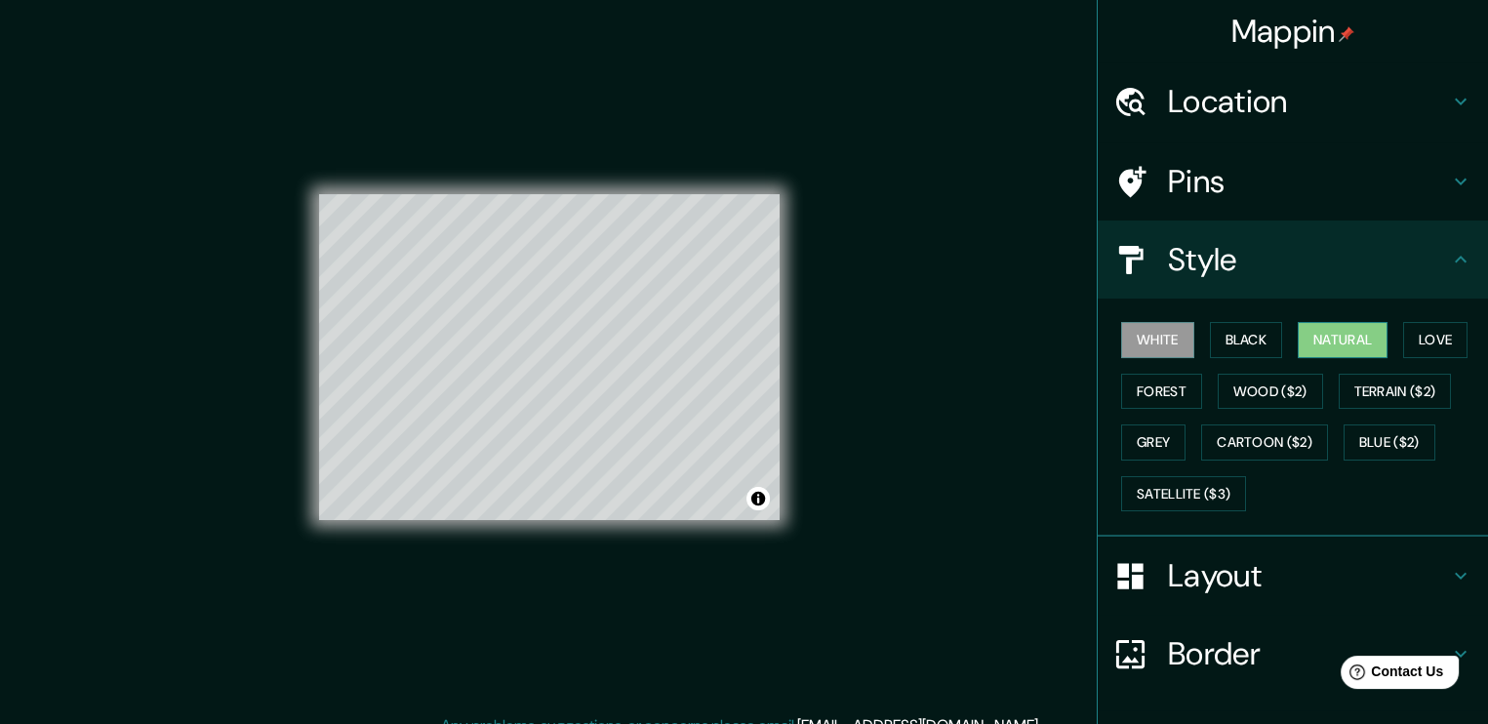
click at [1351, 333] on button "Natural" at bounding box center [1343, 340] width 90 height 36
click at [1338, 360] on div "White Black Natural Love Forest Wood ($2) Terrain ($2) Grey Cartoon ($2) Blue (…" at bounding box center [1301, 416] width 375 height 205
click at [1335, 342] on button "Natural" at bounding box center [1343, 340] width 90 height 36
click at [1335, 341] on button "Natural" at bounding box center [1343, 340] width 90 height 36
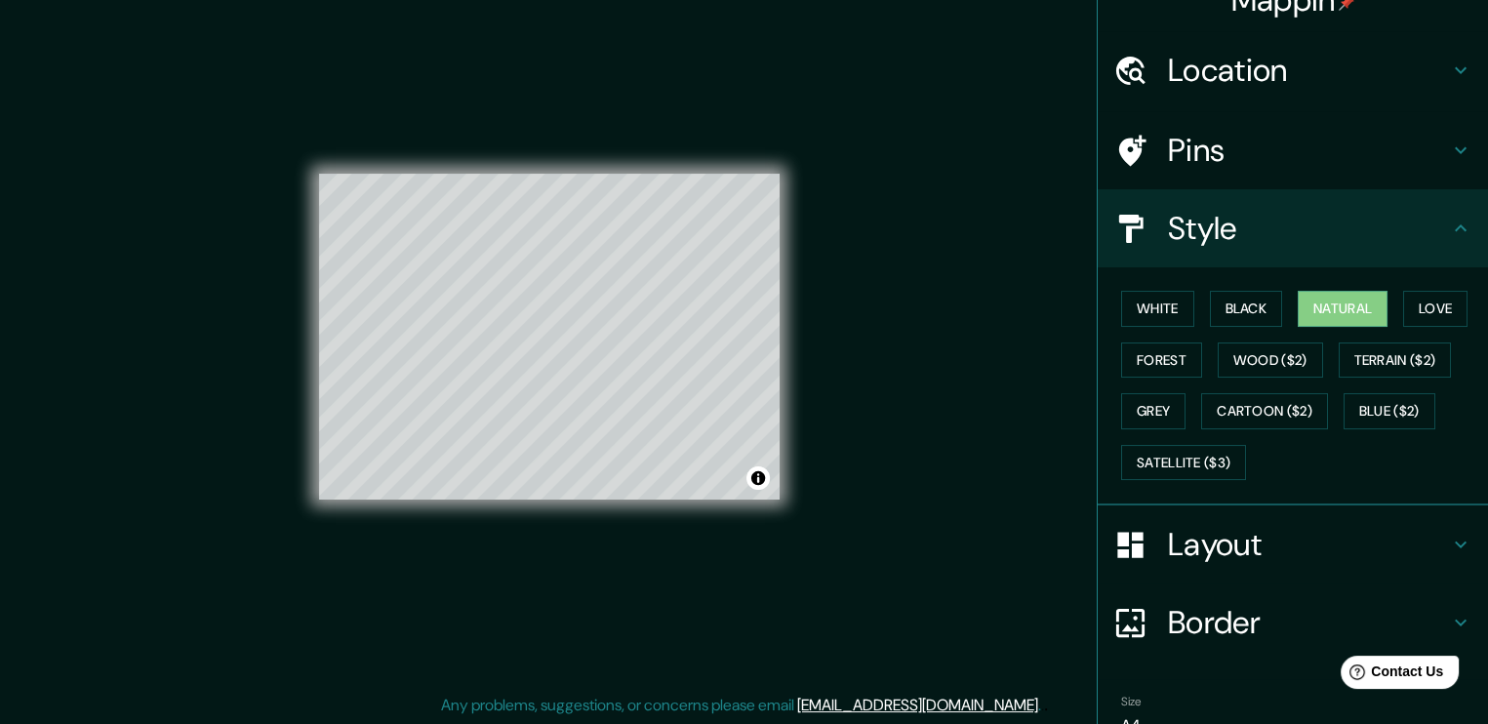
scroll to position [129, 0]
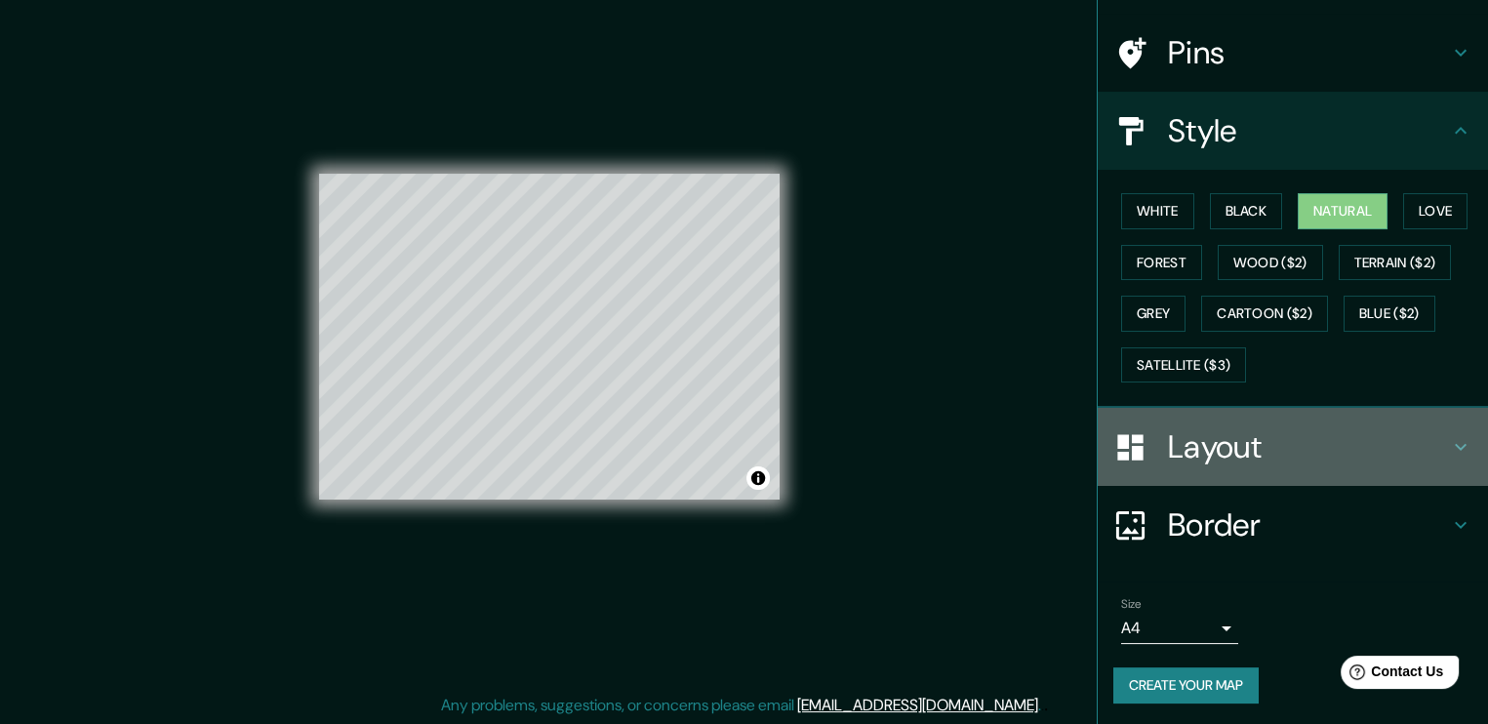
click at [1277, 446] on h4 "Layout" at bounding box center [1308, 446] width 281 height 39
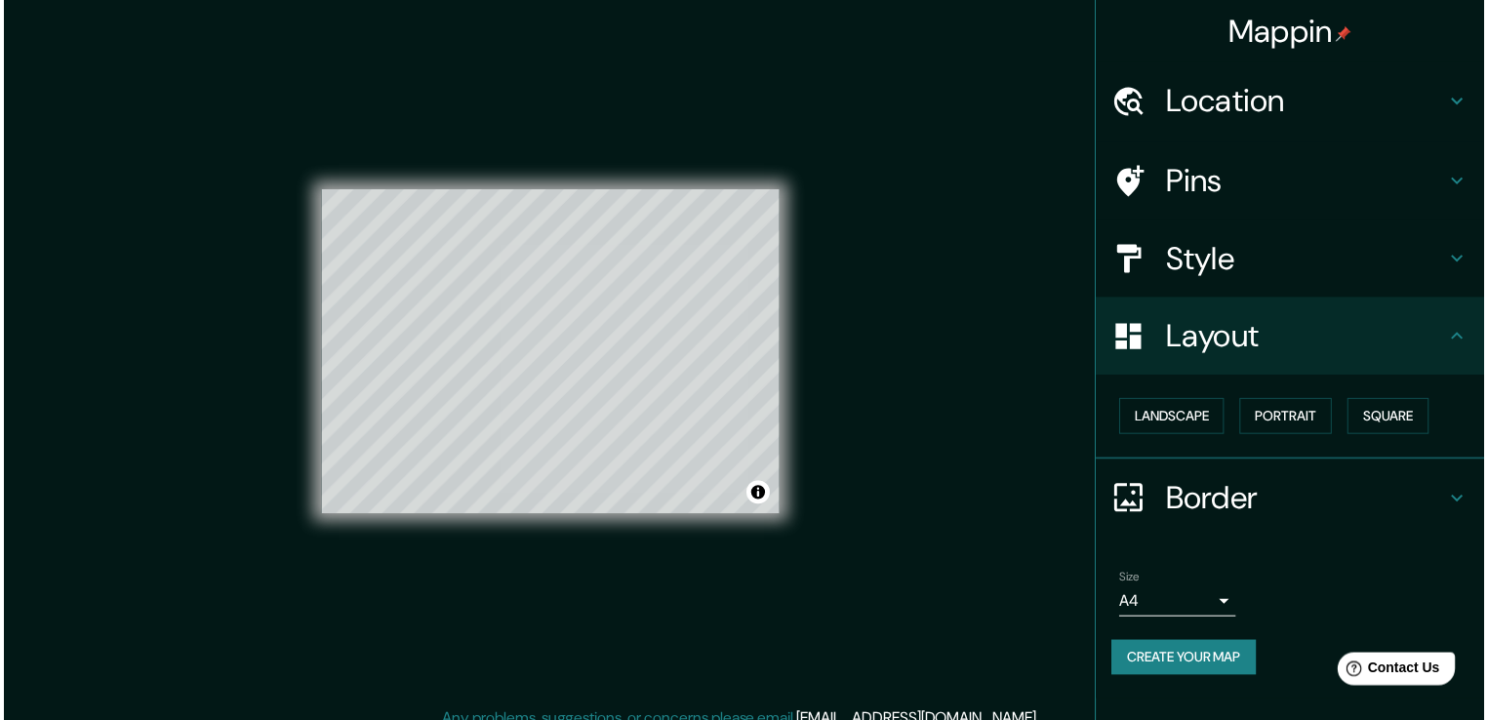
scroll to position [0, 0]
